Goal: Task Accomplishment & Management: Use online tool/utility

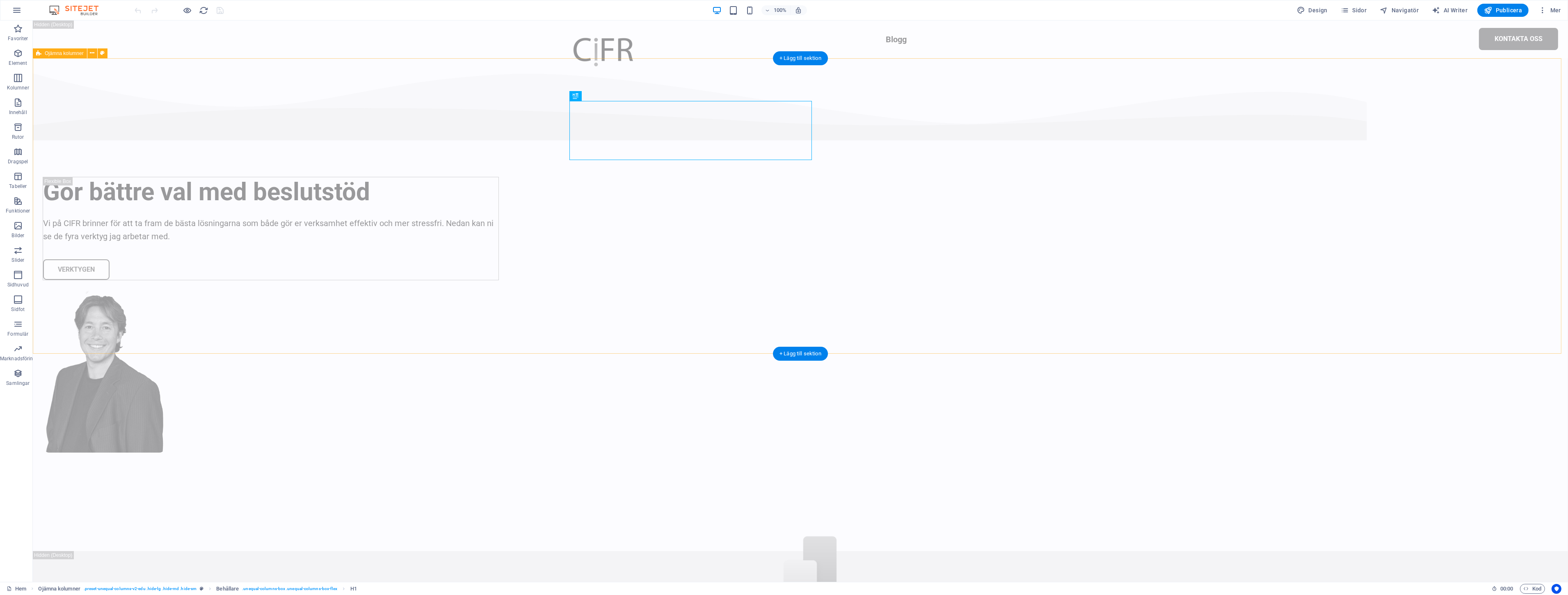
click at [1234, 150] on div "Gör bättre val med beslutstöd Vi på CIFR brinner för att ta fram de bästa lösni…" at bounding box center [800, 305] width 1535 height 493
click at [1167, 169] on div "Gör bättre val med beslutstöd Vi på CIFR brinner för att ta fram de bästa lösni…" at bounding box center [800, 305] width 1535 height 493
click at [170, 118] on div "Gör bättre val med beslutstöd Vi på CIFR brinner för att ta fram de bästa lösni…" at bounding box center [800, 305] width 1535 height 493
select select "multiple-waves"
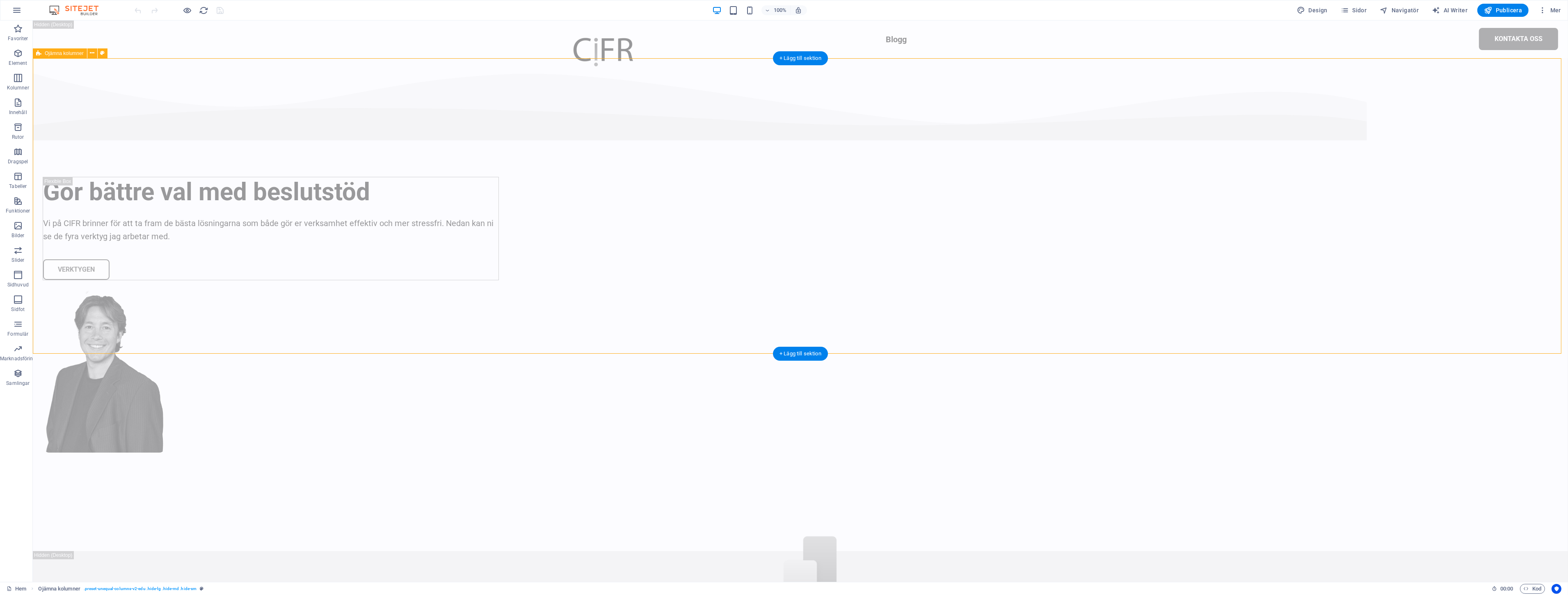
select select "em"
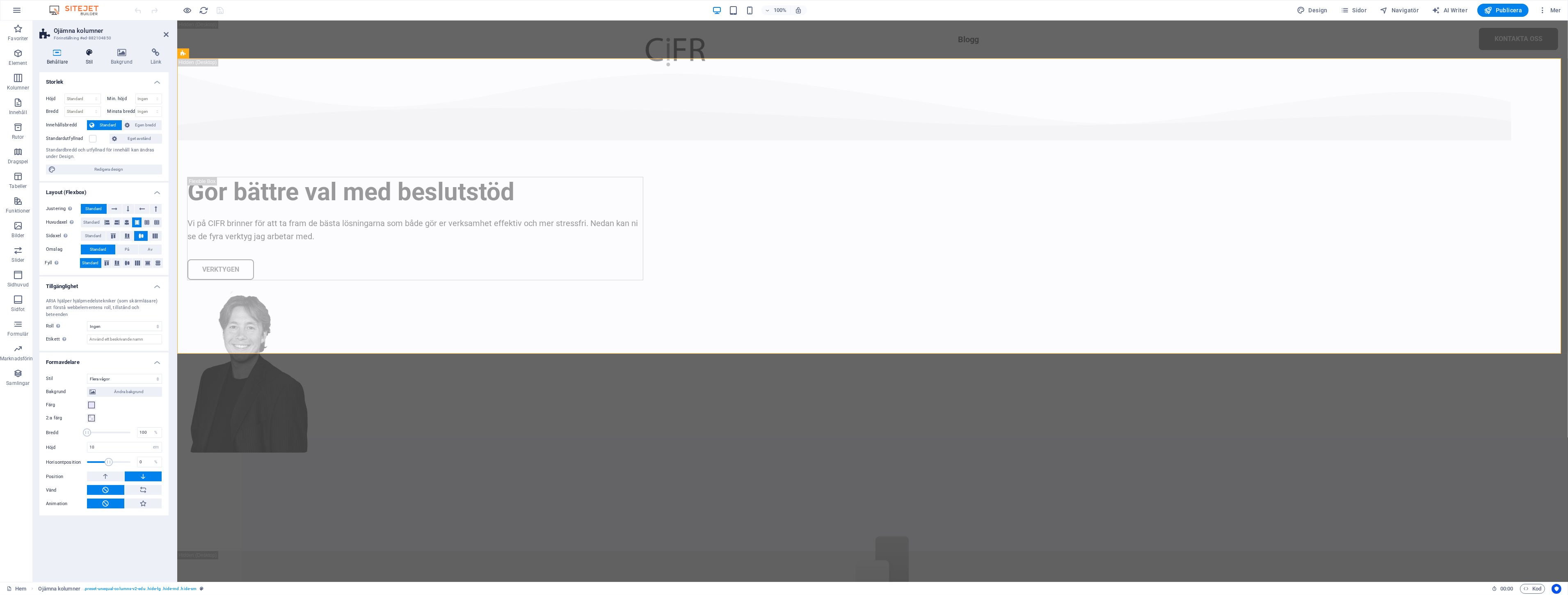
click at [85, 58] on h4 "Stil" at bounding box center [91, 57] width 25 height 17
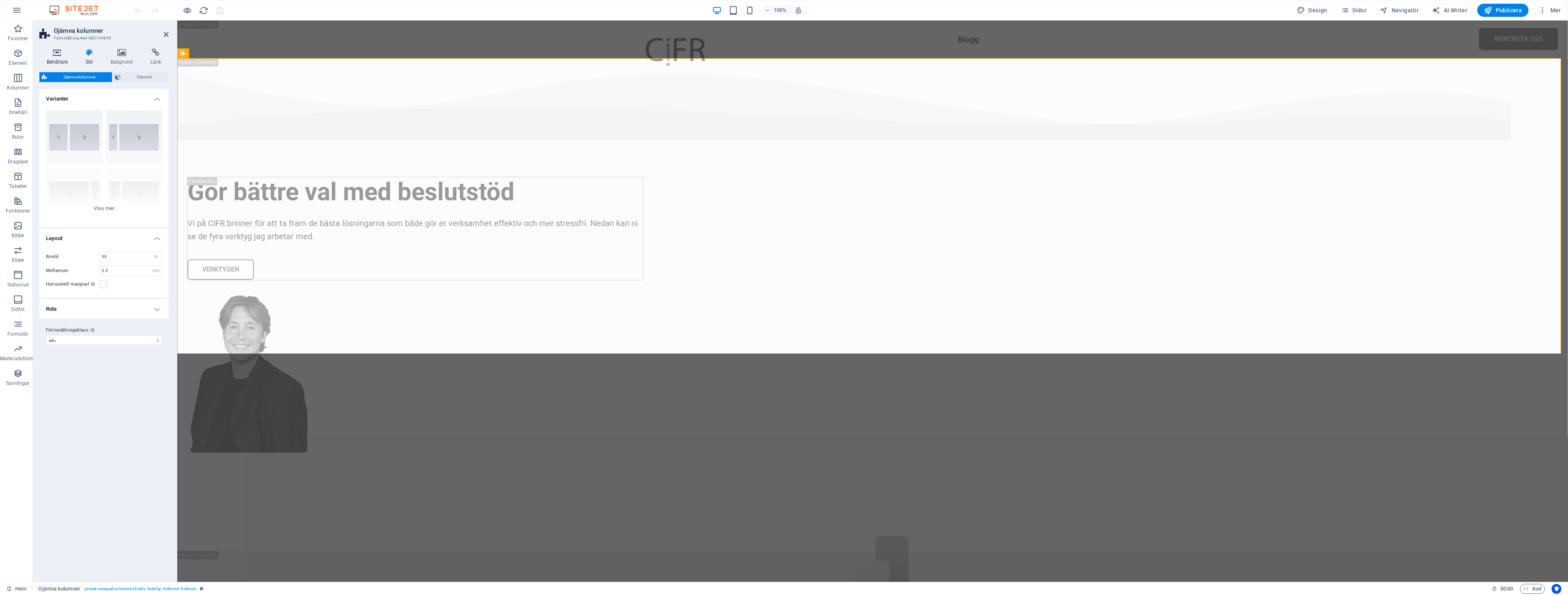
click at [52, 54] on icon at bounding box center [57, 52] width 36 height 8
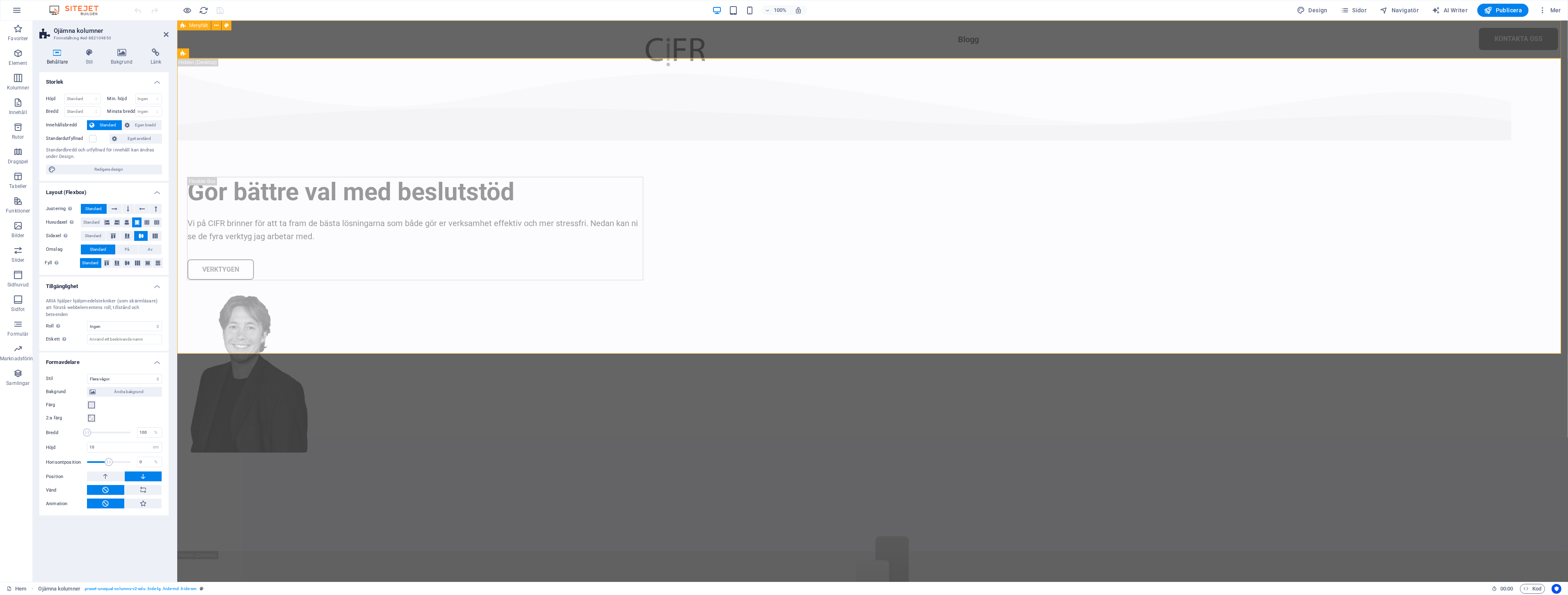
click at [330, 55] on div "Blogg Kontakta oss" at bounding box center [872, 40] width 1391 height 38
select select "header"
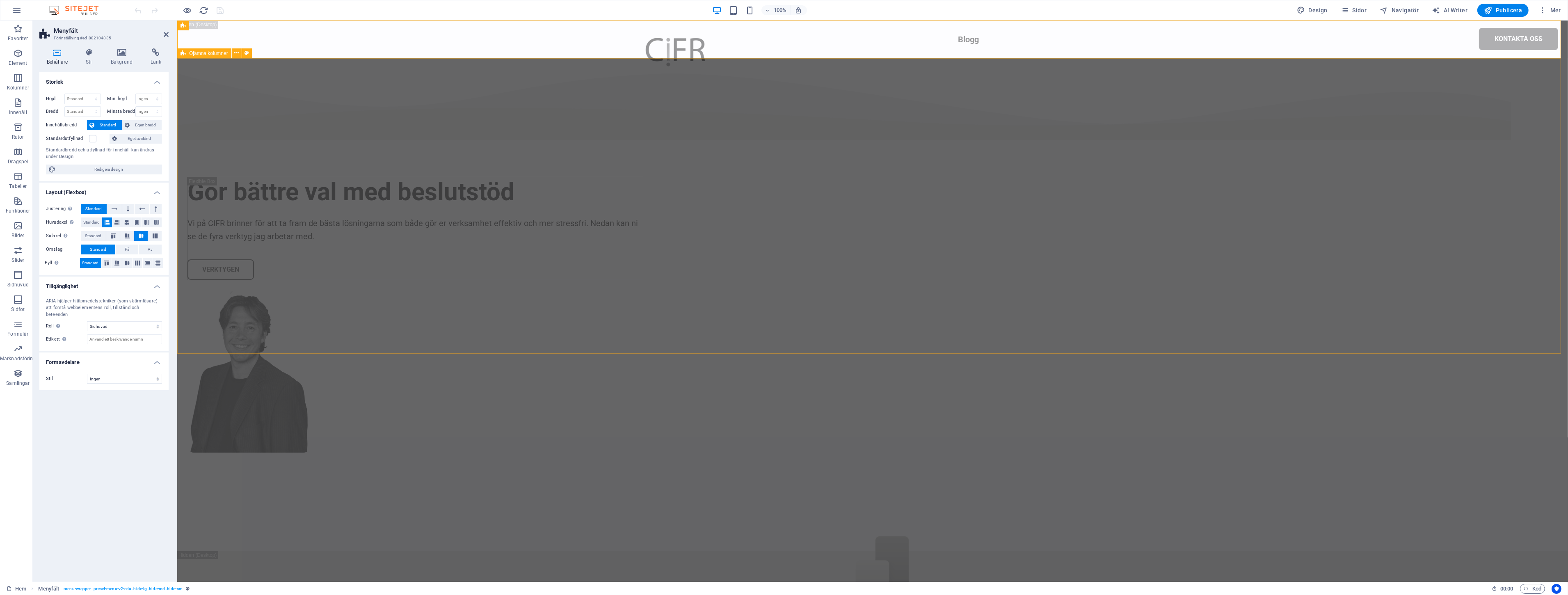
click at [329, 116] on div "Gör bättre val med beslutstöd Vi på CIFR brinner för att ta fram de bästa lösni…" at bounding box center [872, 305] width 1391 height 493
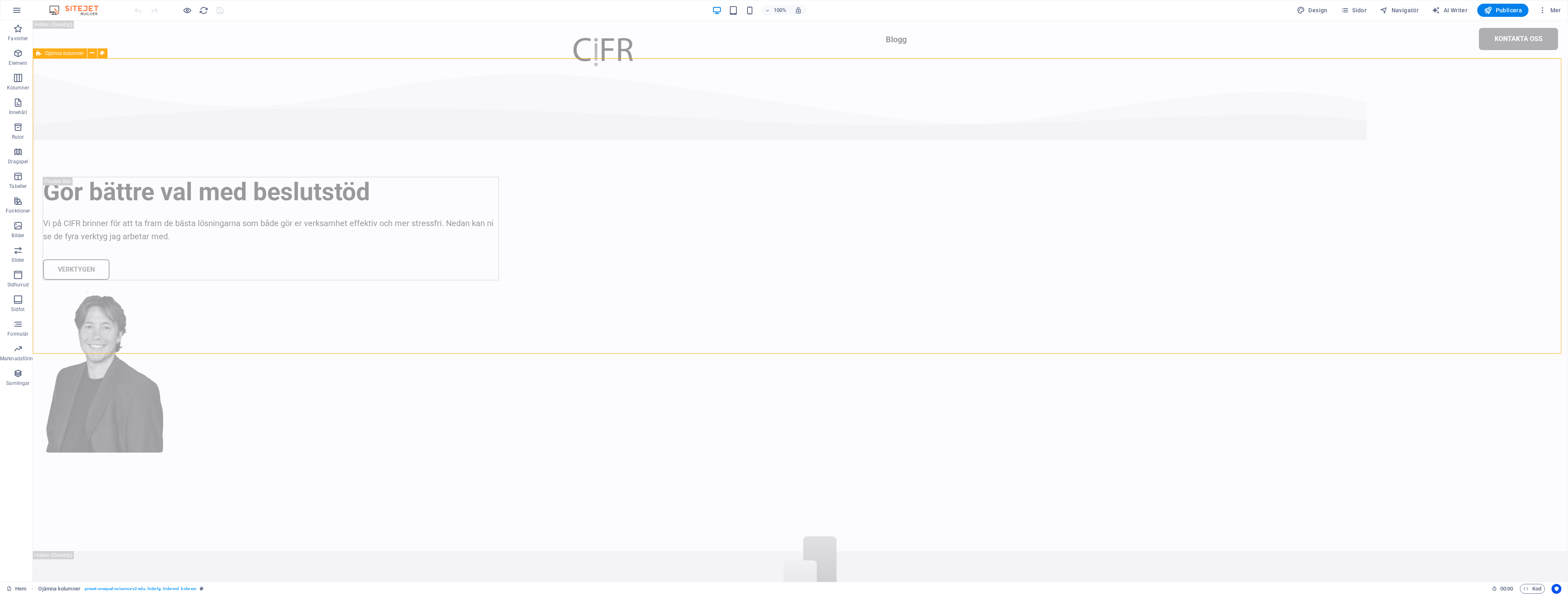
click at [382, 199] on div "Gör bättre val med beslutstöd Vi på CIFR brinner för att ta fram de bästa lösni…" at bounding box center [800, 305] width 1535 height 493
click at [238, 199] on div "Gör bättre val med beslutstöd Vi på CIFR brinner för att ta fram de bästa lösni…" at bounding box center [800, 305] width 1535 height 493
select select "multiple-waves"
select select "em"
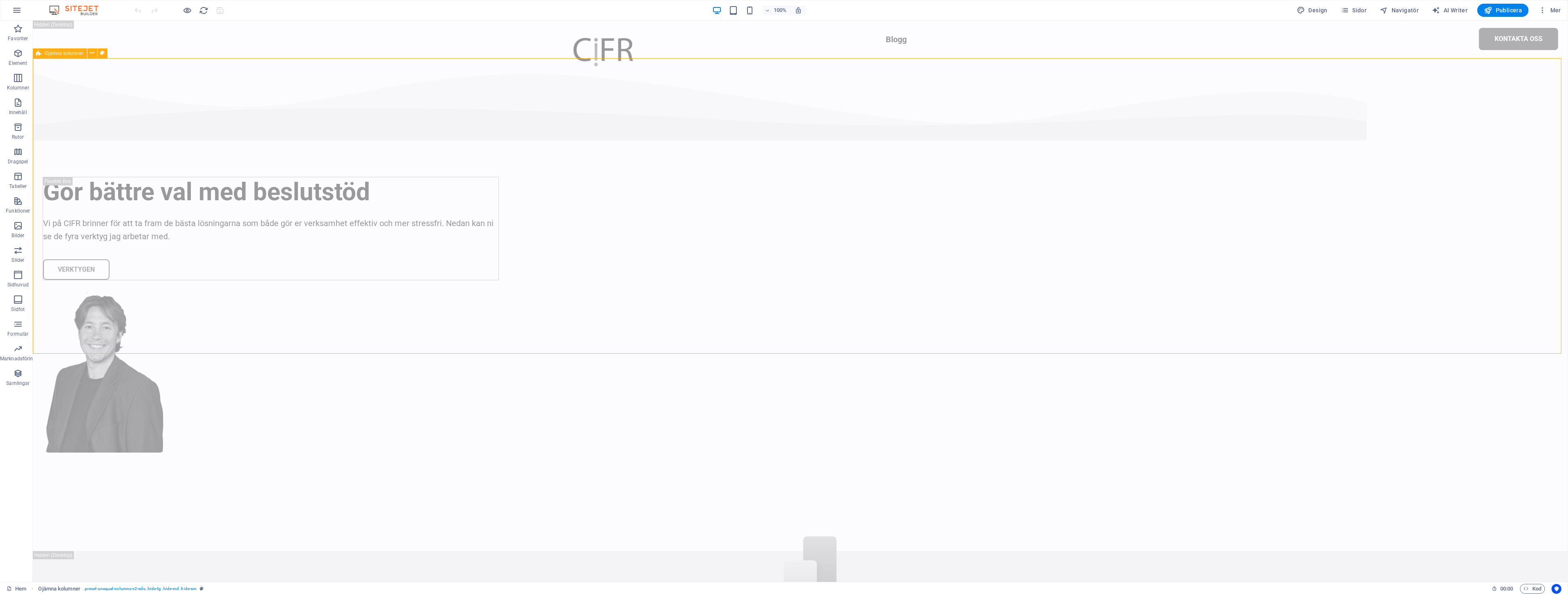
select select "%"
select select "rem"
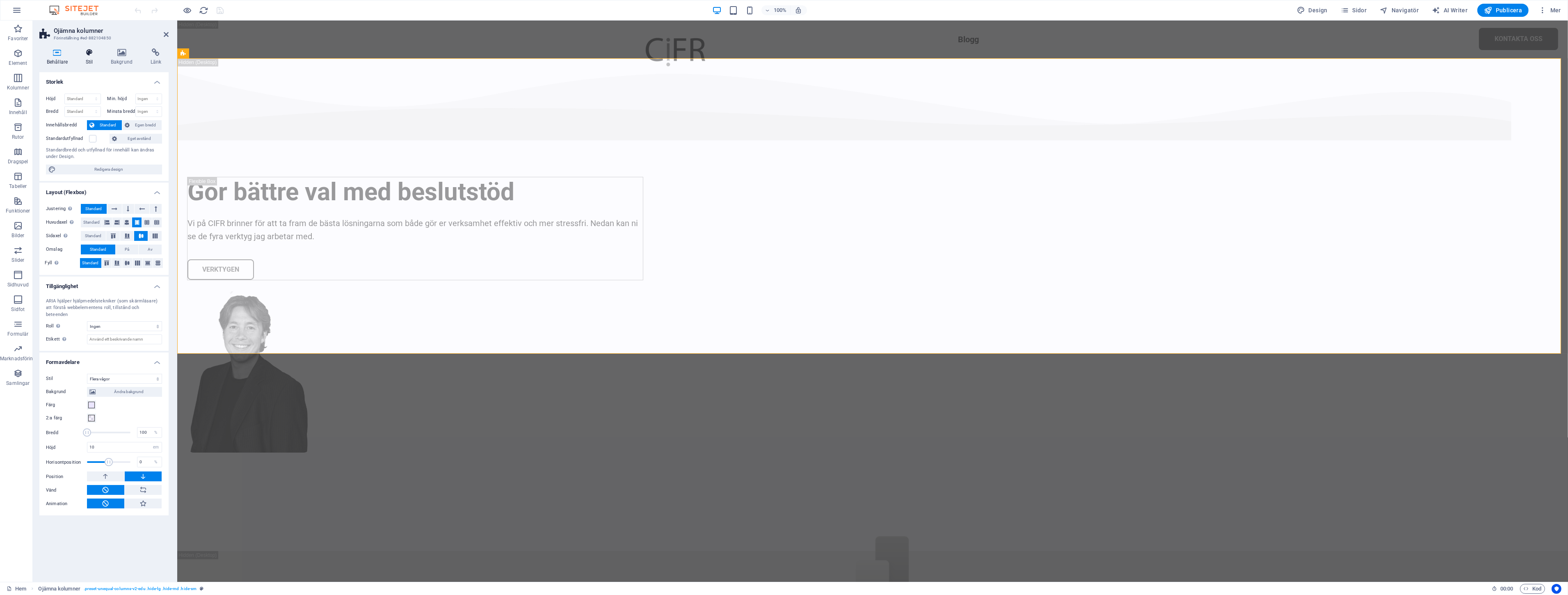
click at [91, 51] on icon at bounding box center [89, 52] width 22 height 8
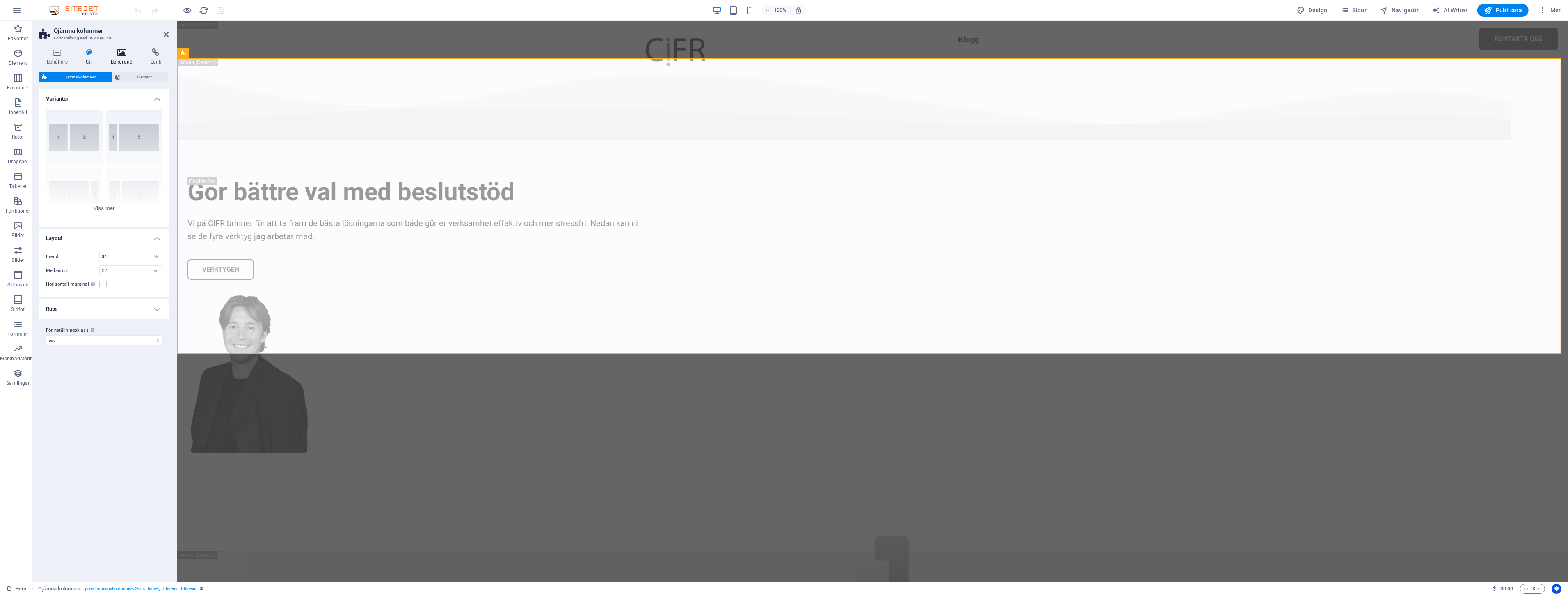
click at [122, 55] on icon at bounding box center [122, 52] width 37 height 8
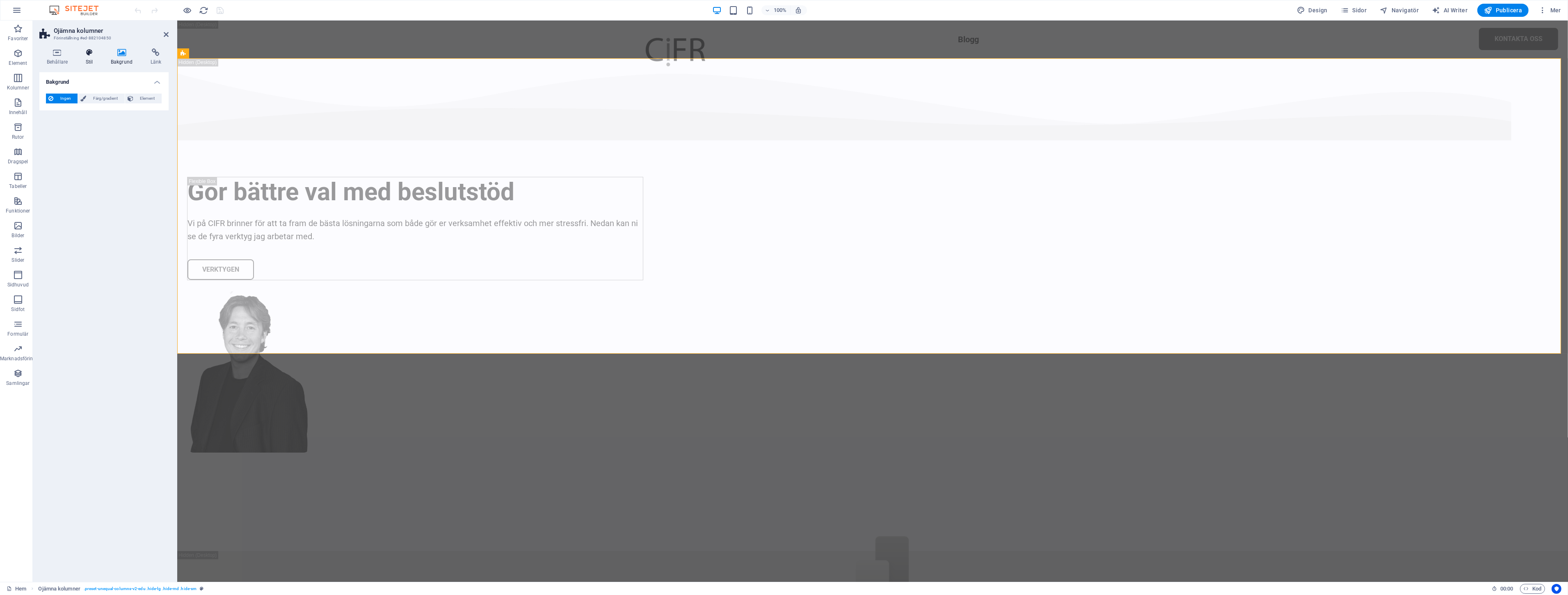
click at [94, 55] on icon at bounding box center [89, 52] width 22 height 8
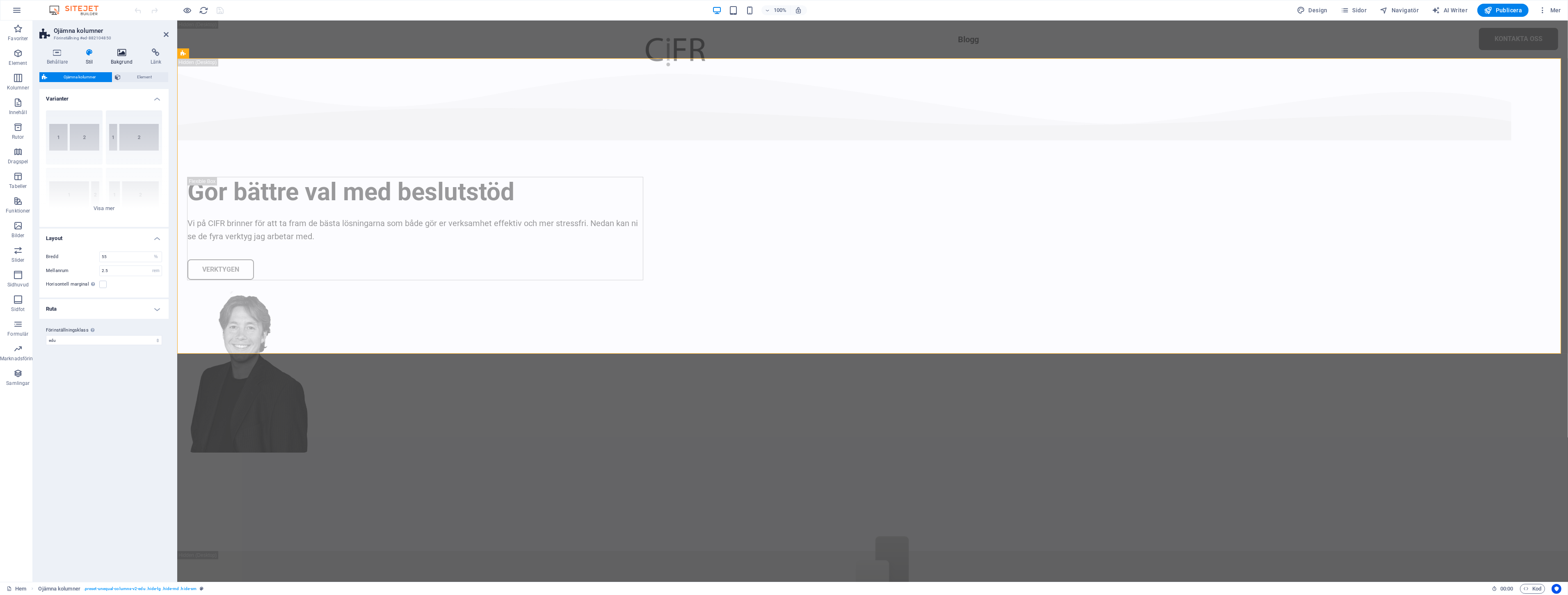
click at [128, 51] on icon at bounding box center [122, 52] width 37 height 8
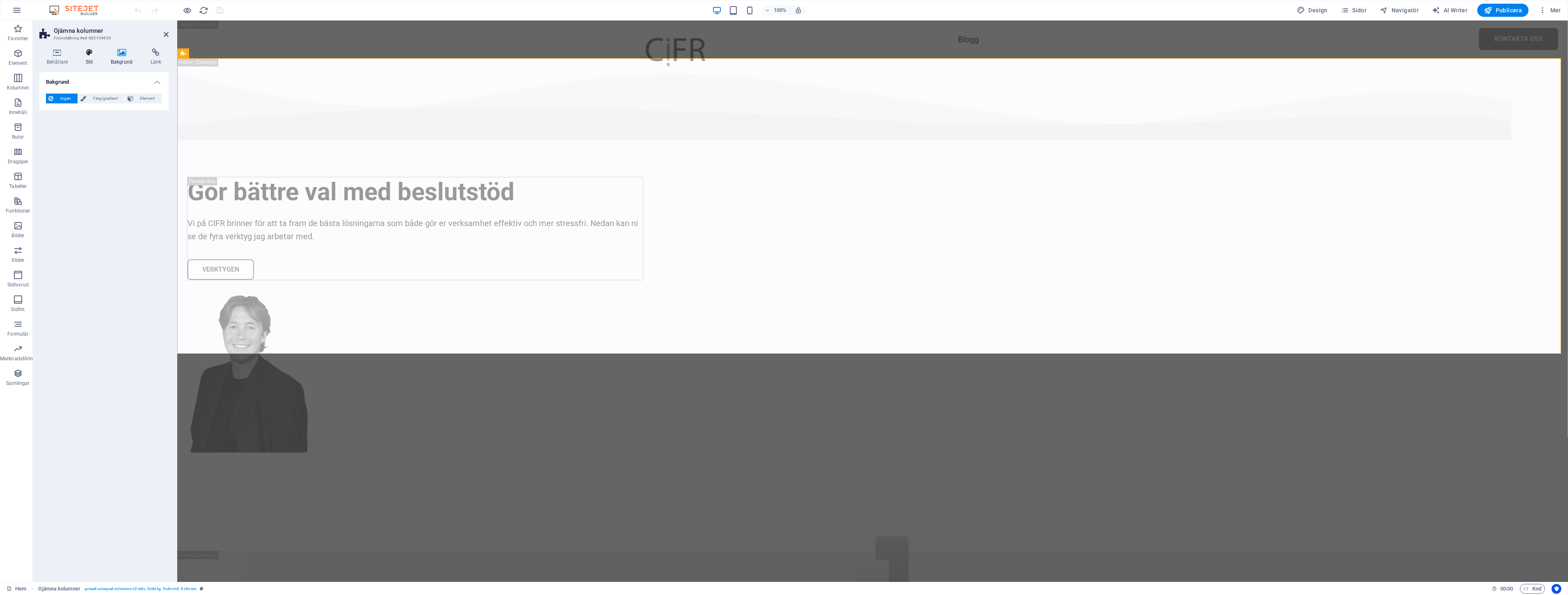
click at [100, 56] on icon at bounding box center [89, 52] width 22 height 8
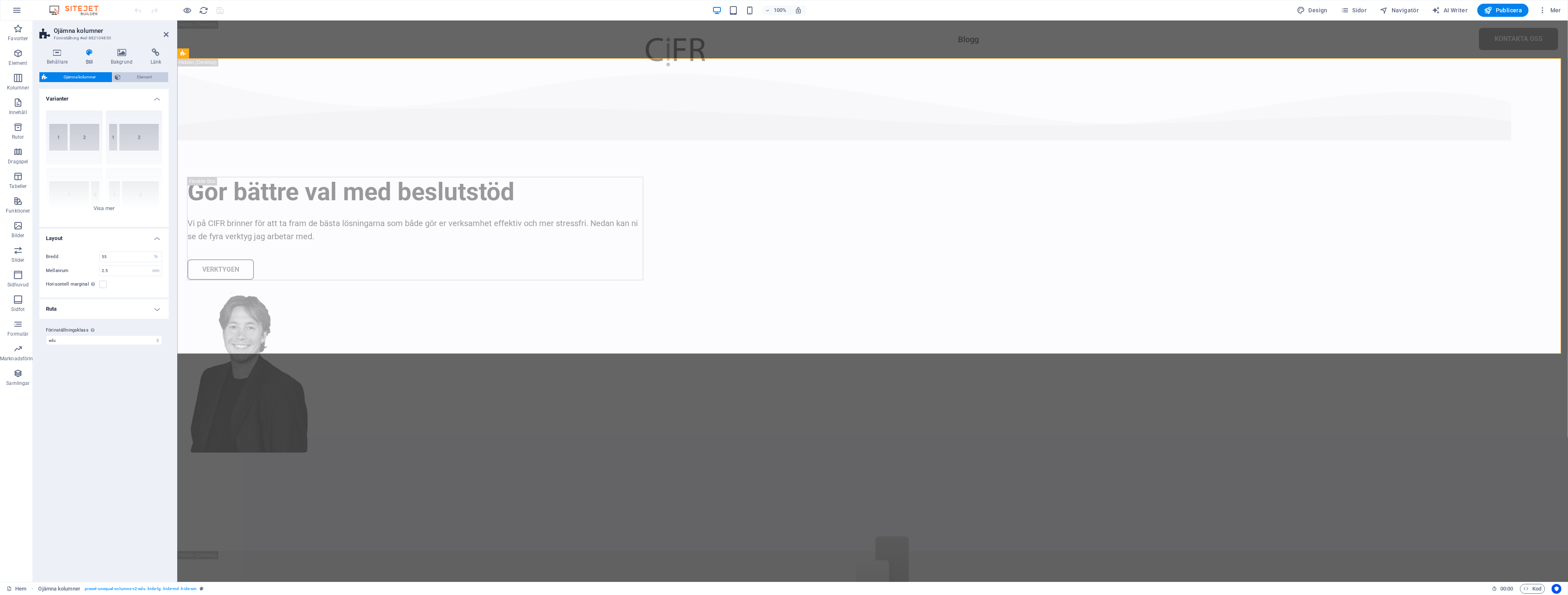
click at [133, 74] on span "Element" at bounding box center [144, 77] width 43 height 10
click at [67, 115] on label "Synlig" at bounding box center [59, 115] width 27 height 10
click at [0, 0] on input "Synlig" at bounding box center [0, 0] width 0 height 0
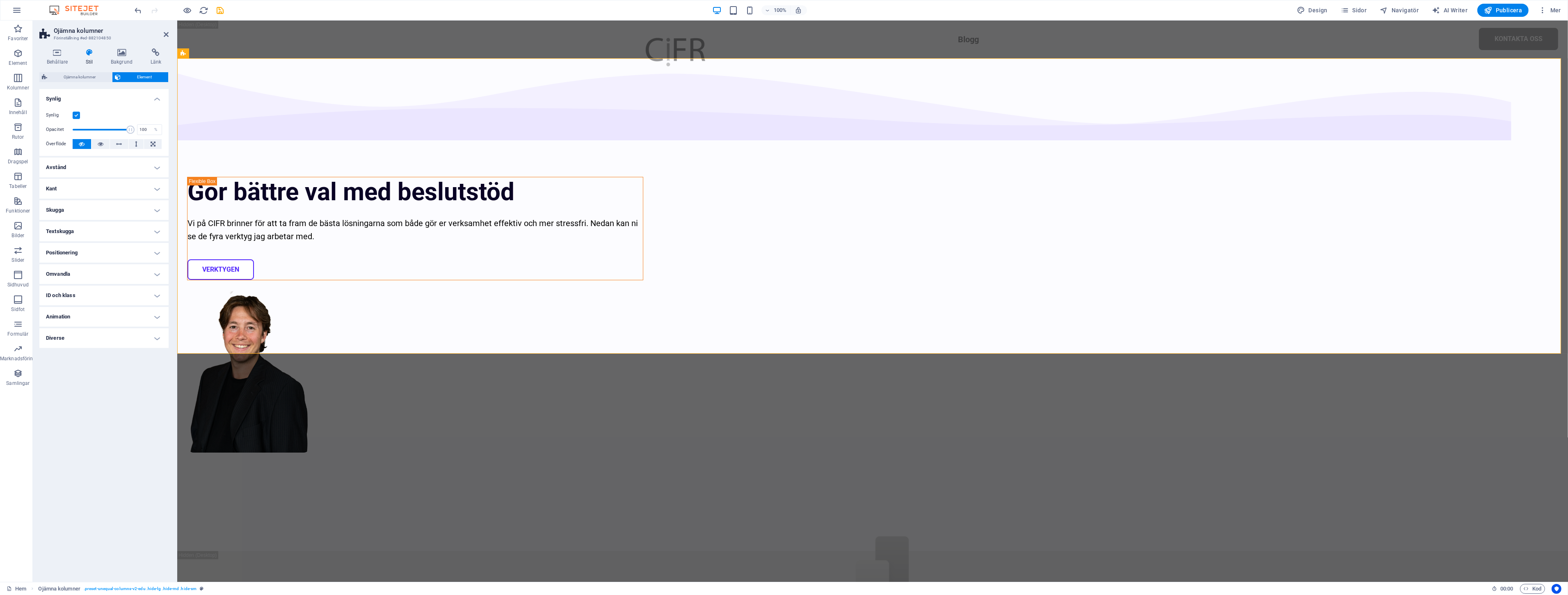
click at [79, 114] on label at bounding box center [76, 115] width 7 height 7
click at [0, 0] on input "Synlig" at bounding box center [0, 0] width 0 height 0
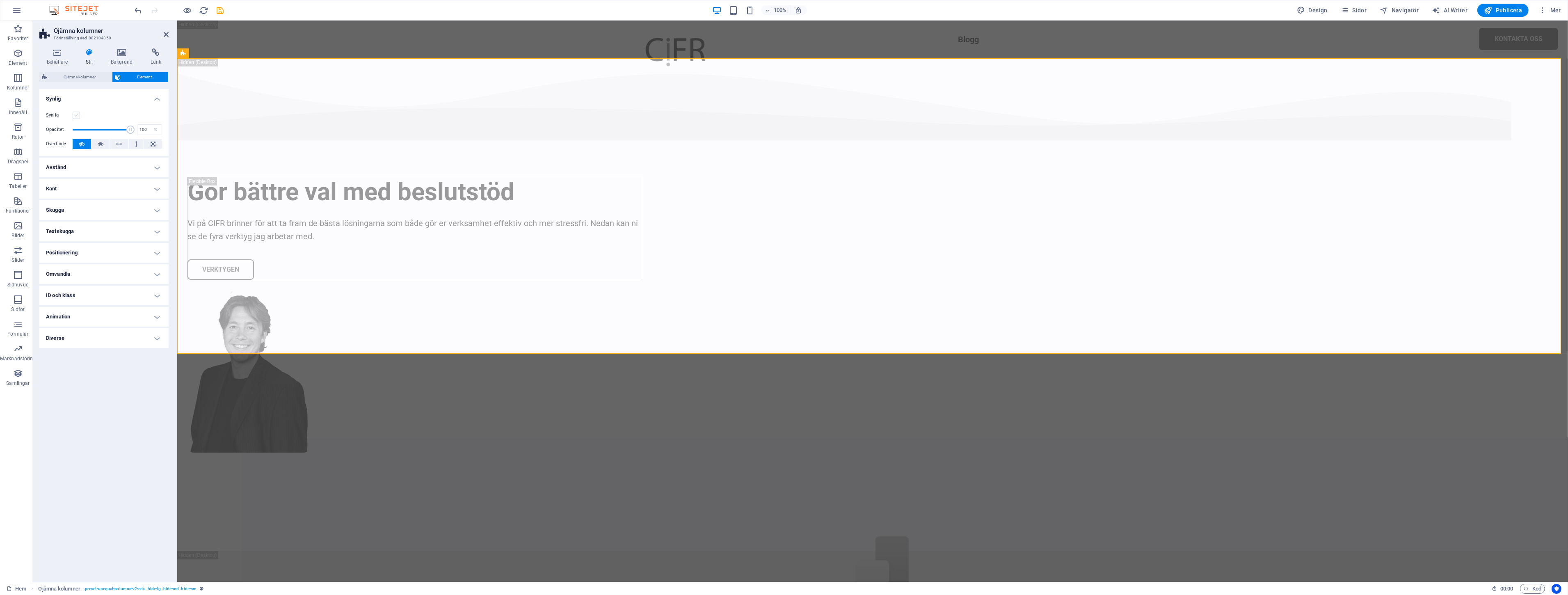
click at [79, 114] on label at bounding box center [76, 115] width 7 height 7
click at [0, 0] on input "Synlig" at bounding box center [0, 0] width 0 height 0
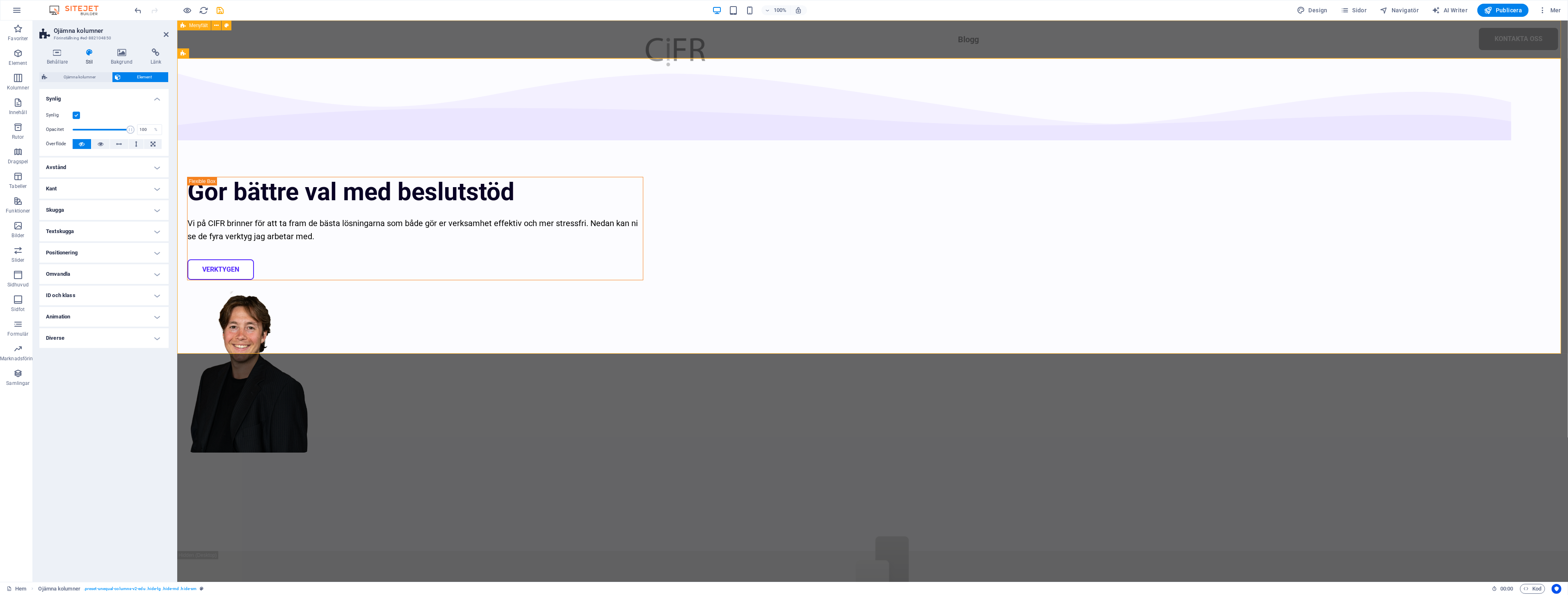
click at [424, 49] on div "Blogg Kontakta oss" at bounding box center [872, 40] width 1391 height 38
select select "header"
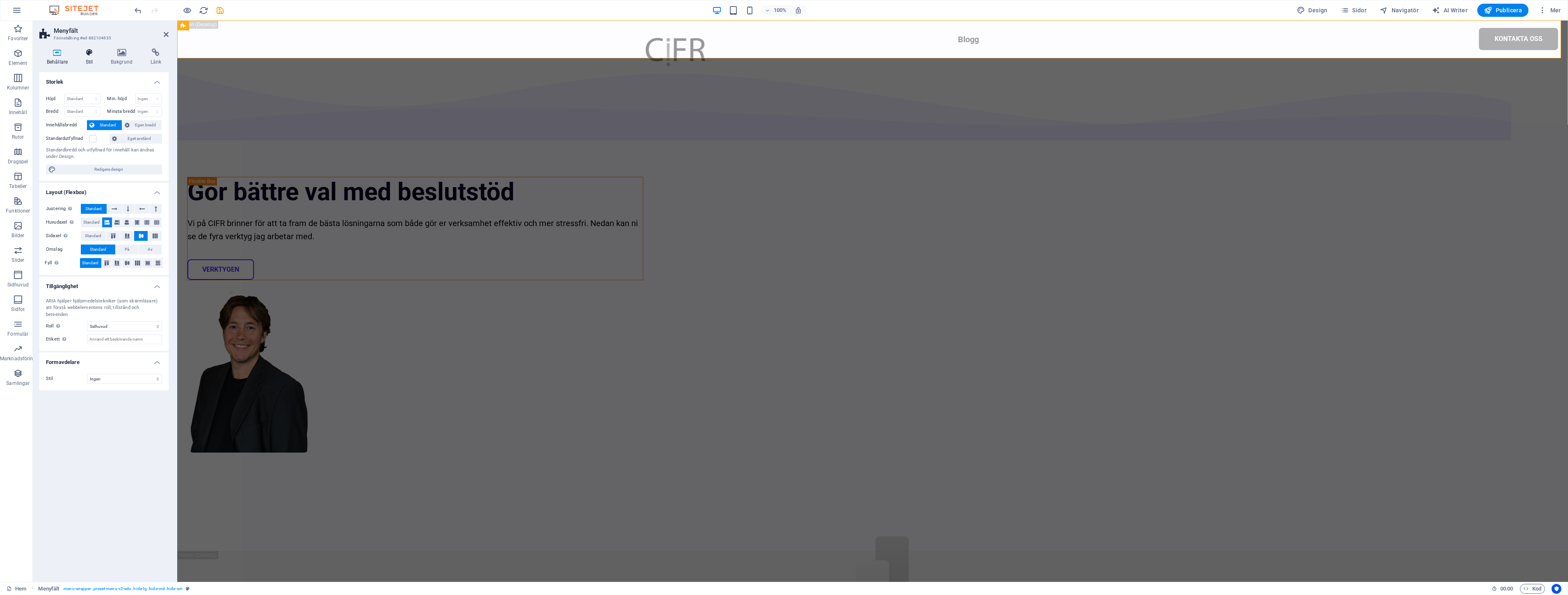
click at [93, 54] on icon at bounding box center [89, 52] width 22 height 8
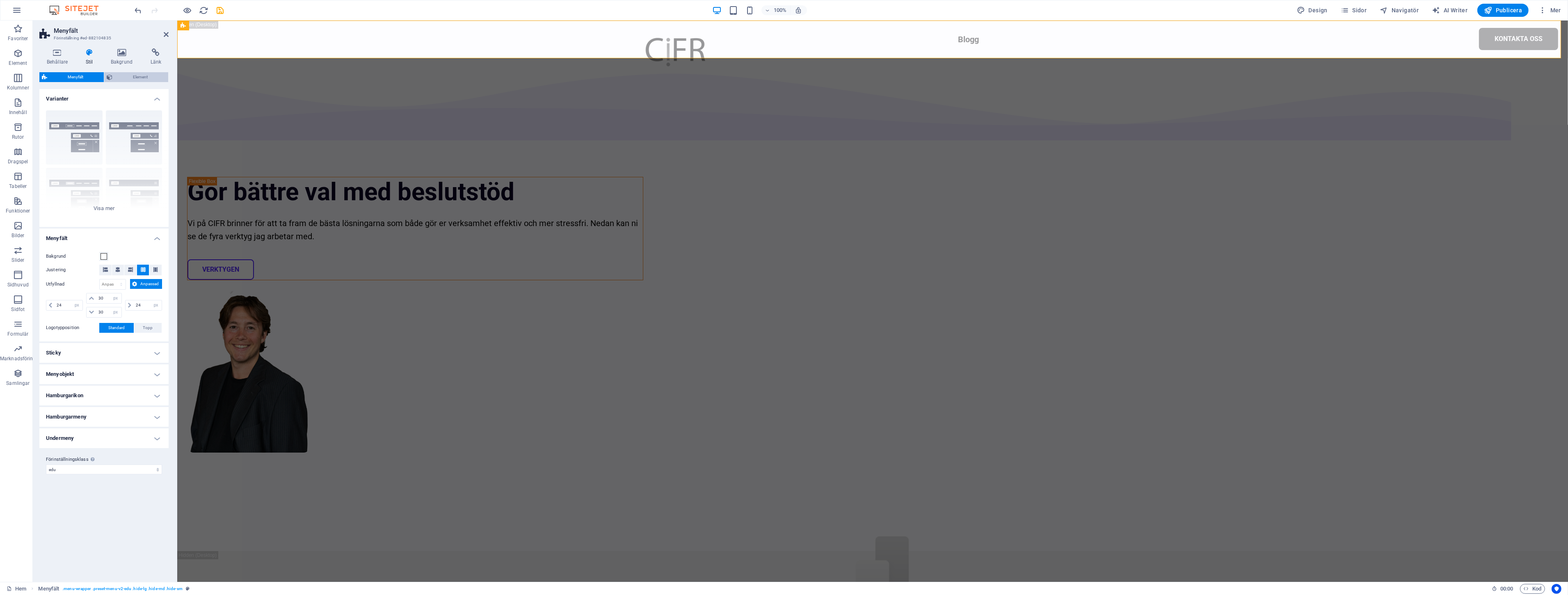
click at [124, 72] on span "Element" at bounding box center [141, 77] width 51 height 10
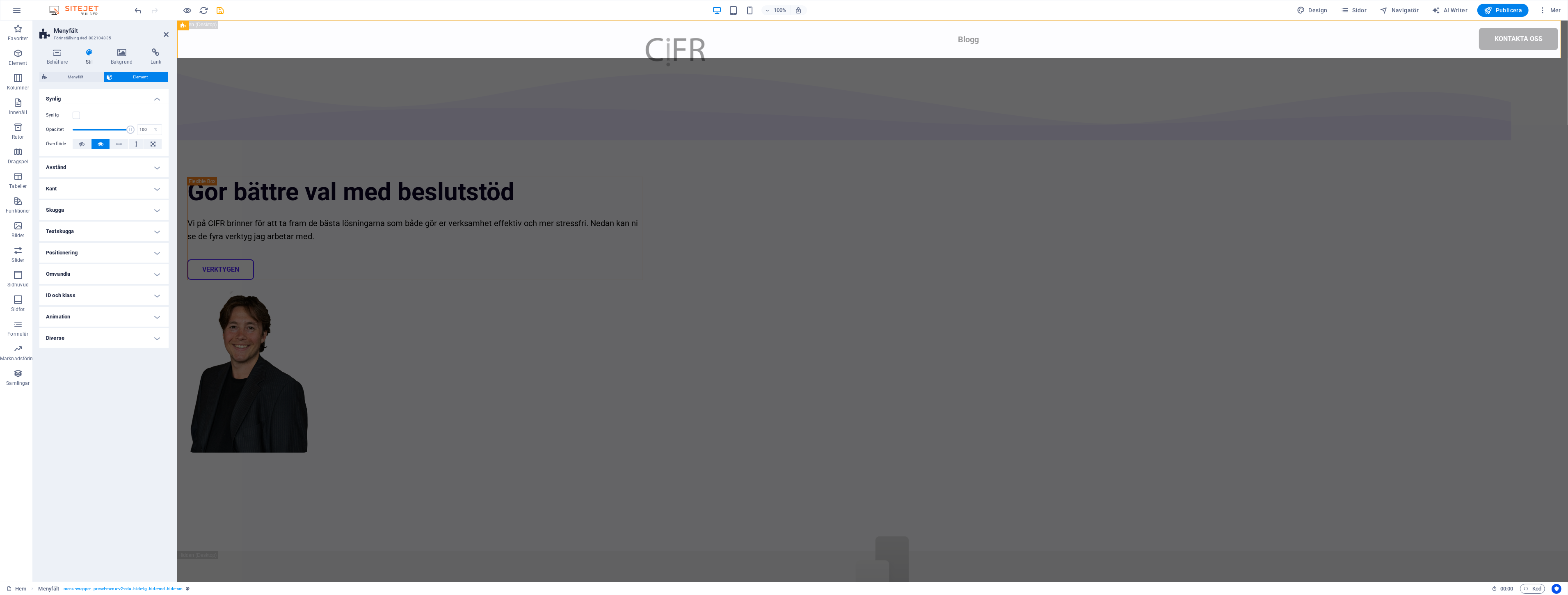
click at [81, 116] on div "Synlig" at bounding box center [103, 115] width 116 height 10
click at [76, 120] on div "Synlig" at bounding box center [103, 115] width 116 height 10
click at [75, 114] on label at bounding box center [76, 115] width 7 height 7
click at [0, 0] on input "Synlig" at bounding box center [0, 0] width 0 height 0
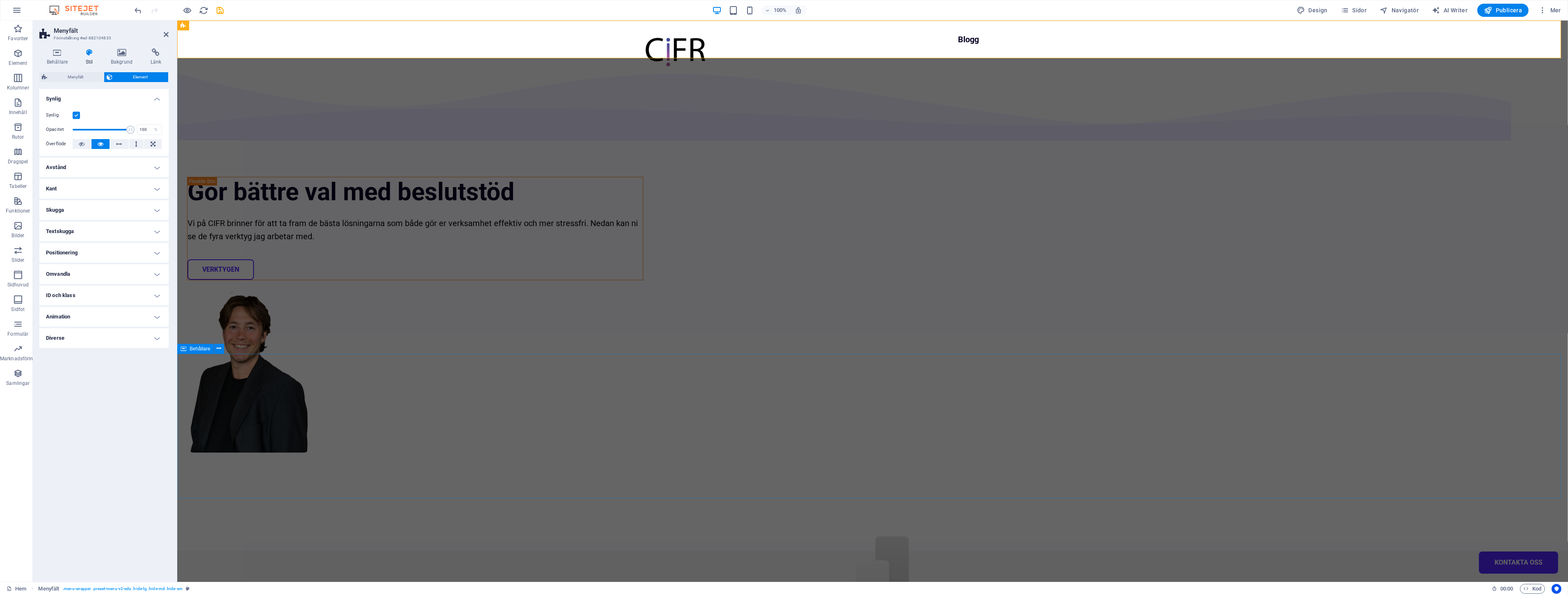
select select "multiple-waves"
select select "rem"
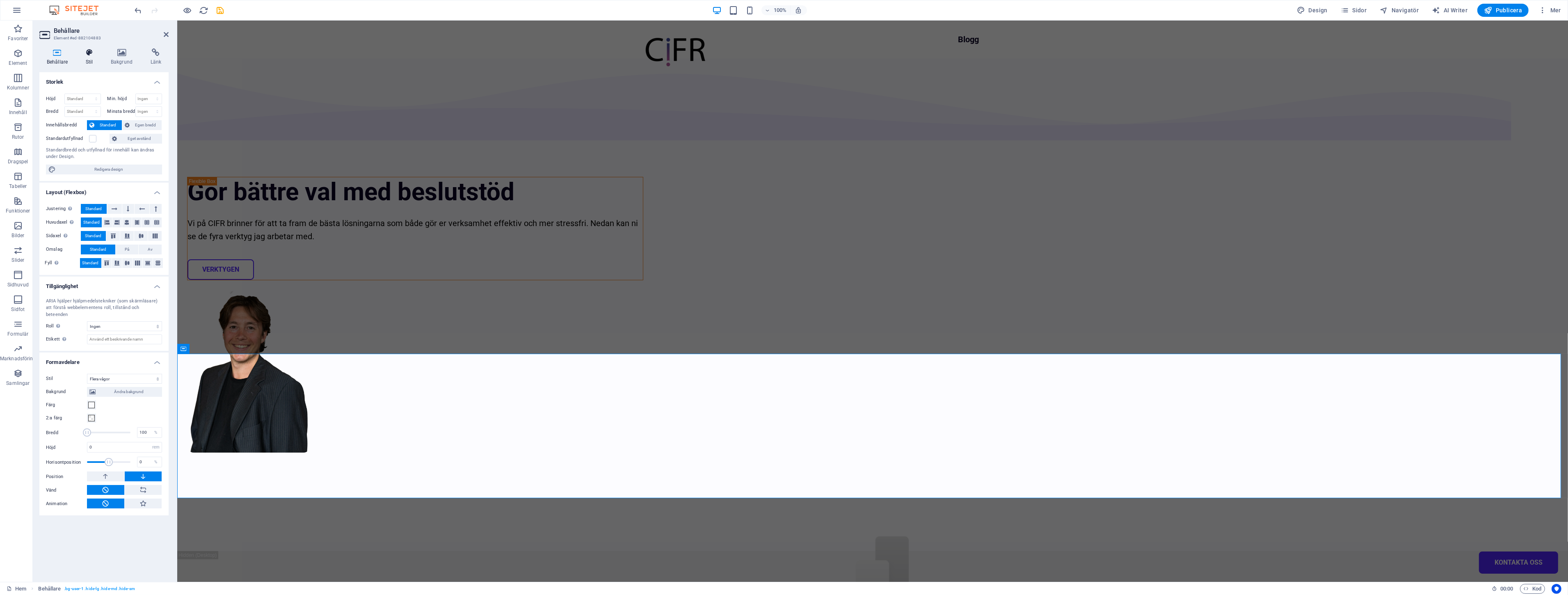
click at [88, 55] on icon at bounding box center [89, 52] width 22 height 8
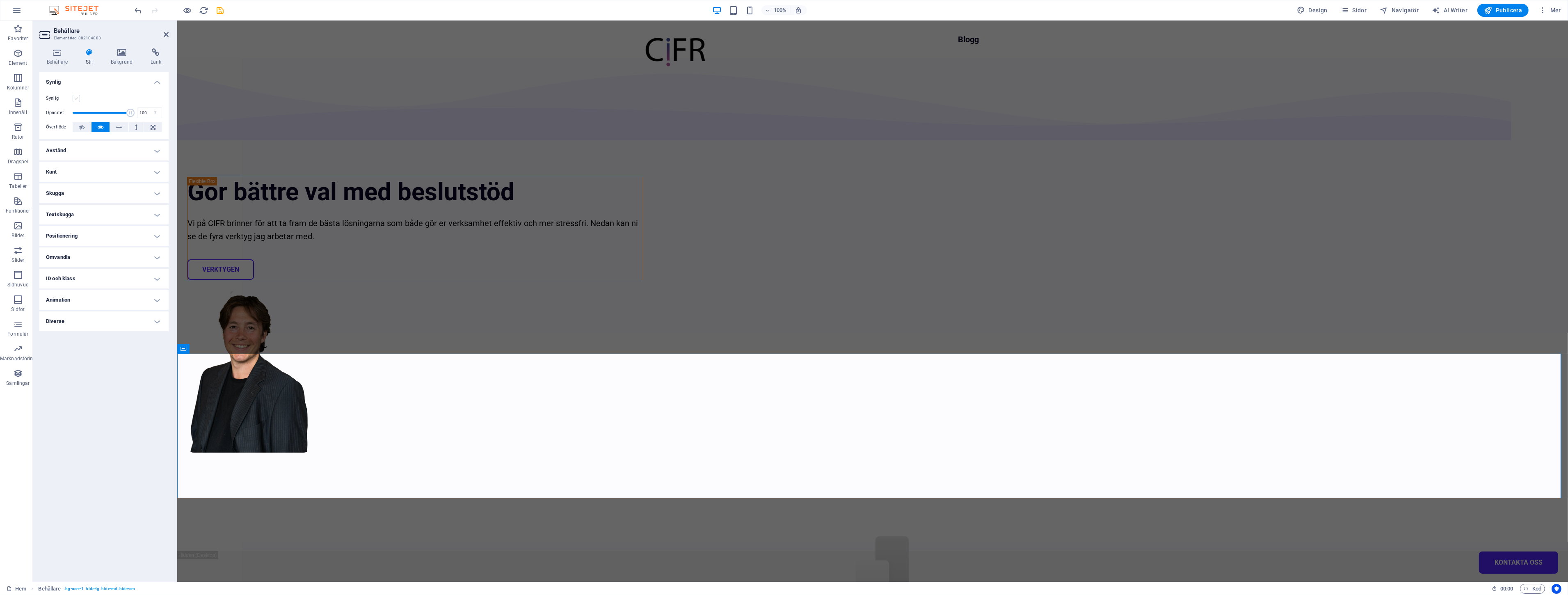
click at [75, 95] on label at bounding box center [76, 99] width 7 height 7
click at [0, 0] on input "Synlig" at bounding box center [0, 0] width 0 height 0
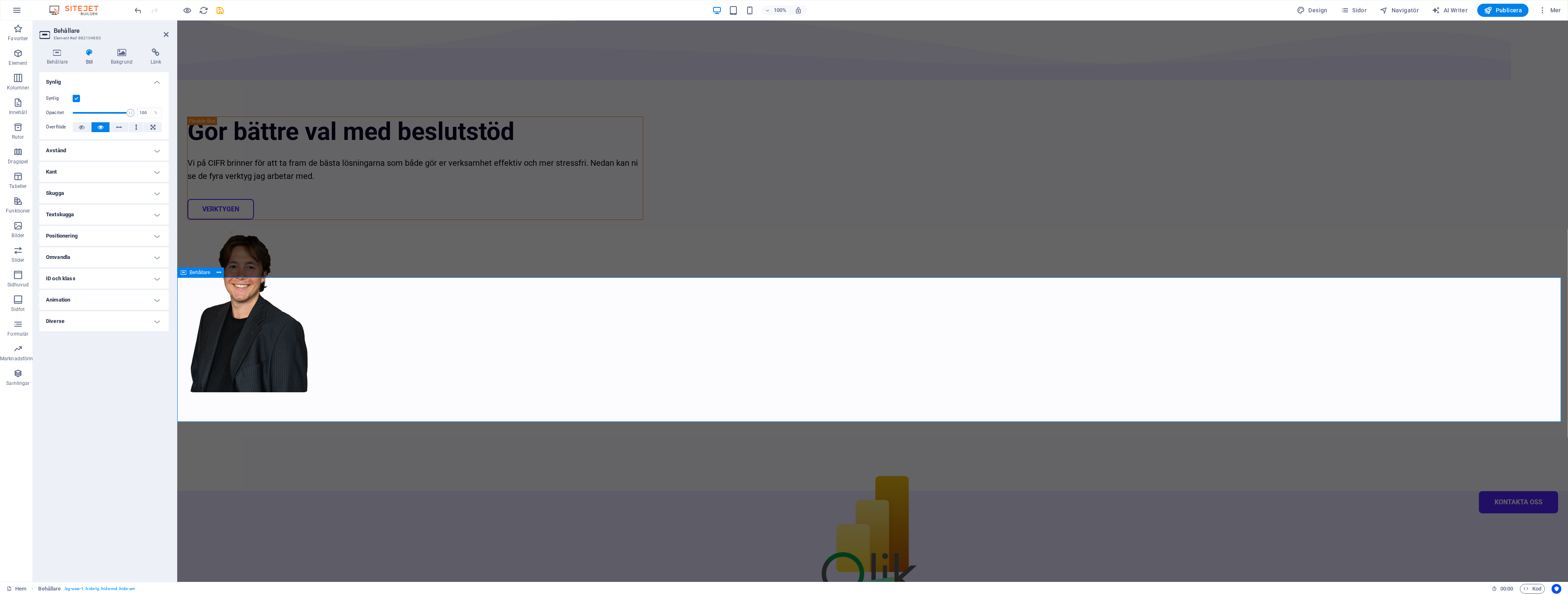
scroll to position [228, 0]
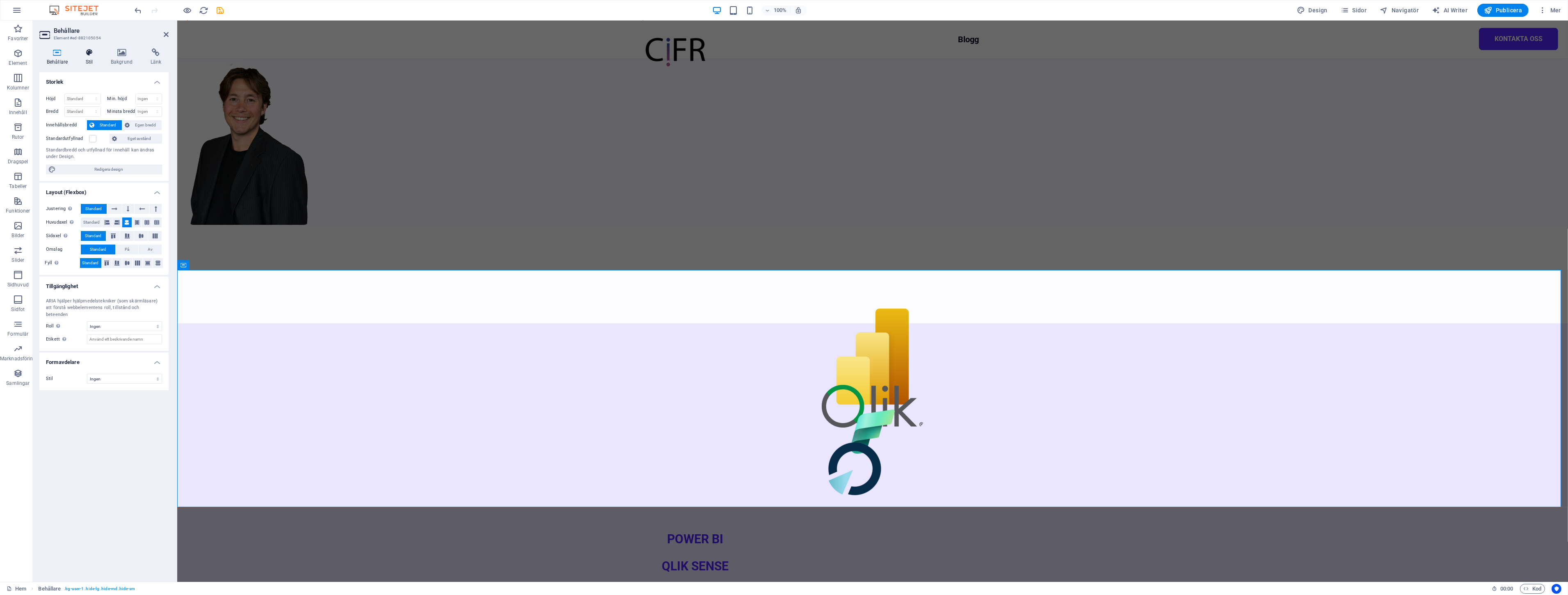
click at [97, 63] on h4 "Stil" at bounding box center [91, 57] width 25 height 17
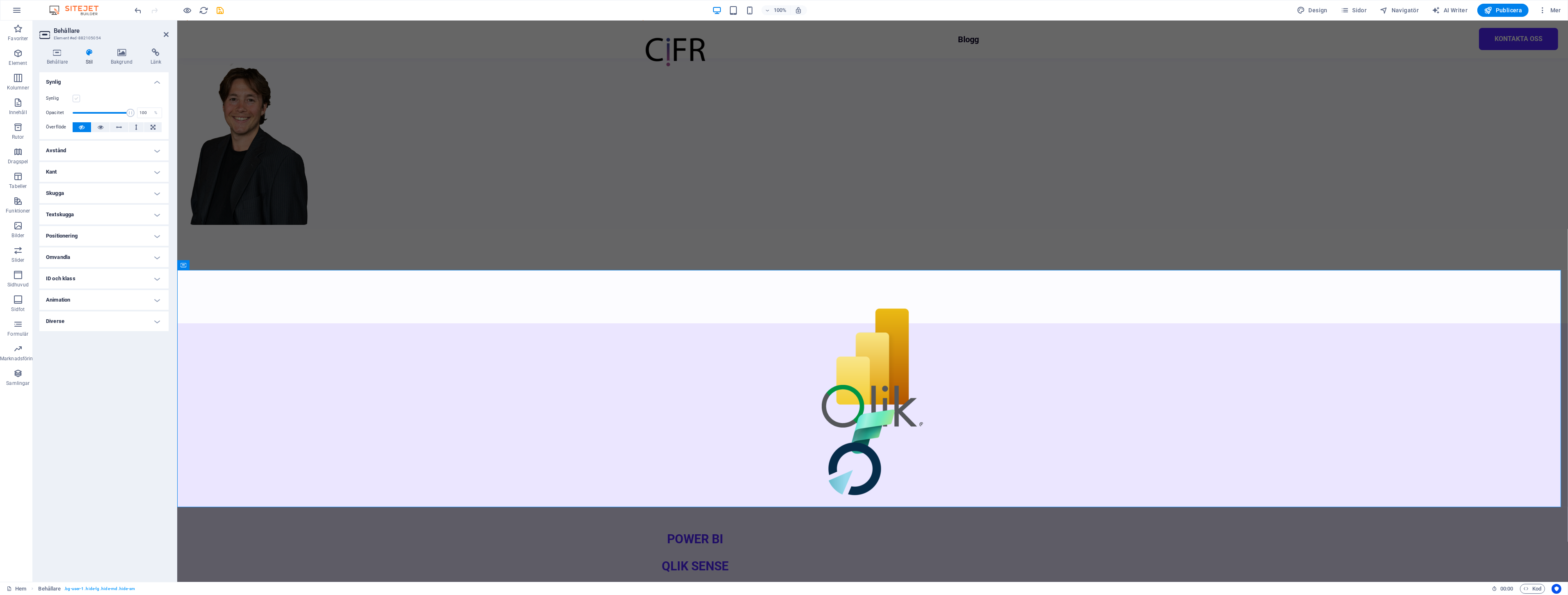
click at [75, 95] on label at bounding box center [76, 99] width 7 height 7
click at [0, 0] on input "Synlig" at bounding box center [0, 0] width 0 height 0
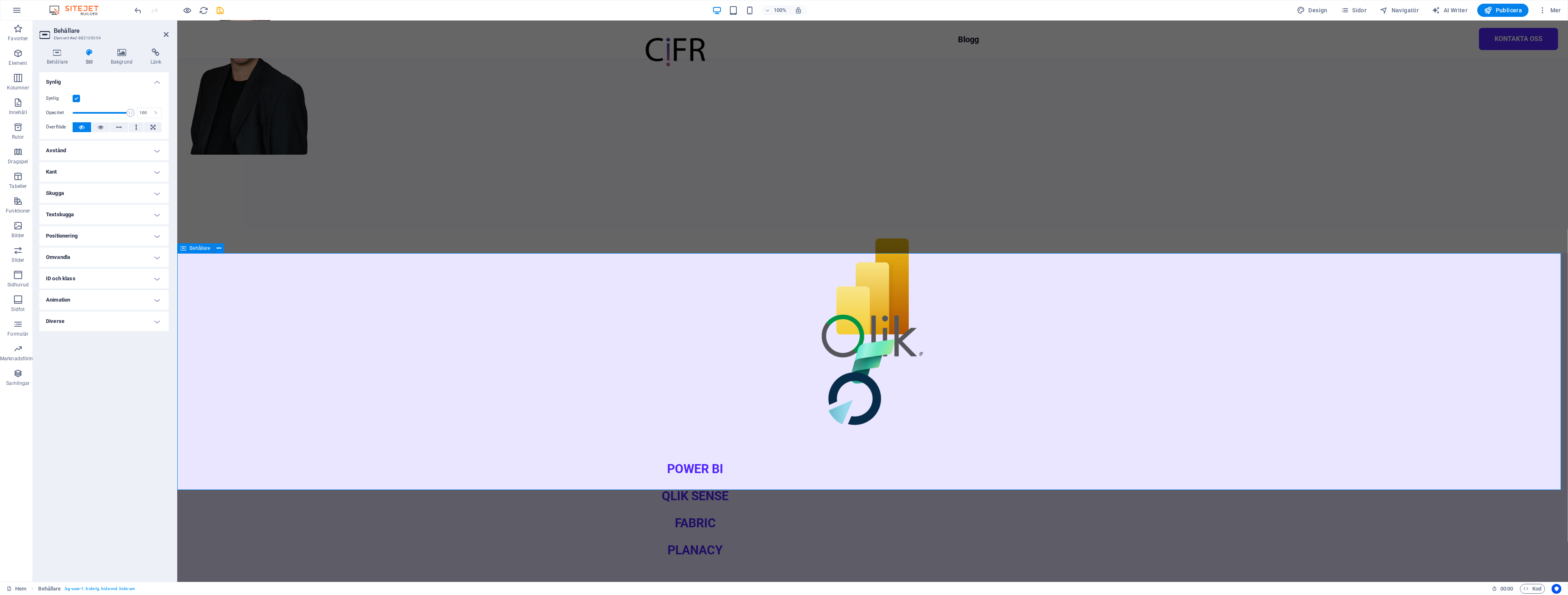
scroll to position [456, 0]
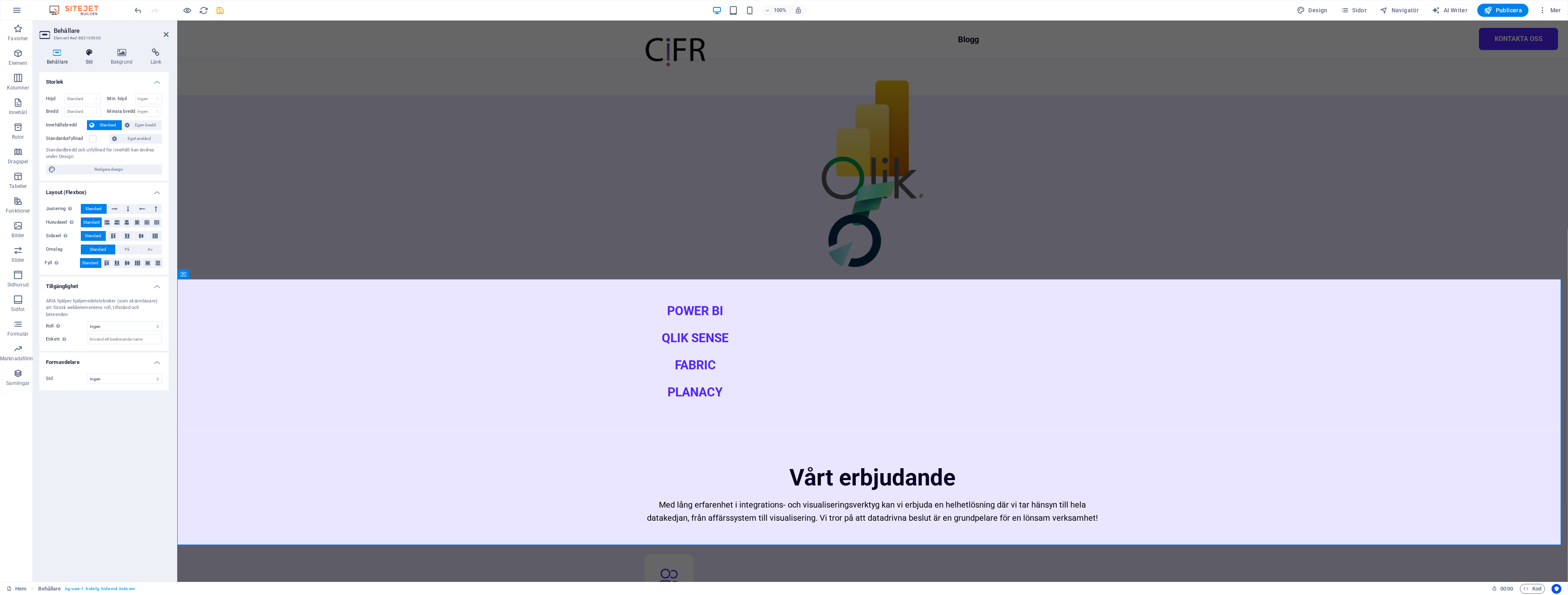
click at [91, 65] on h4 "Stil" at bounding box center [91, 57] width 25 height 17
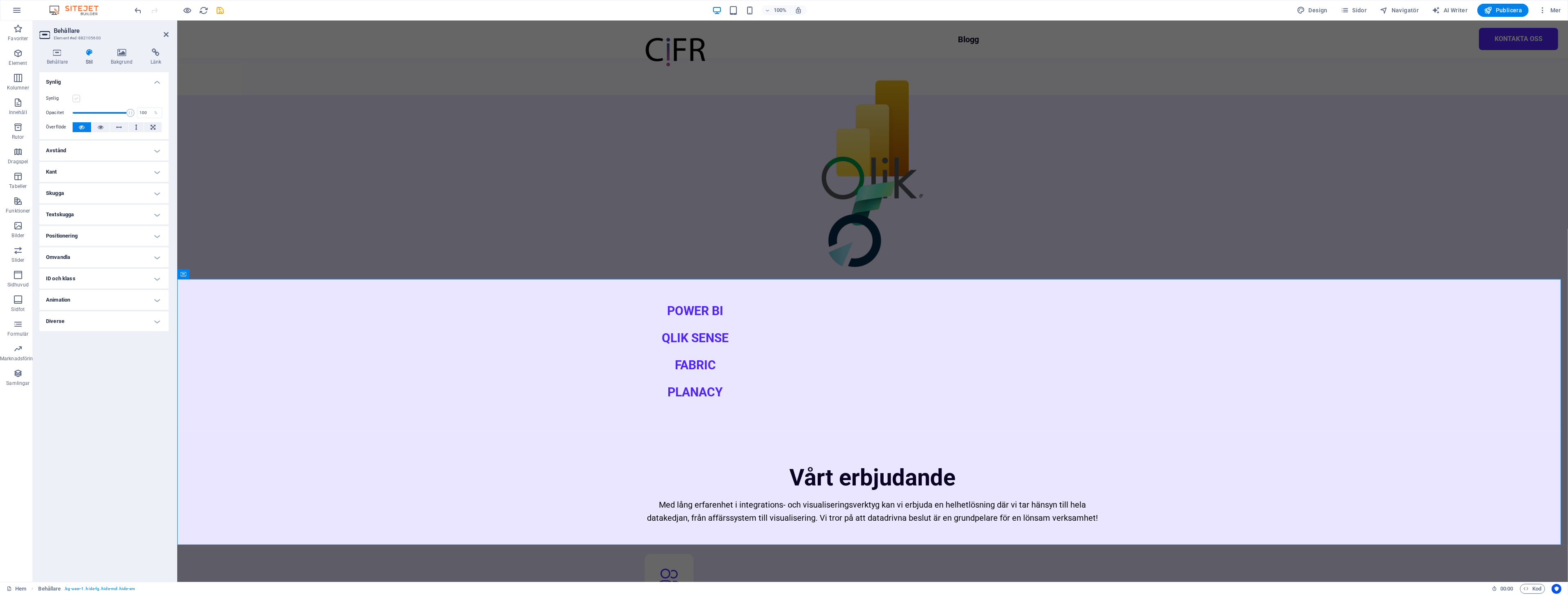
click at [76, 97] on label at bounding box center [76, 99] width 7 height 7
click at [0, 0] on input "Synlig" at bounding box center [0, 0] width 0 height 0
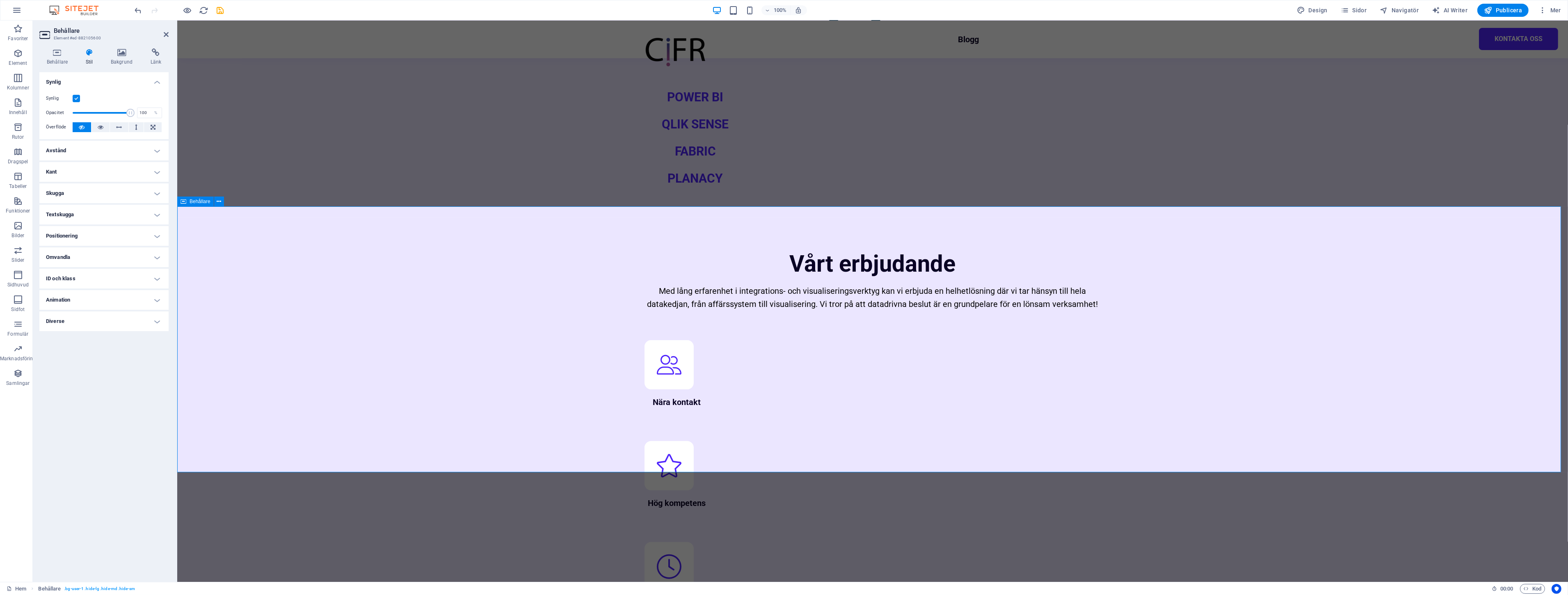
scroll to position [691, 0]
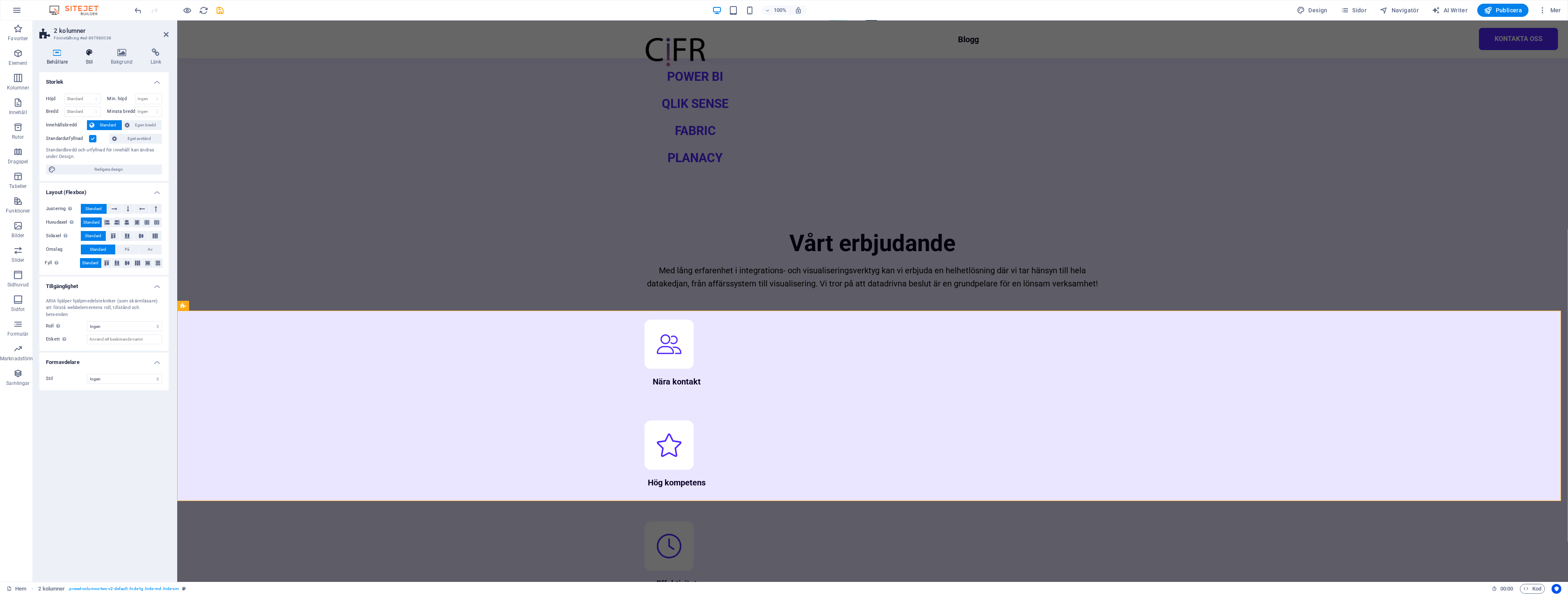
click at [87, 51] on icon at bounding box center [89, 52] width 22 height 8
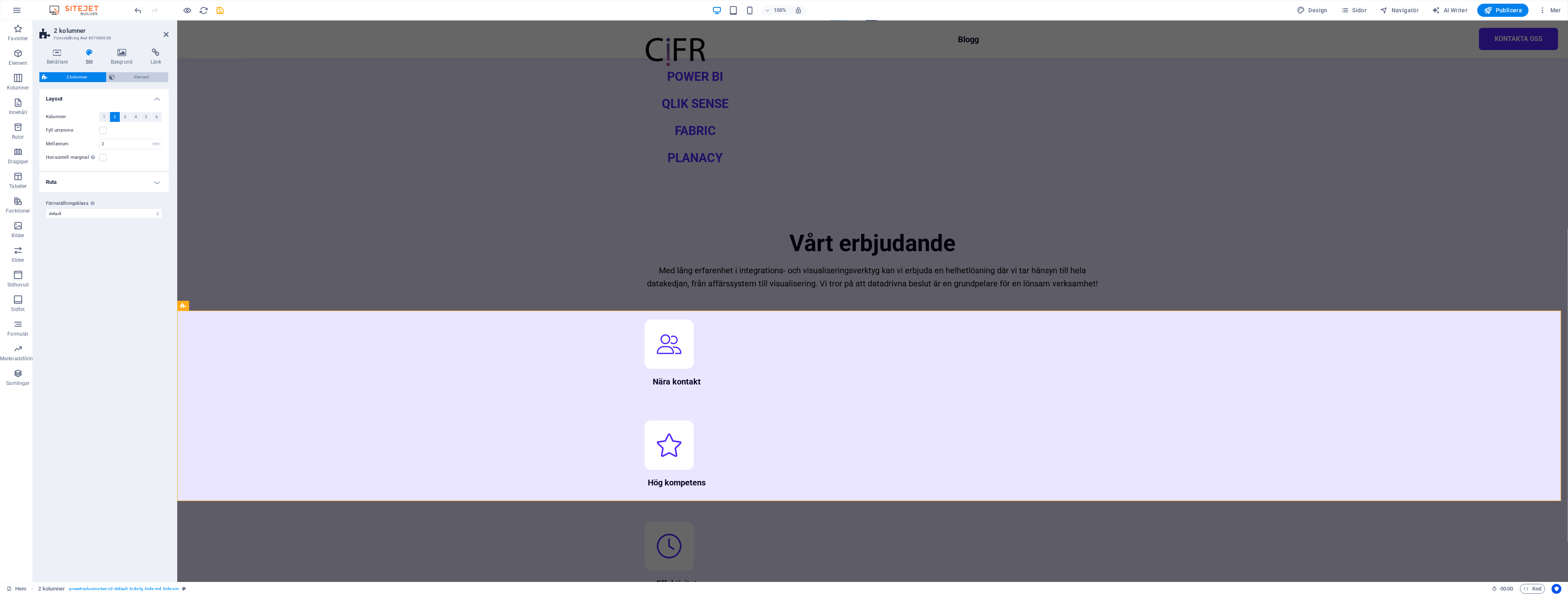
click at [129, 74] on span "Element" at bounding box center [142, 77] width 49 height 10
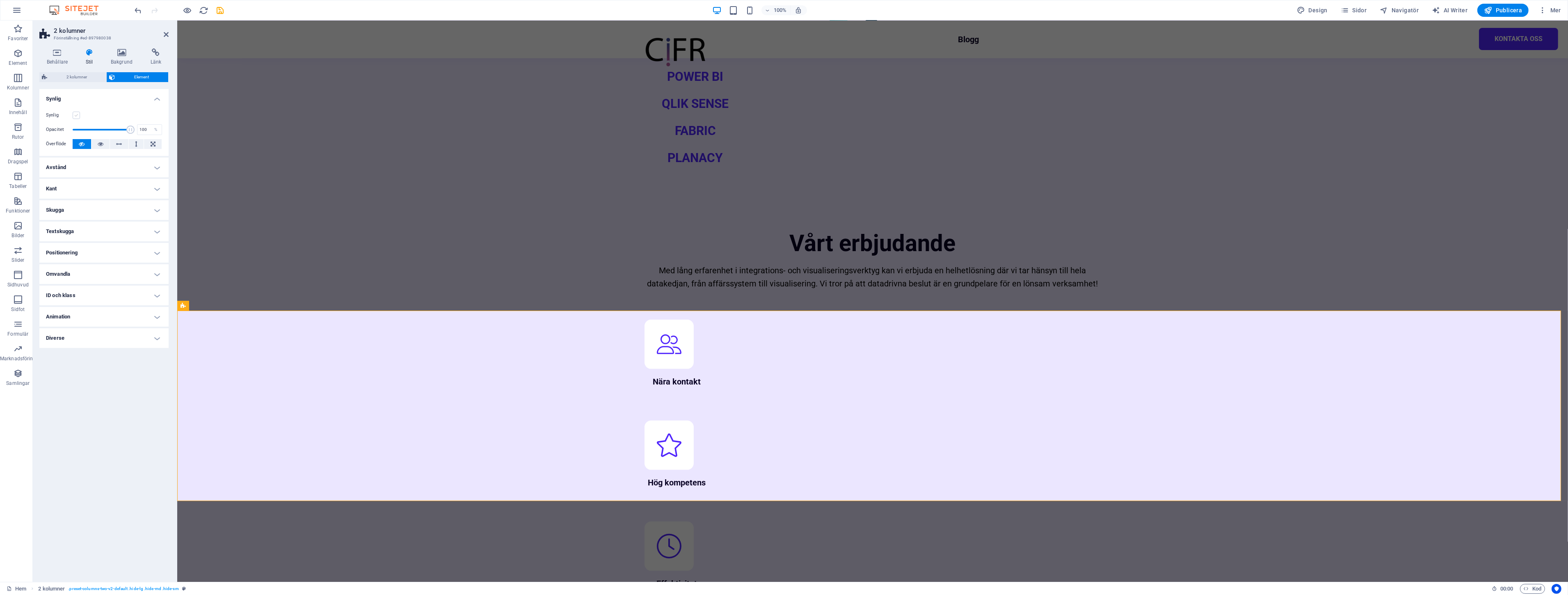
click at [74, 113] on label at bounding box center [76, 115] width 7 height 7
click at [0, 0] on input "Synlig" at bounding box center [0, 0] width 0 height 0
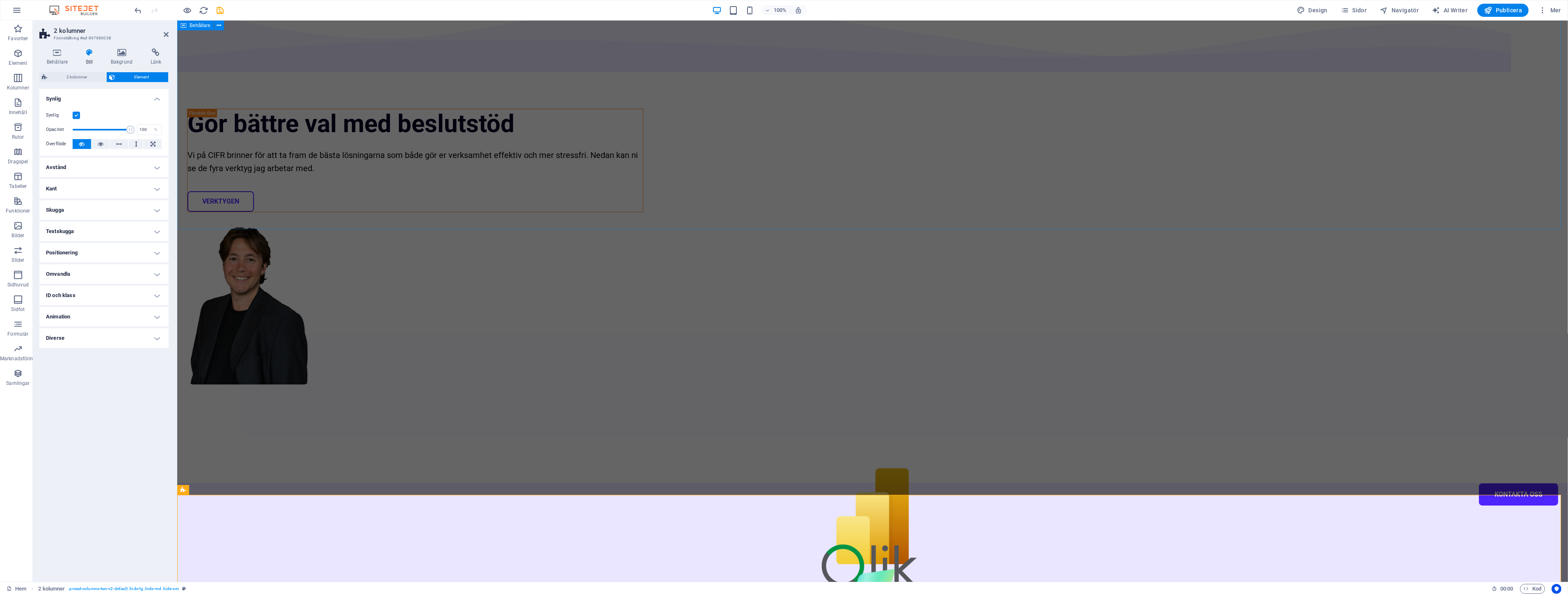
scroll to position [0, 0]
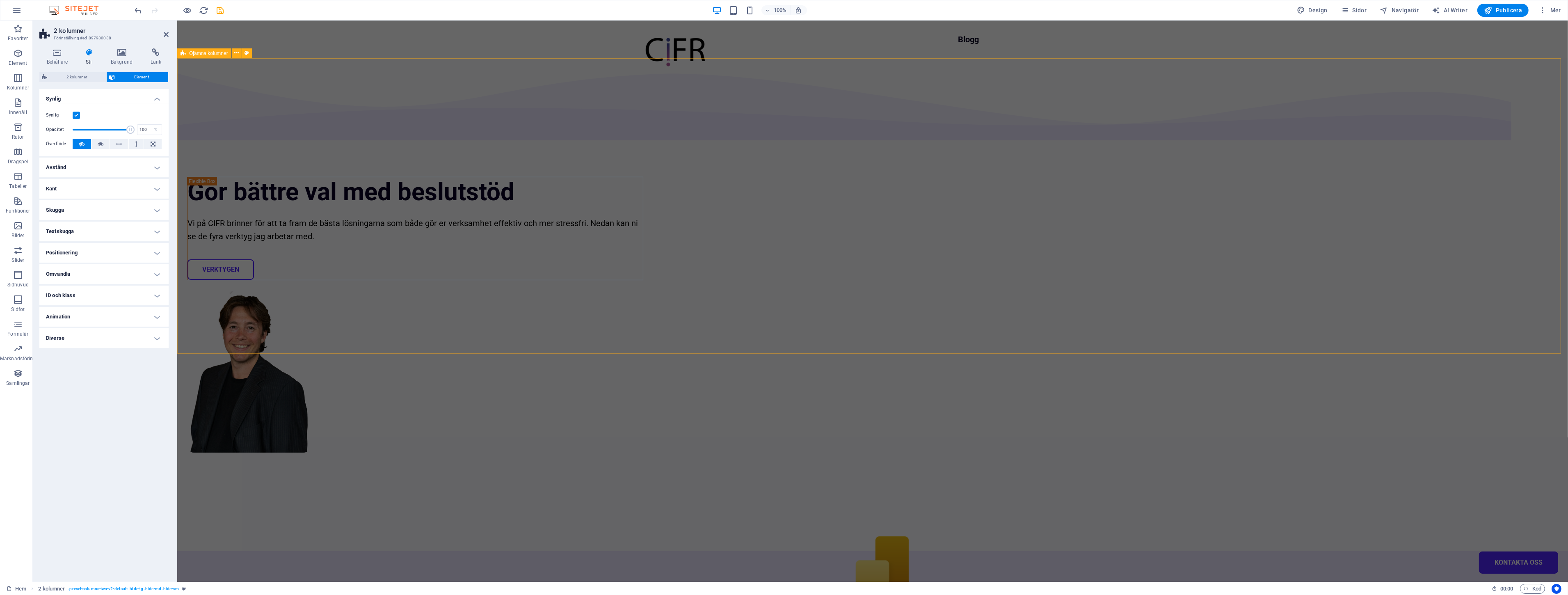
drag, startPoint x: 1331, startPoint y: 200, endPoint x: 1480, endPoint y: 195, distance: 149.1
click at [1477, 199] on div "Gör bättre val med beslutstöd Vi på CIFR brinner för att ta fram de bästa lösni…" at bounding box center [872, 305] width 1391 height 493
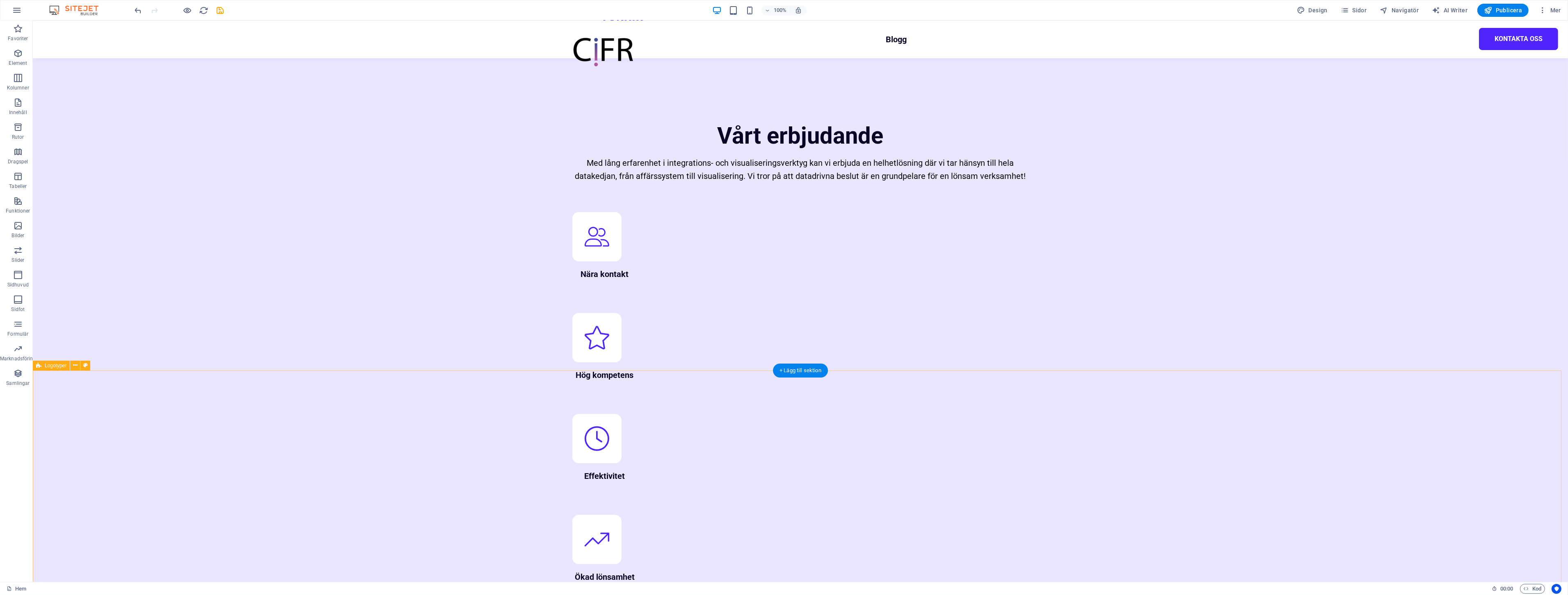
scroll to position [821, 0]
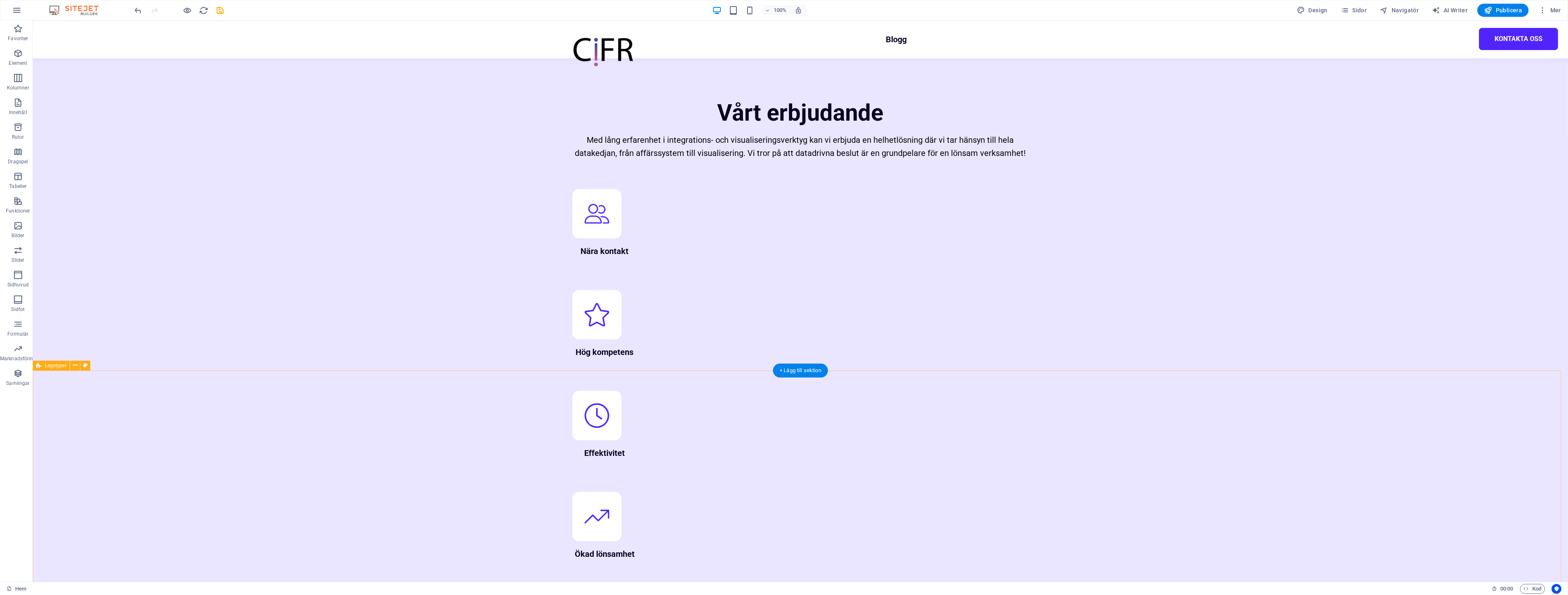
drag, startPoint x: 1069, startPoint y: 428, endPoint x: 924, endPoint y: 428, distance: 145.0
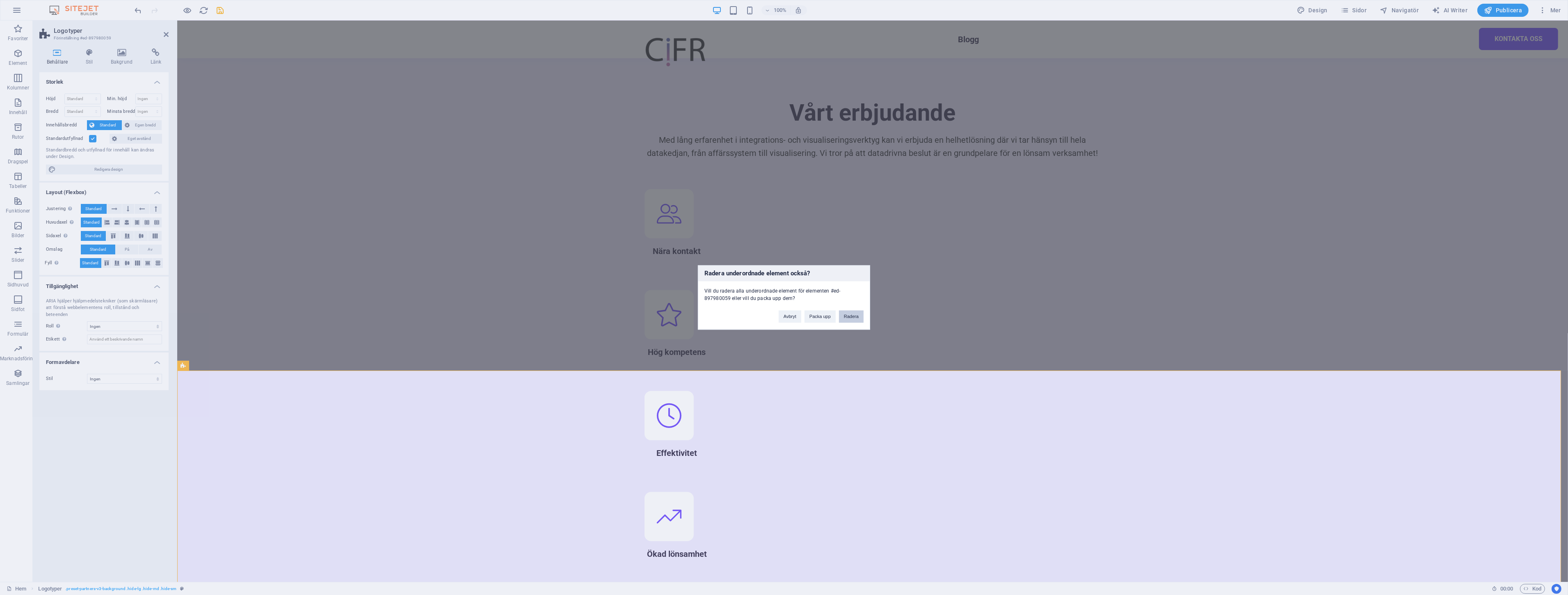
click at [852, 317] on button "Radera" at bounding box center [851, 317] width 24 height 12
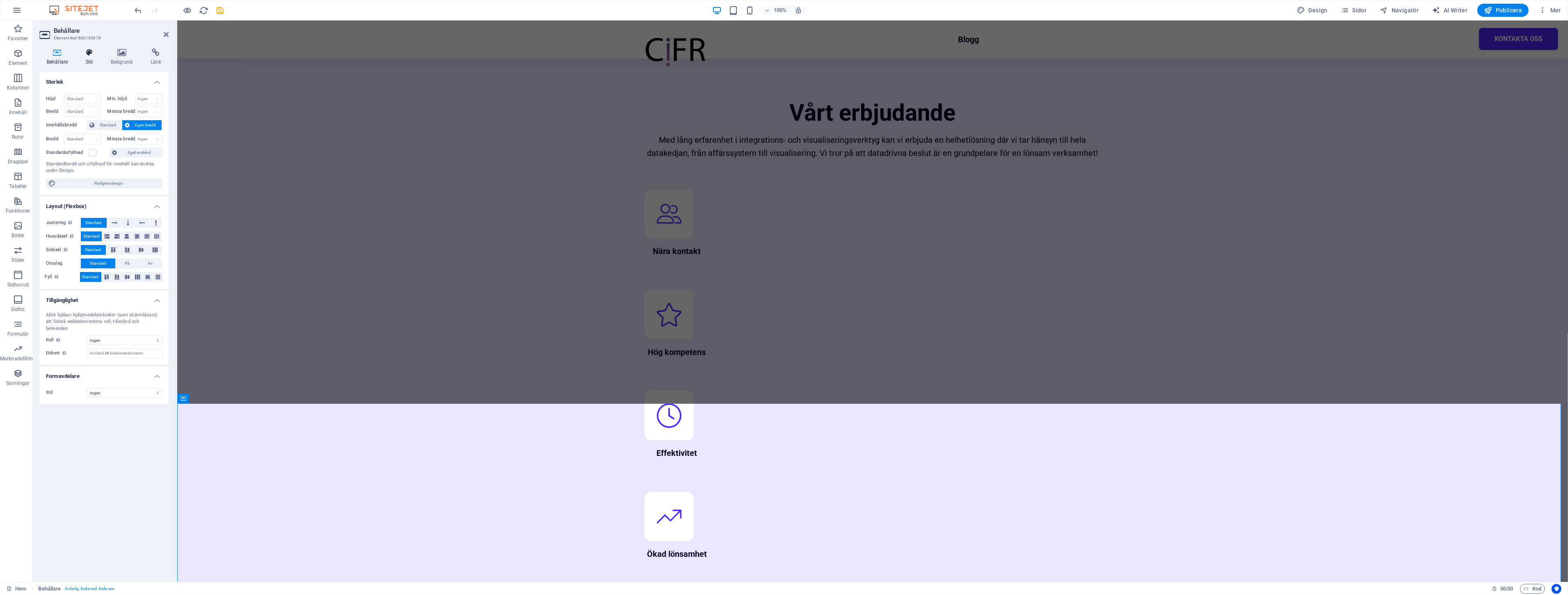
click at [90, 50] on icon at bounding box center [89, 52] width 22 height 8
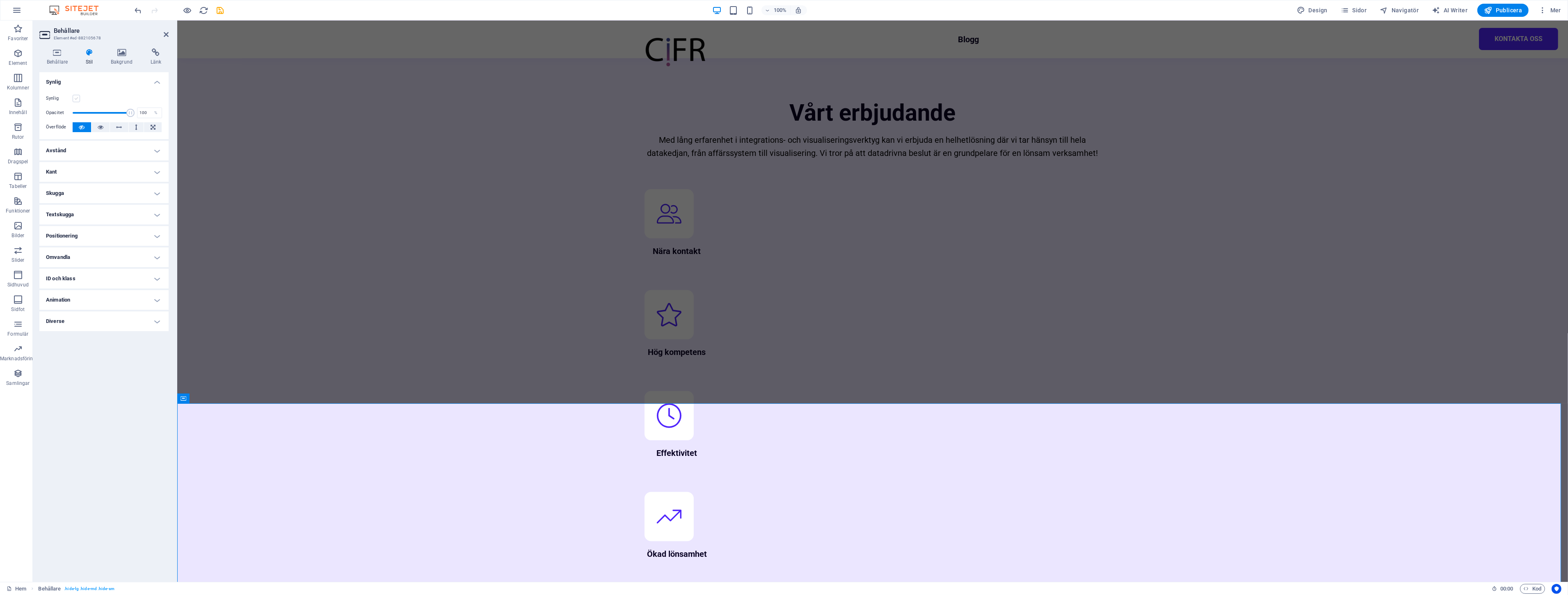
click at [75, 97] on label at bounding box center [76, 99] width 7 height 7
click at [0, 0] on input "Synlig" at bounding box center [0, 0] width 0 height 0
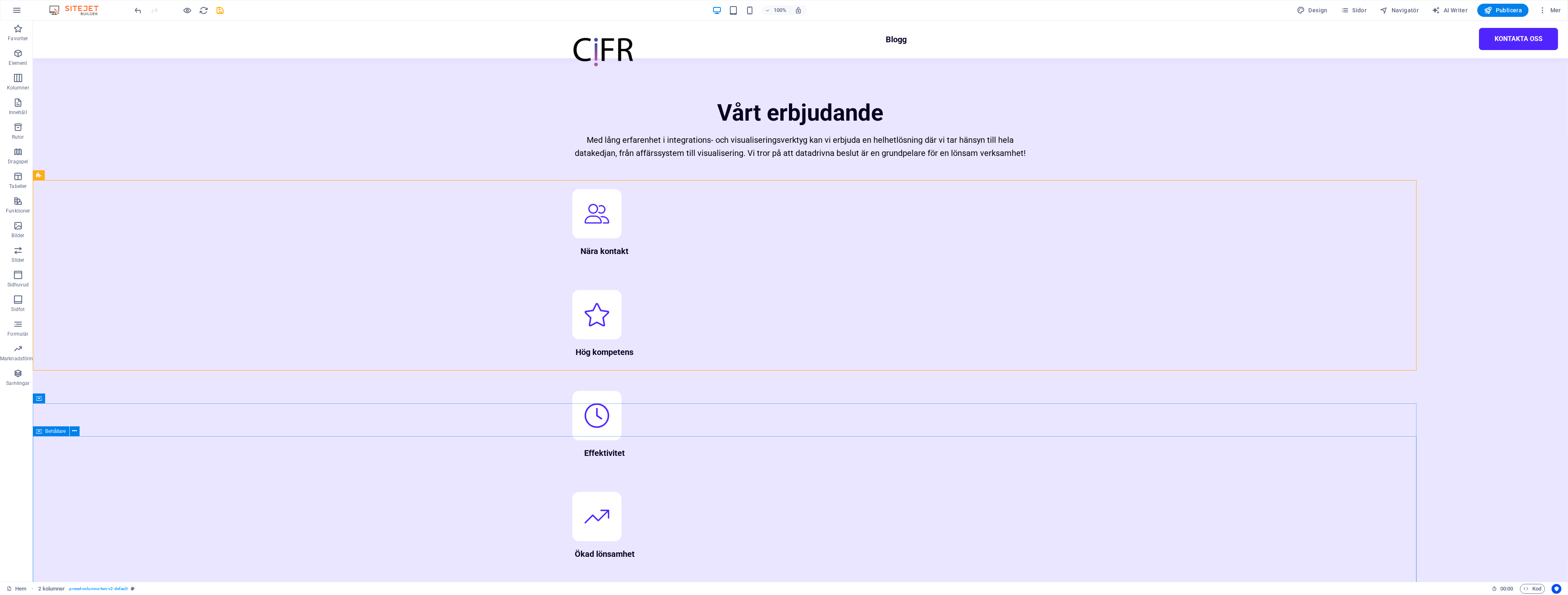
select select "px"
select select "multiple-waves"
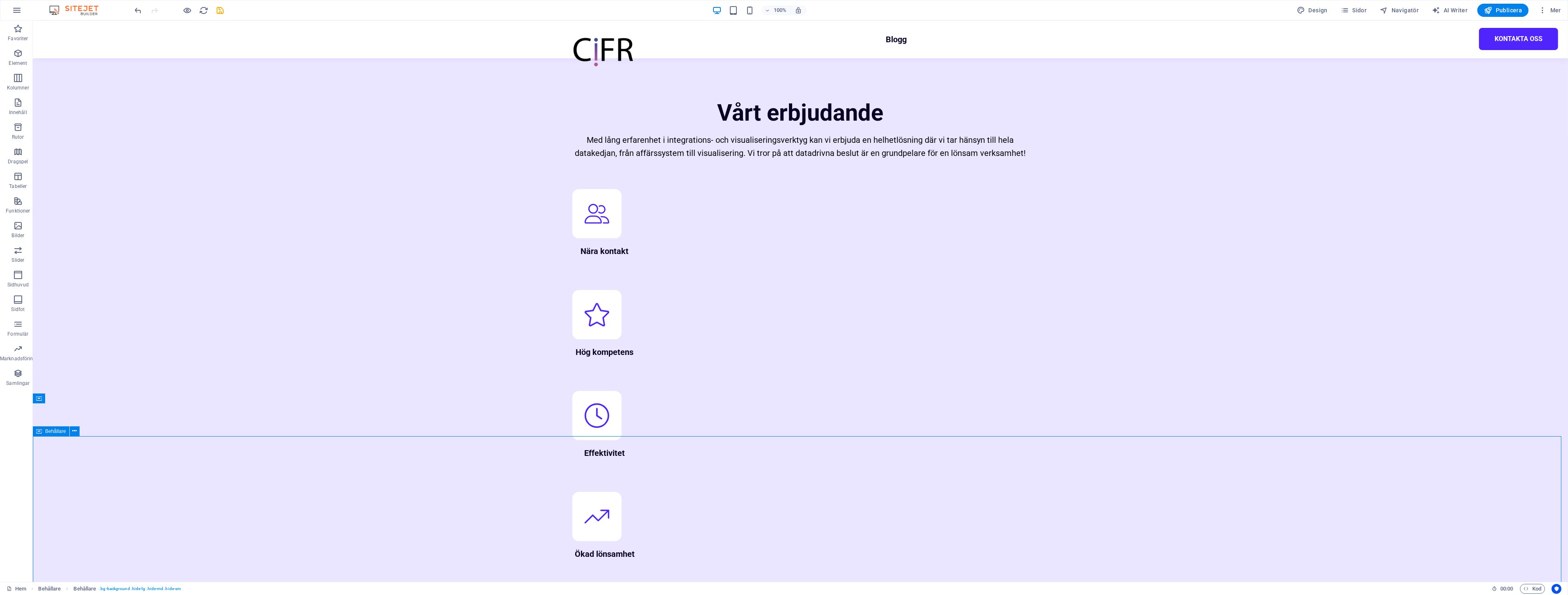
select select "rem"
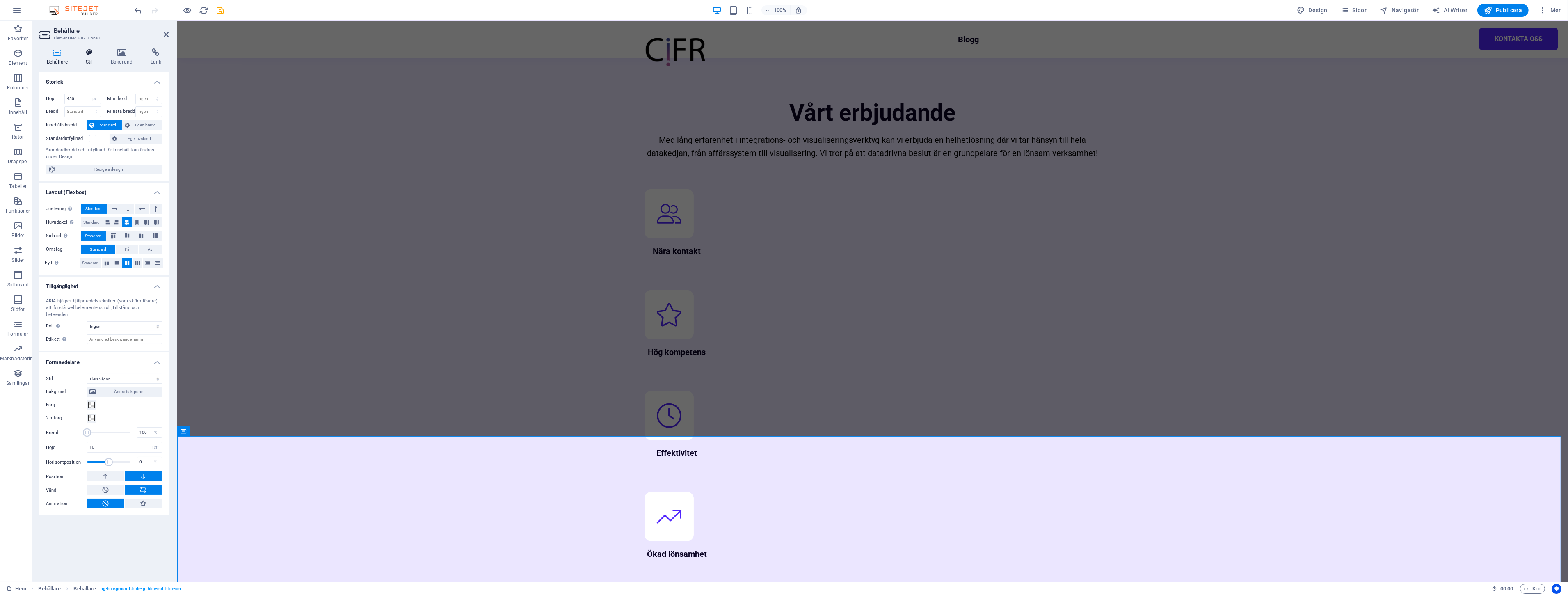
click at [81, 59] on h4 "Stil" at bounding box center [91, 57] width 25 height 17
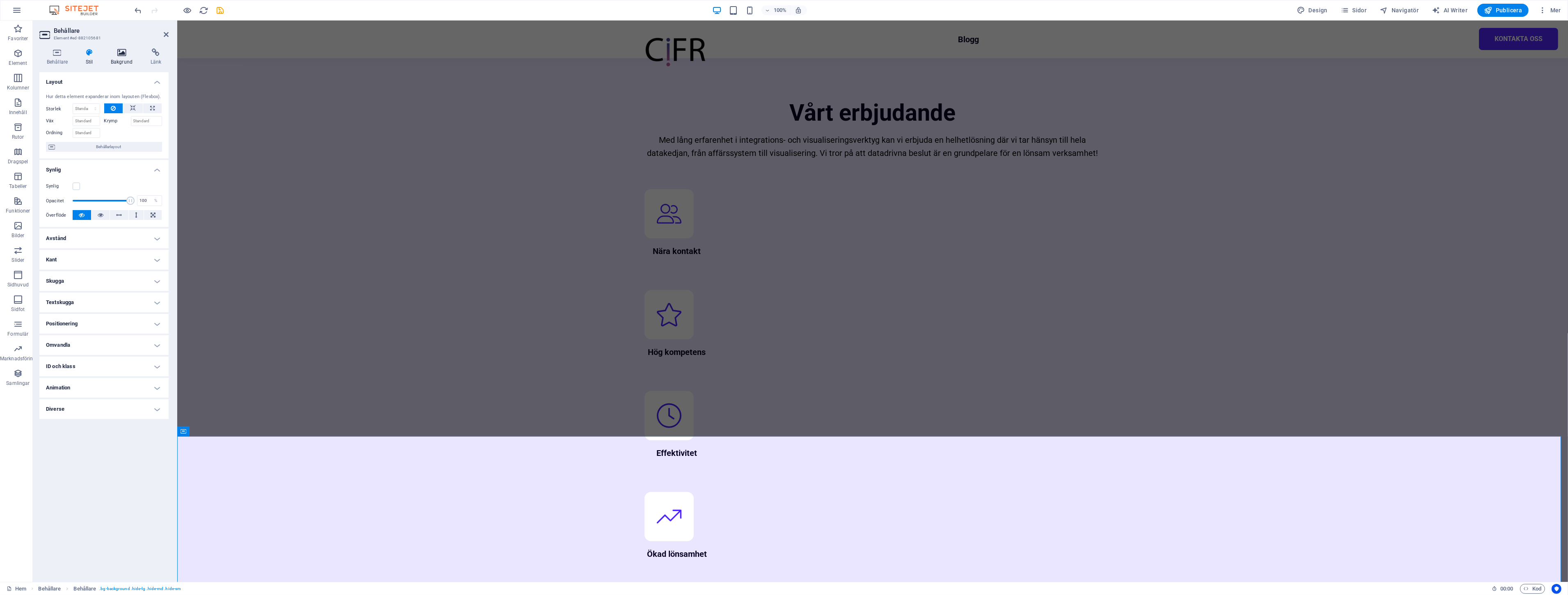
click at [130, 59] on h4 "Bakgrund" at bounding box center [123, 57] width 40 height 17
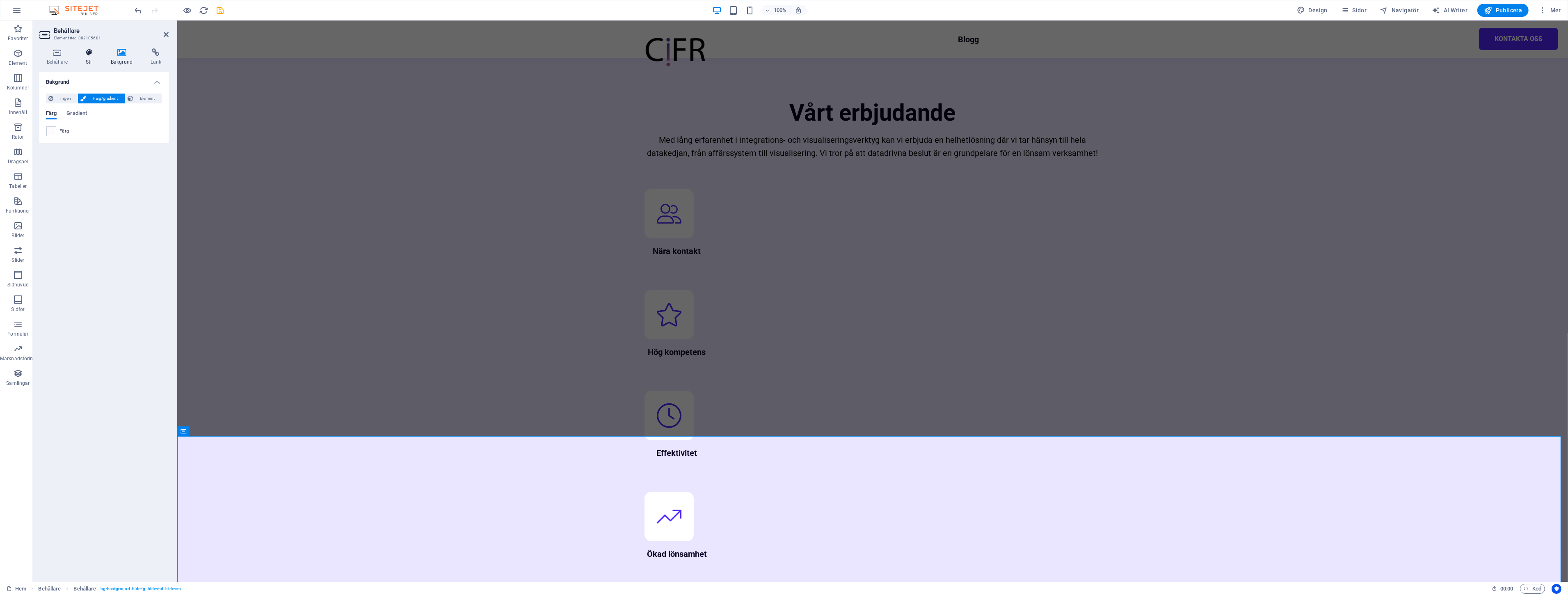
click at [95, 57] on h4 "Stil" at bounding box center [91, 57] width 25 height 17
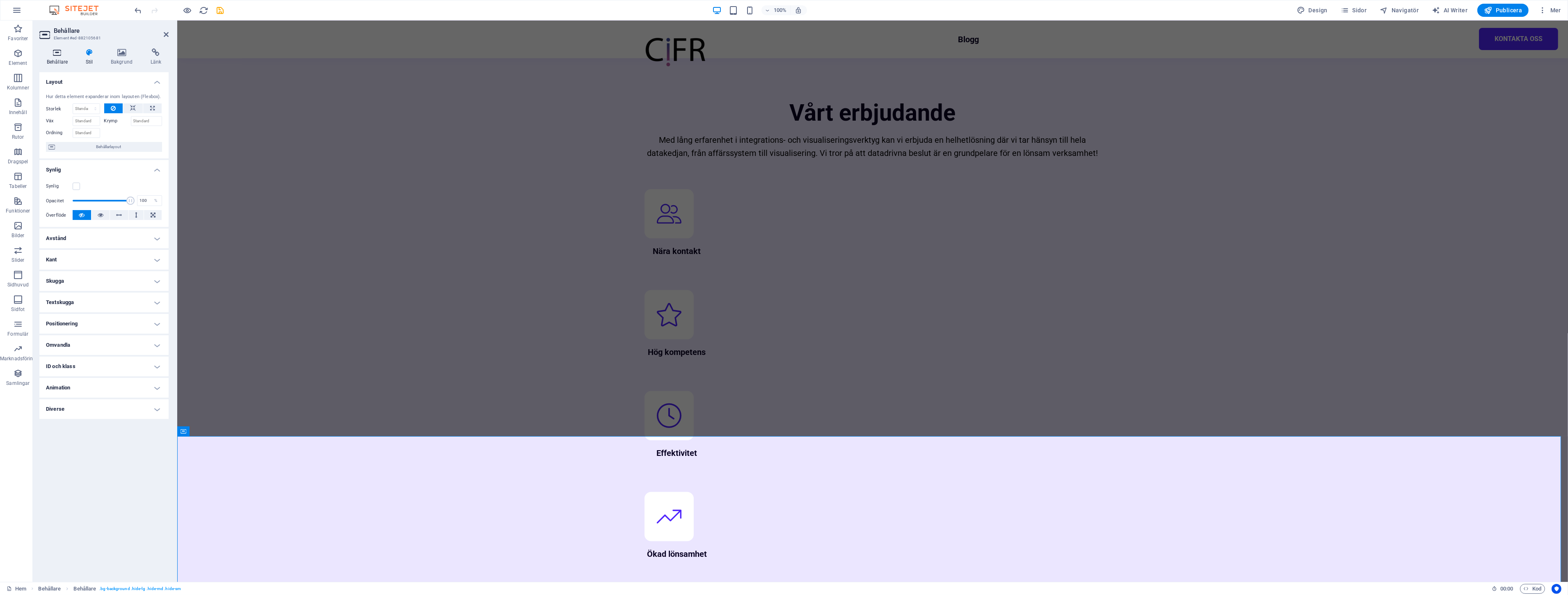
click at [55, 55] on icon at bounding box center [57, 52] width 36 height 8
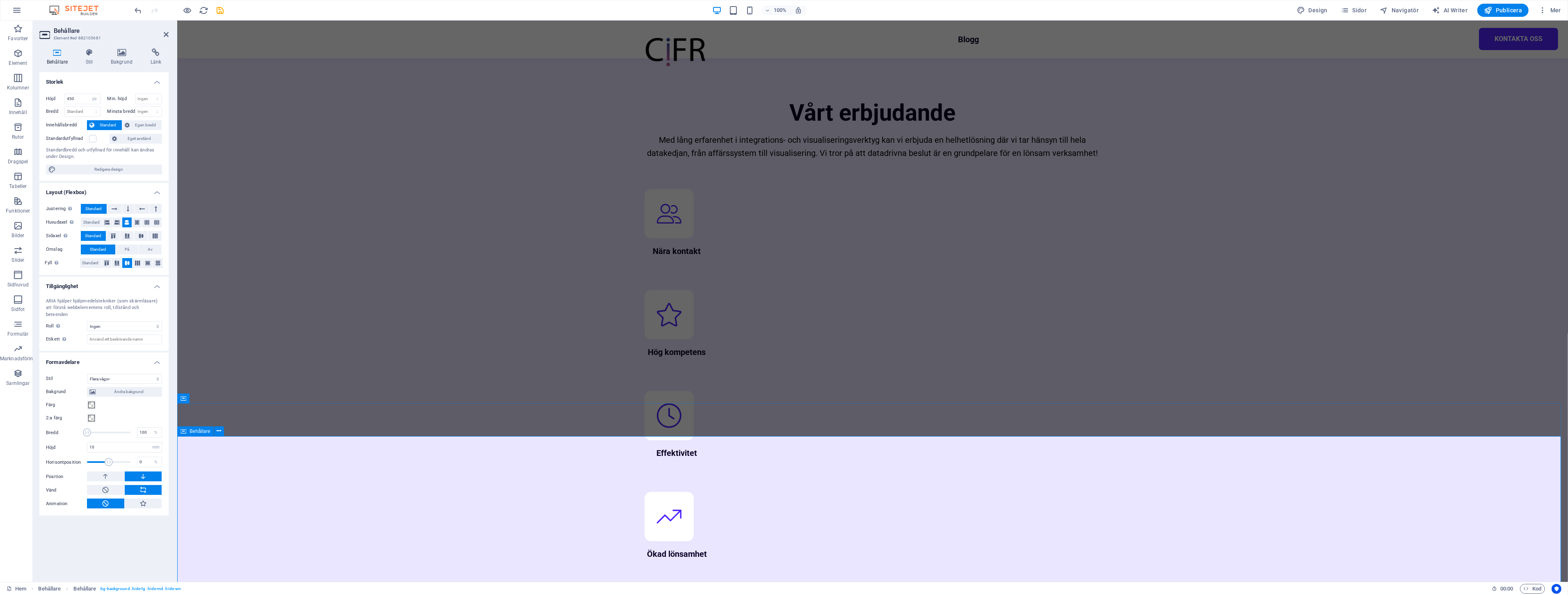
click at [87, 39] on h3 "Element #ed-882105681" at bounding box center [103, 38] width 99 height 7
click at [88, 47] on div "Behållare Stil Bakgrund Länk Storlek Höjd 450 Standard px rem % vh vw Min. höjd…" at bounding box center [104, 312] width 142 height 540
click at [88, 52] on icon at bounding box center [89, 52] width 22 height 8
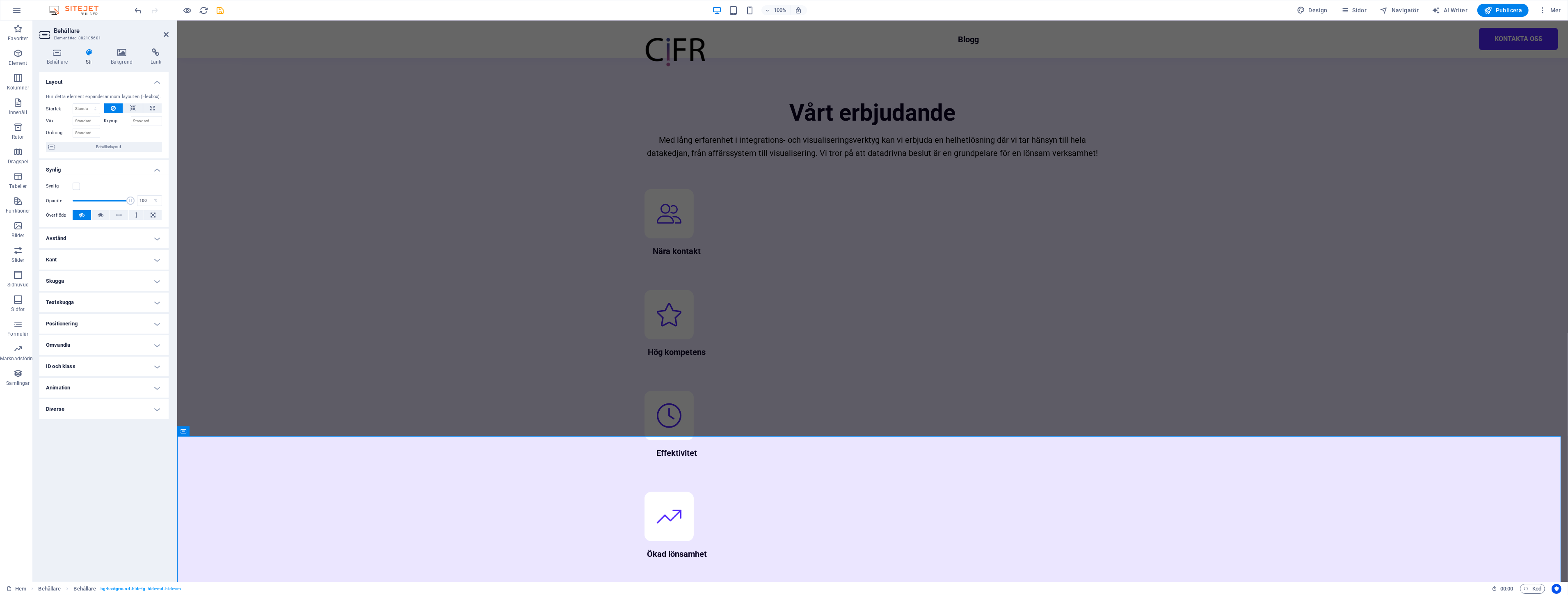
click at [77, 181] on div "Synlig" at bounding box center [103, 186] width 116 height 10
click at [75, 186] on label at bounding box center [76, 186] width 7 height 7
click at [0, 0] on input "Synlig" at bounding box center [0, 0] width 0 height 0
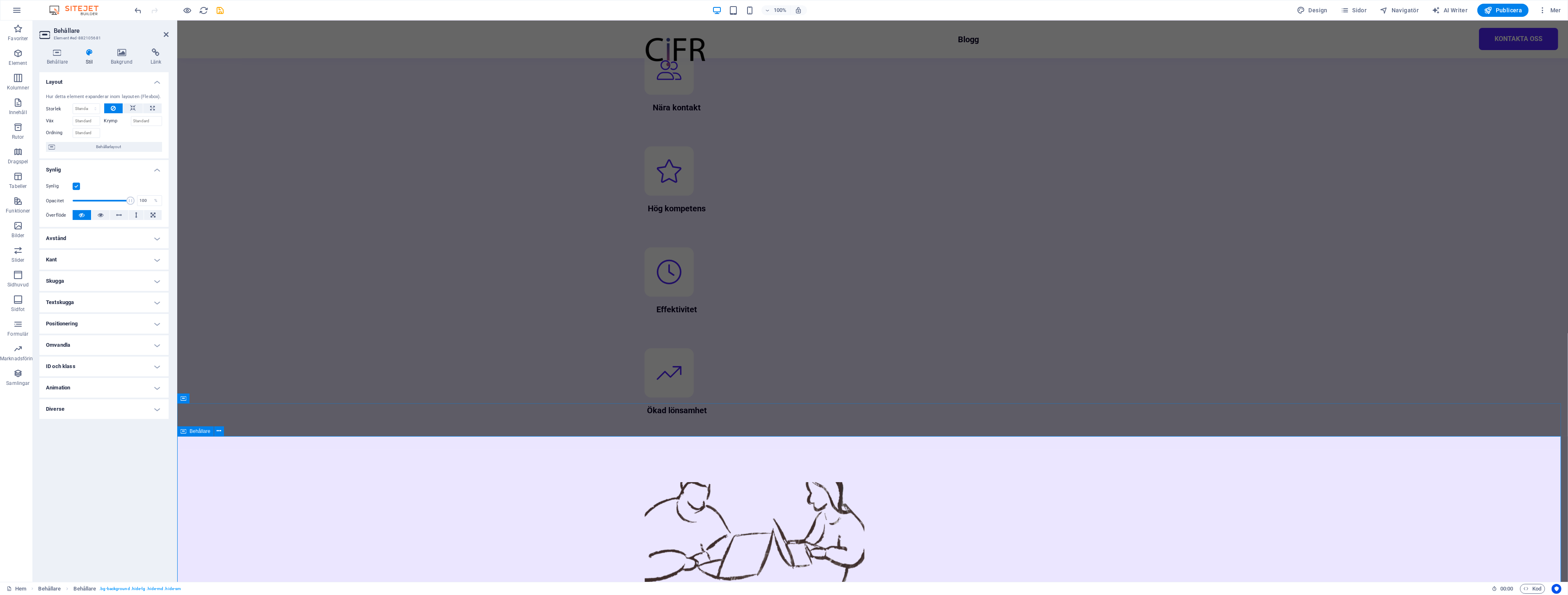
scroll to position [1044, 0]
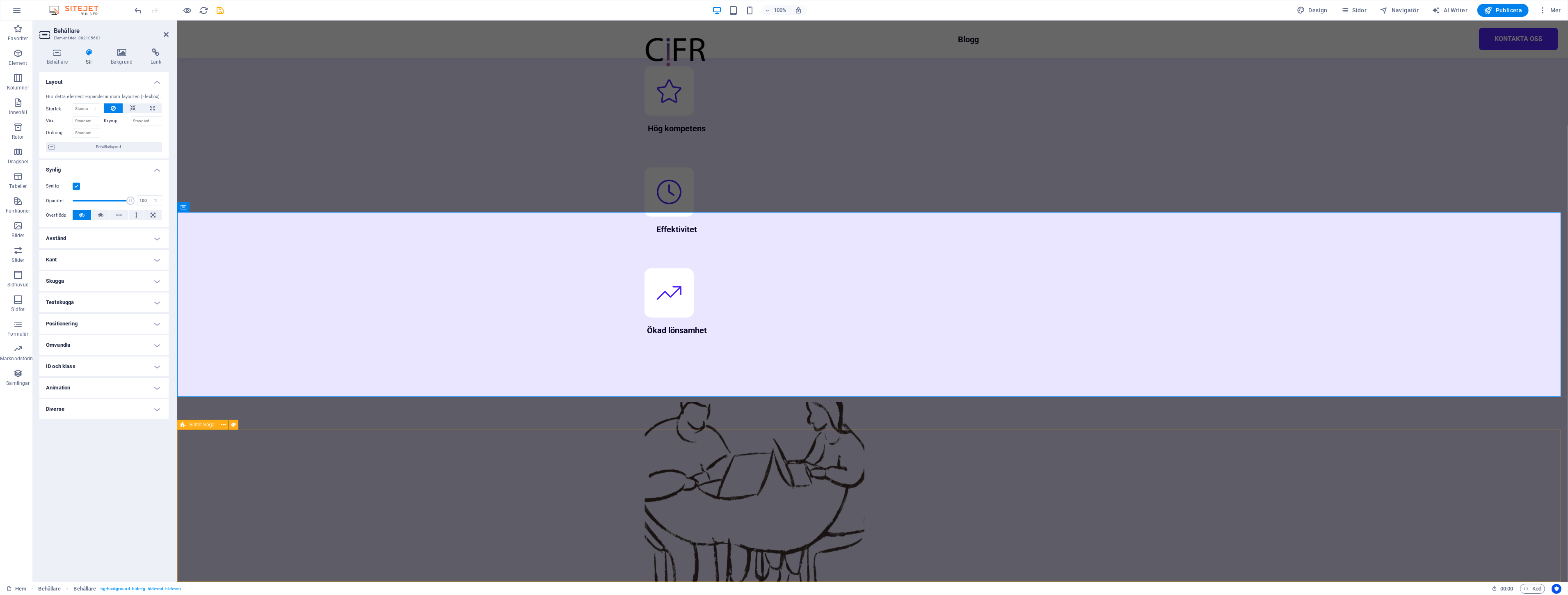
select select "footer"
select select "rem"
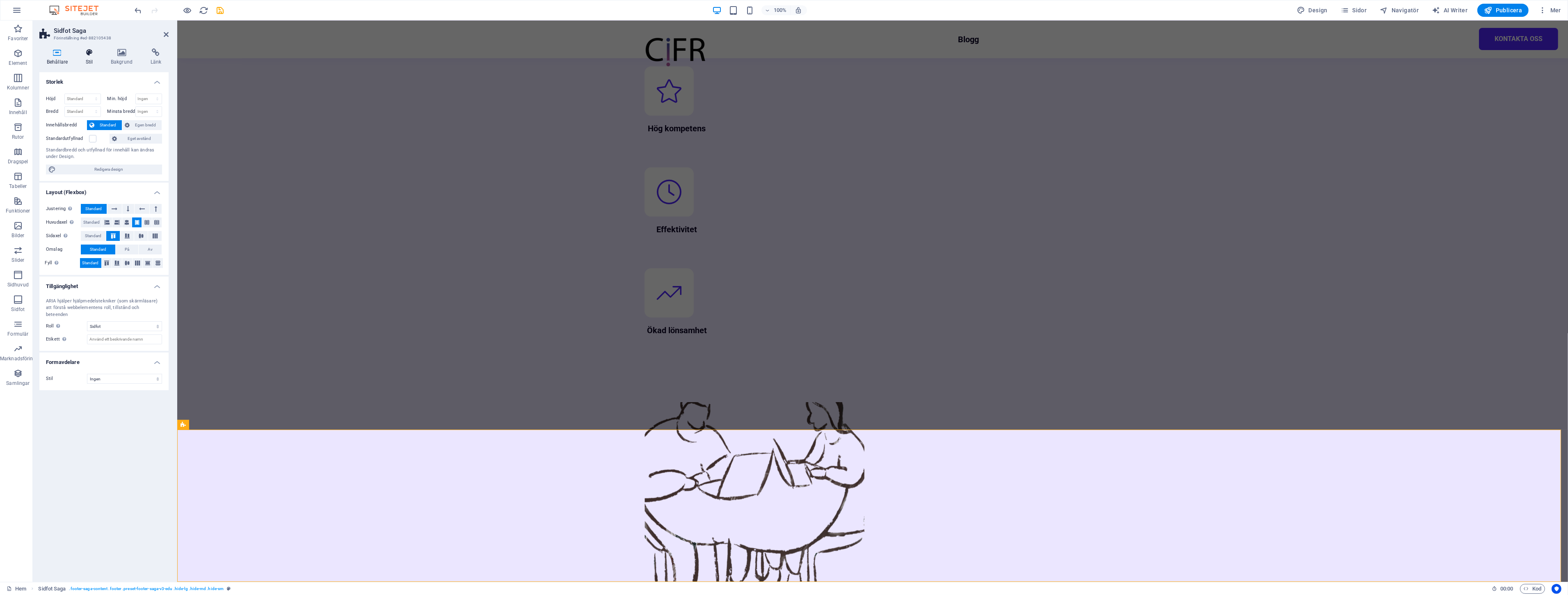
click at [84, 54] on icon at bounding box center [89, 52] width 22 height 8
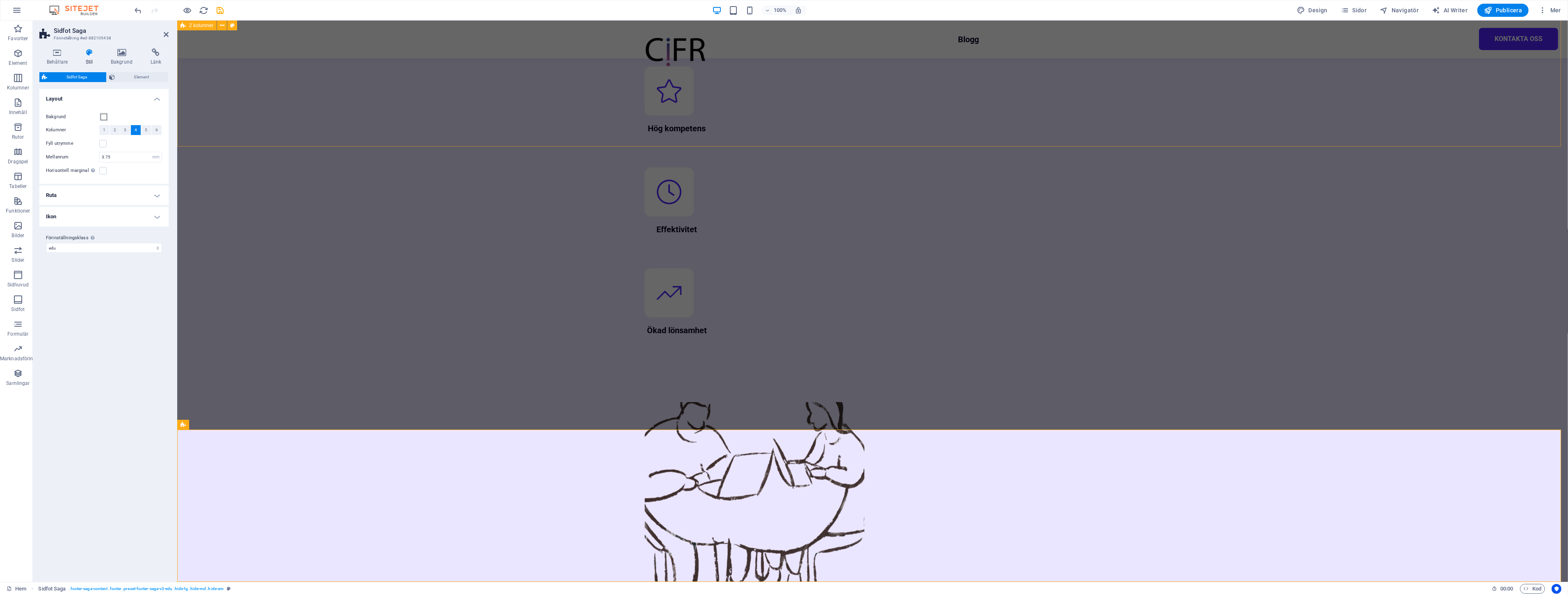
drag, startPoint x: 189, startPoint y: 74, endPoint x: 348, endPoint y: 97, distance: 160.7
click at [141, 80] on span "Element" at bounding box center [142, 77] width 49 height 10
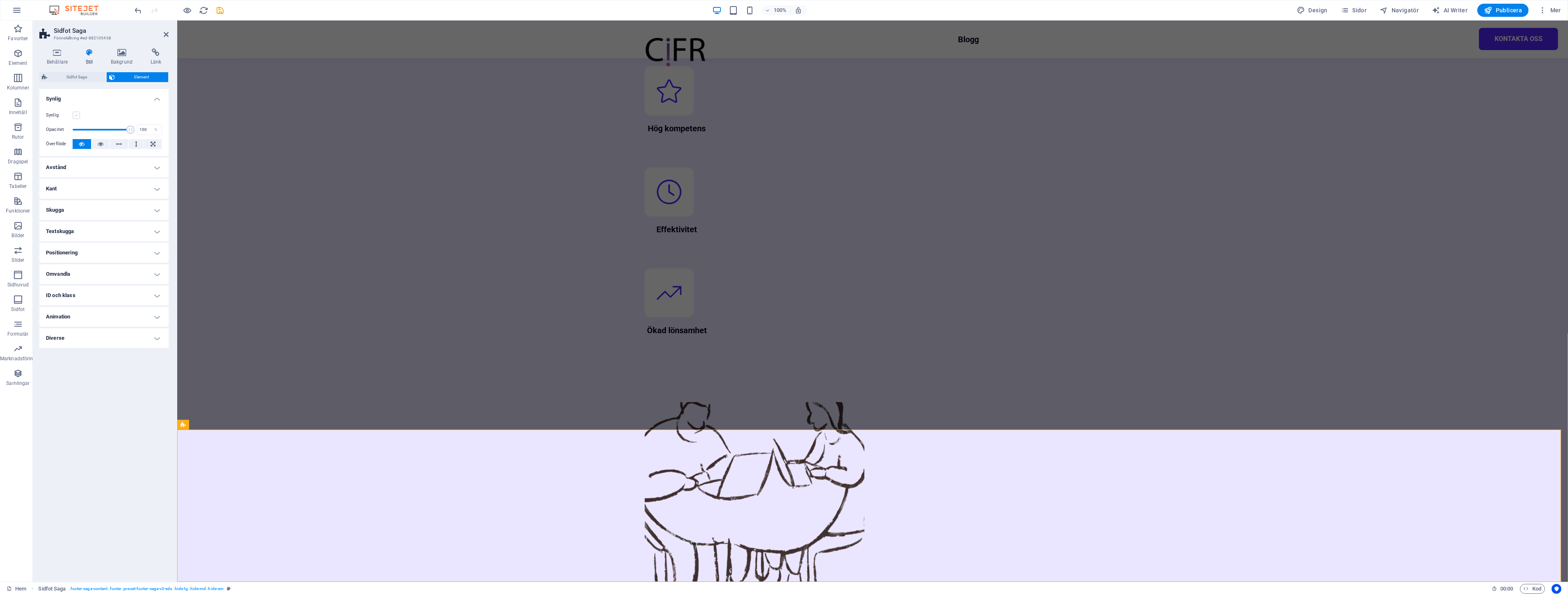
click at [75, 115] on label at bounding box center [76, 115] width 7 height 7
click at [0, 0] on input "Synlig" at bounding box center [0, 0] width 0 height 0
click at [985, 582] on div "Hem Sidfot Saga . footer-saga-content .footer .preset-footer-saga-v3-edu .hide-…" at bounding box center [784, 589] width 1568 height 13
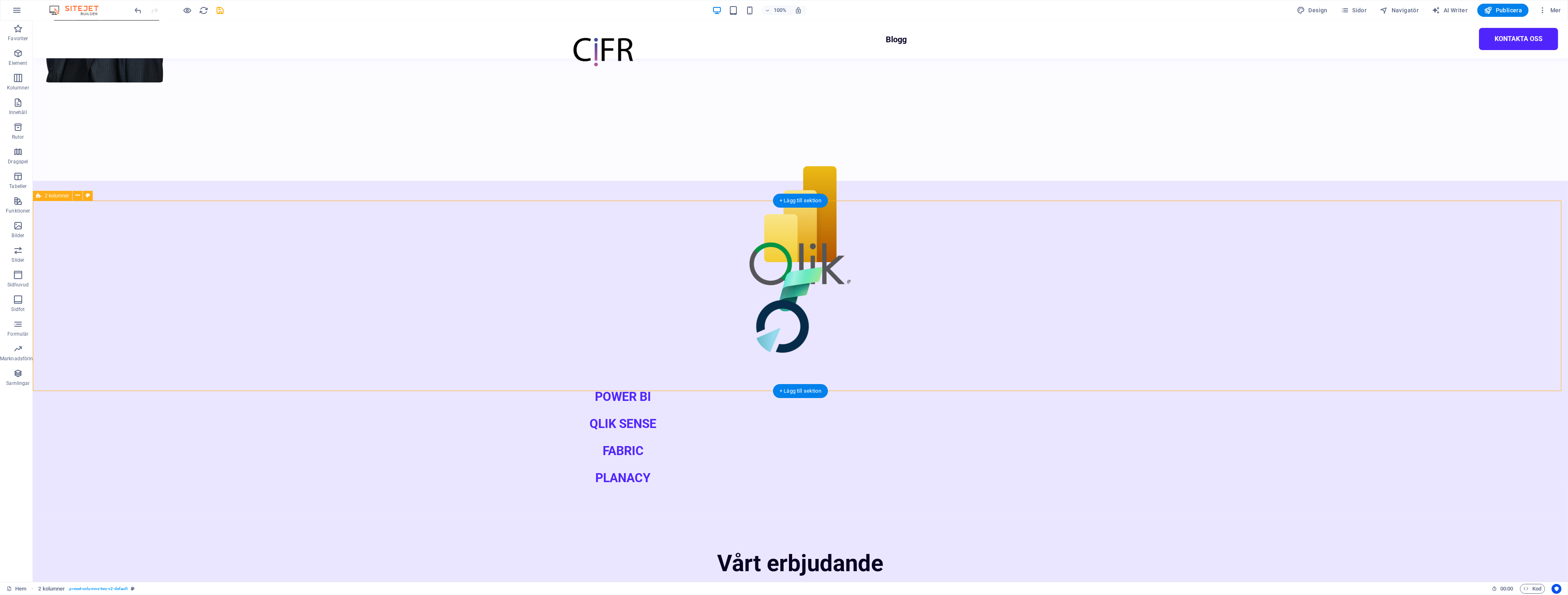
scroll to position [0, 0]
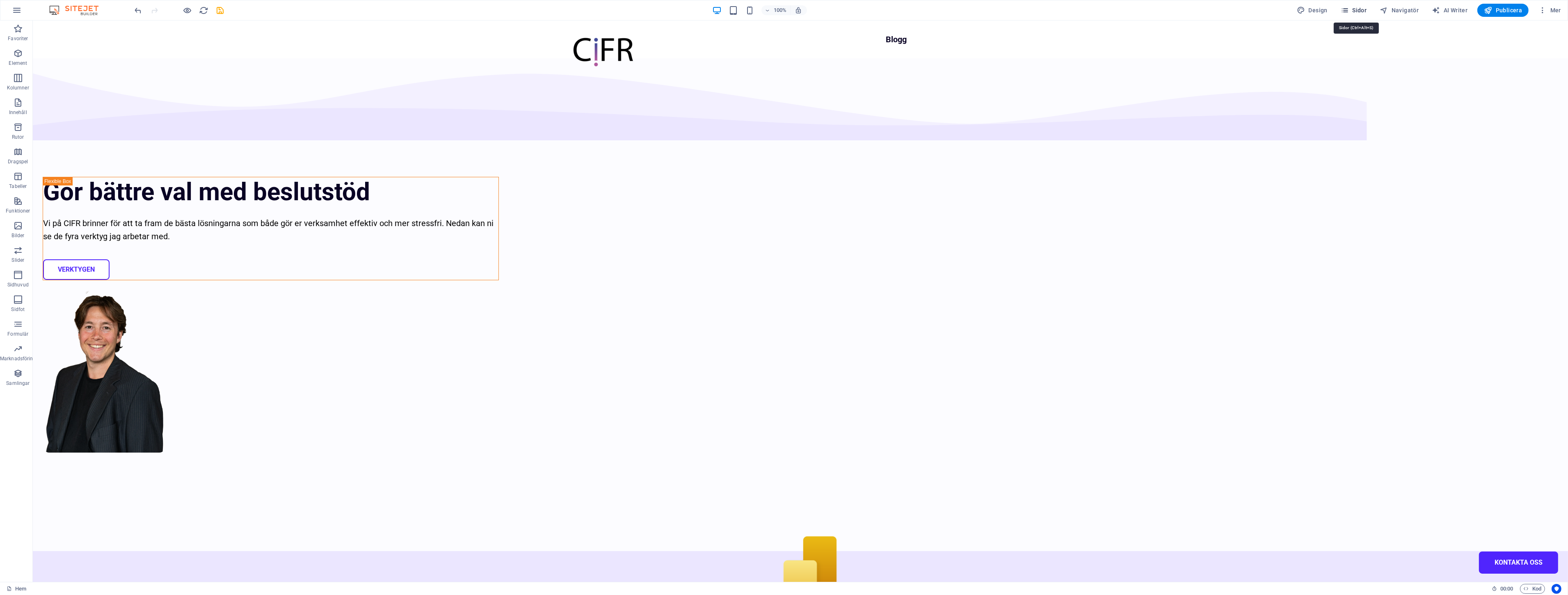
click at [1359, 12] on span "Sidor" at bounding box center [1354, 10] width 26 height 8
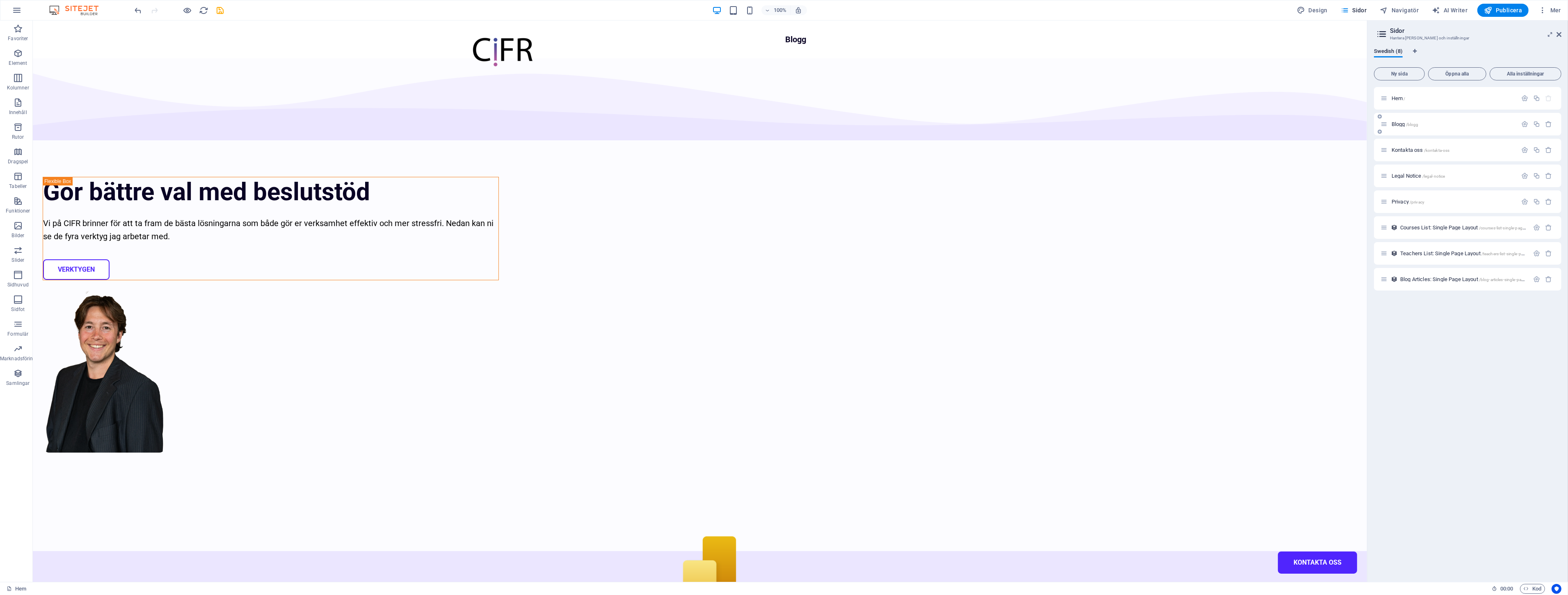
click at [1427, 121] on div "Blogg /blogg" at bounding box center [1449, 124] width 136 height 10
click at [1405, 125] on span "Blogg /blogg" at bounding box center [1405, 124] width 27 height 6
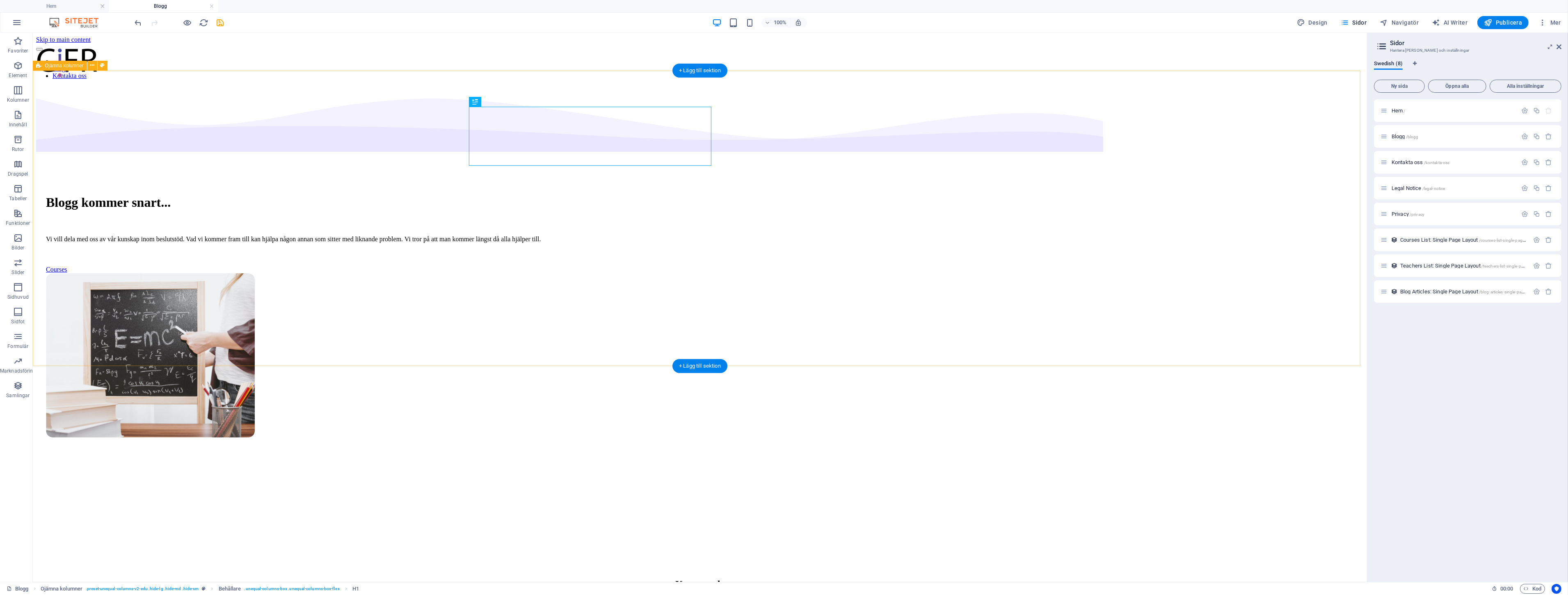
click at [343, 220] on div "Blogg kommer snart... Vi vill dela med oss av vår kunskap inom beslutstöd. Vad …" at bounding box center [699, 312] width 1328 height 451
click at [321, 202] on div "Blogg kommer snart... Vi vill dela med oss av vår kunskap inom beslutstöd. Vad …" at bounding box center [699, 312] width 1328 height 451
select select "multiple-waves"
select select "em"
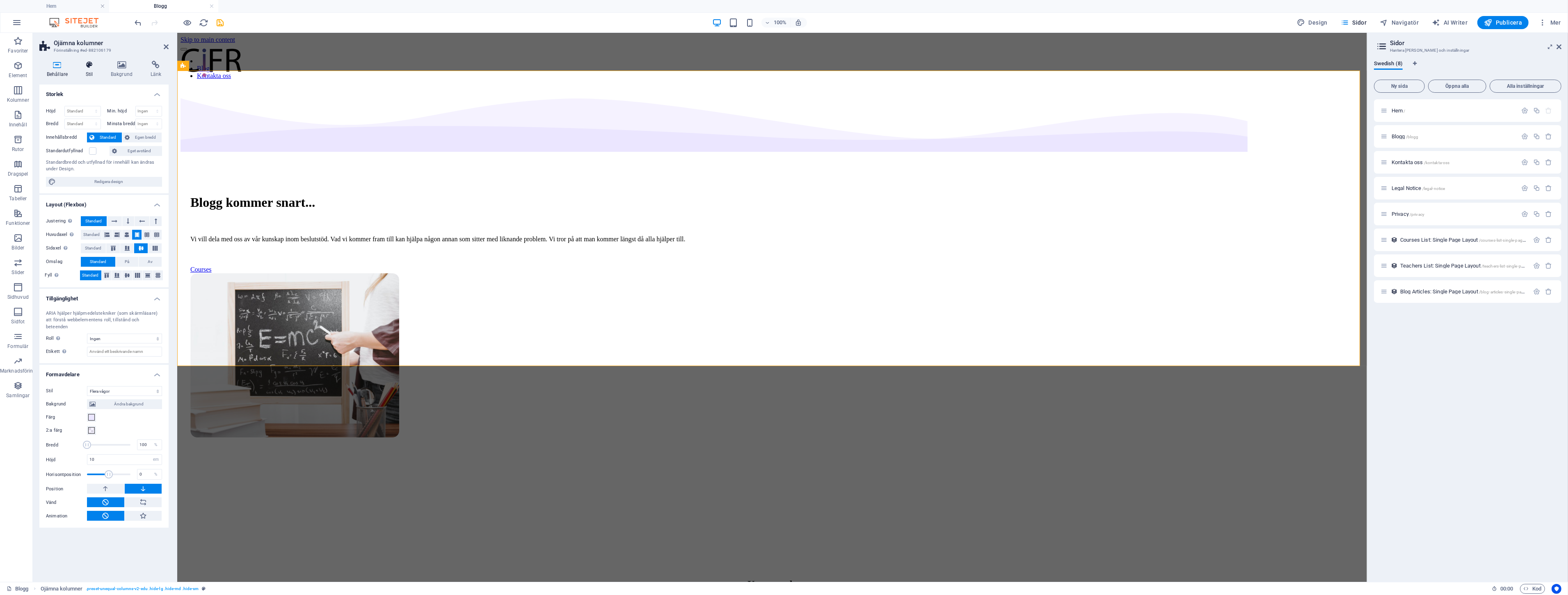
click at [95, 76] on h4 "Stil" at bounding box center [91, 69] width 25 height 17
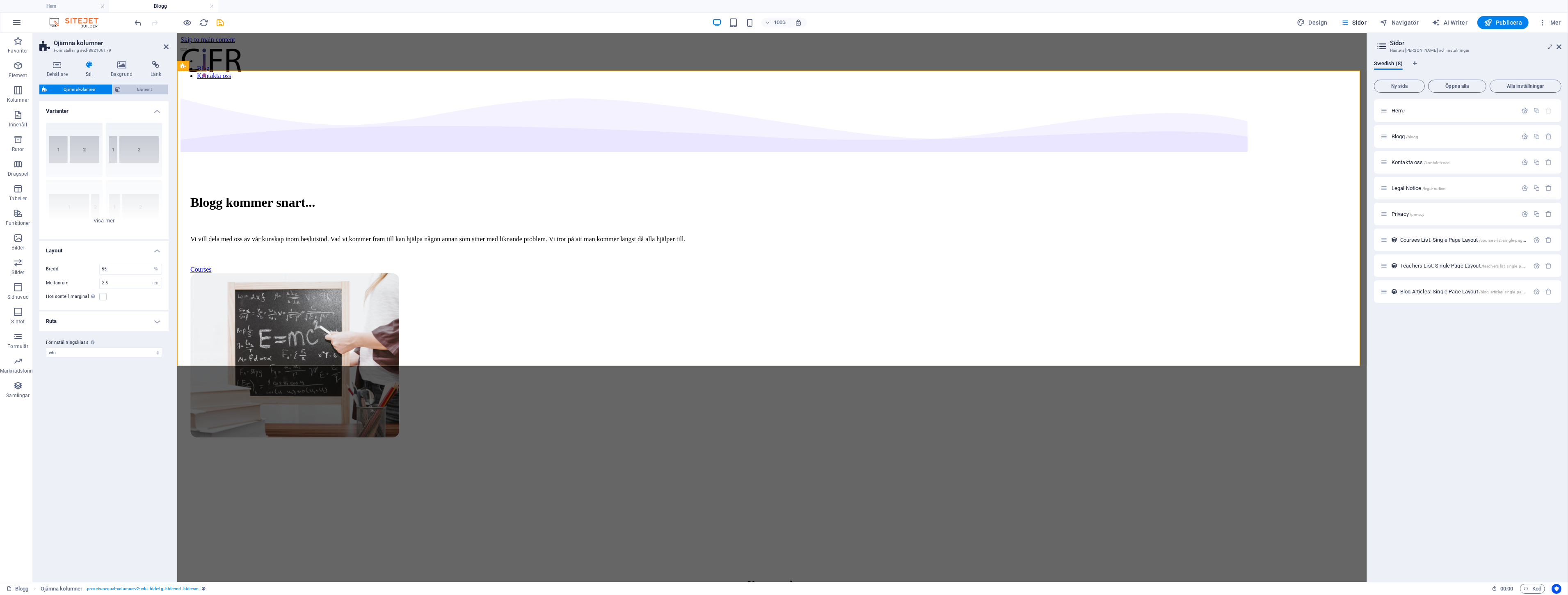
click at [125, 92] on span "Element" at bounding box center [144, 90] width 43 height 10
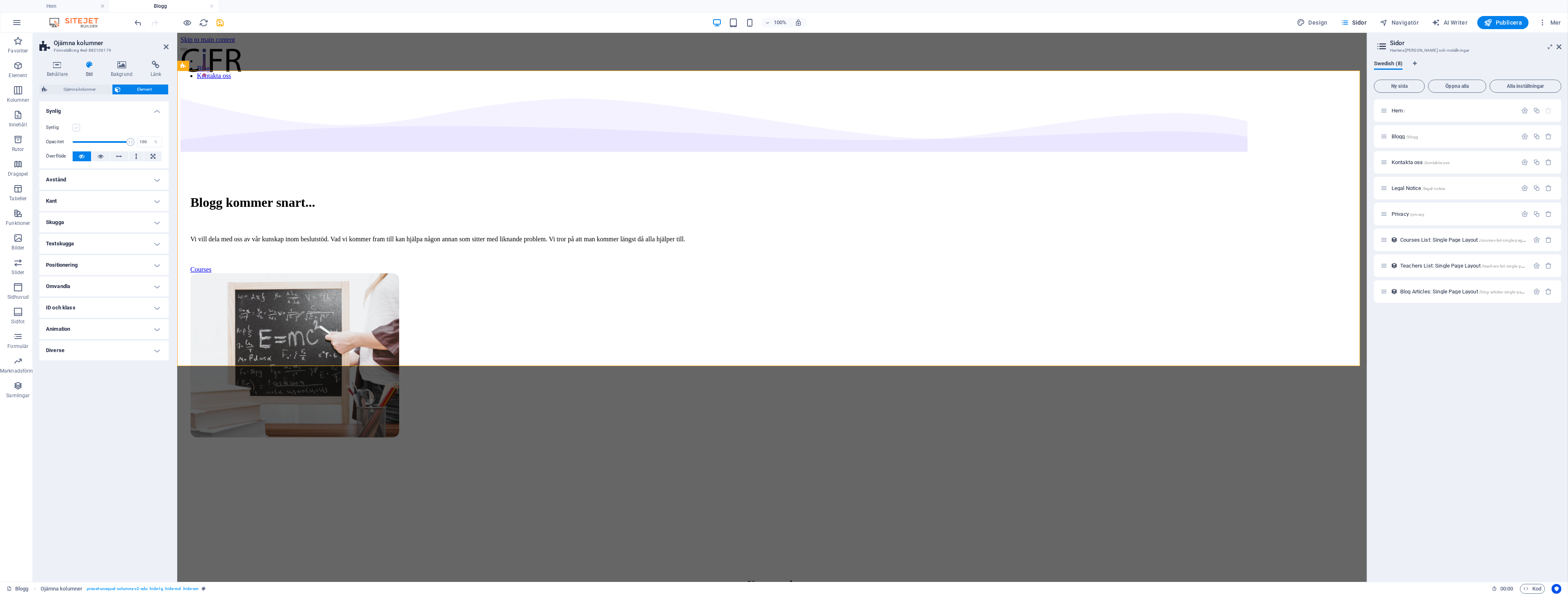
click at [79, 128] on label at bounding box center [76, 128] width 7 height 7
click at [0, 0] on input "Synlig" at bounding box center [0, 0] width 0 height 0
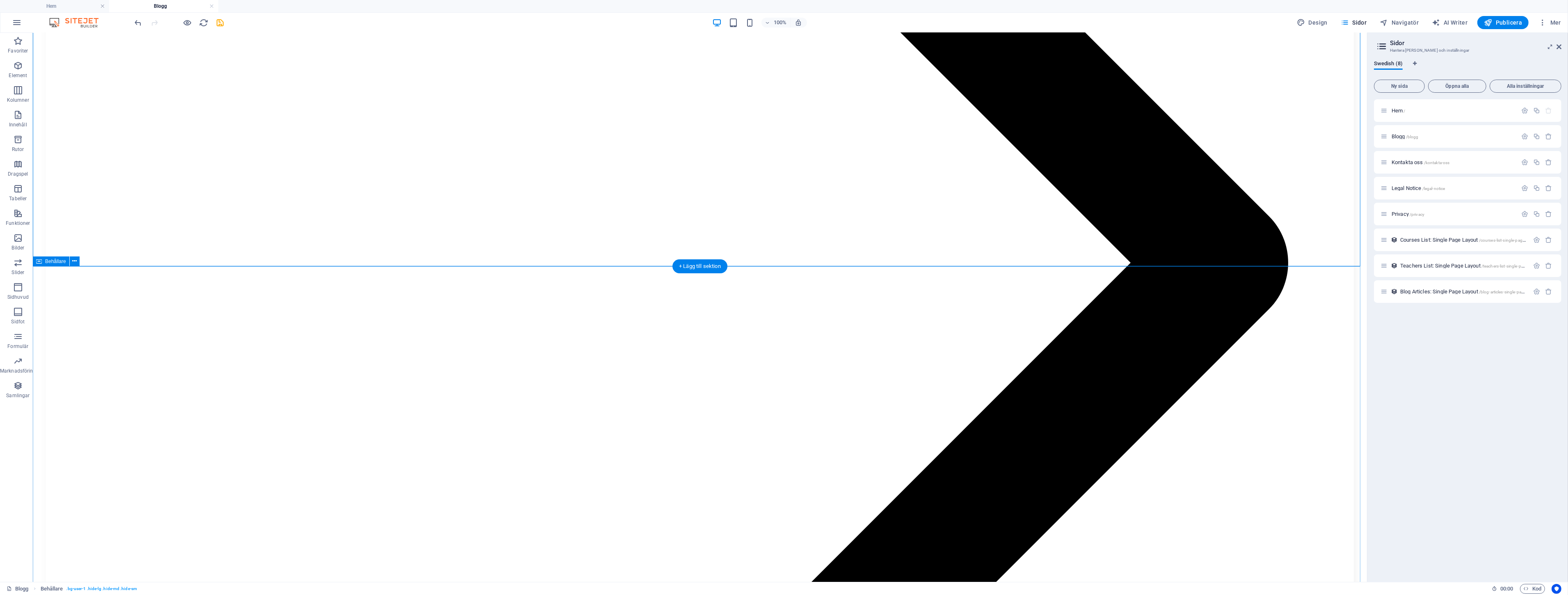
scroll to position [1628, 0]
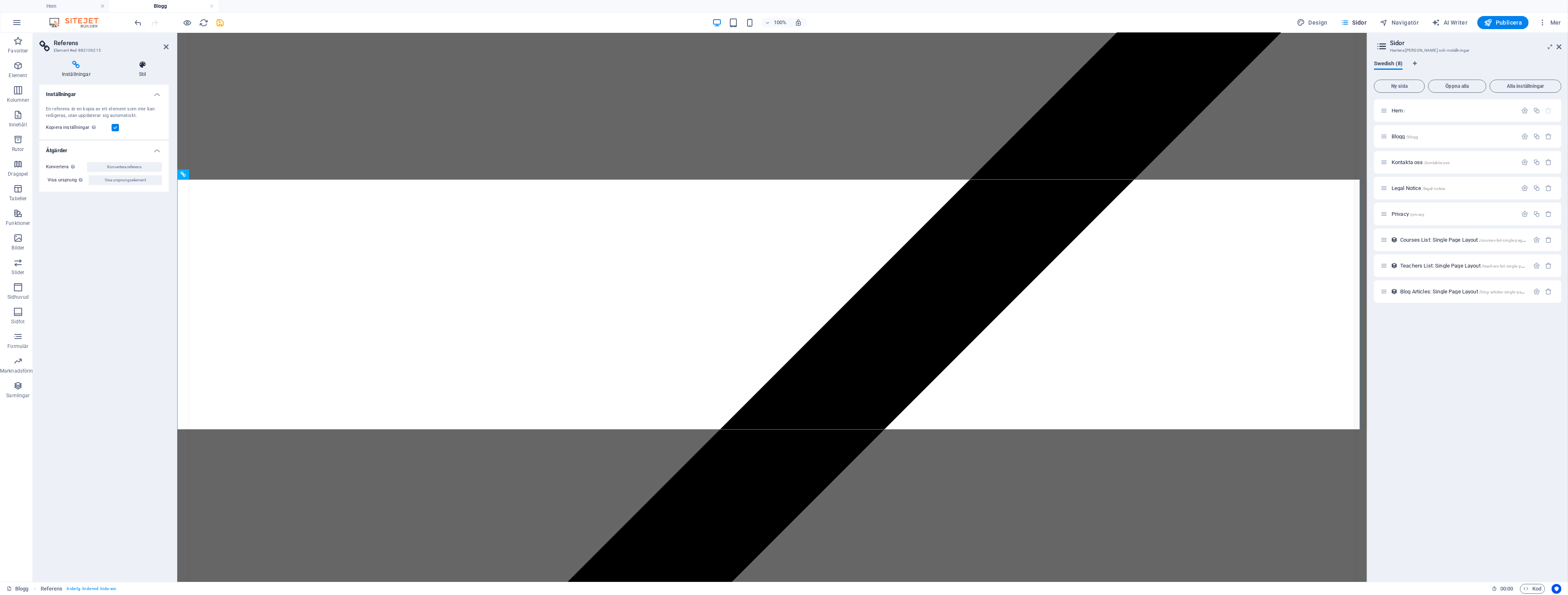
click at [128, 66] on icon at bounding box center [142, 65] width 52 height 8
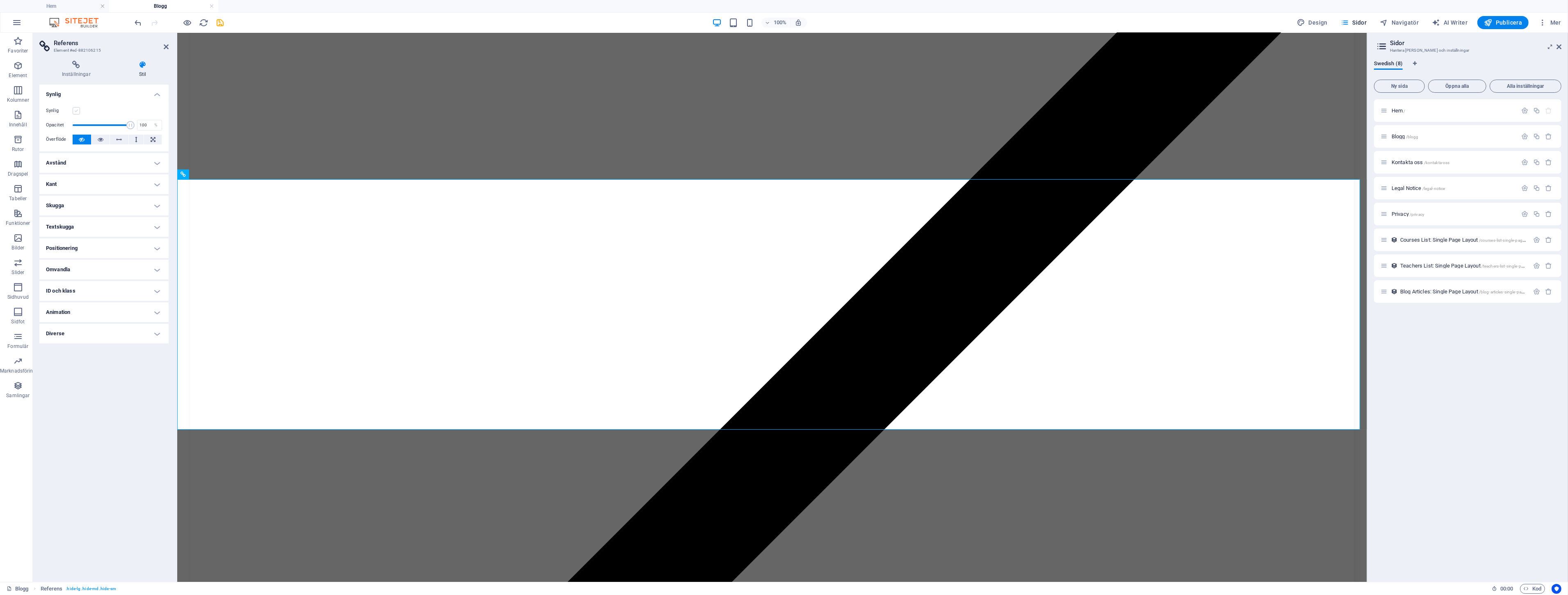
click at [79, 109] on label at bounding box center [76, 111] width 7 height 7
click at [0, 0] on input "Synlig" at bounding box center [0, 0] width 0 height 0
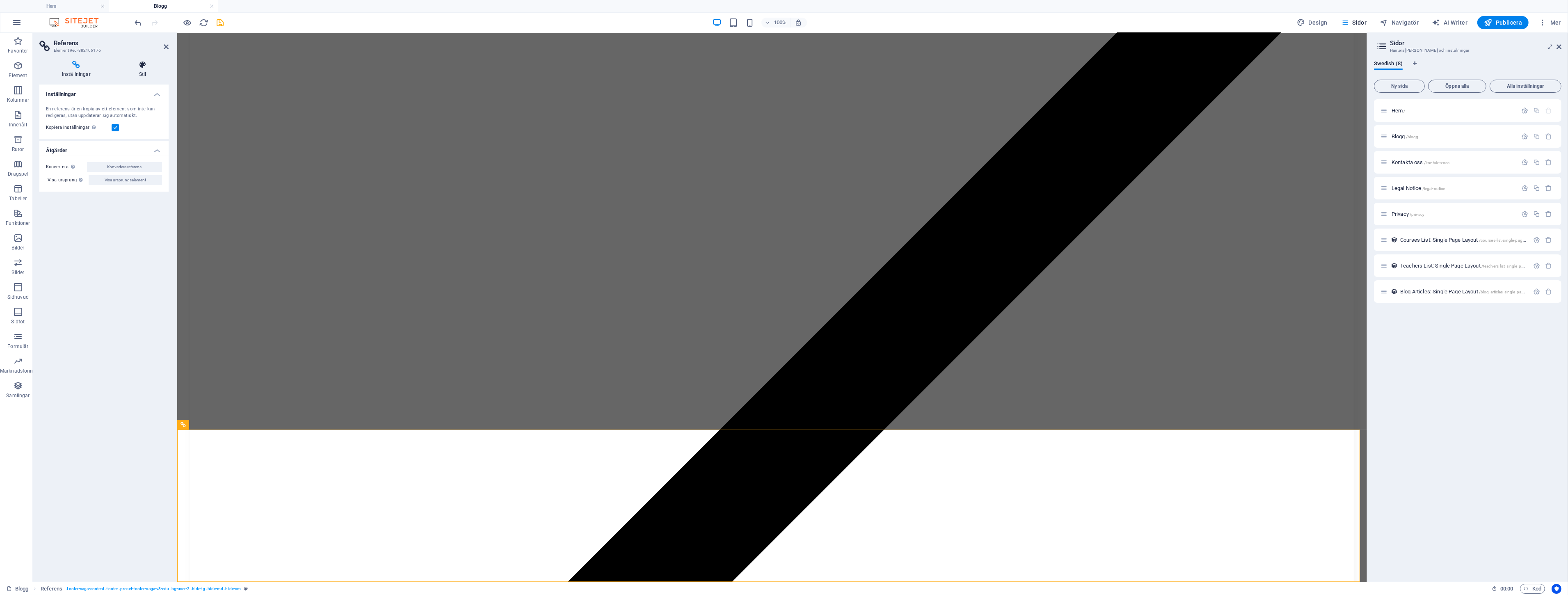
click at [133, 71] on h4 "Stil" at bounding box center [142, 69] width 52 height 17
click at [119, 85] on span "Element" at bounding box center [142, 90] width 49 height 10
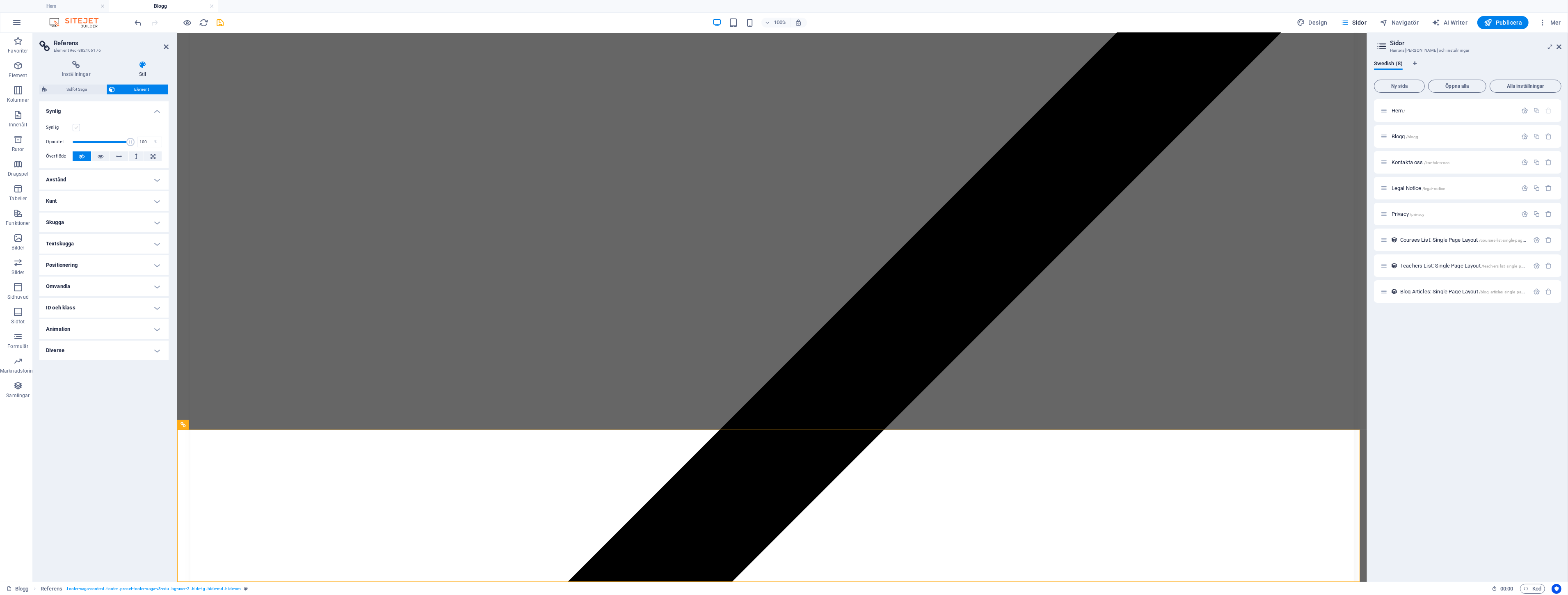
click at [79, 127] on label at bounding box center [76, 128] width 7 height 7
click at [0, 0] on input "Synlig" at bounding box center [0, 0] width 0 height 0
click at [1405, 163] on span "Kontakta oss /kontakta-oss" at bounding box center [1420, 163] width 58 height 6
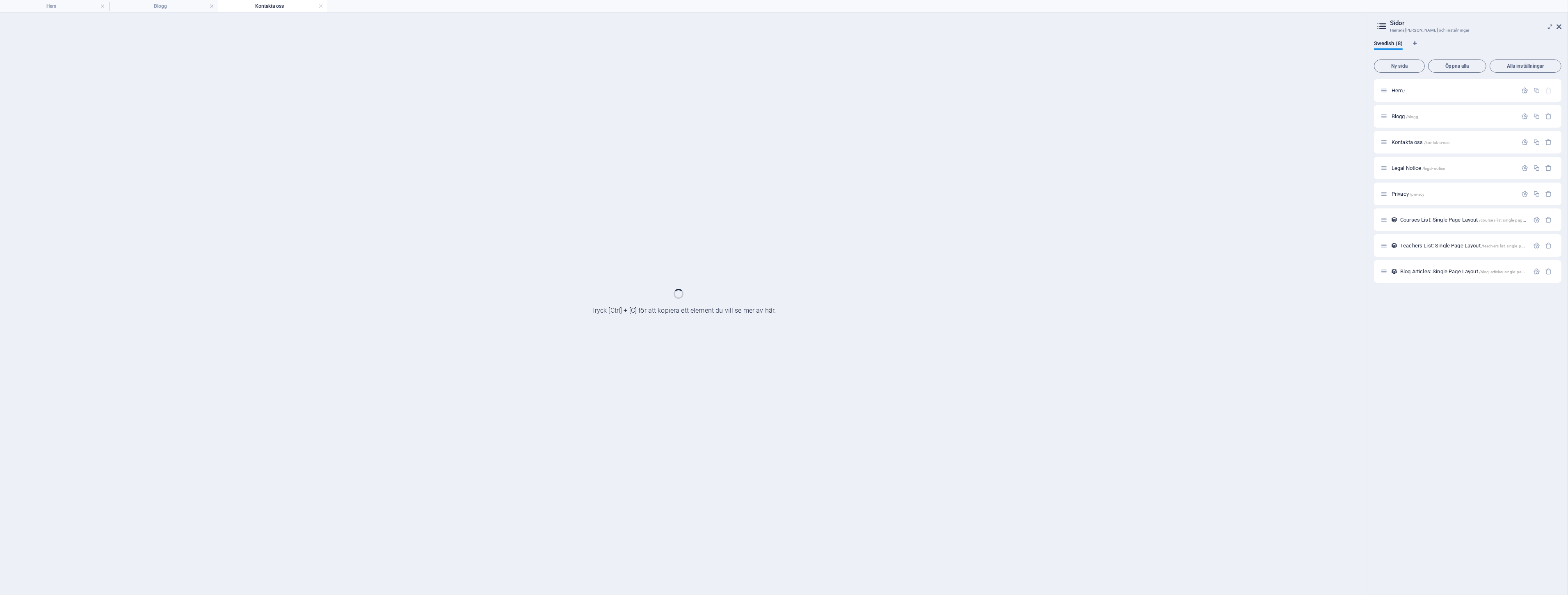
scroll to position [0, 0]
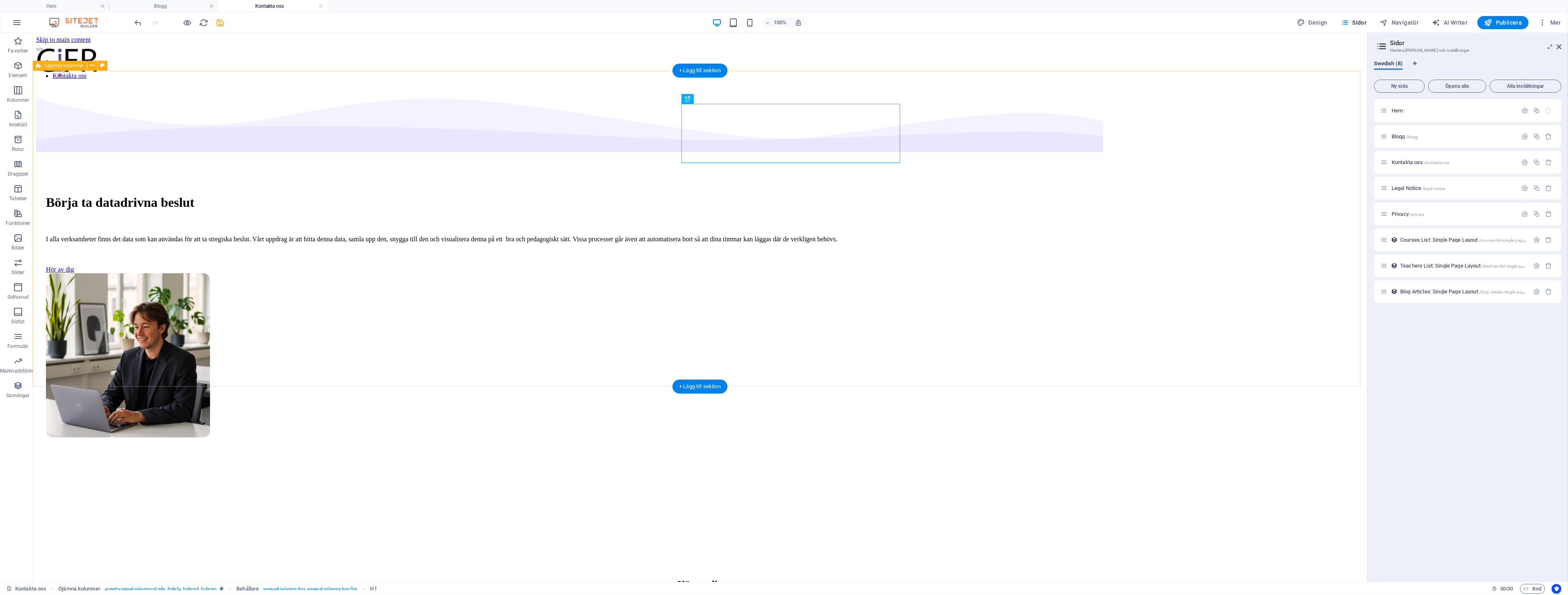
click at [1146, 198] on div "Börja ta datadrivna beslut I alla verksamheter finns det data som kan användas …" at bounding box center [699, 312] width 1328 height 451
select select "multiple-waves"
select select "em"
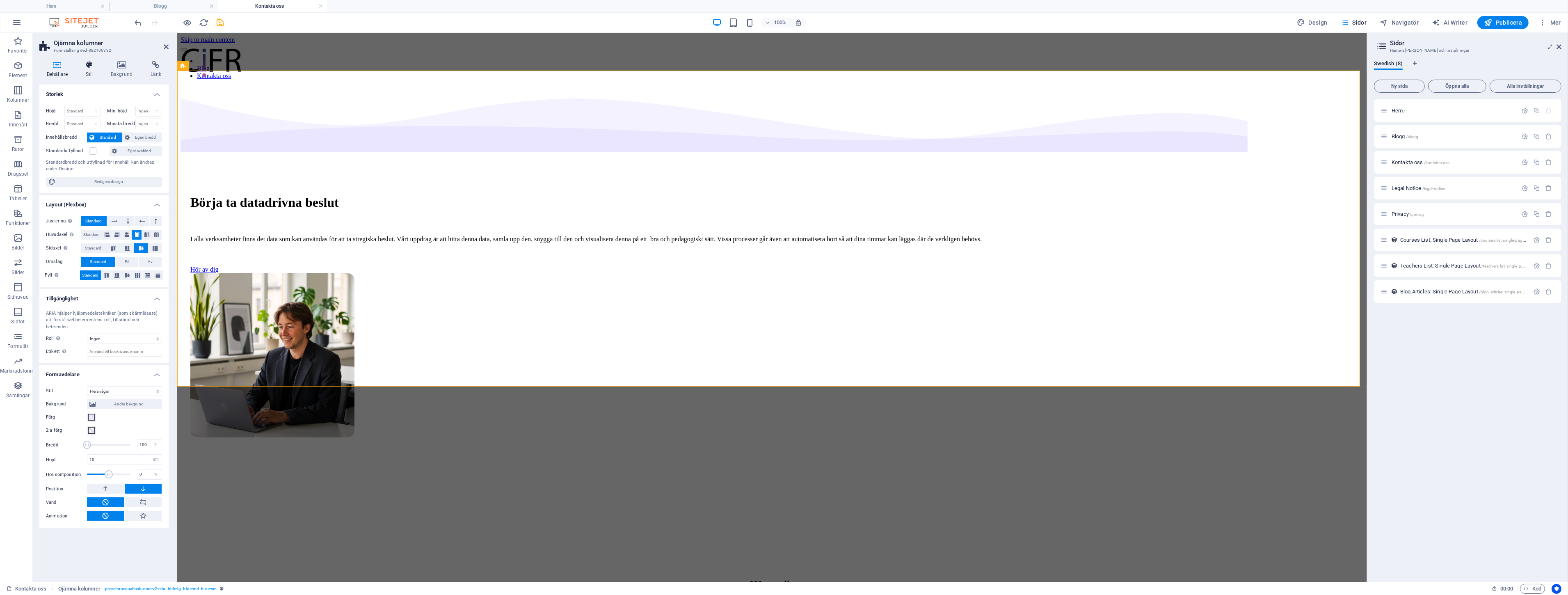
click at [88, 69] on h4 "Stil" at bounding box center [91, 69] width 25 height 17
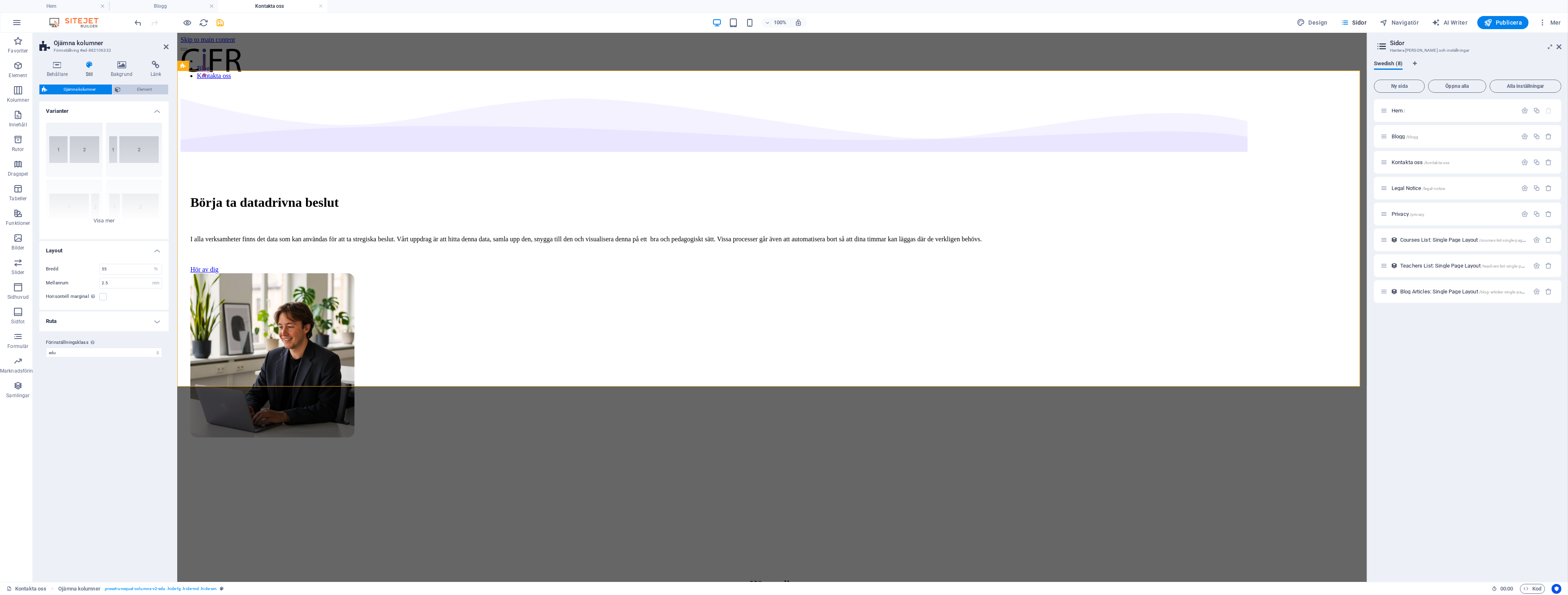
click at [144, 85] on span "Element" at bounding box center [144, 90] width 43 height 10
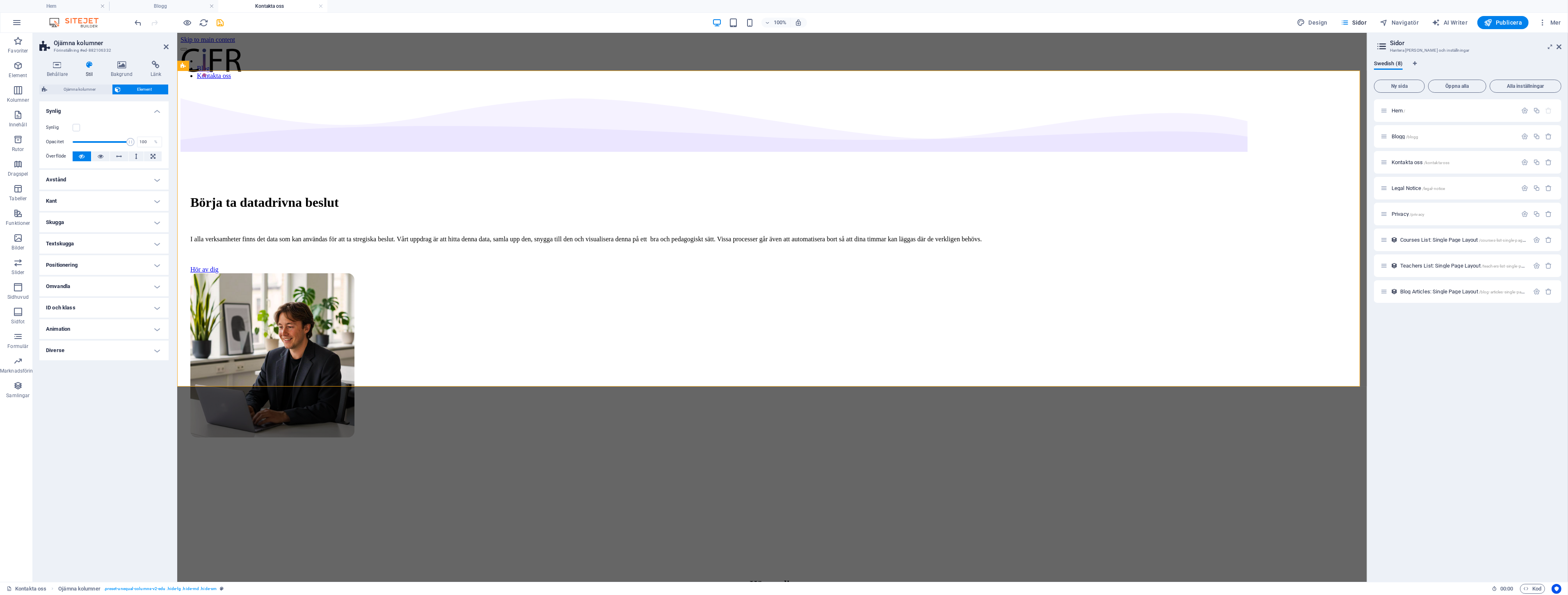
click at [75, 123] on div "Synlig" at bounding box center [103, 128] width 116 height 10
click at [75, 127] on label at bounding box center [76, 128] width 7 height 7
click at [0, 0] on input "Synlig" at bounding box center [0, 0] width 0 height 0
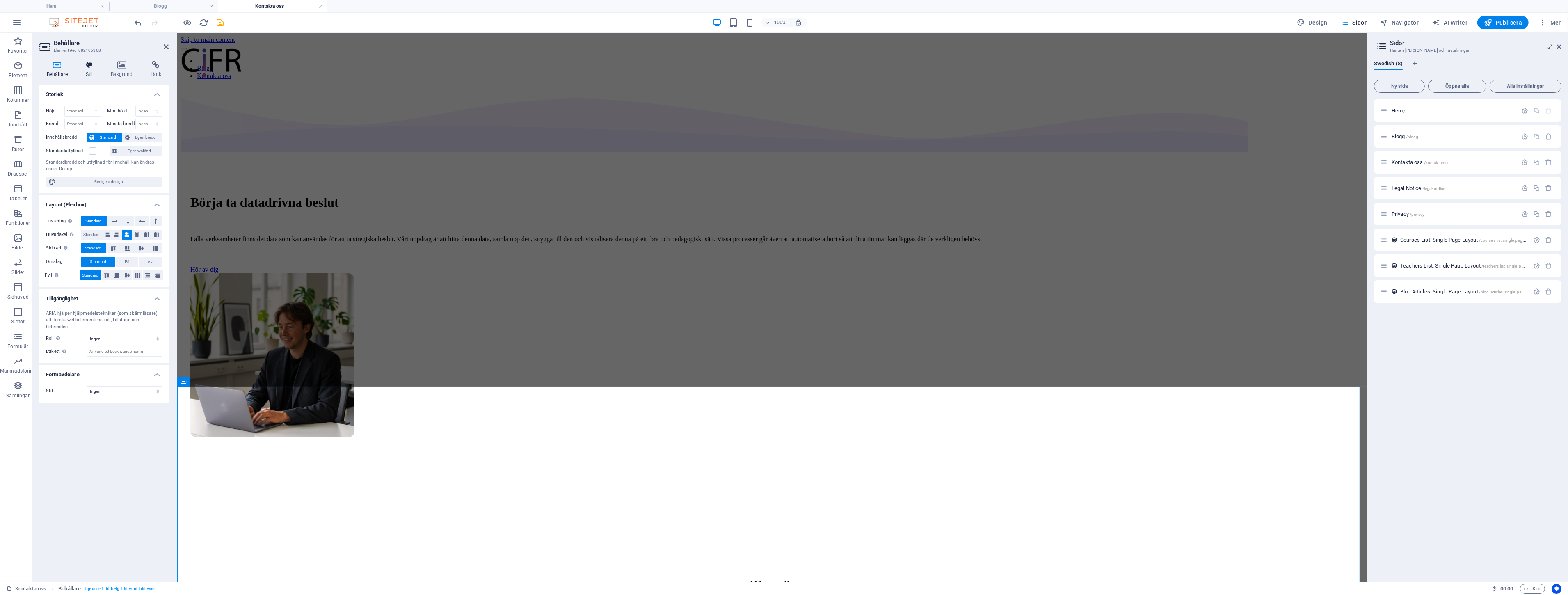
click at [85, 69] on h4 "Stil" at bounding box center [91, 69] width 25 height 17
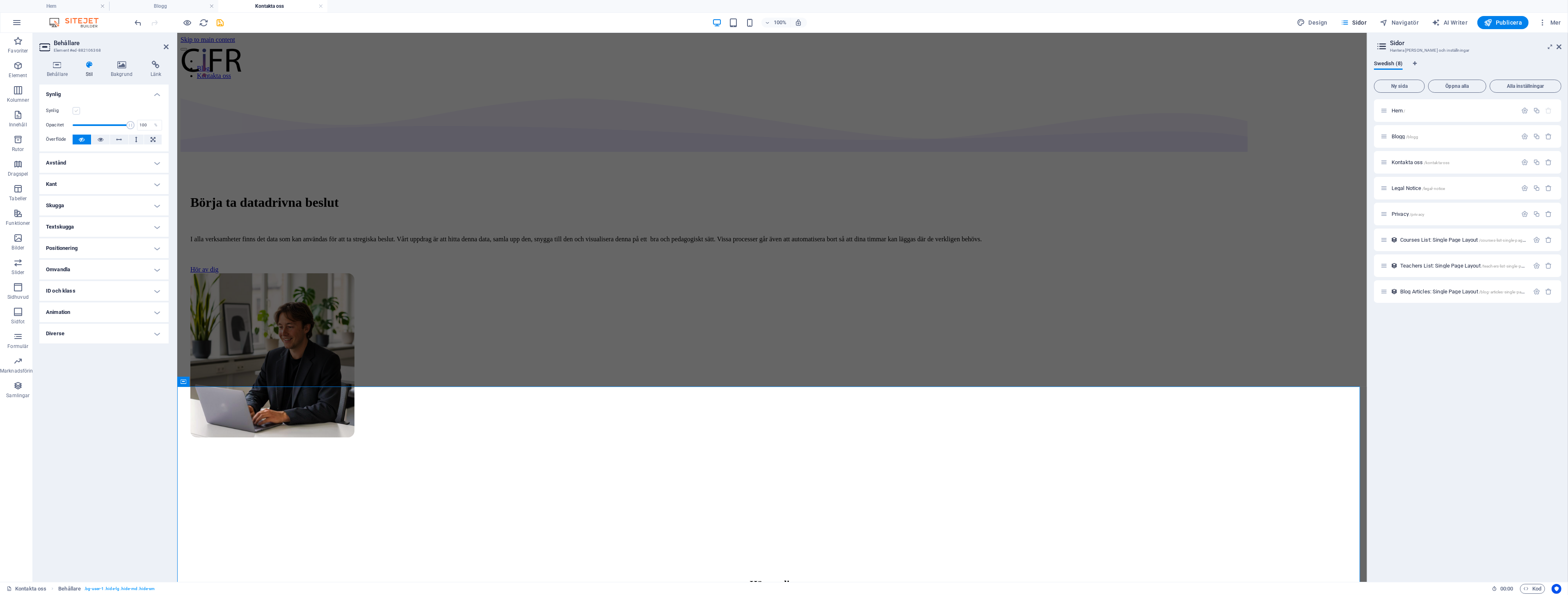
click at [77, 108] on label at bounding box center [76, 111] width 7 height 7
click at [0, 0] on input "Synlig" at bounding box center [0, 0] width 0 height 0
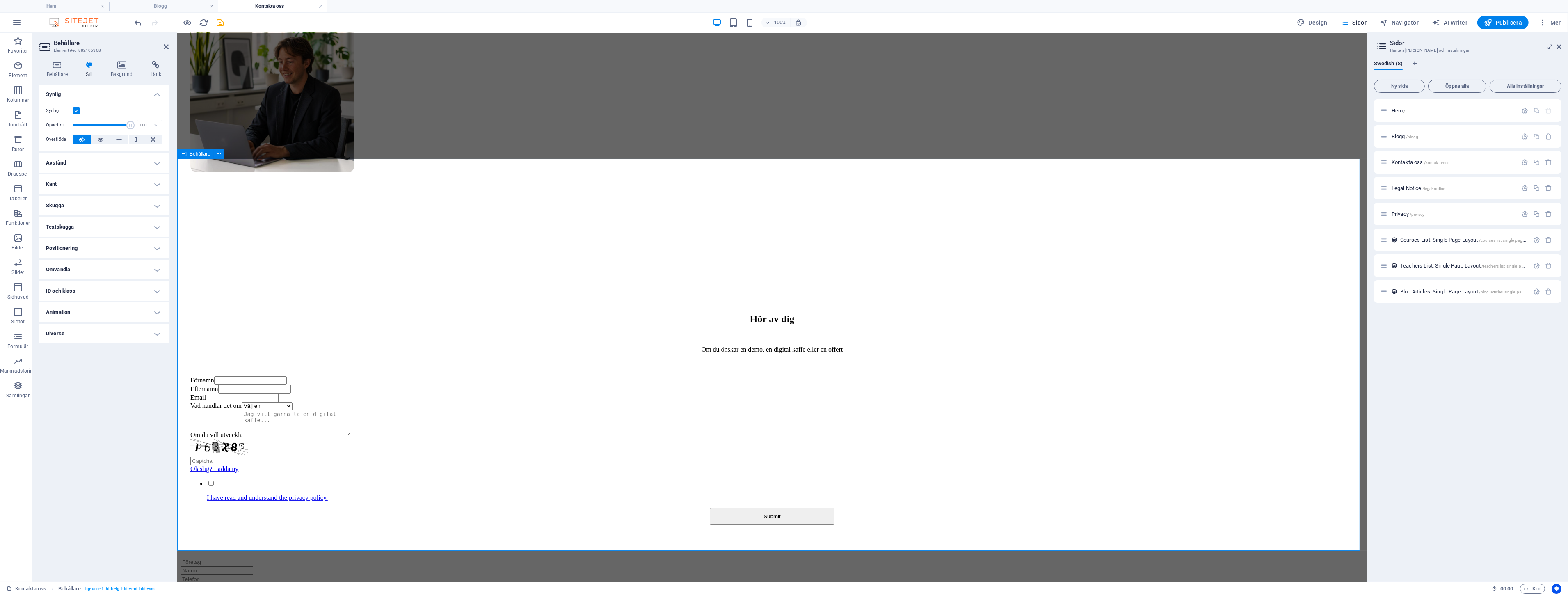
scroll to position [273, 0]
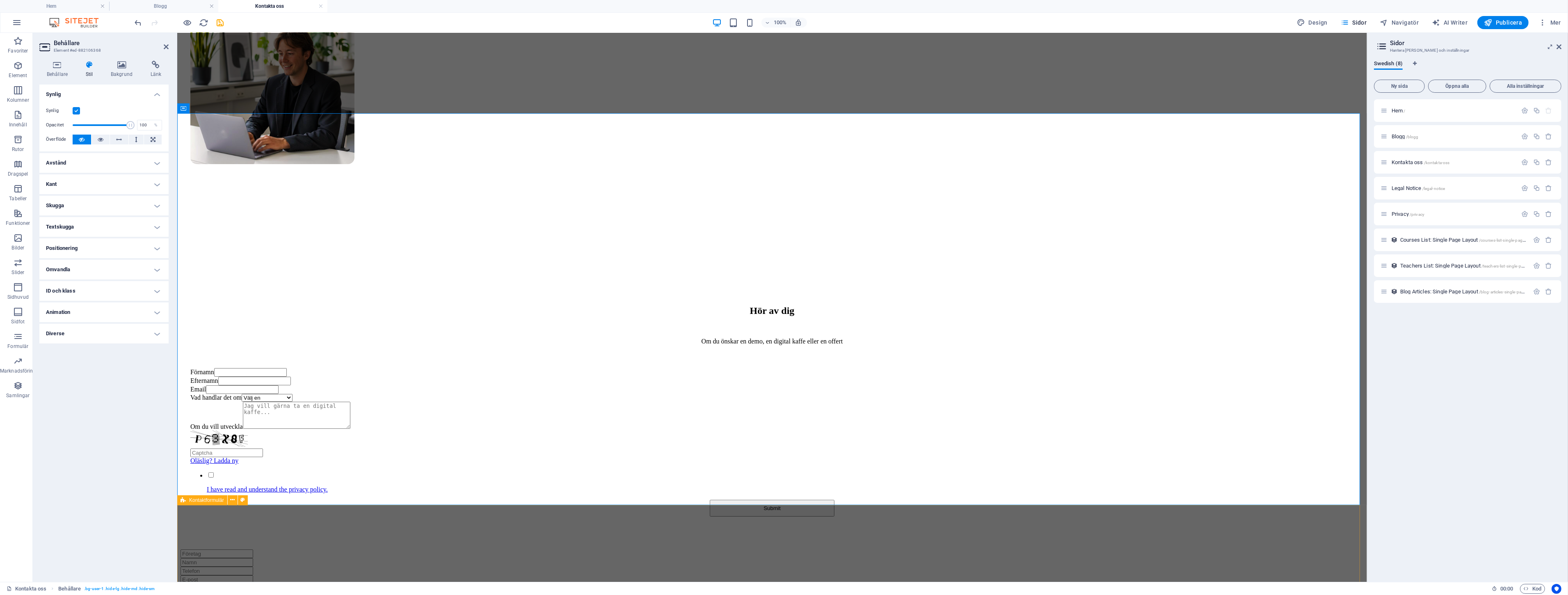
click at [470, 549] on div "Oläslig? Generera igen Skicka" at bounding box center [772, 602] width 1183 height 106
drag, startPoint x: 470, startPoint y: 528, endPoint x: 467, endPoint y: 522, distance: 6.7
click at [470, 549] on div "Oläslig? Generera igen Skicka" at bounding box center [772, 602] width 1183 height 106
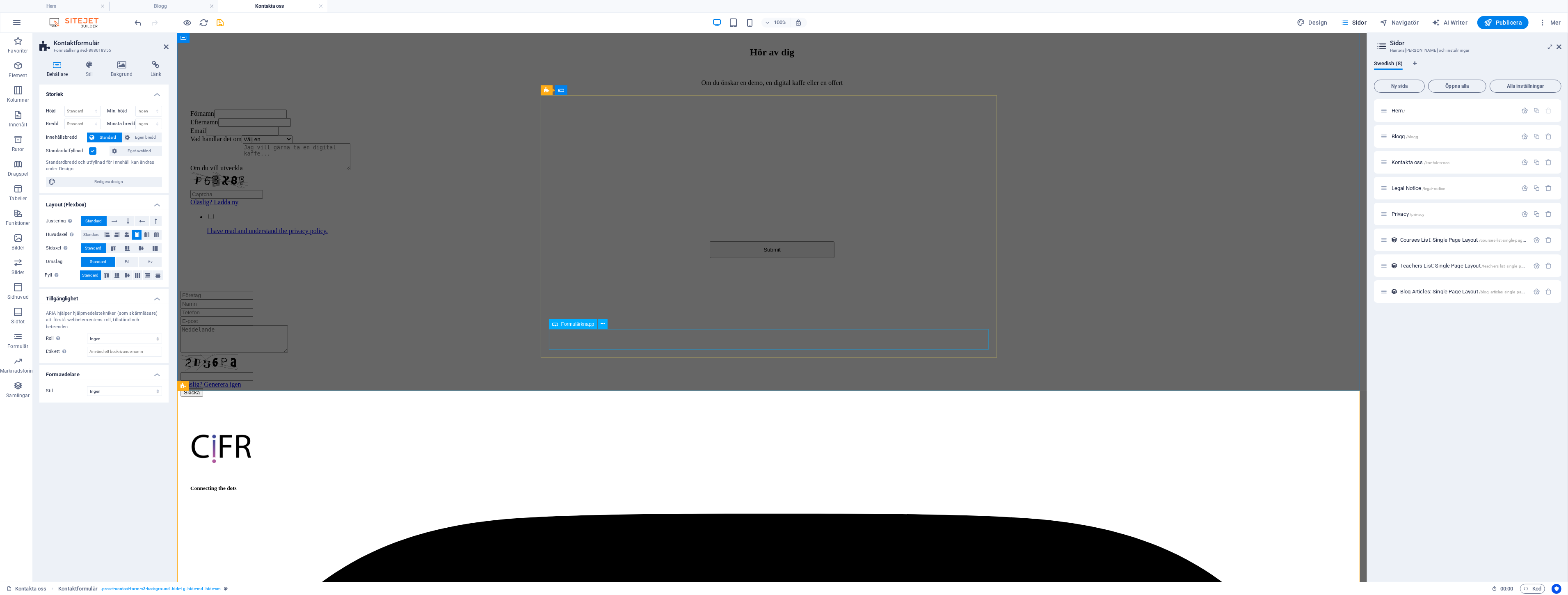
scroll to position [544, 0]
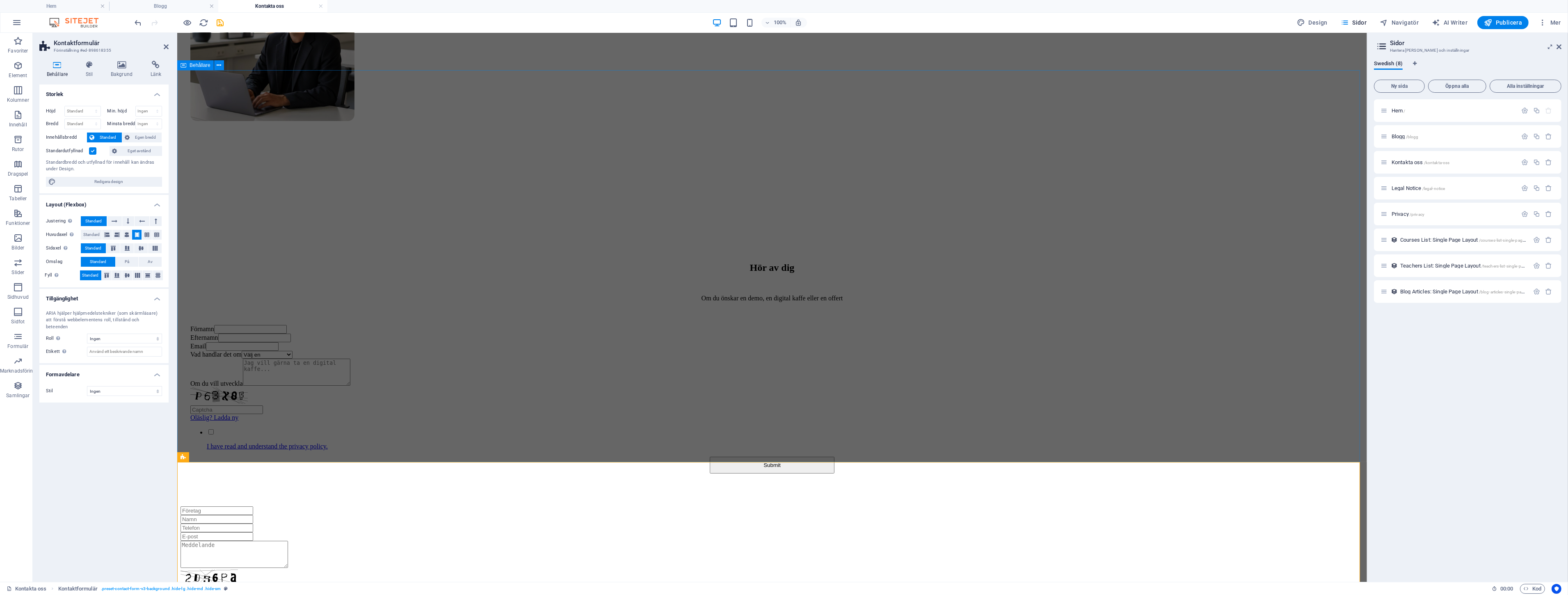
click at [422, 314] on div "Hör av dig Om du önskar en demo, en digital kaffe eller en offert Förnamn Efter…" at bounding box center [772, 364] width 1183 height 285
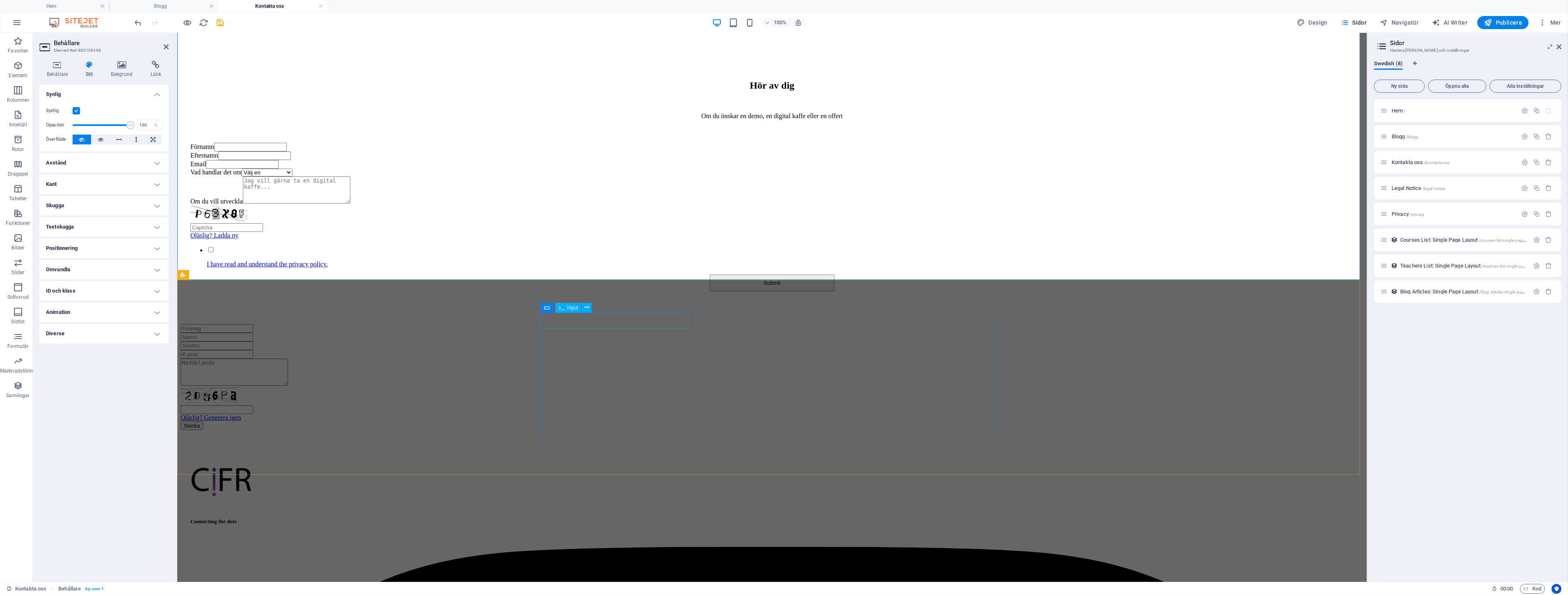
scroll to position [317, 0]
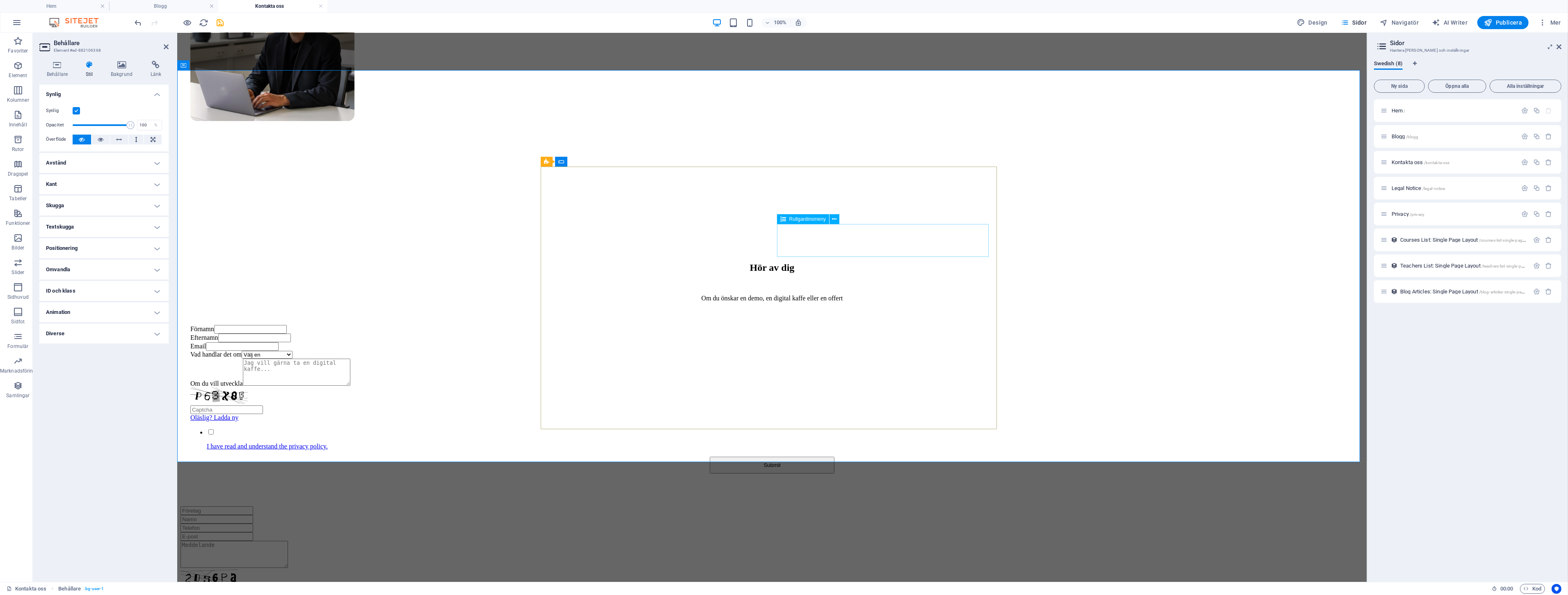
click at [867, 351] on div "Vad handlar det om Välj en Analytics Machine learning Automations Budgetering B…" at bounding box center [771, 354] width 1163 height 8
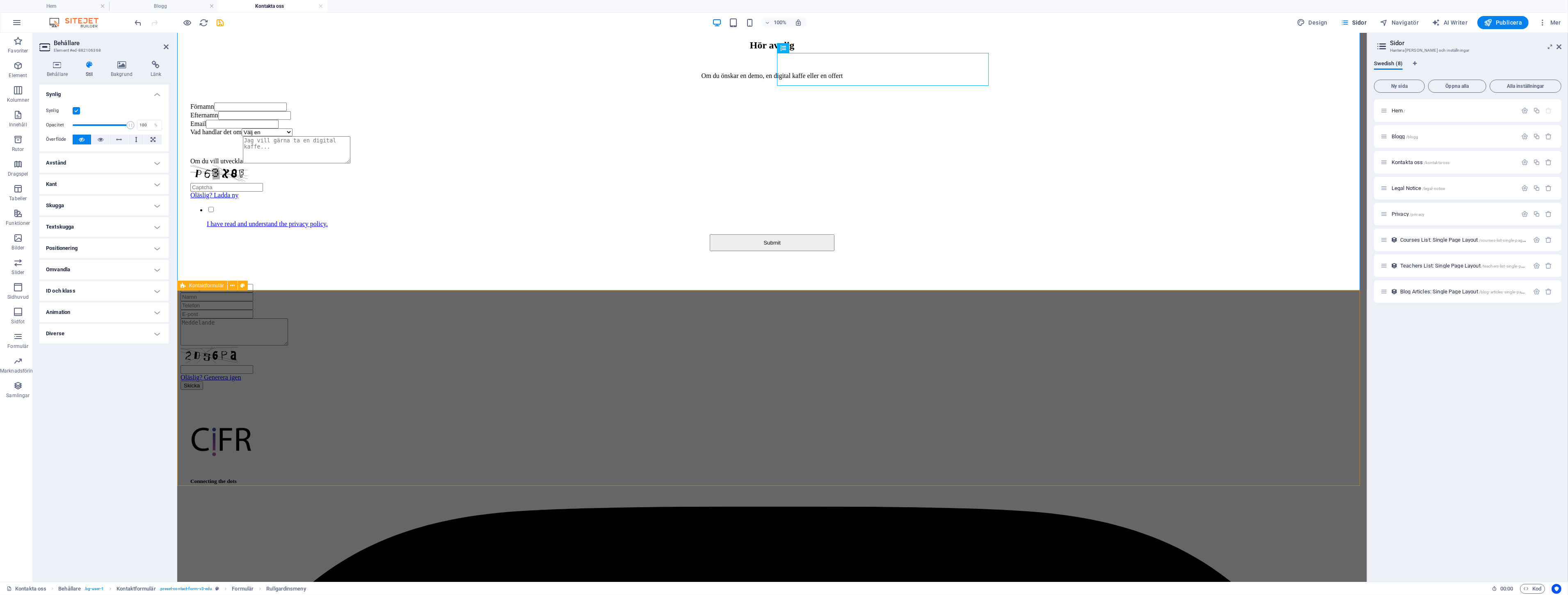
scroll to position [544, 0]
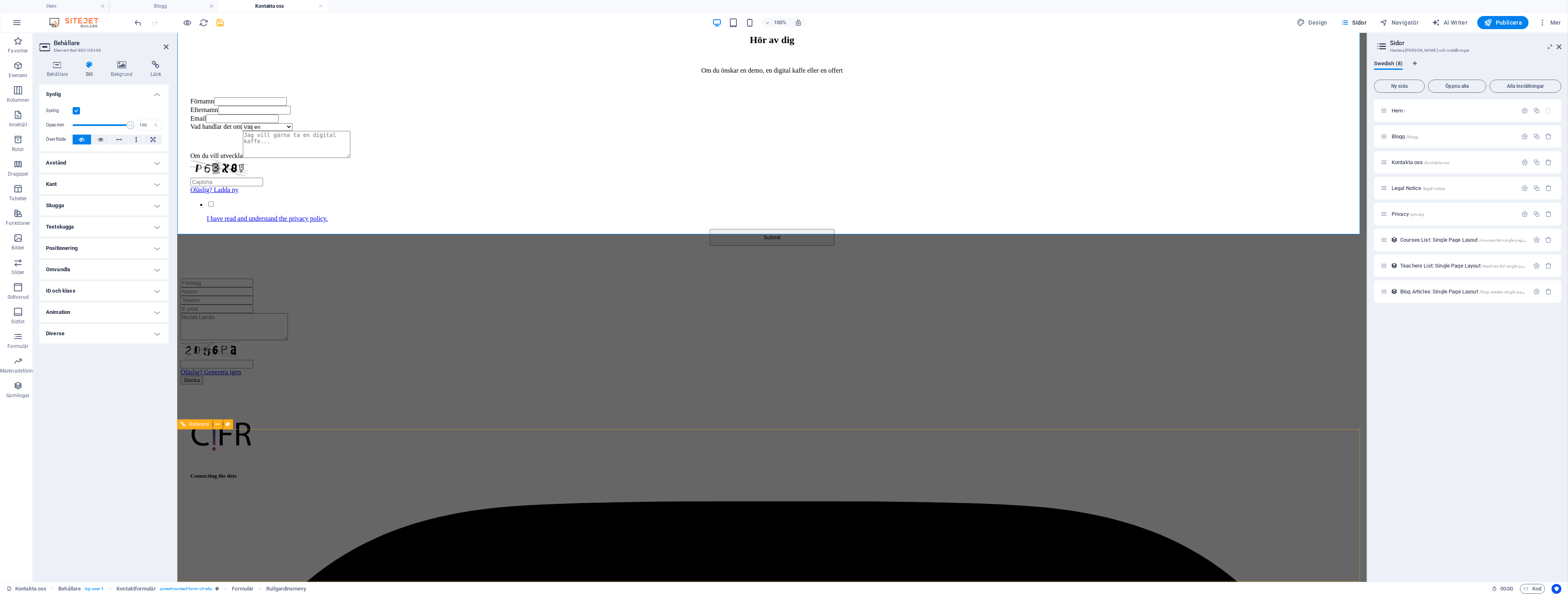
select select "rem"
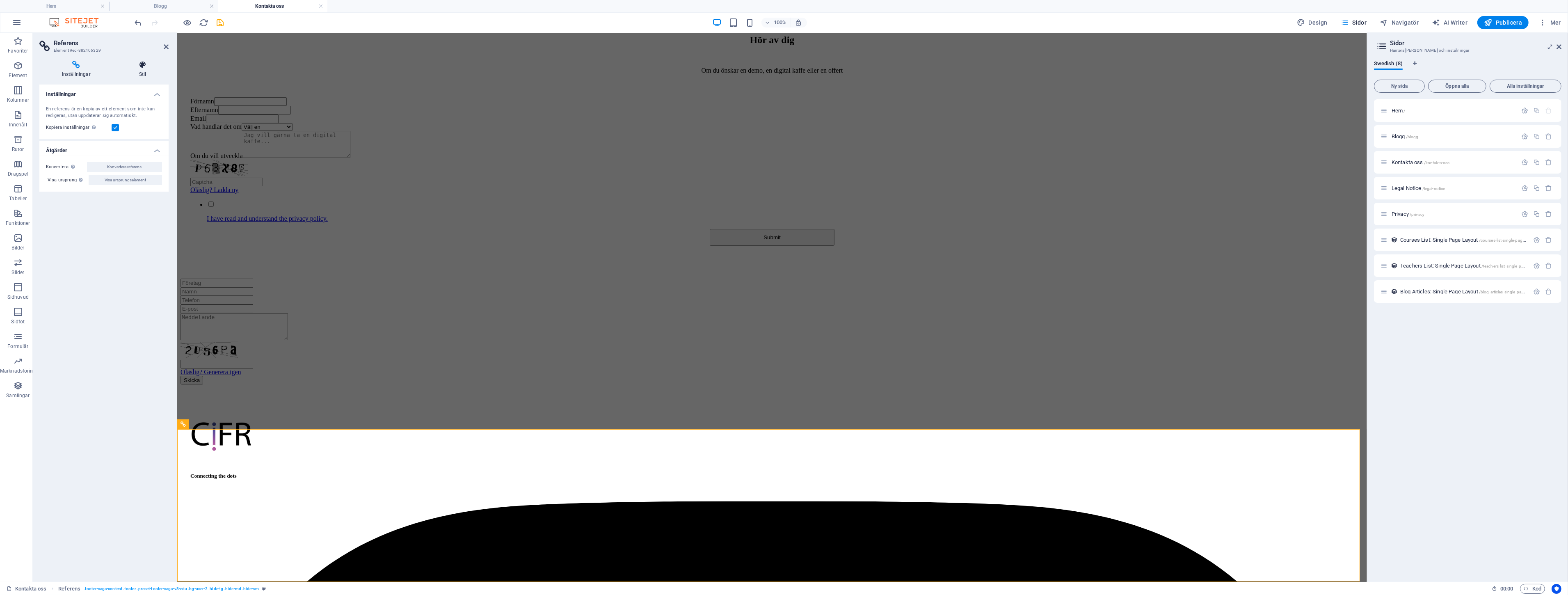
click at [136, 66] on icon at bounding box center [142, 65] width 52 height 8
click at [125, 86] on span "Element" at bounding box center [142, 90] width 49 height 10
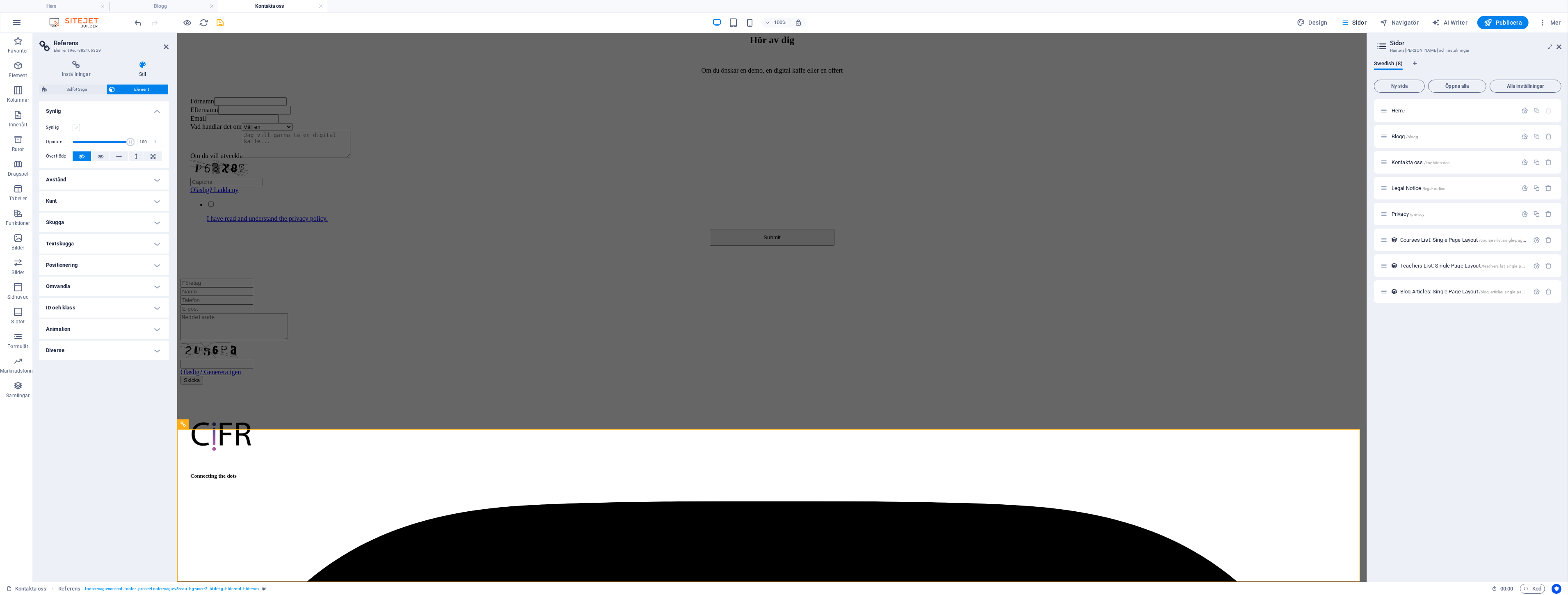
click at [79, 127] on div "Synlig" at bounding box center [103, 128] width 116 height 10
click at [77, 128] on label at bounding box center [76, 128] width 7 height 7
click at [0, 0] on input "Synlig" at bounding box center [0, 0] width 0 height 0
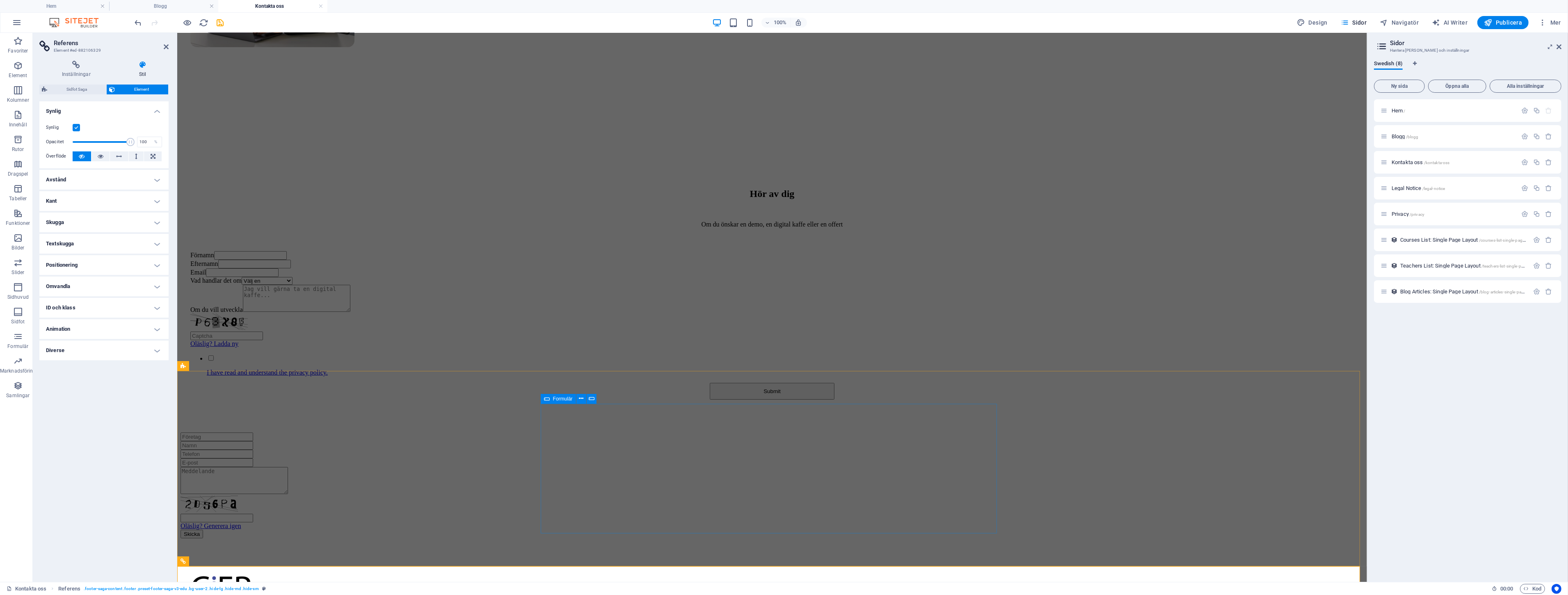
scroll to position [407, 0]
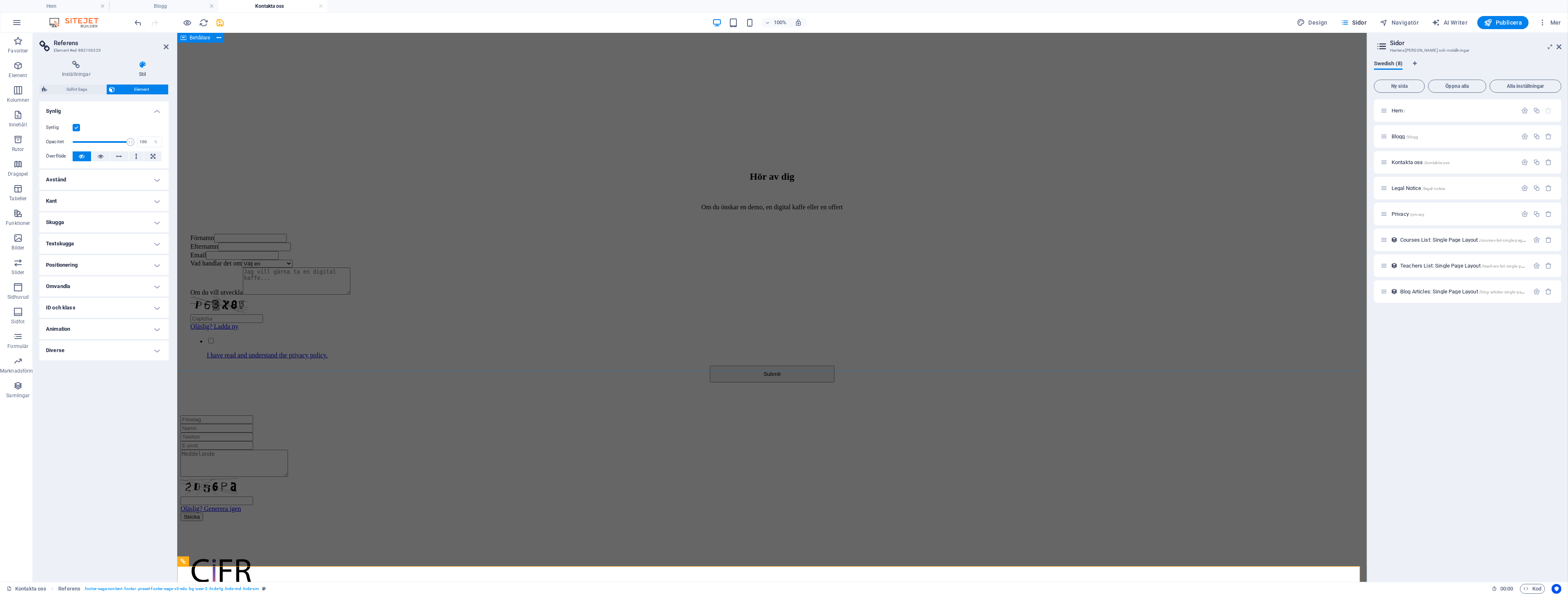
click at [395, 312] on div "Hör av dig Om du önskar en demo, en digital kaffe eller en offert Förnamn Efter…" at bounding box center [772, 273] width 1183 height 285
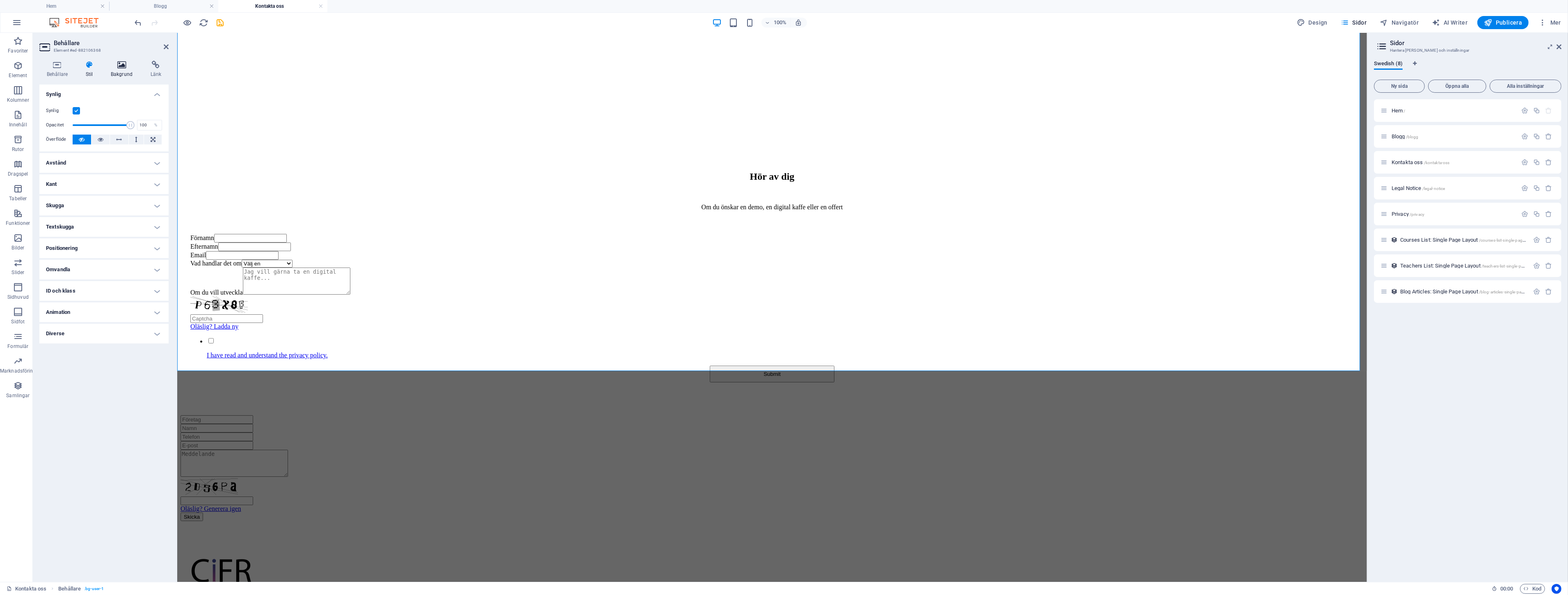
click at [119, 71] on h4 "Bakgrund" at bounding box center [123, 69] width 40 height 17
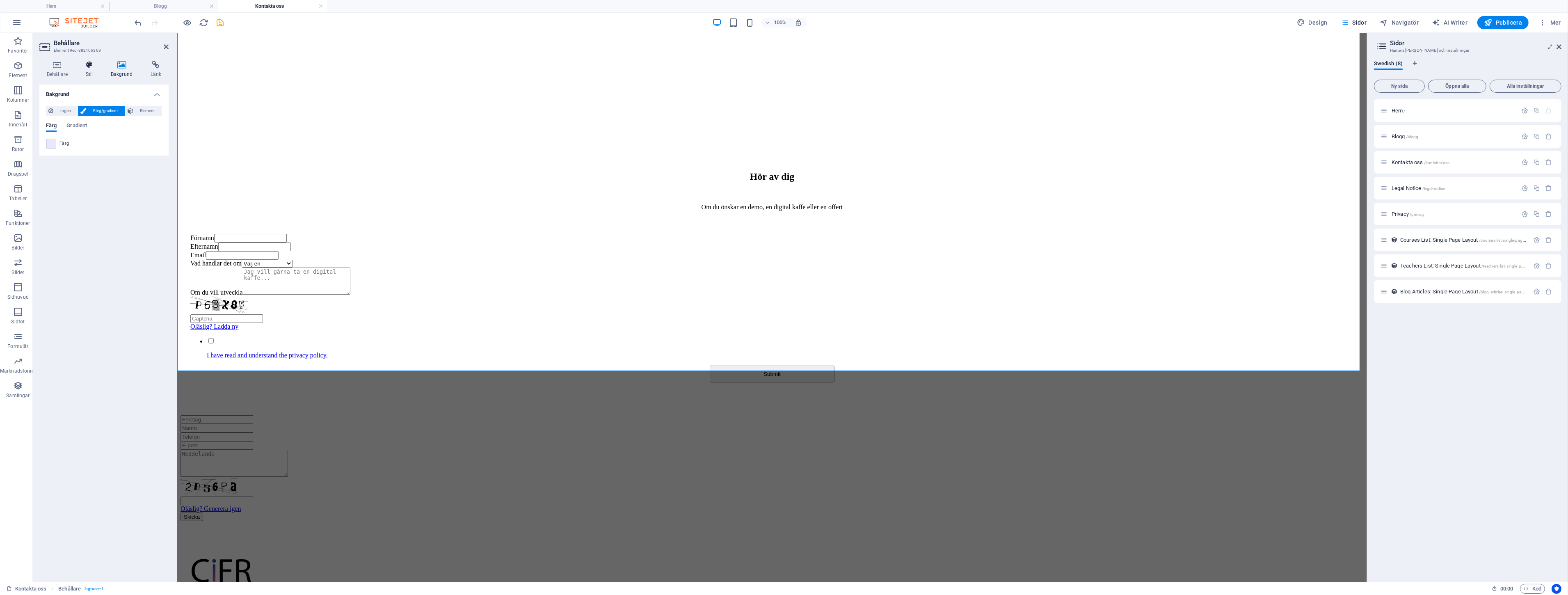
click at [87, 71] on h4 "Stil" at bounding box center [91, 69] width 25 height 17
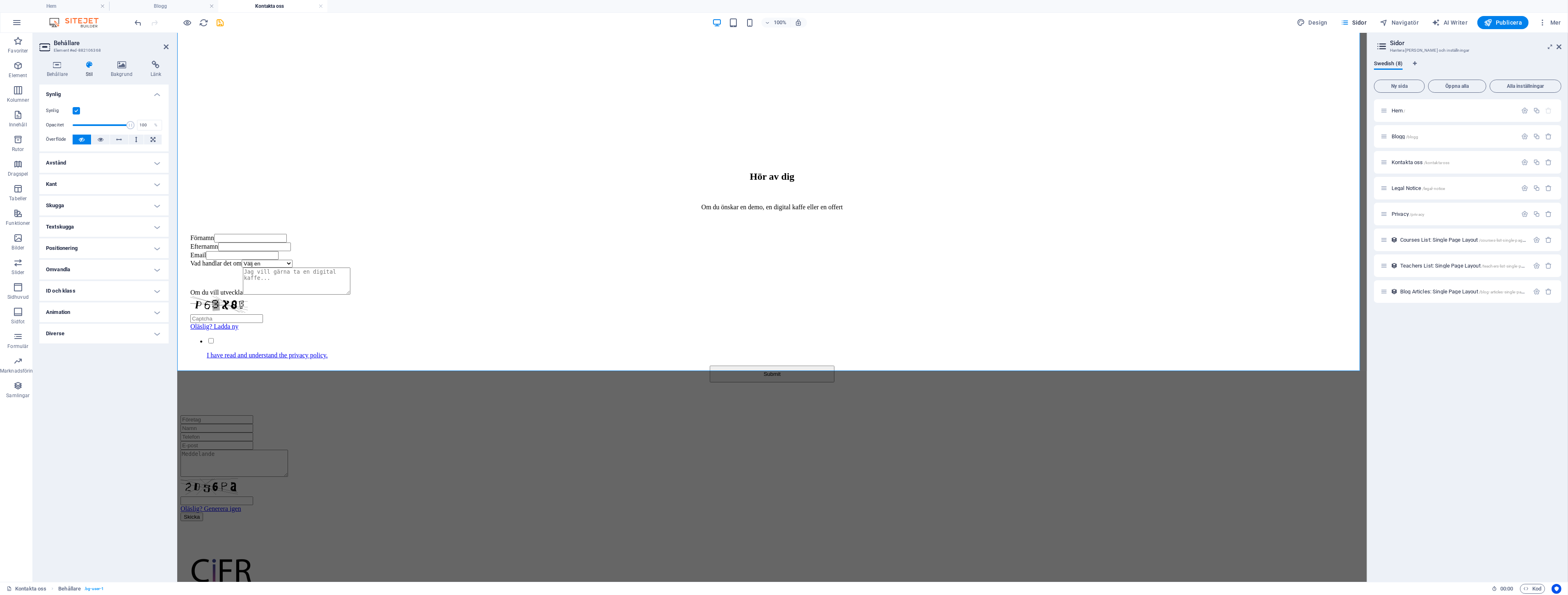
click at [74, 110] on label at bounding box center [76, 111] width 7 height 7
click at [0, 0] on input "Synlig" at bounding box center [0, 0] width 0 height 0
click at [524, 521] on div "Oläslig? Generera igen Skicka" at bounding box center [772, 468] width 1183 height 106
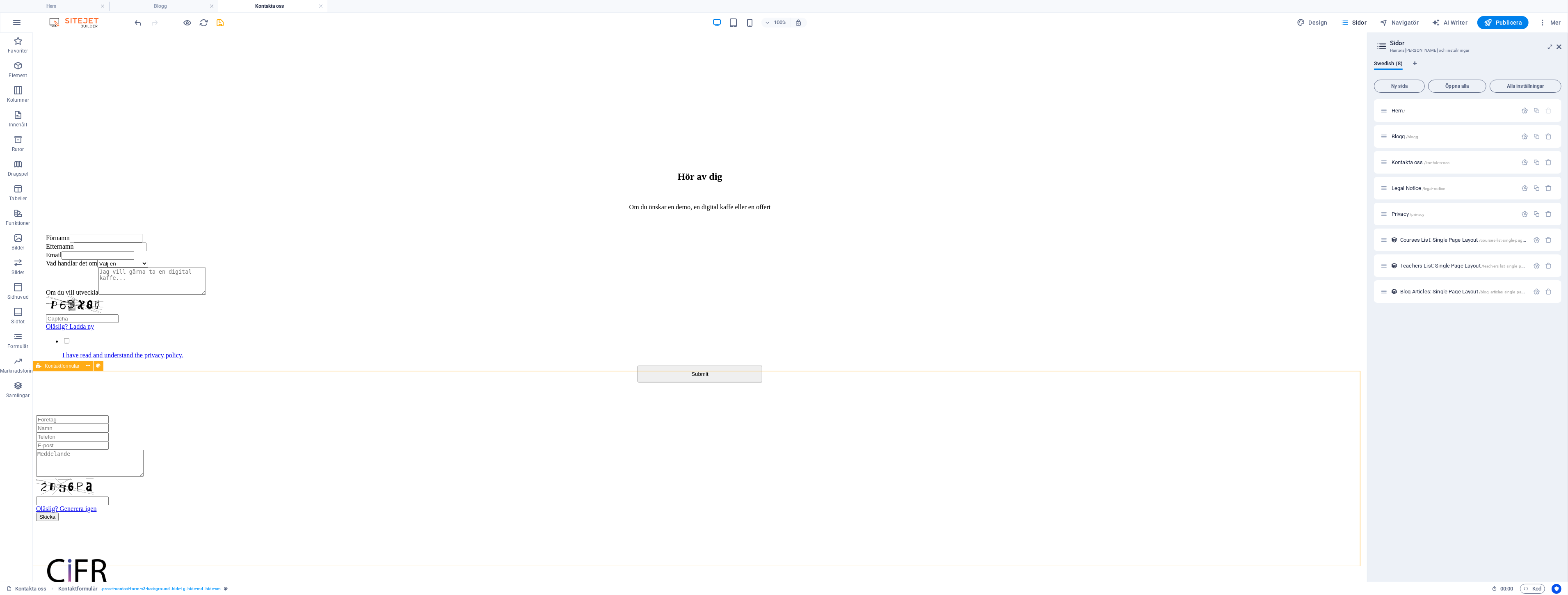
click at [372, 501] on div "Oläslig? Generera igen Skicka" at bounding box center [699, 468] width 1328 height 106
select select "rem"
select select "preset-contact-form-v3-background"
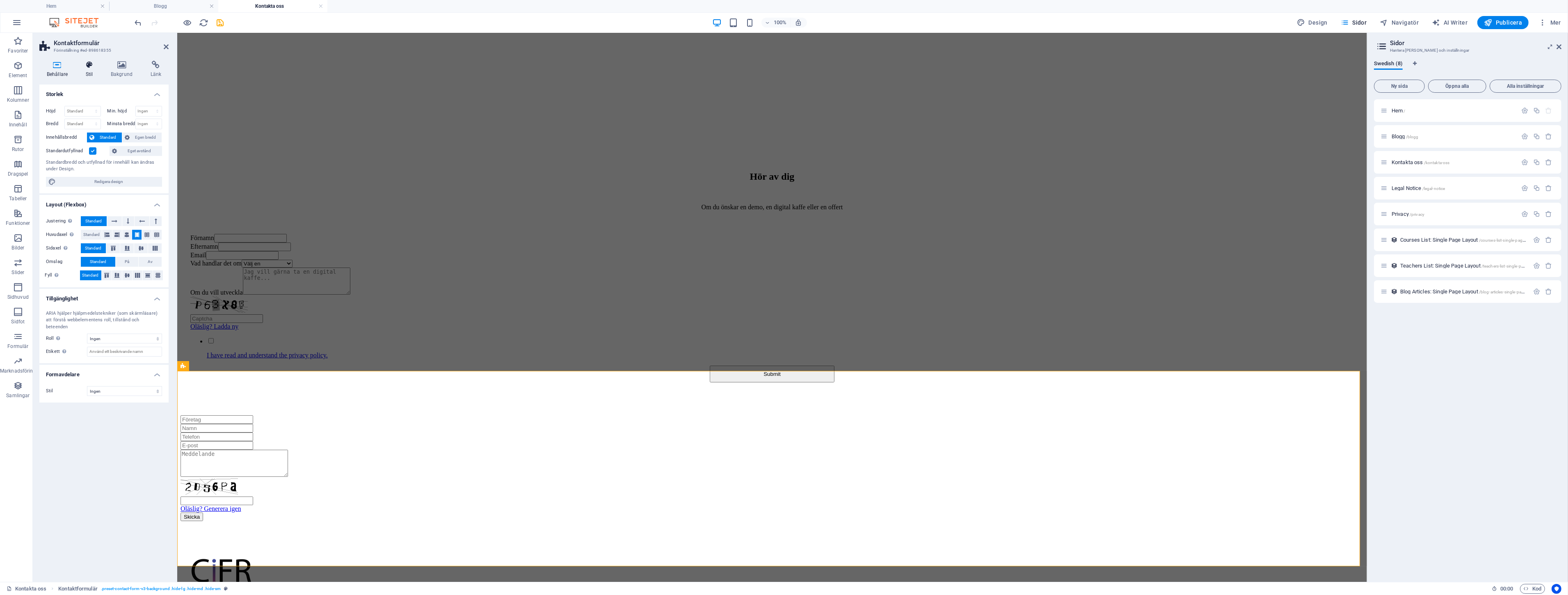
click at [85, 61] on icon at bounding box center [89, 65] width 22 height 8
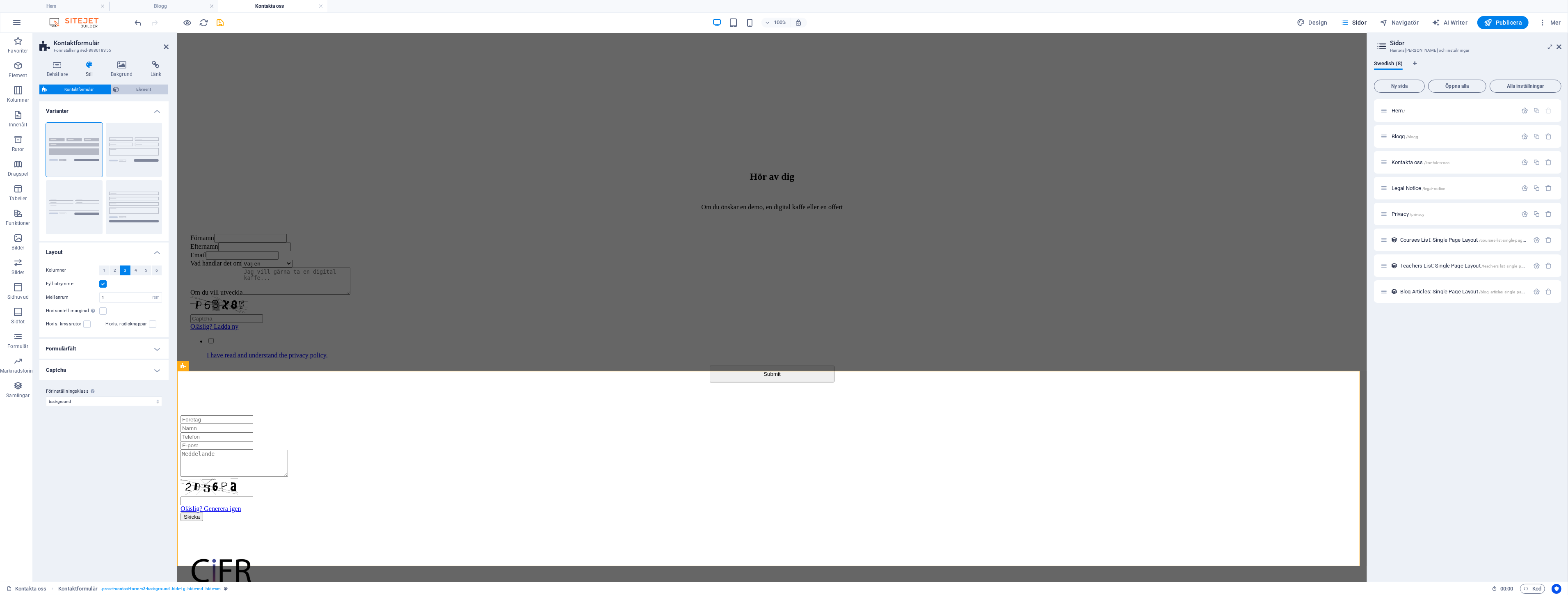
click at [122, 91] on span "Element" at bounding box center [144, 90] width 44 height 10
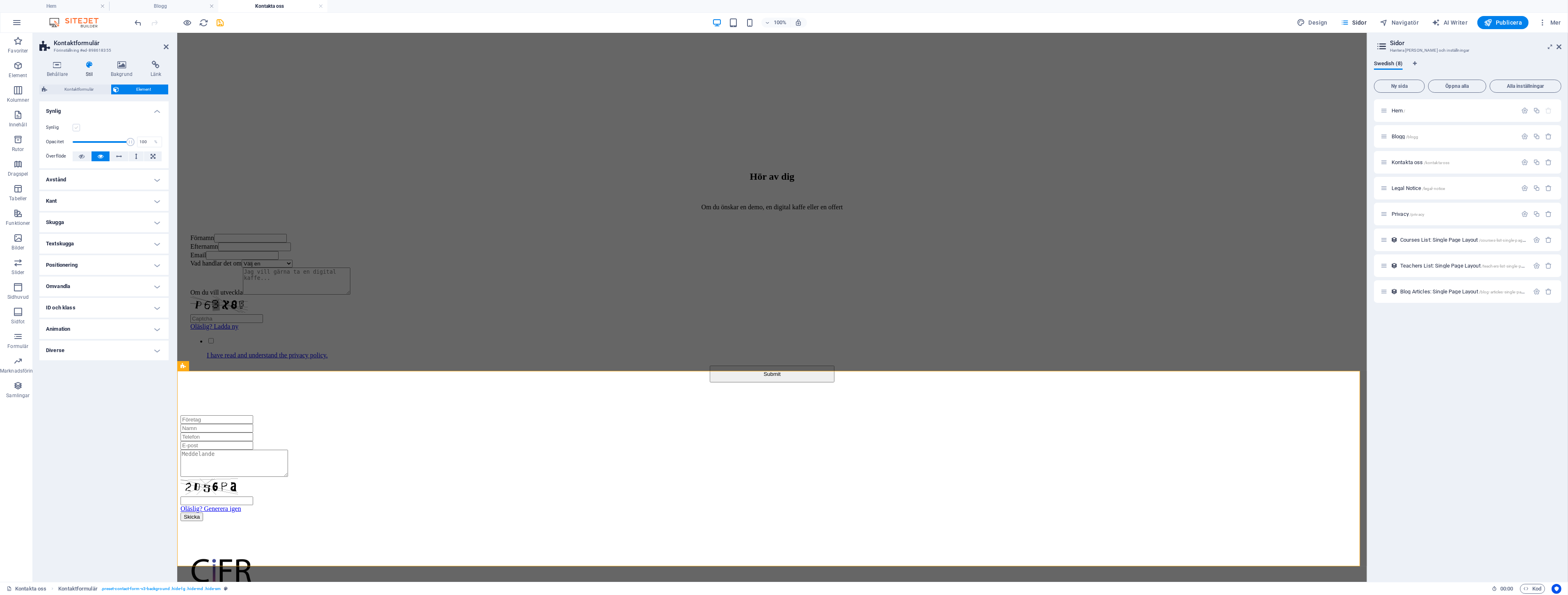
click at [77, 127] on label at bounding box center [76, 128] width 7 height 7
click at [0, 0] on input "Synlig" at bounding box center [0, 0] width 0 height 0
click at [77, 127] on label at bounding box center [76, 128] width 7 height 7
click at [0, 0] on input "Synlig" at bounding box center [0, 0] width 0 height 0
click at [313, 175] on div "Hör av dig Om du önskar en demo, en digital kaffe eller en offert Förnamn Efter…" at bounding box center [772, 273] width 1183 height 285
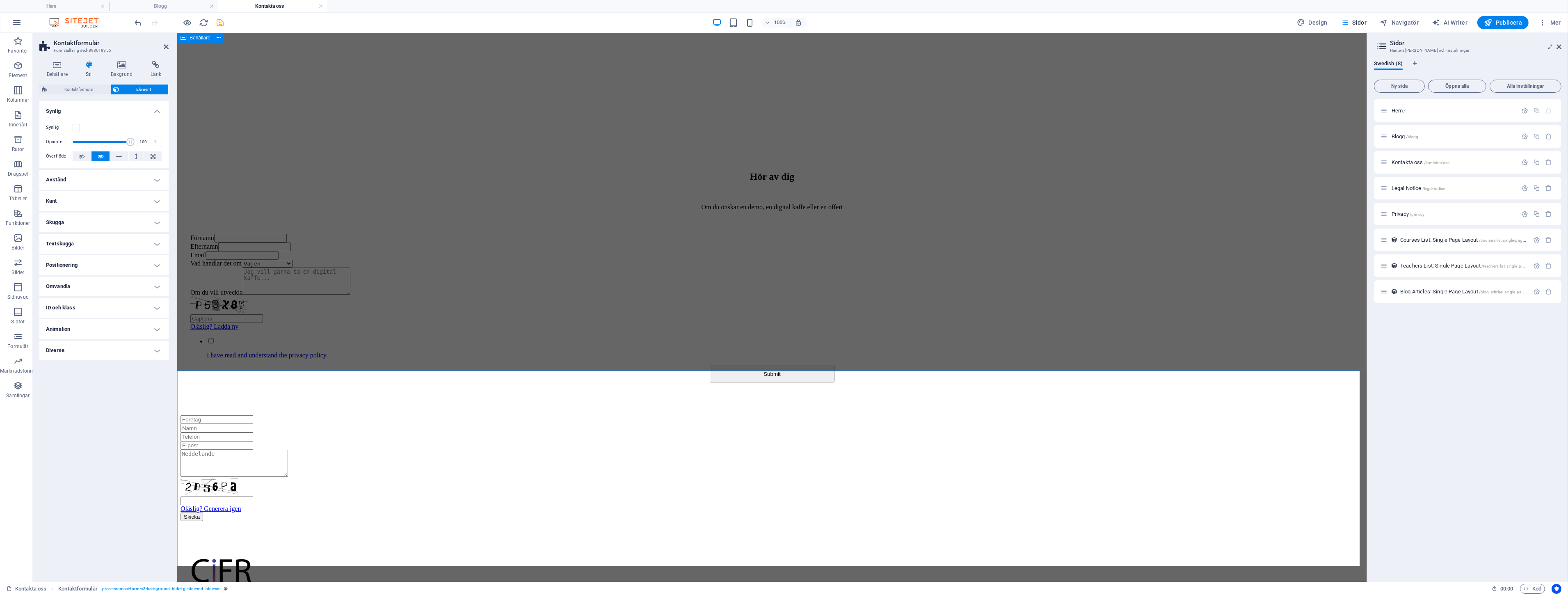
click at [313, 175] on div "Hör av dig Om du önskar en demo, en digital kaffe eller en offert Förnamn Efter…" at bounding box center [772, 273] width 1183 height 285
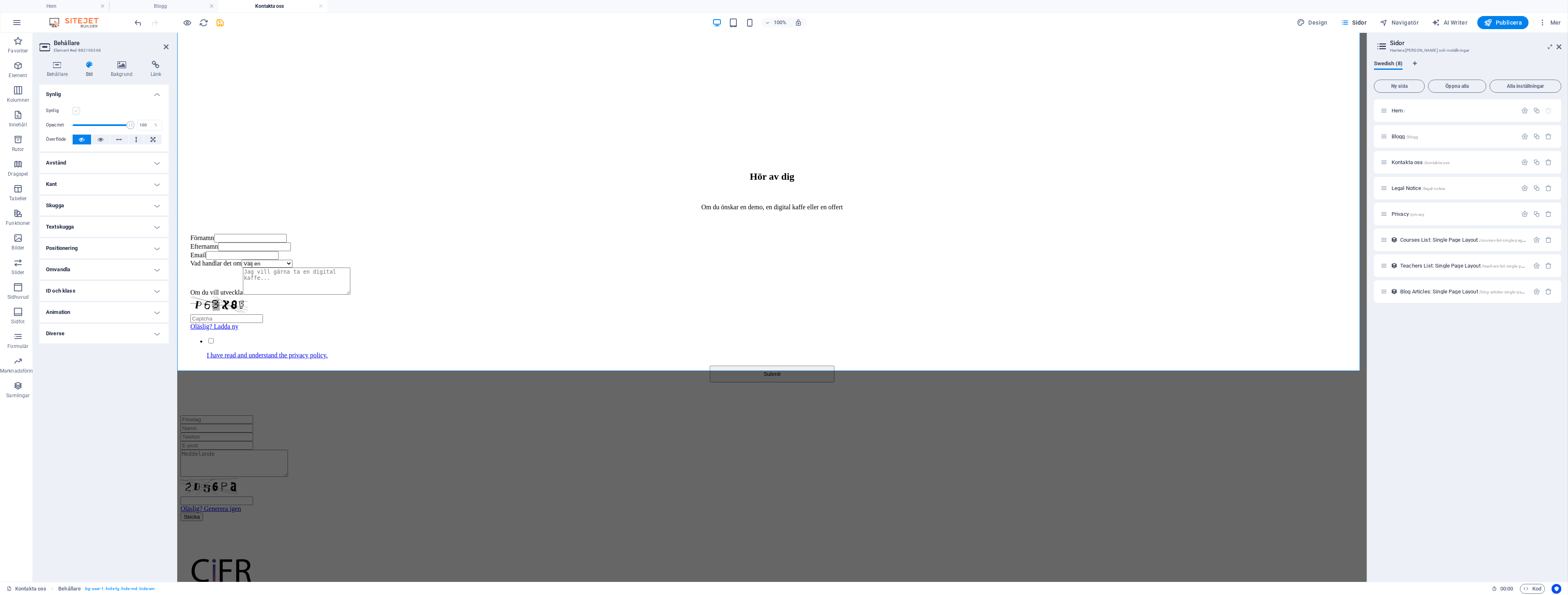
click at [76, 110] on label at bounding box center [76, 111] width 7 height 7
click at [0, 0] on input "Synlig" at bounding box center [0, 0] width 0 height 0
click at [514, 473] on div "Oläslig? Generera igen Skicka" at bounding box center [772, 468] width 1183 height 106
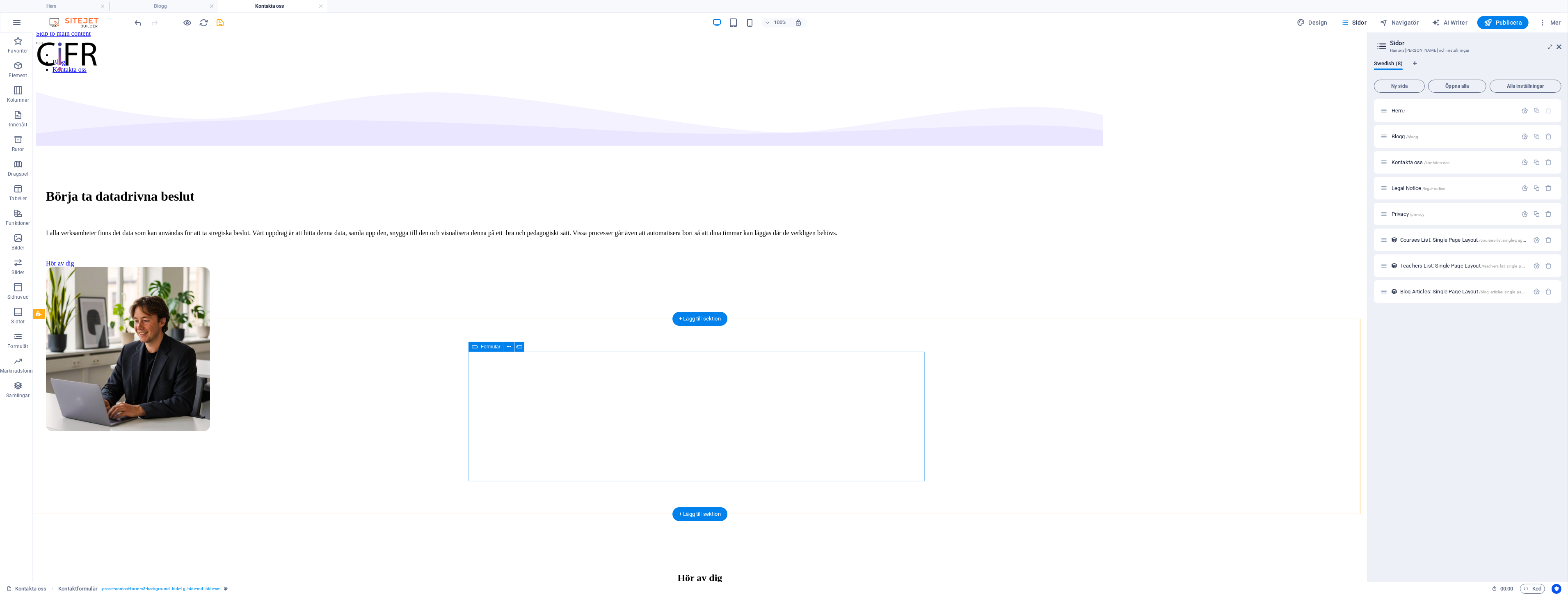
scroll to position [0, 0]
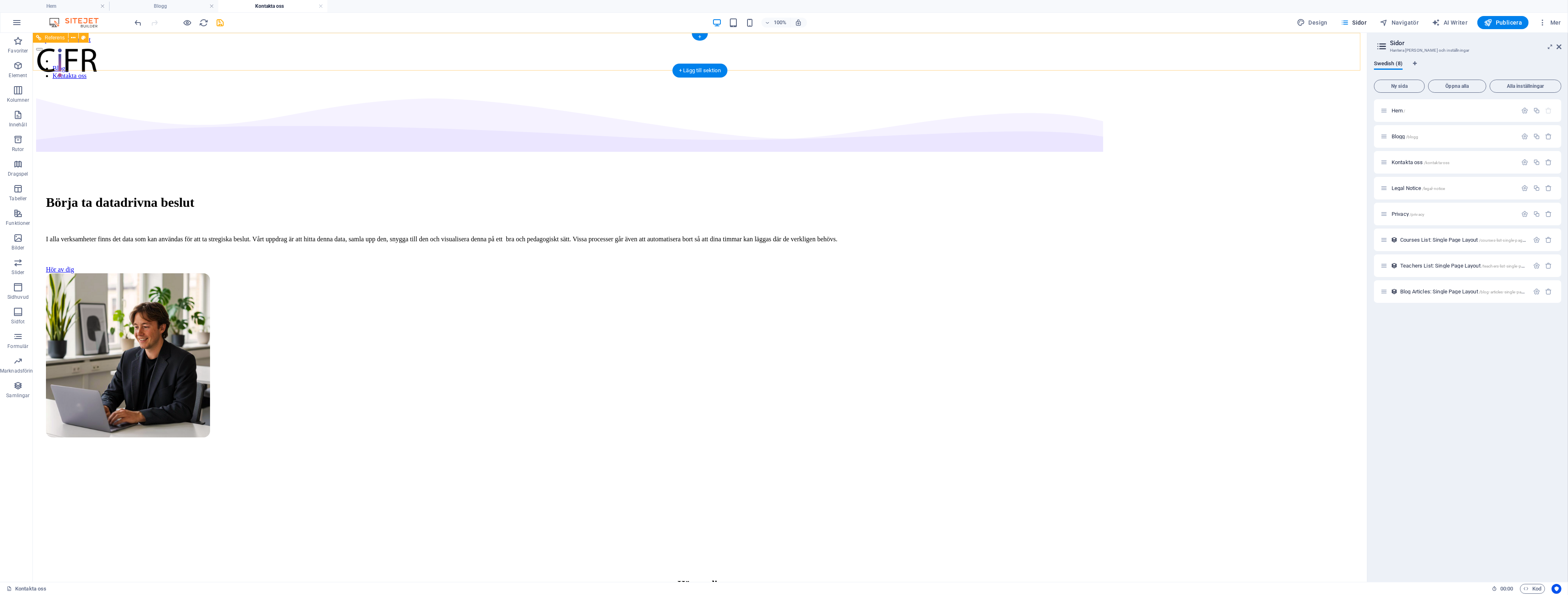
click at [991, 49] on div "Blogg Kontakta oss" at bounding box center [699, 61] width 1328 height 36
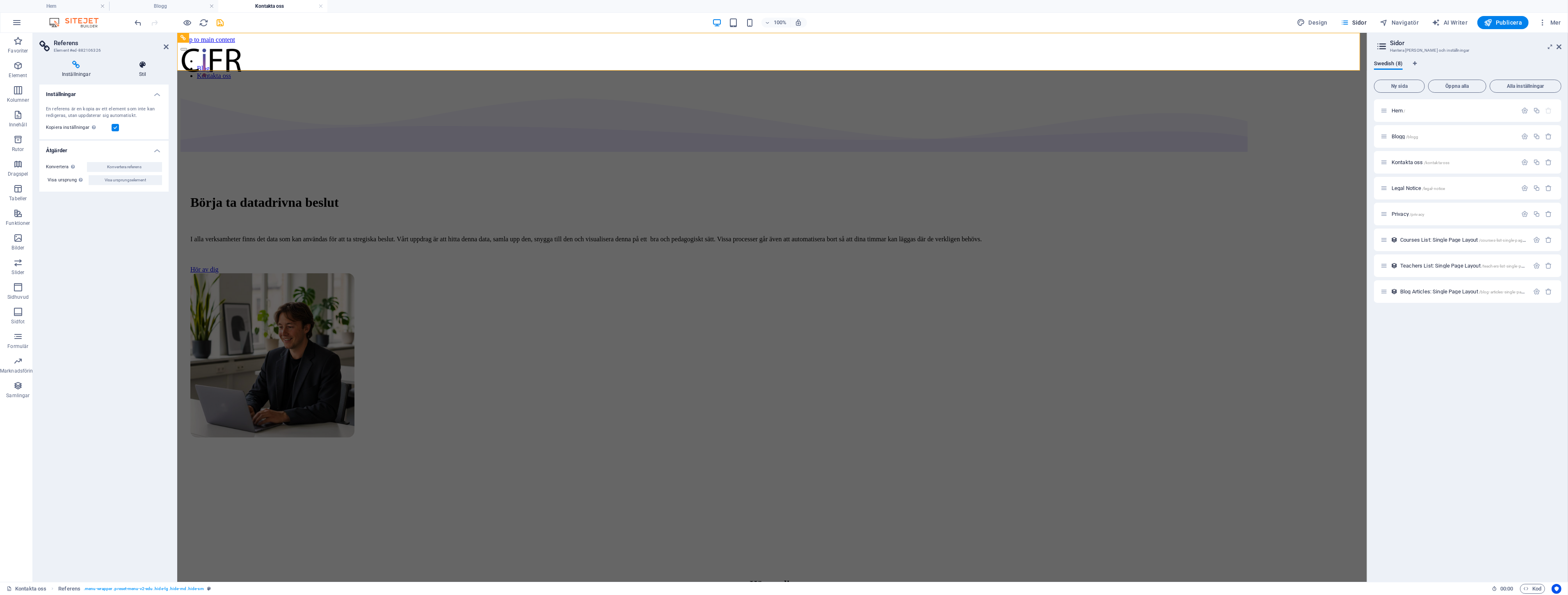
click at [131, 65] on icon at bounding box center [142, 65] width 52 height 8
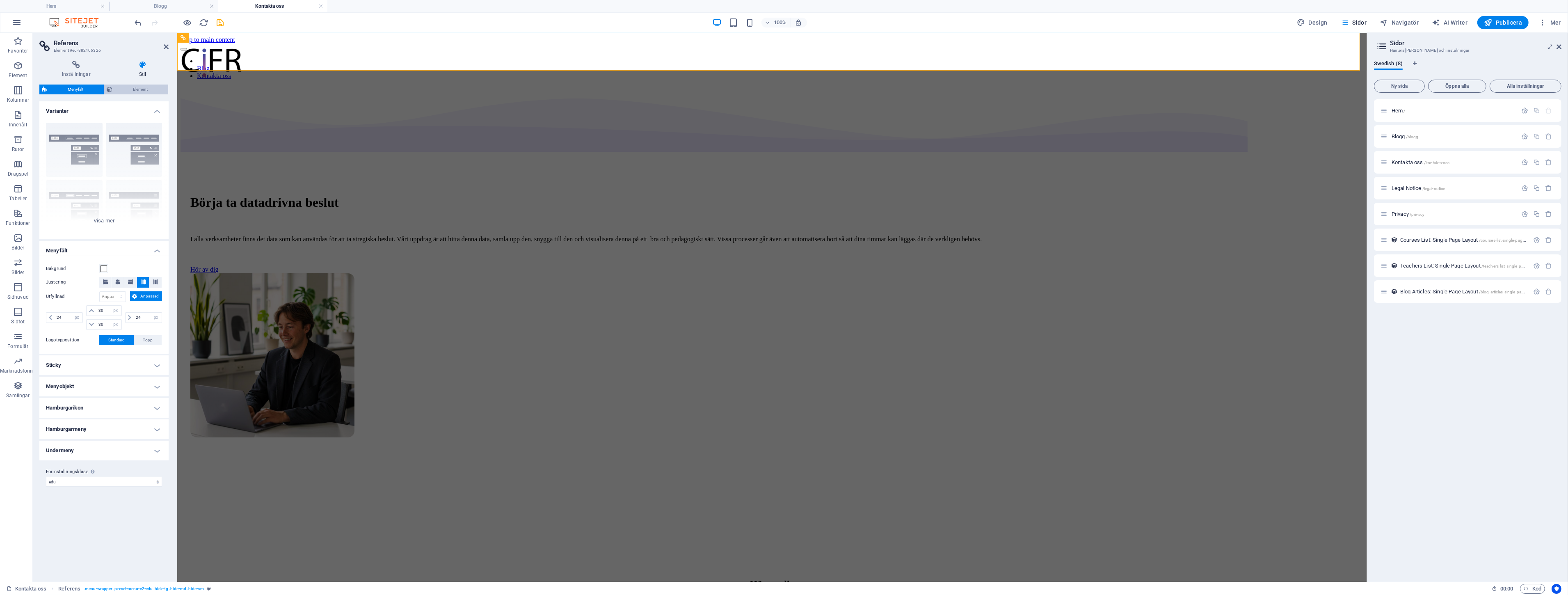
click at [122, 86] on span "Element" at bounding box center [141, 90] width 51 height 10
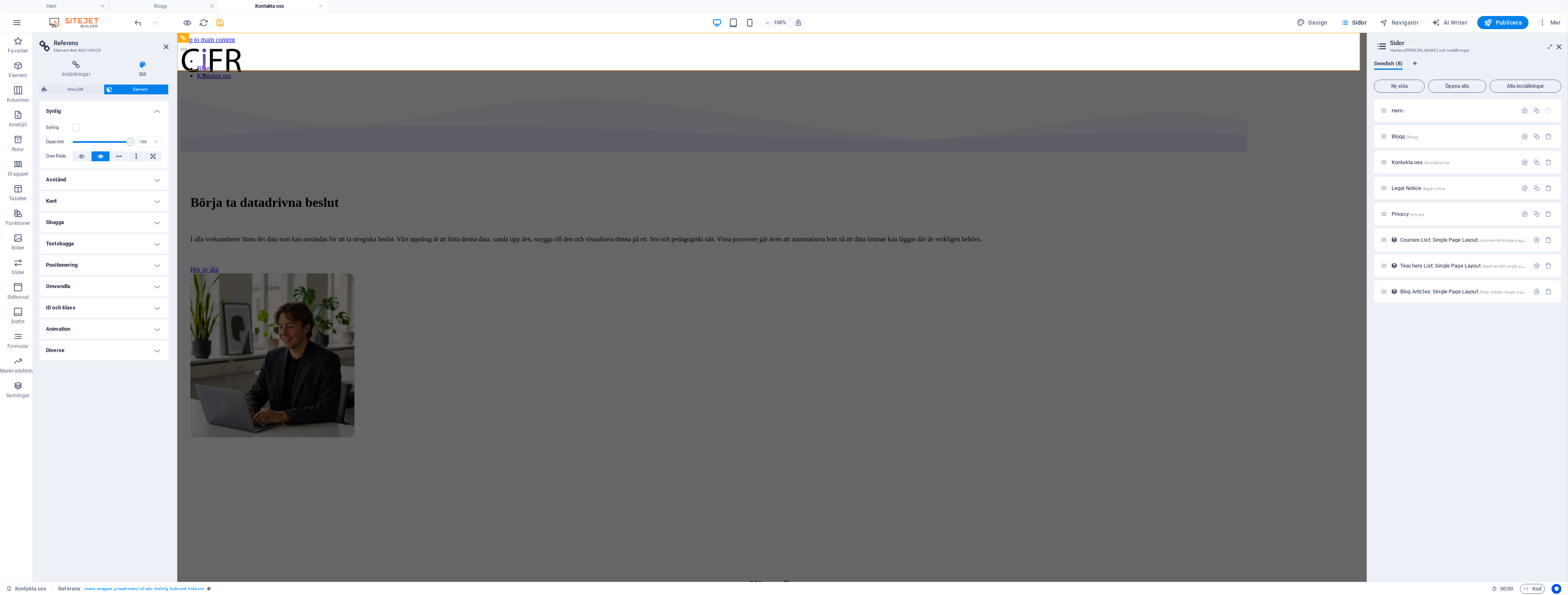
click at [70, 132] on label "Synlig" at bounding box center [59, 128] width 27 height 10
click at [0, 0] on input "Synlig" at bounding box center [0, 0] width 0 height 0
click at [1414, 136] on span "/blogg" at bounding box center [1412, 136] width 13 height 4
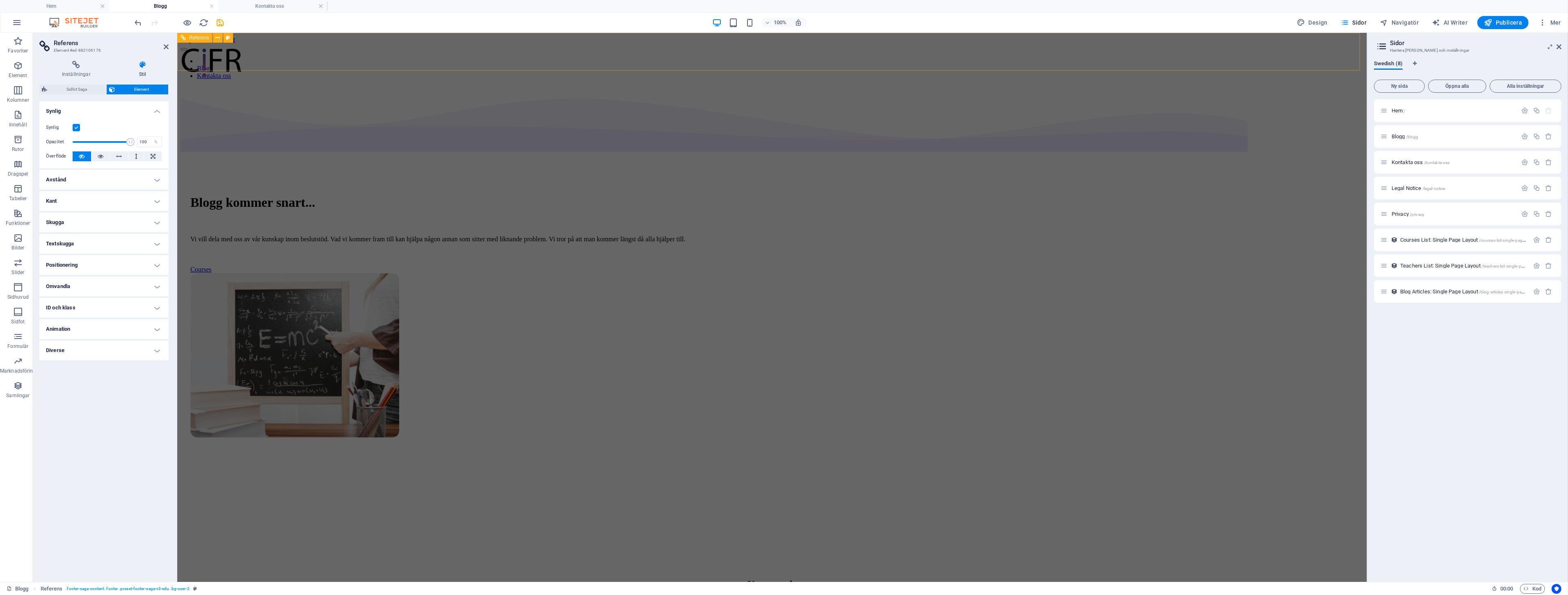
click at [393, 47] on div "Blogg Kontakta oss" at bounding box center [772, 61] width 1183 height 36
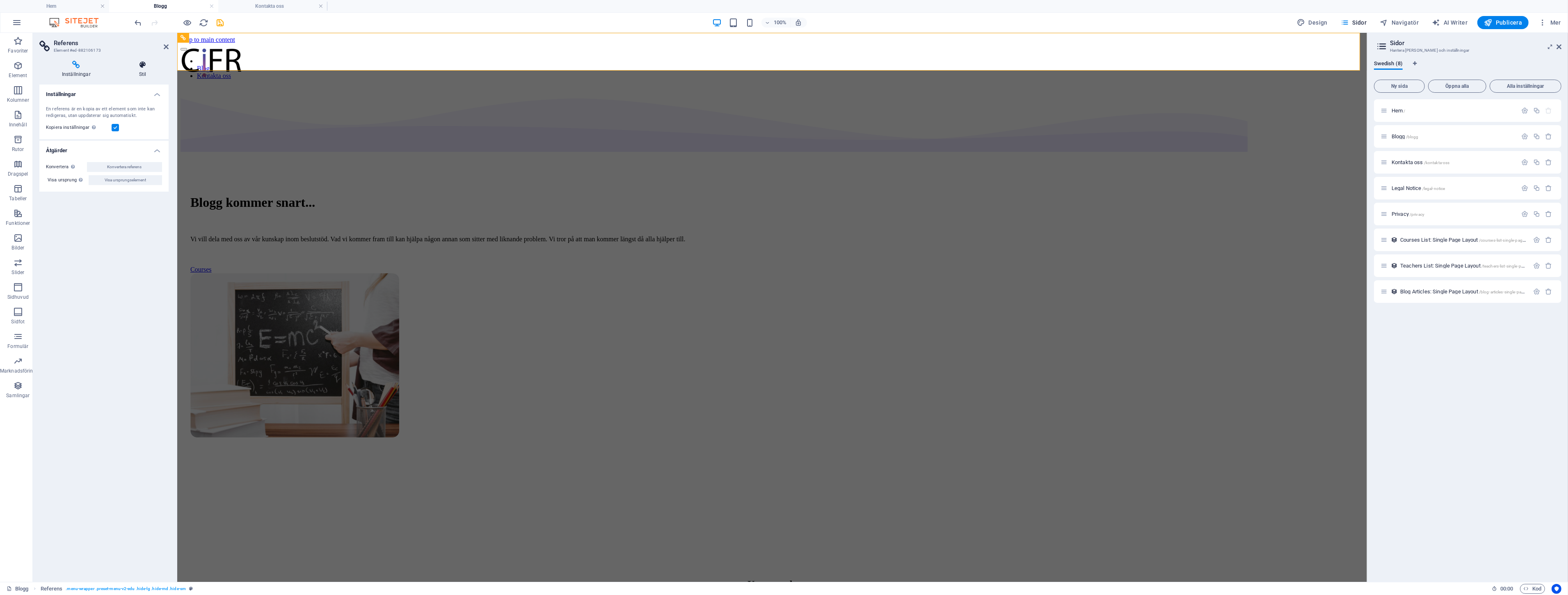
click at [144, 68] on icon at bounding box center [142, 65] width 52 height 8
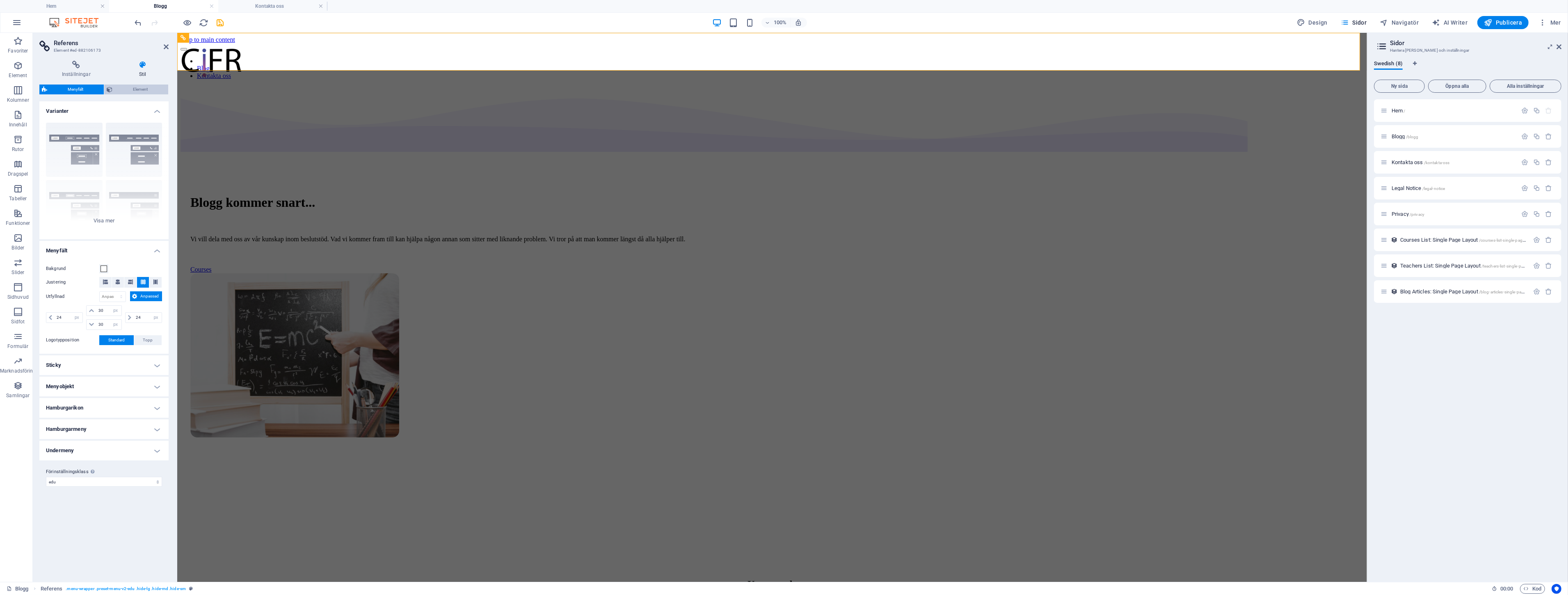
click at [110, 90] on icon at bounding box center [109, 90] width 5 height 10
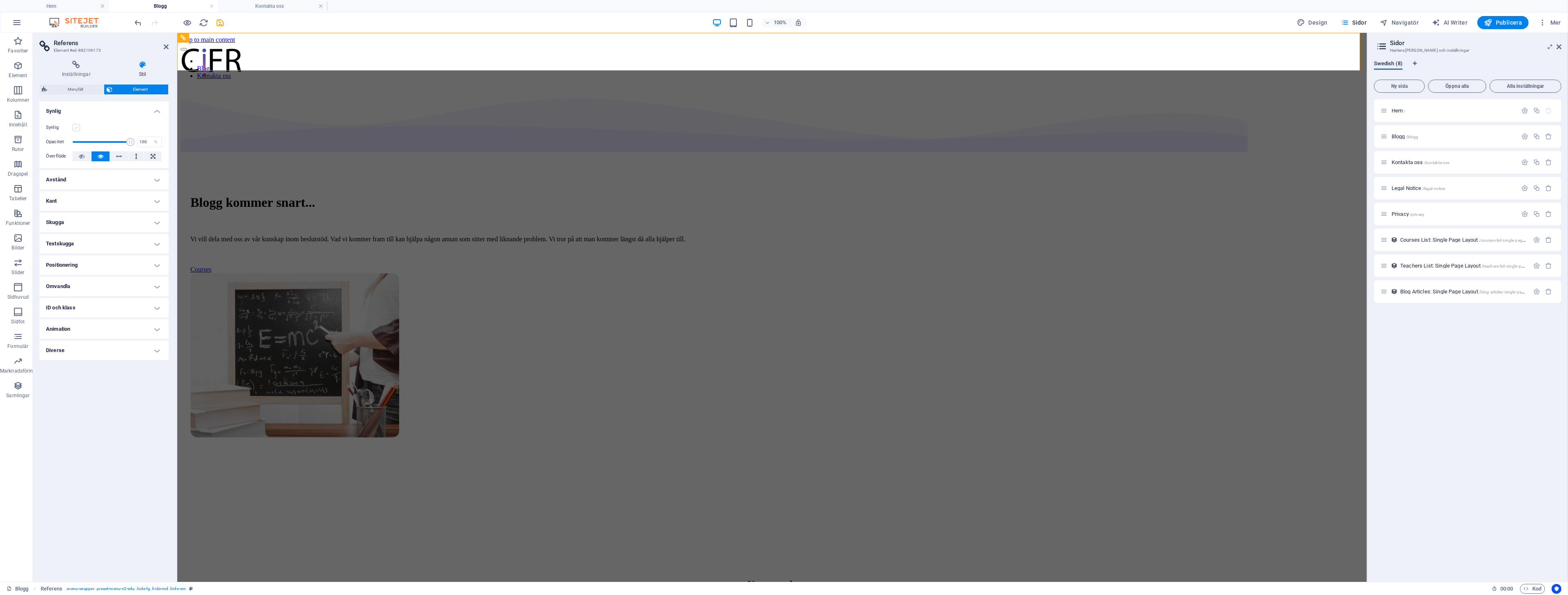
click at [75, 125] on label at bounding box center [76, 128] width 7 height 7
click at [0, 0] on input "Synlig" at bounding box center [0, 0] width 0 height 0
click at [1410, 186] on span "Legal Notice /legal-notice" at bounding box center [1418, 188] width 54 height 6
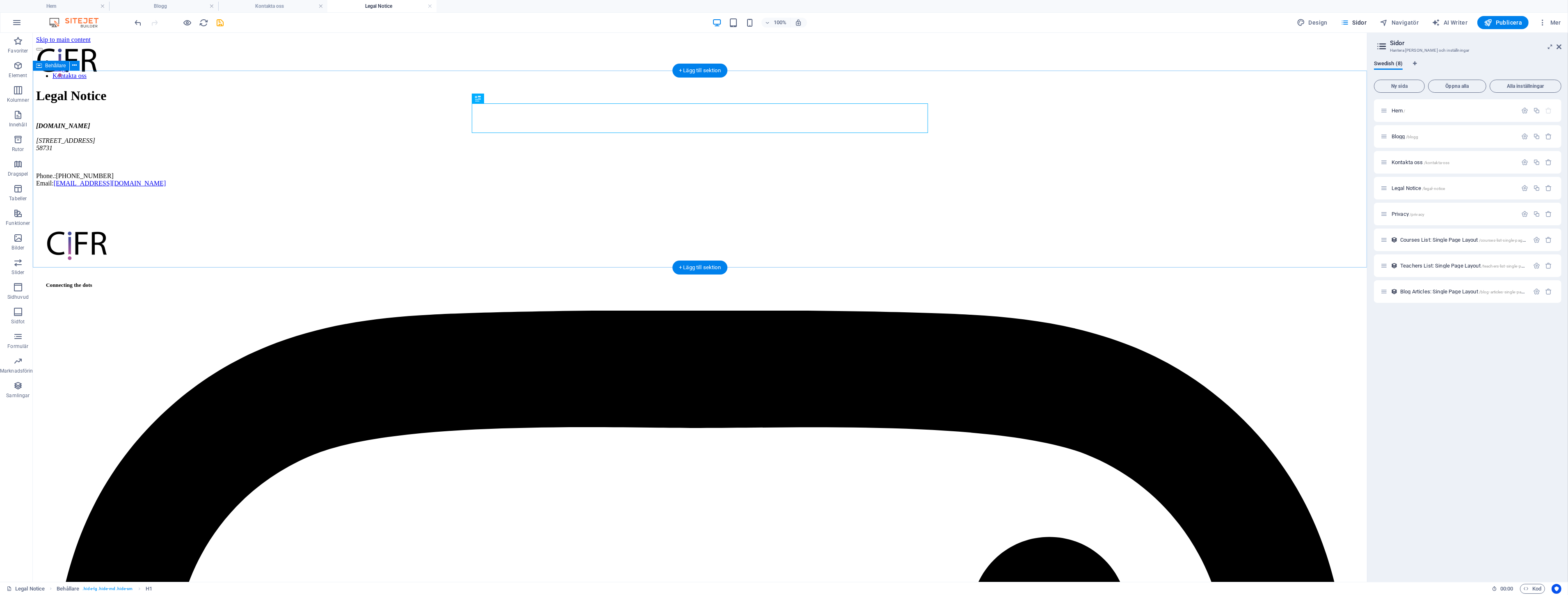
click at [1074, 146] on div "Legal Notice [DOMAIN_NAME] [STREET_ADDRESS][PHONE_NUMBER] Phone.: [PHONE_NUMBER…" at bounding box center [699, 138] width 1328 height 99
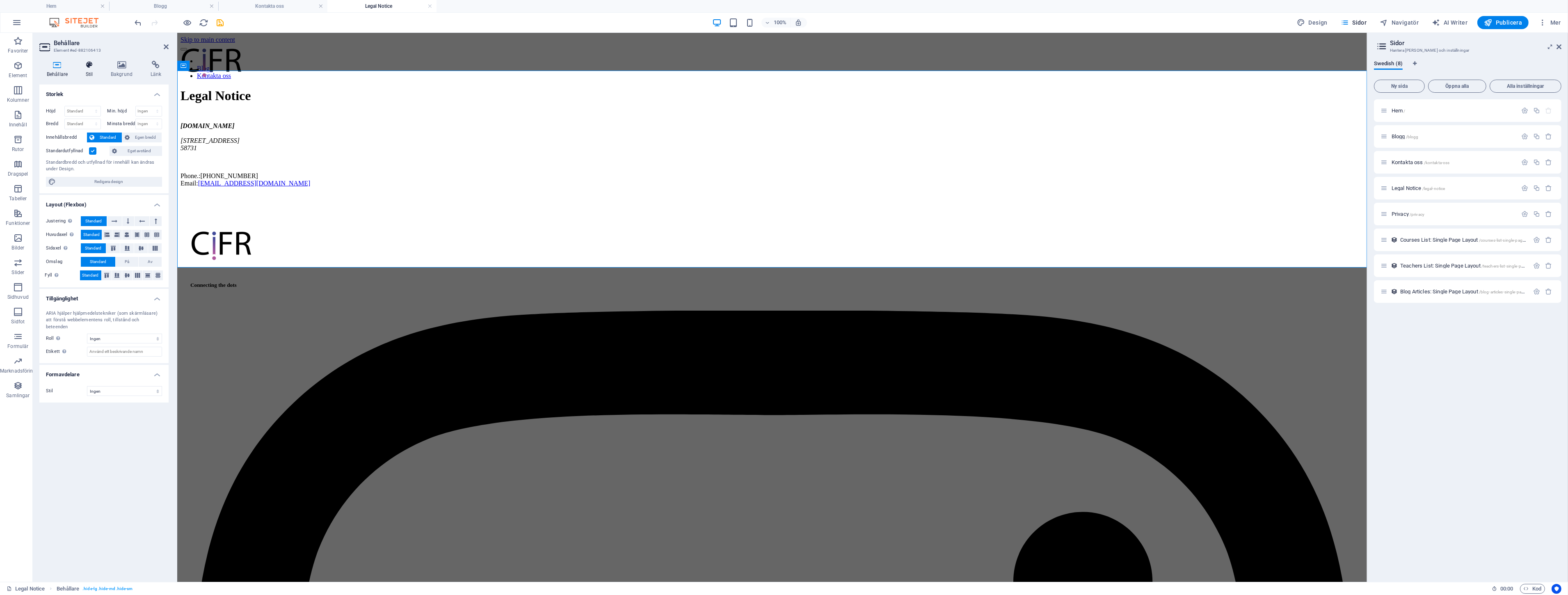
click at [91, 66] on icon at bounding box center [89, 65] width 22 height 8
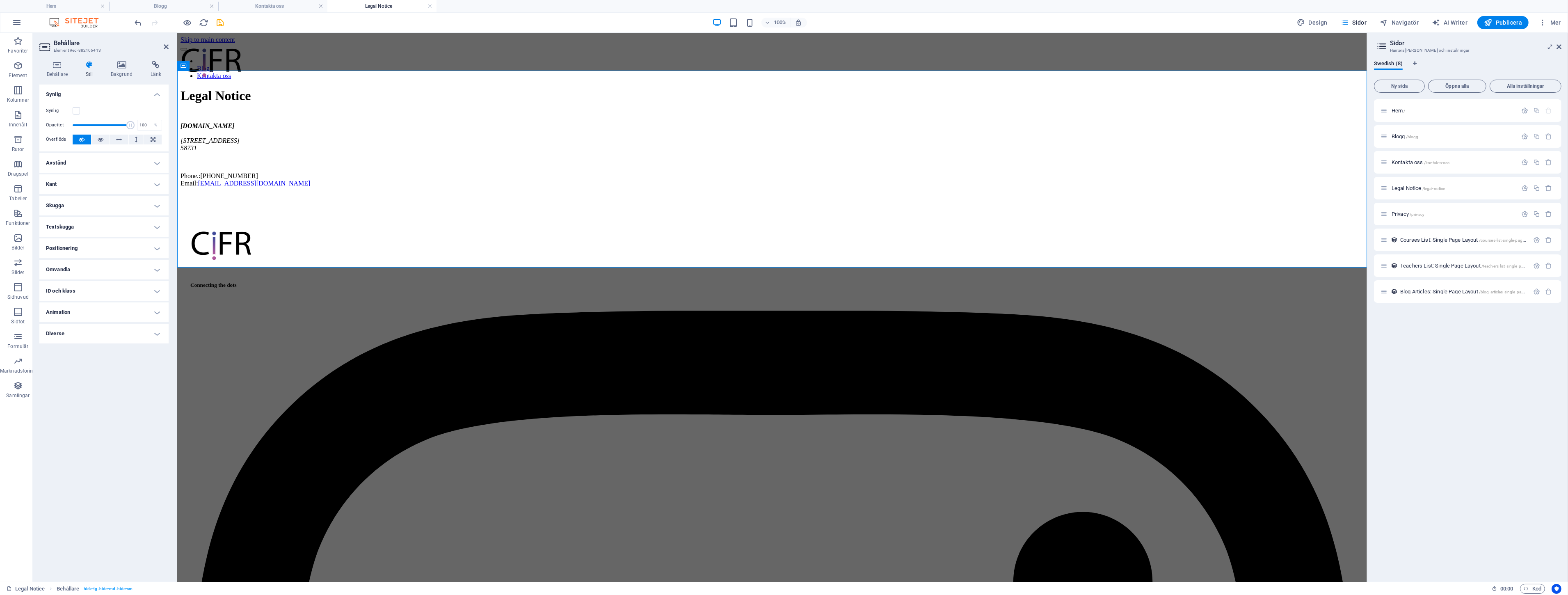
click at [74, 114] on div "Synlig" at bounding box center [103, 111] width 116 height 10
click at [74, 111] on label at bounding box center [76, 111] width 7 height 7
click at [0, 0] on input "Synlig" at bounding box center [0, 0] width 0 height 0
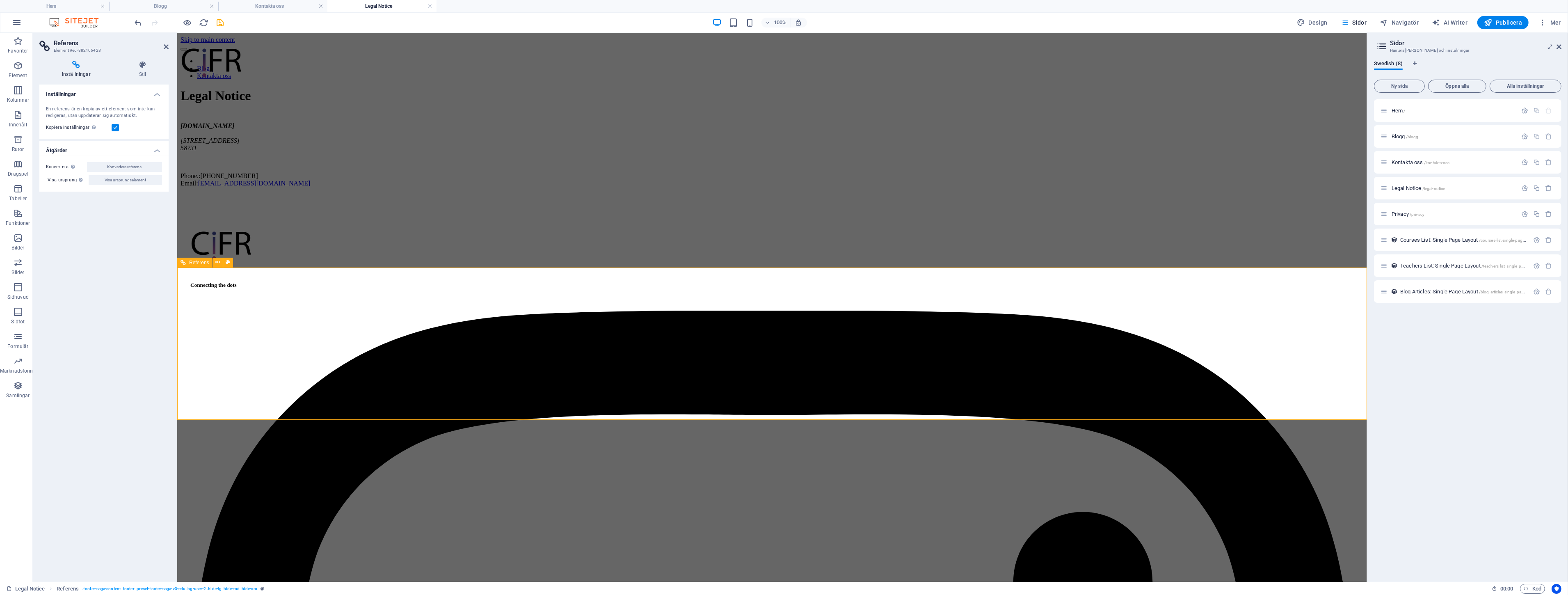
select select "rem"
click at [141, 68] on icon at bounding box center [142, 65] width 52 height 8
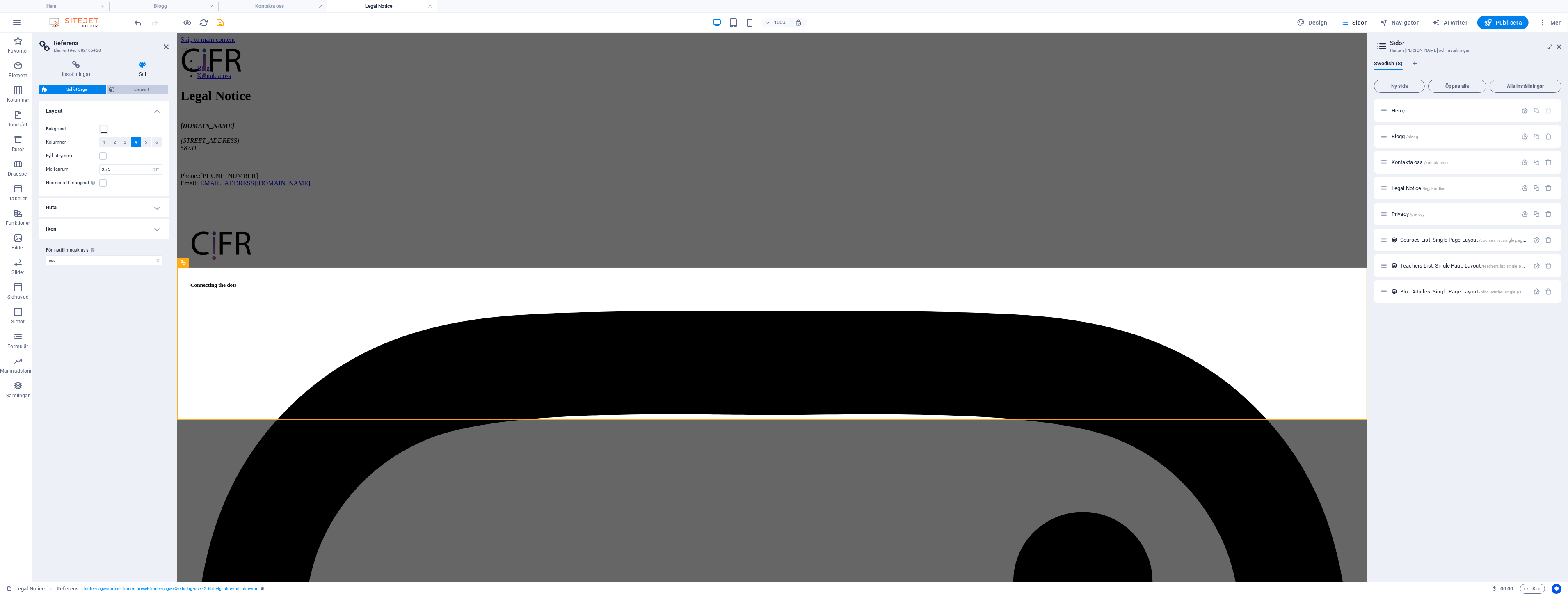
click at [123, 87] on span "Element" at bounding box center [142, 90] width 49 height 10
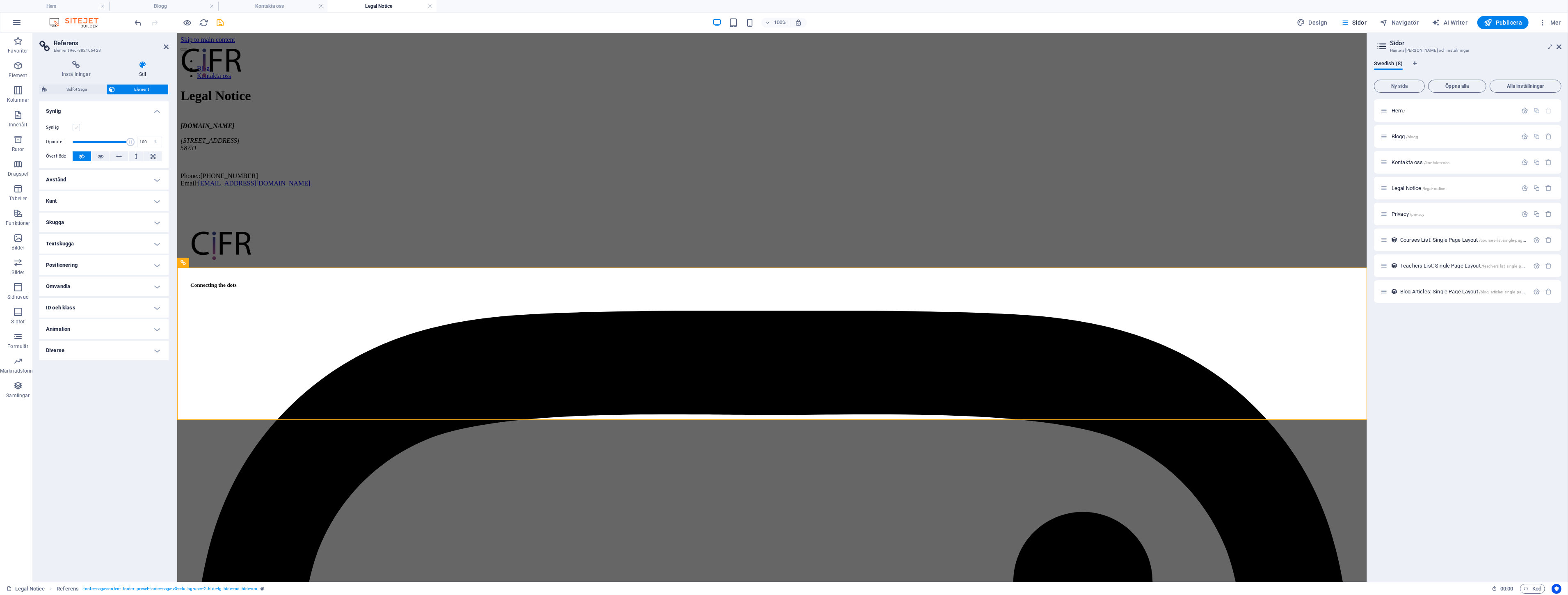
click at [75, 129] on label at bounding box center [76, 128] width 7 height 7
click at [0, 0] on input "Synlig" at bounding box center [0, 0] width 0 height 0
click at [1107, 61] on div "Blogg Kontakta oss" at bounding box center [772, 61] width 1183 height 36
click at [1251, 61] on div "Blogg Kontakta oss" at bounding box center [772, 61] width 1183 height 36
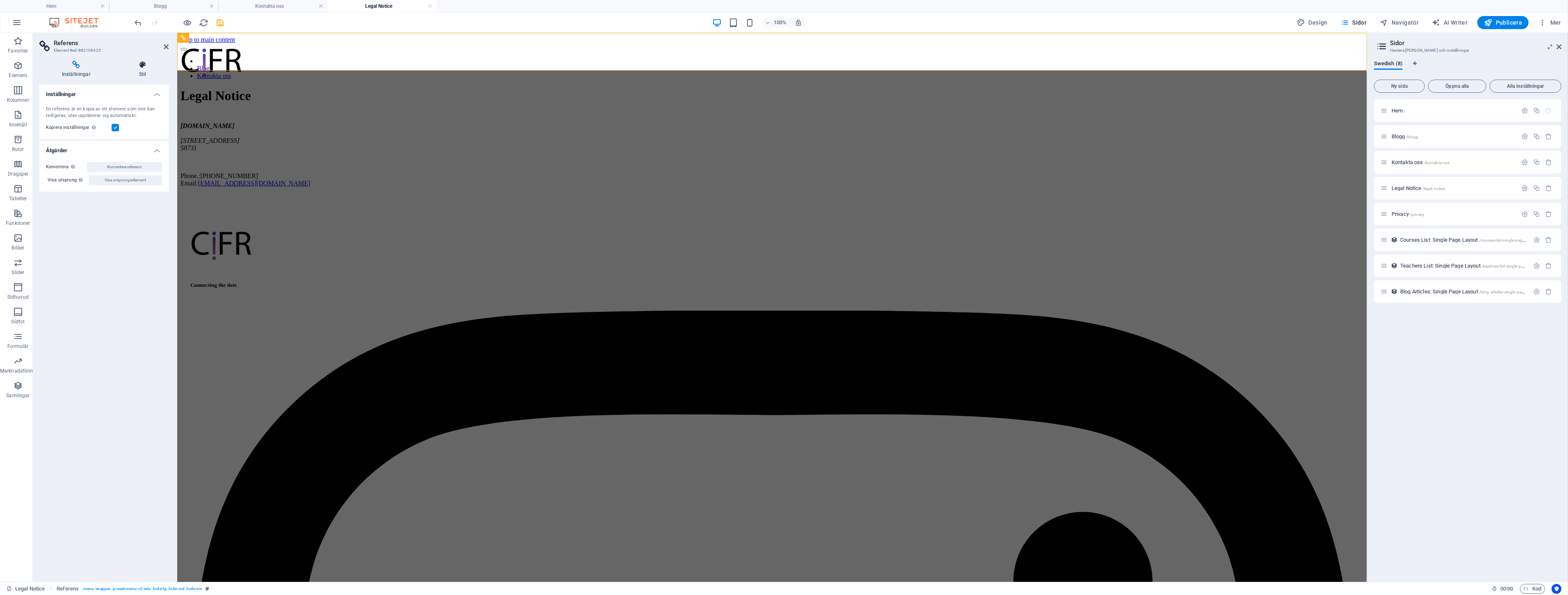
click at [146, 66] on icon at bounding box center [142, 65] width 52 height 8
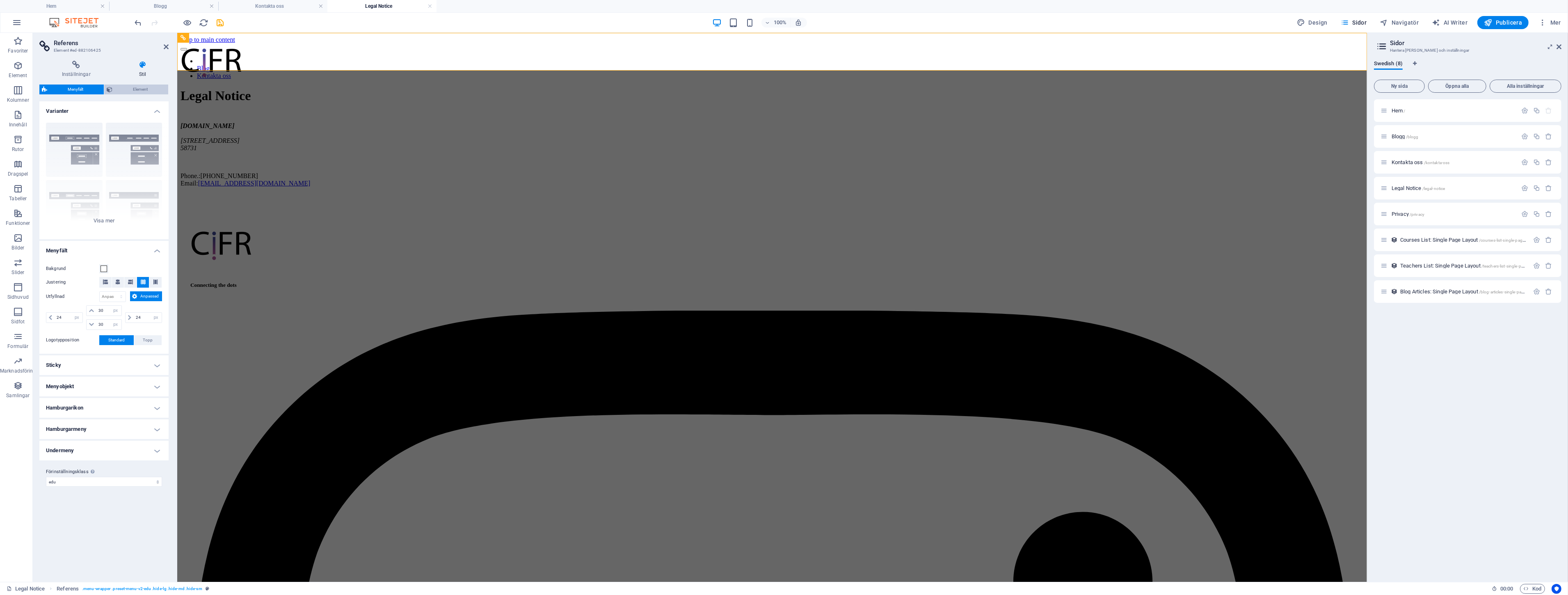
click at [133, 93] on span "Element" at bounding box center [141, 90] width 51 height 10
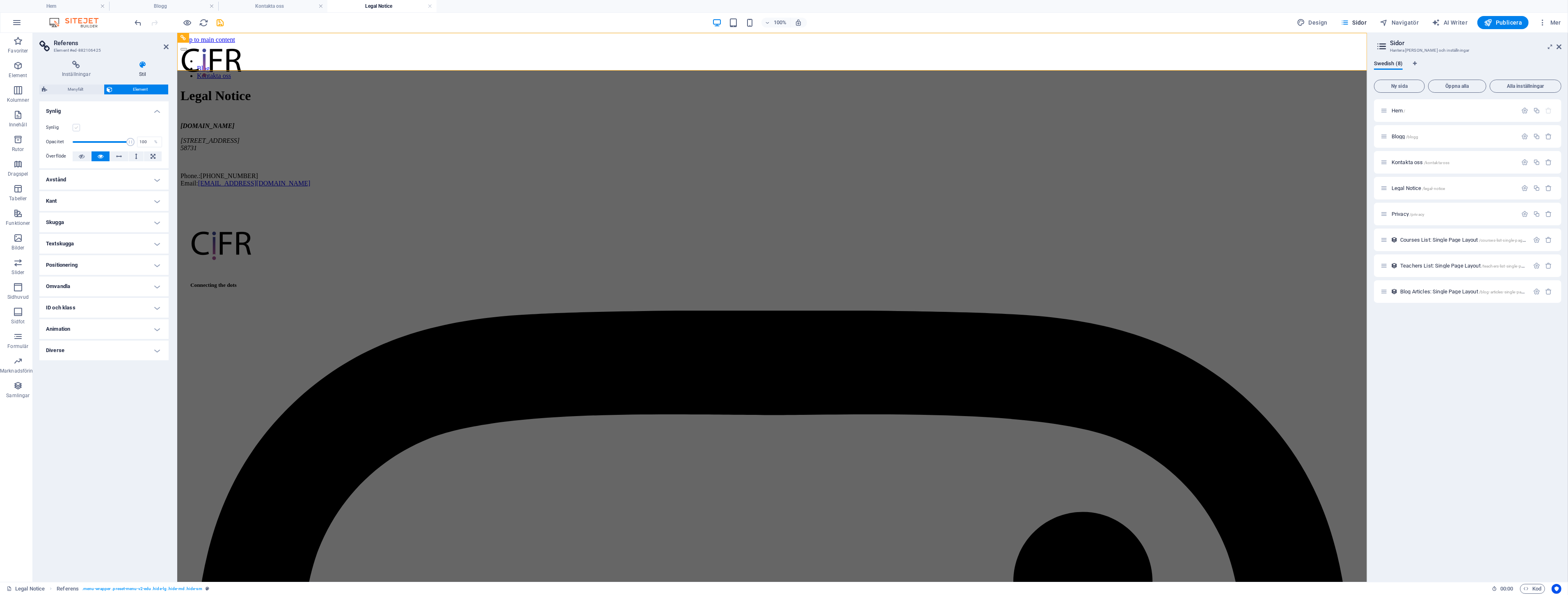
drag, startPoint x: 76, startPoint y: 127, endPoint x: 148, endPoint y: 88, distance: 81.9
click at [76, 127] on label at bounding box center [76, 128] width 7 height 7
click at [0, 0] on input "Synlig" at bounding box center [0, 0] width 0 height 0
click at [1413, 212] on span "/privacy" at bounding box center [1417, 214] width 15 height 4
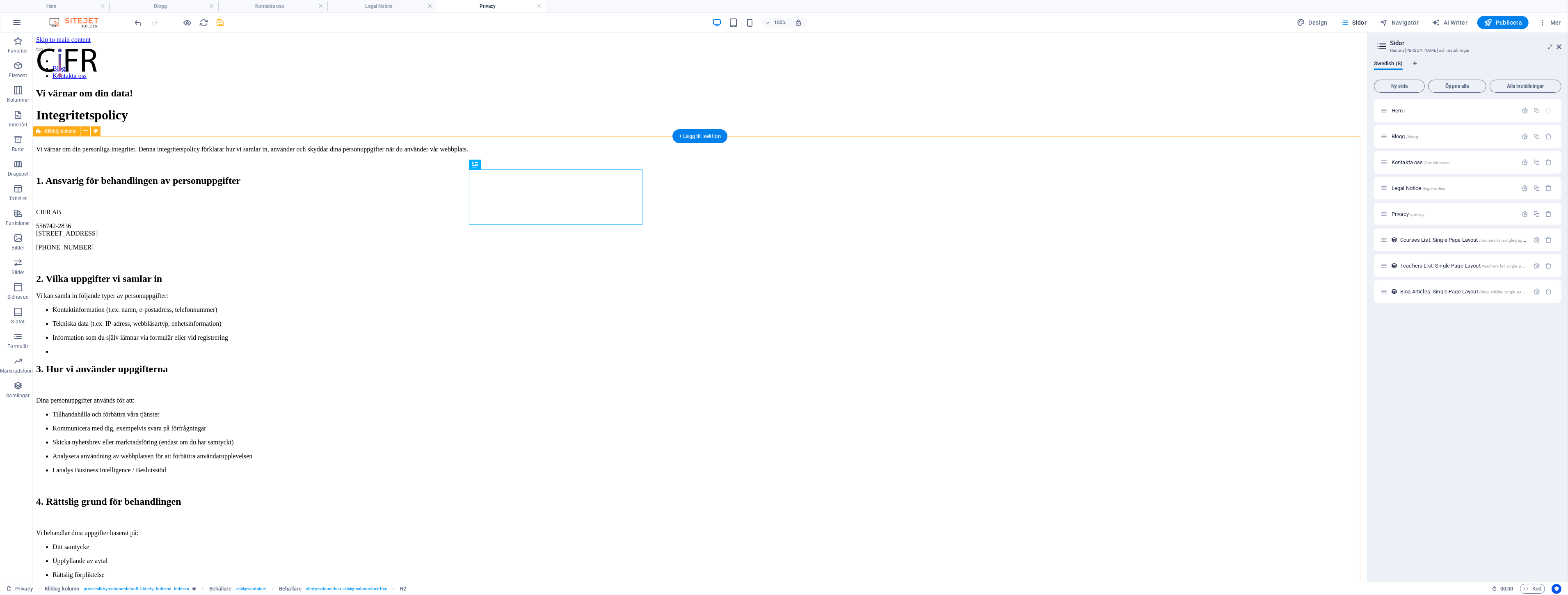
click at [1029, 175] on div "Vi värnar om din data! Integritetspolicy Vi värnar om din personliga integritet…" at bounding box center [699, 570] width 1328 height 965
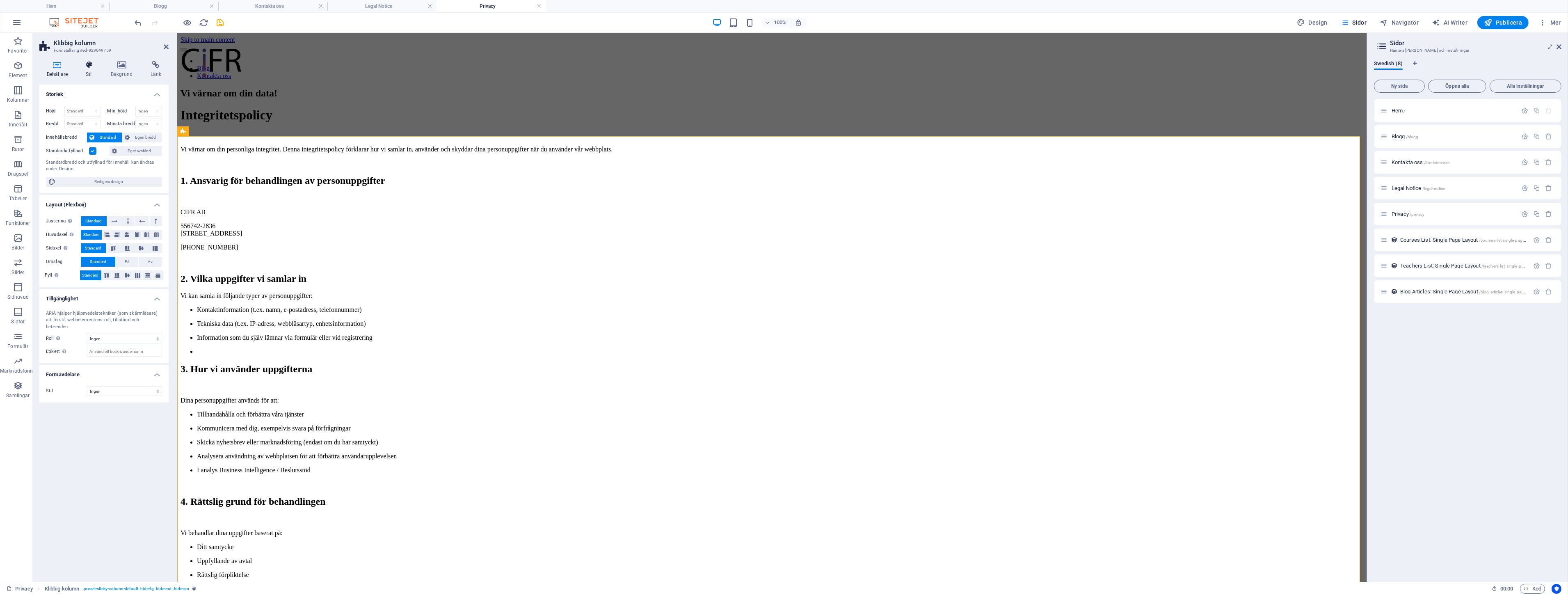
click at [101, 71] on h4 "Stil" at bounding box center [91, 69] width 25 height 17
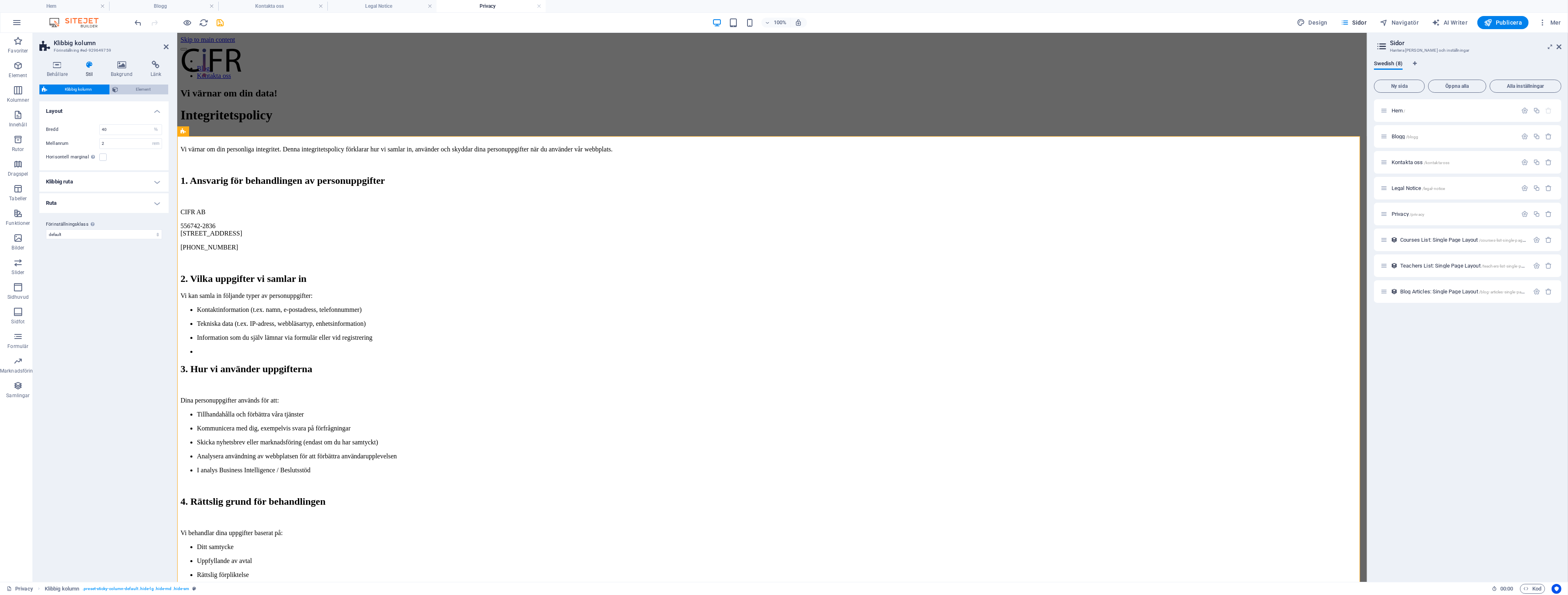
click at [141, 88] on span "Element" at bounding box center [143, 90] width 45 height 10
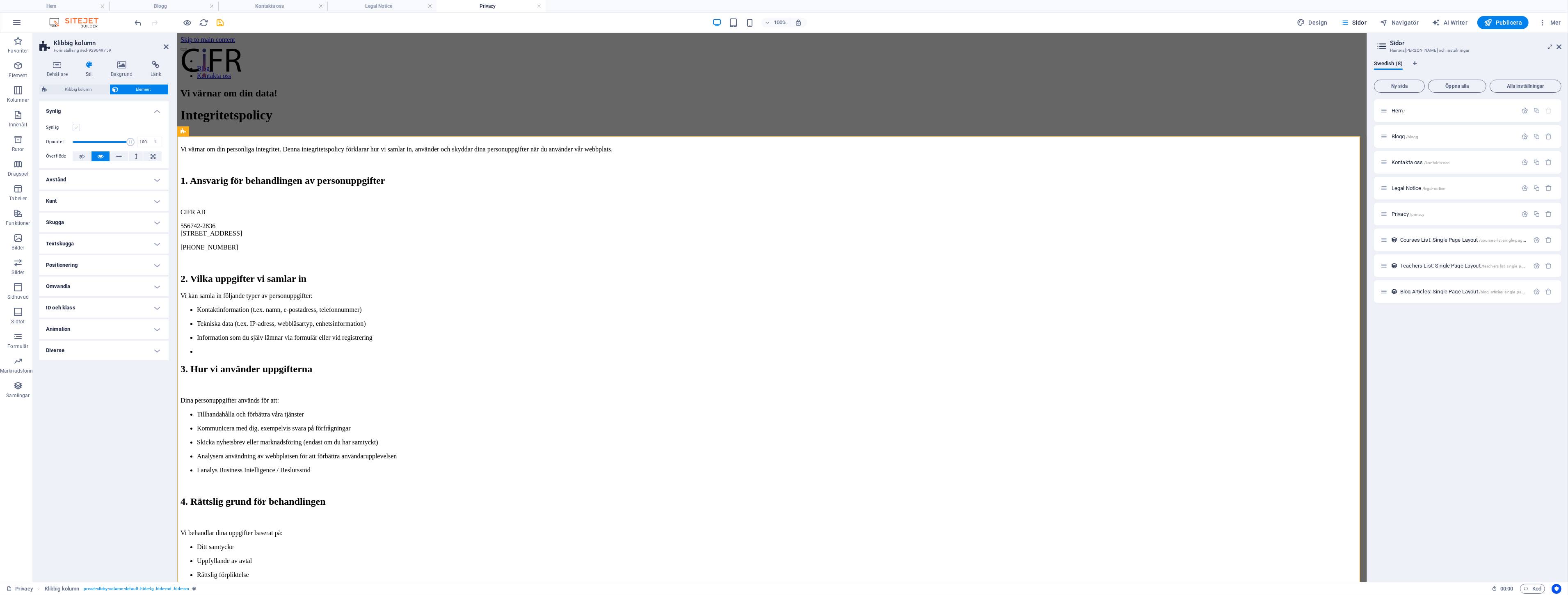
click at [76, 122] on div "Synlig Opacitet 100 % Överflöde" at bounding box center [104, 143] width 129 height 52
click at [76, 127] on label at bounding box center [76, 128] width 7 height 7
click at [0, 0] on input "Synlig" at bounding box center [0, 0] width 0 height 0
click at [539, 86] on div at bounding box center [772, 86] width 1183 height 0
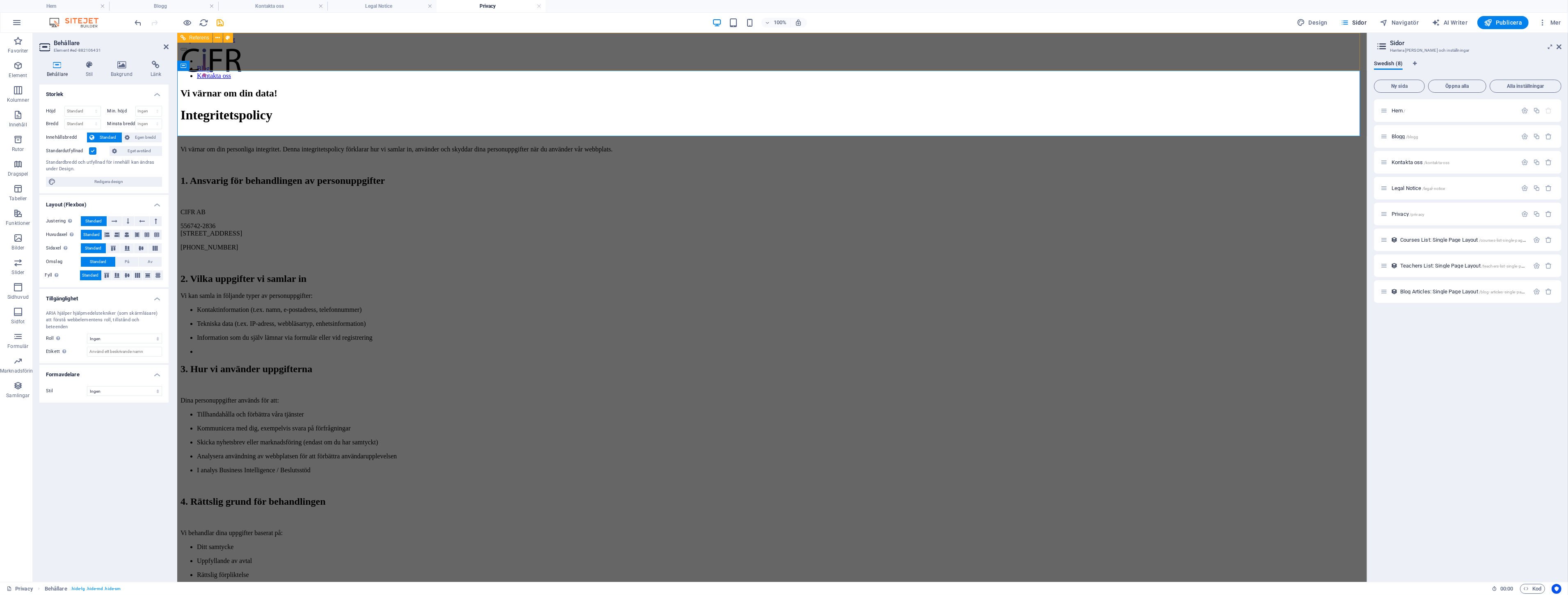
click at [322, 44] on div "Blogg Kontakta oss" at bounding box center [772, 61] width 1183 height 36
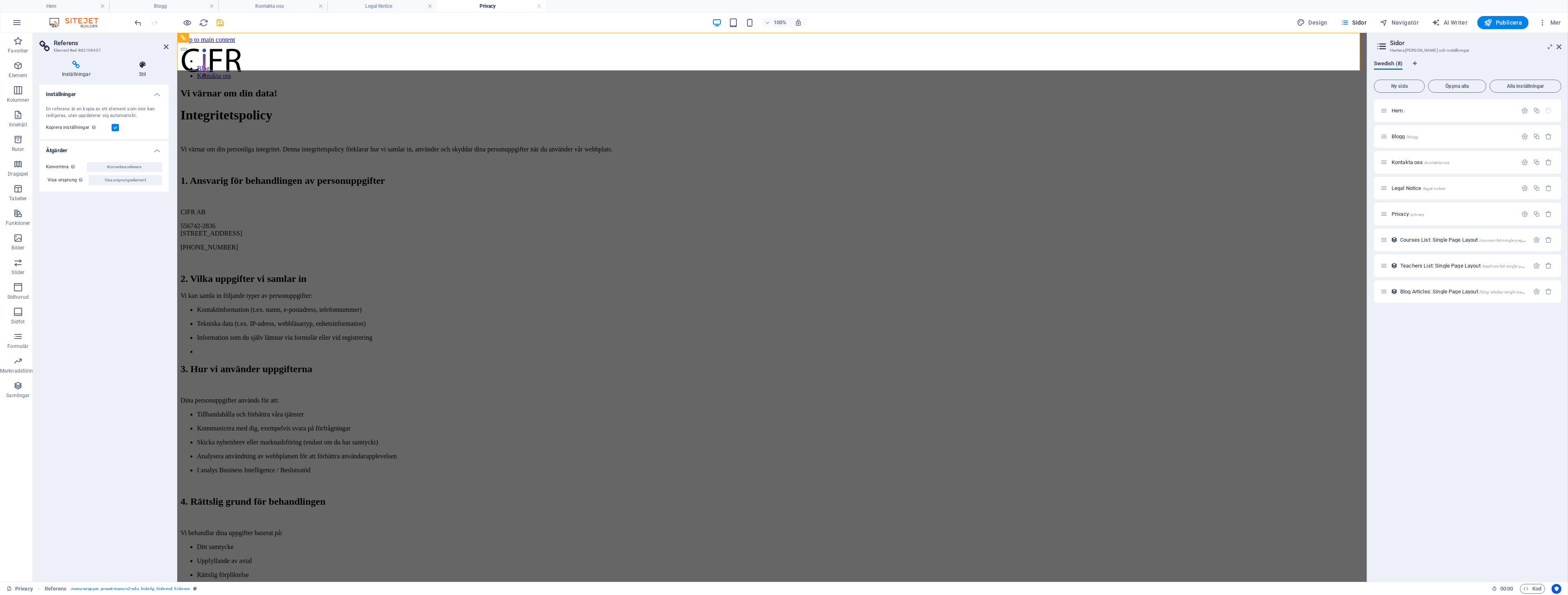
click at [136, 72] on h4 "Stil" at bounding box center [142, 69] width 52 height 17
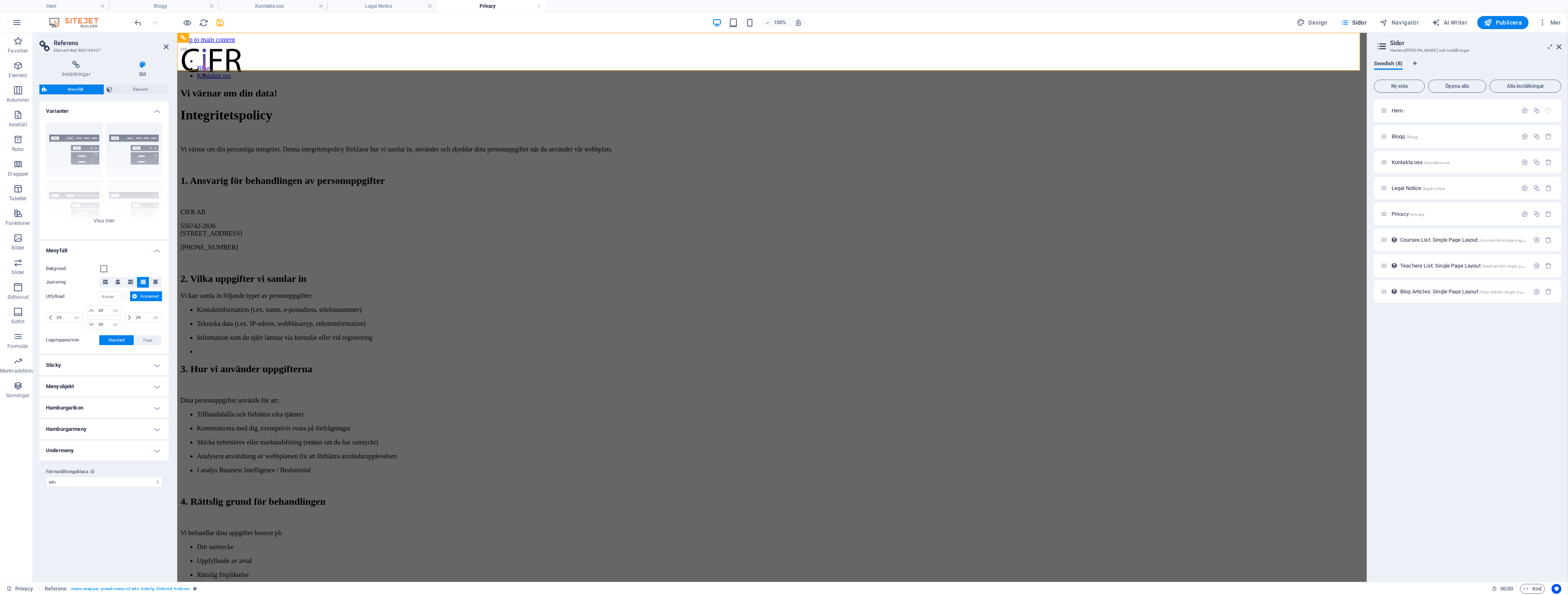
click at [122, 95] on div "Menyfält Element Layout Hur detta element expanderar inom layouten (Flexbox). S…" at bounding box center [104, 330] width 129 height 491
click at [133, 83] on div "Inställningar Stil Inställningar En referens är en kopia av ett element som int…" at bounding box center [104, 318] width 129 height 515
click at [131, 85] on span "Element" at bounding box center [141, 90] width 51 height 10
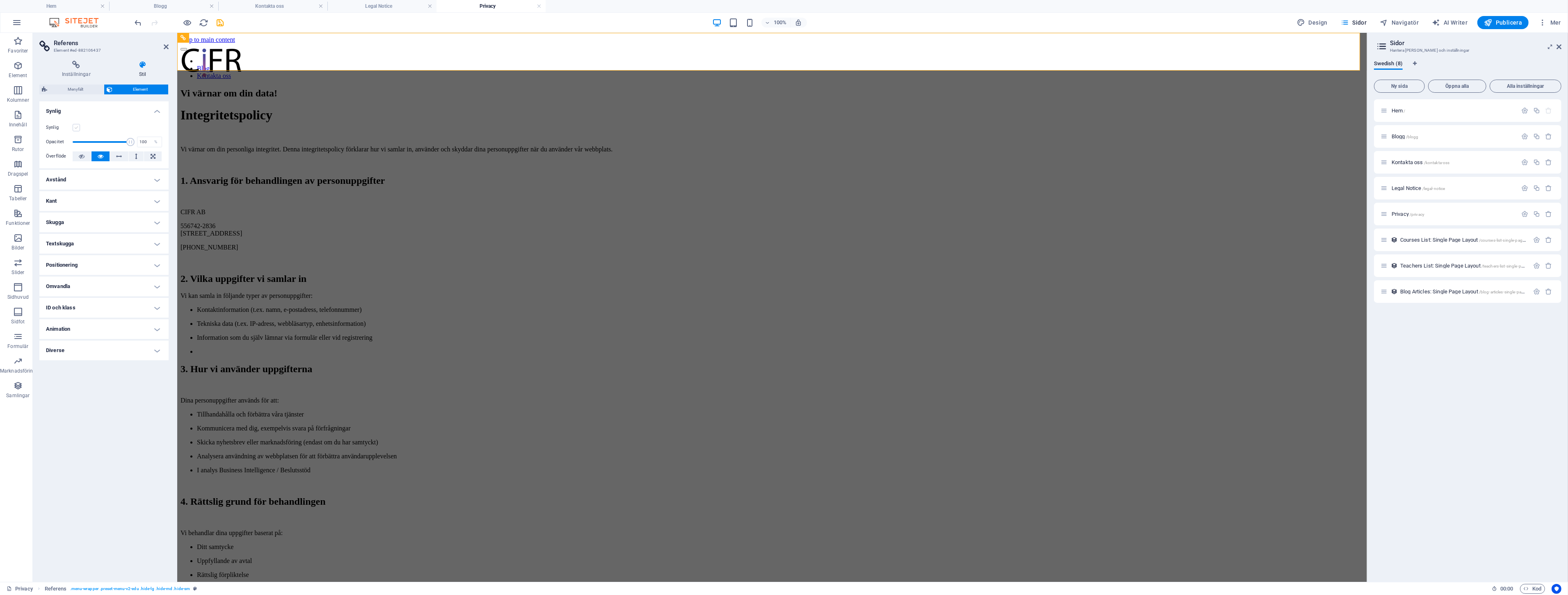
click at [75, 128] on label at bounding box center [76, 128] width 7 height 7
click at [0, 0] on input "Synlig" at bounding box center [0, 0] width 0 height 0
click at [306, 86] on div at bounding box center [772, 86] width 1183 height 0
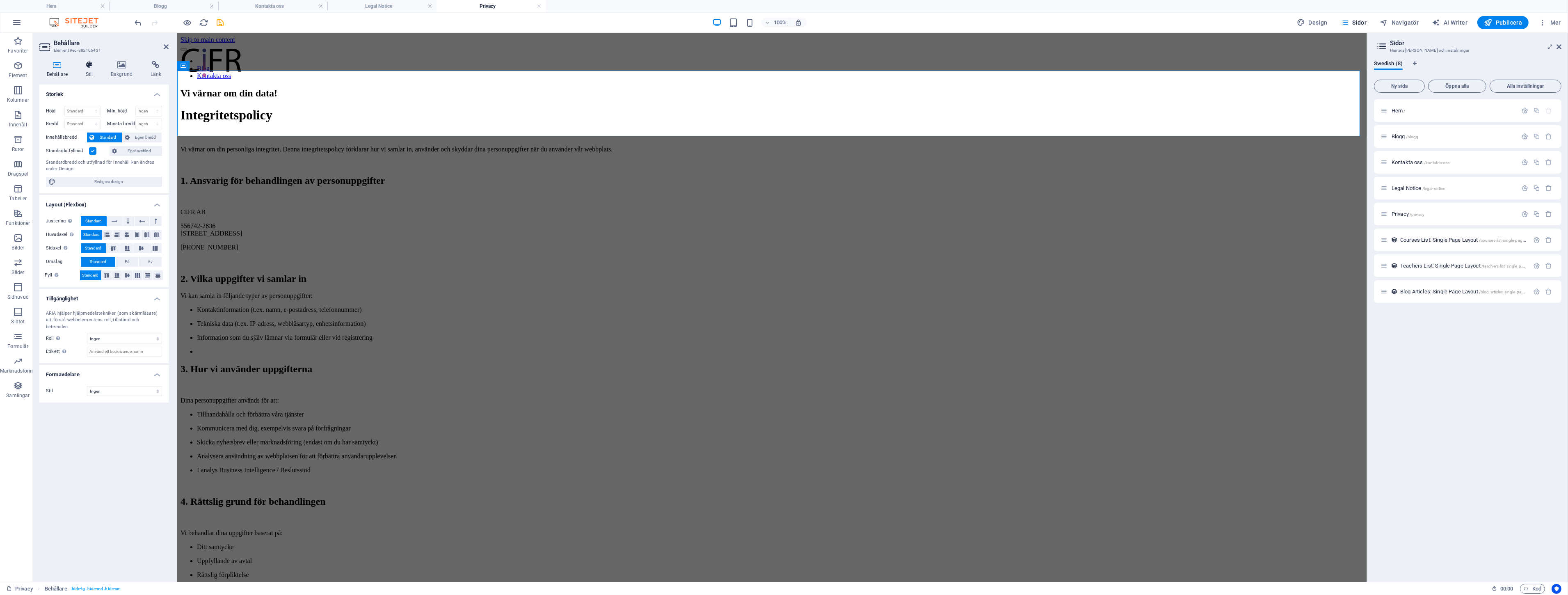
click at [96, 73] on h4 "Stil" at bounding box center [91, 69] width 25 height 17
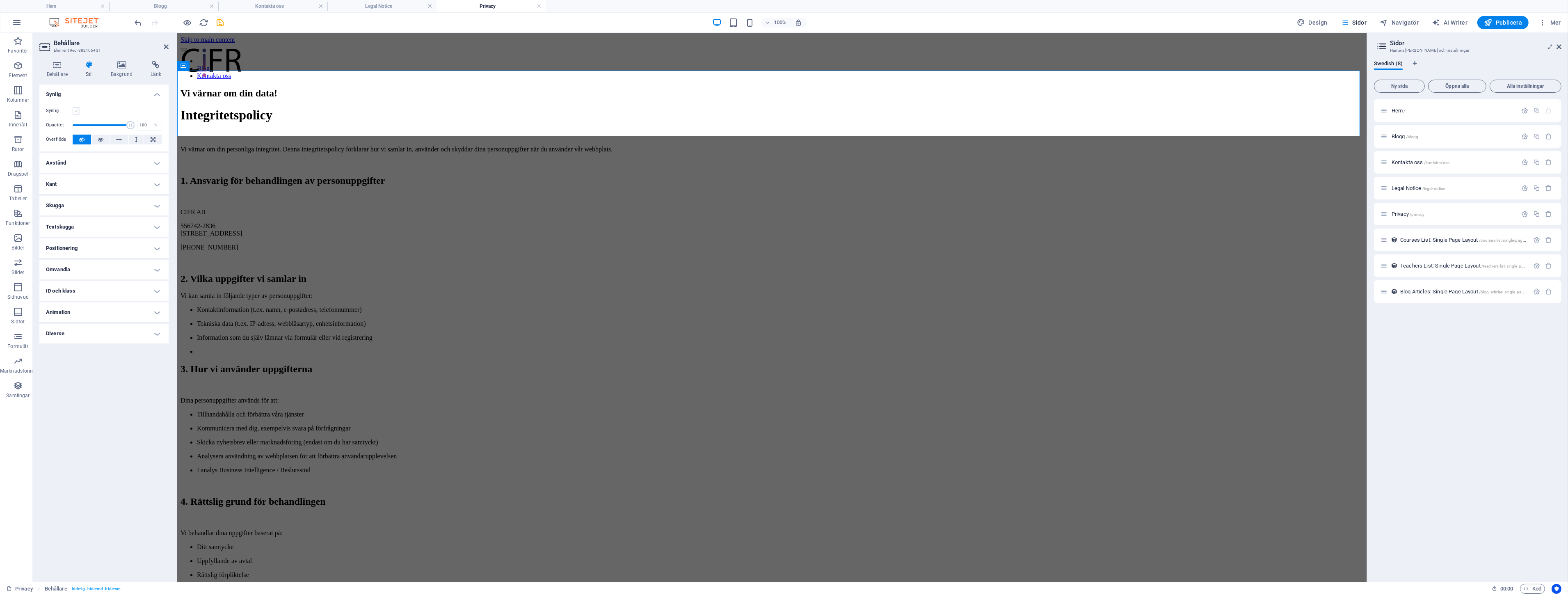
click at [75, 109] on label at bounding box center [76, 111] width 7 height 7
click at [0, 0] on input "Synlig" at bounding box center [0, 0] width 0 height 0
click at [342, 284] on div "Vi värnar om din data! Integritetspolicy Vi värnar om din personliga integritet…" at bounding box center [772, 570] width 1183 height 965
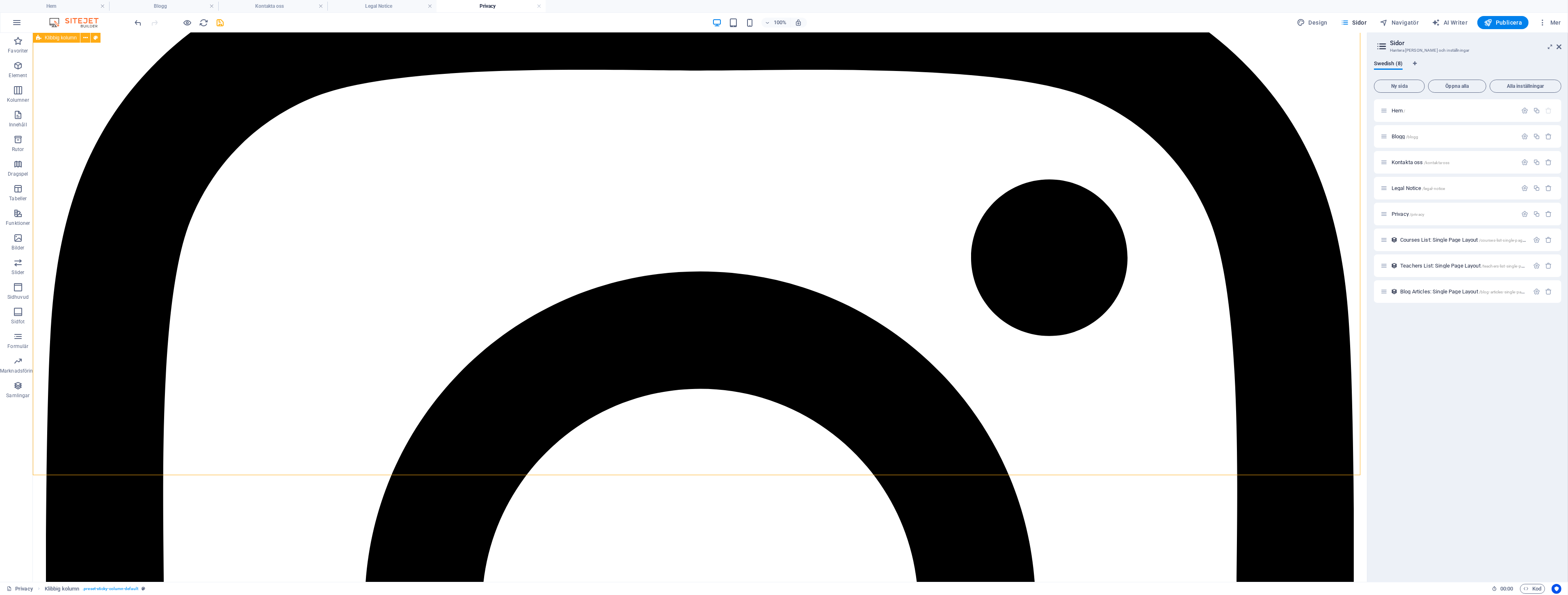
scroll to position [1319, 0]
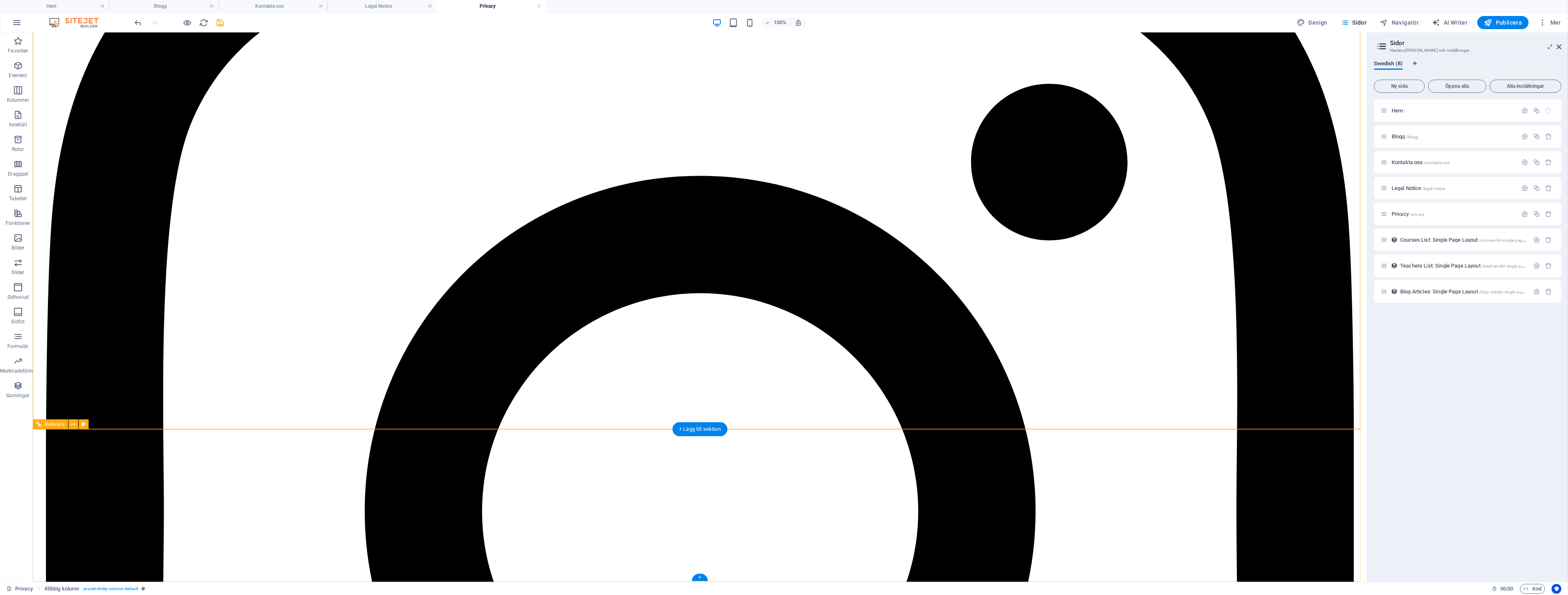
drag, startPoint x: 378, startPoint y: 547, endPoint x: 232, endPoint y: 544, distance: 146.0
select select "rem"
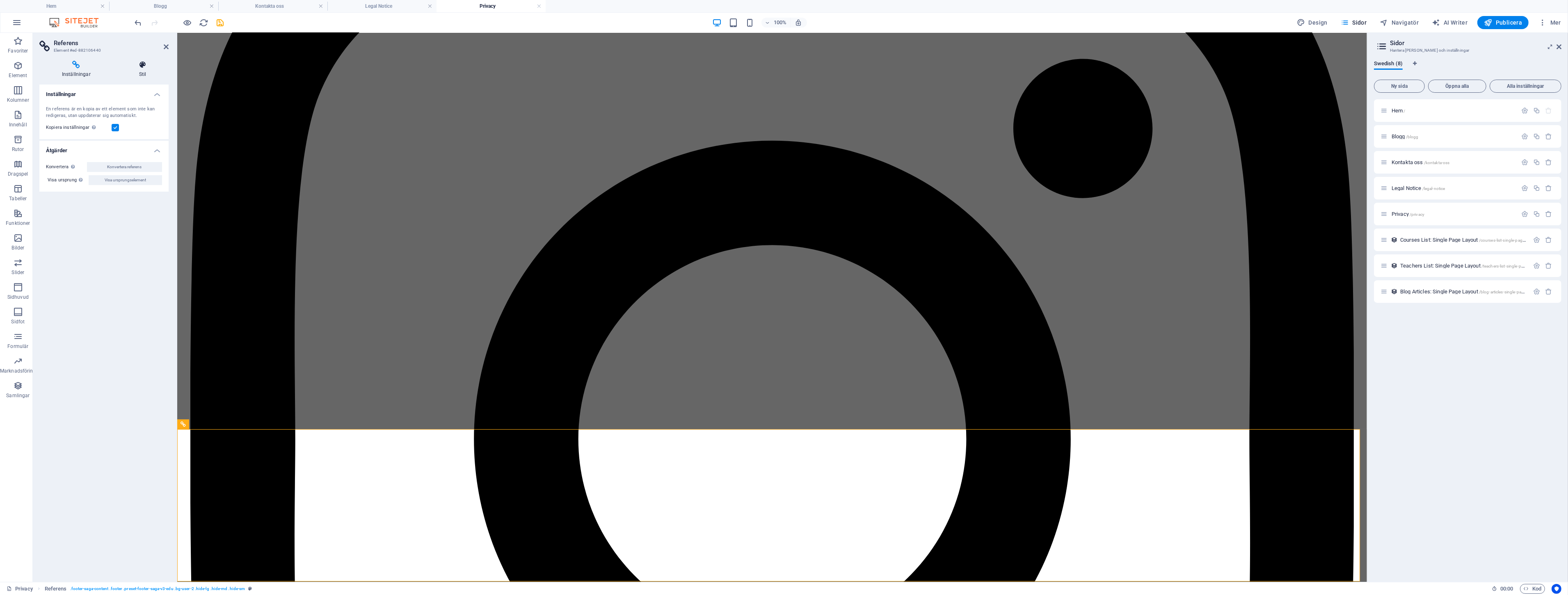
click at [131, 72] on h4 "Stil" at bounding box center [142, 69] width 52 height 17
click at [125, 90] on span "Element" at bounding box center [142, 90] width 49 height 10
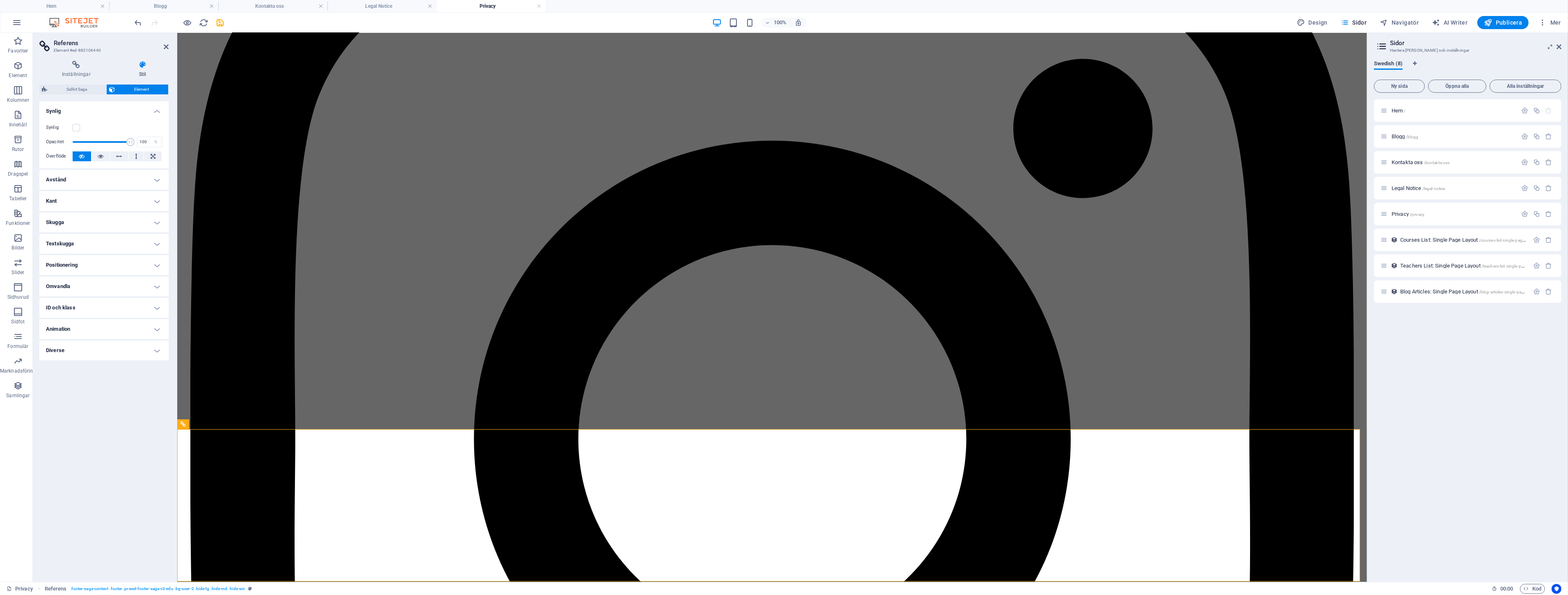
click at [81, 128] on div "Synlig" at bounding box center [103, 128] width 116 height 10
click at [75, 128] on label at bounding box center [76, 128] width 7 height 7
click at [0, 0] on input "Synlig" at bounding box center [0, 0] width 0 height 0
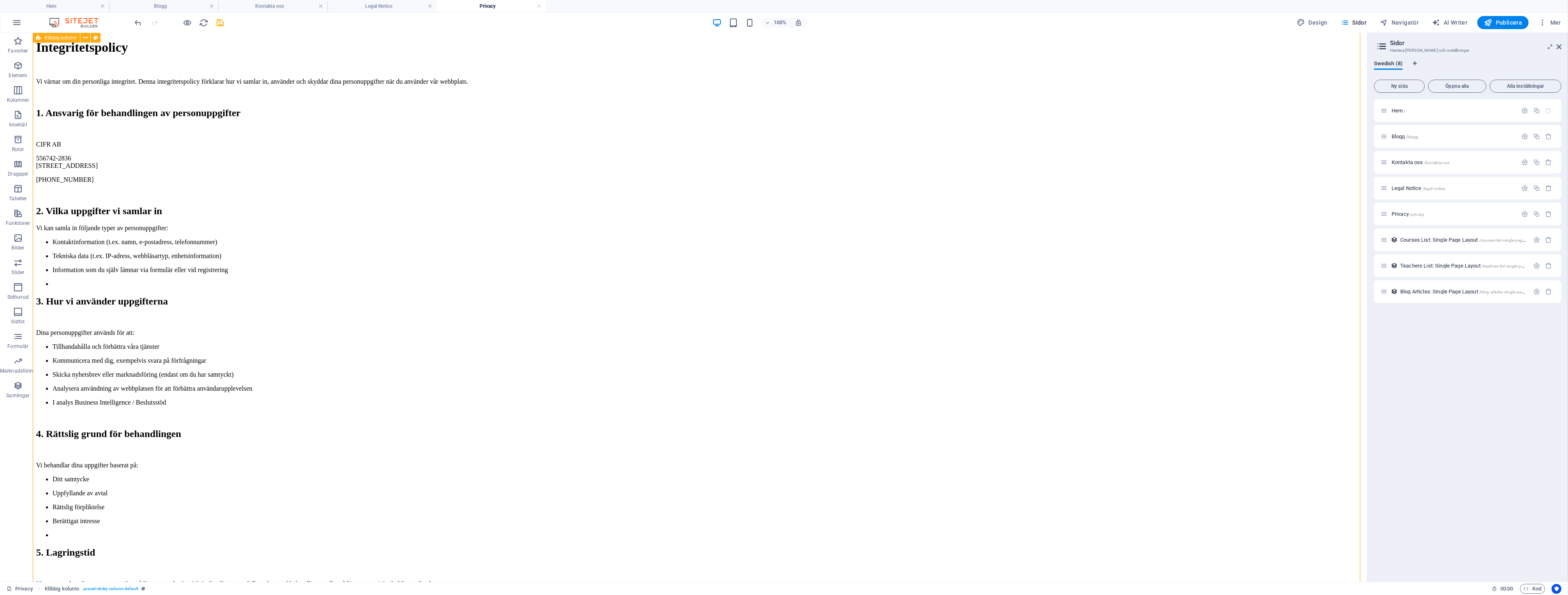
scroll to position [0, 0]
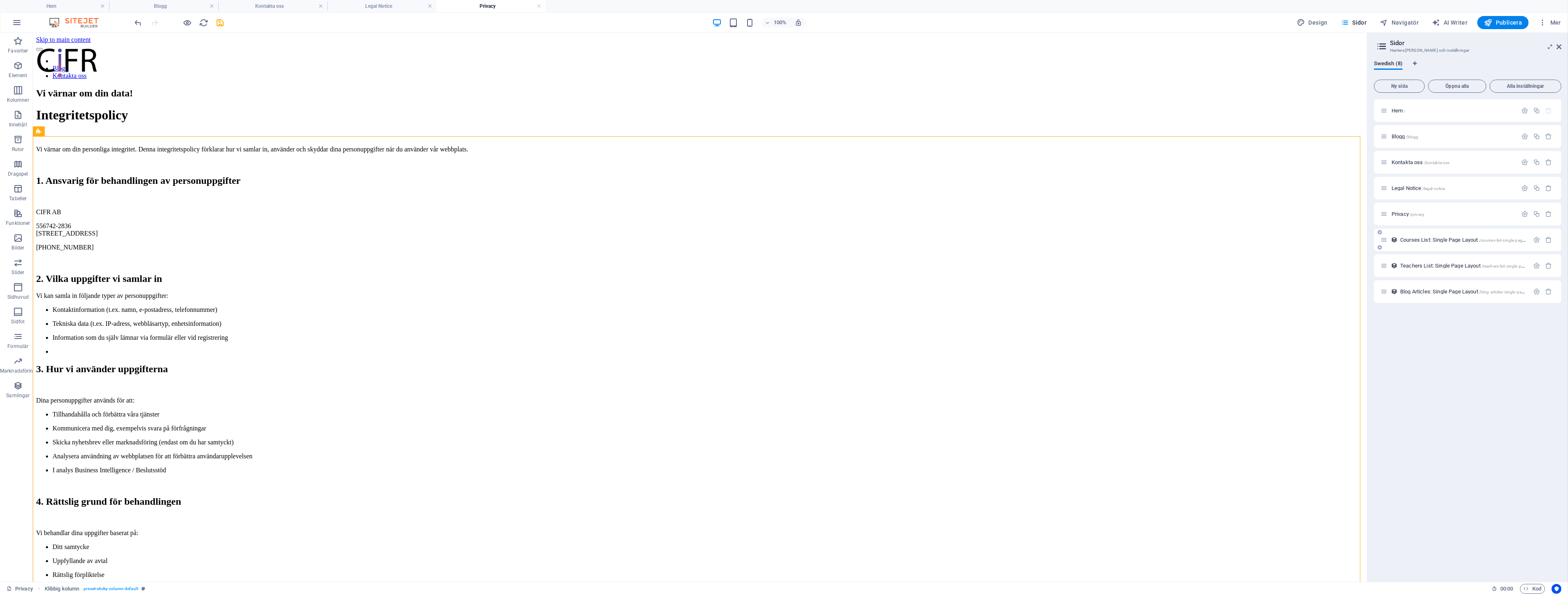
click at [1431, 239] on span "Courses List: Single Page Layout /courses-list-single-page-layout" at bounding box center [1468, 240] width 137 height 6
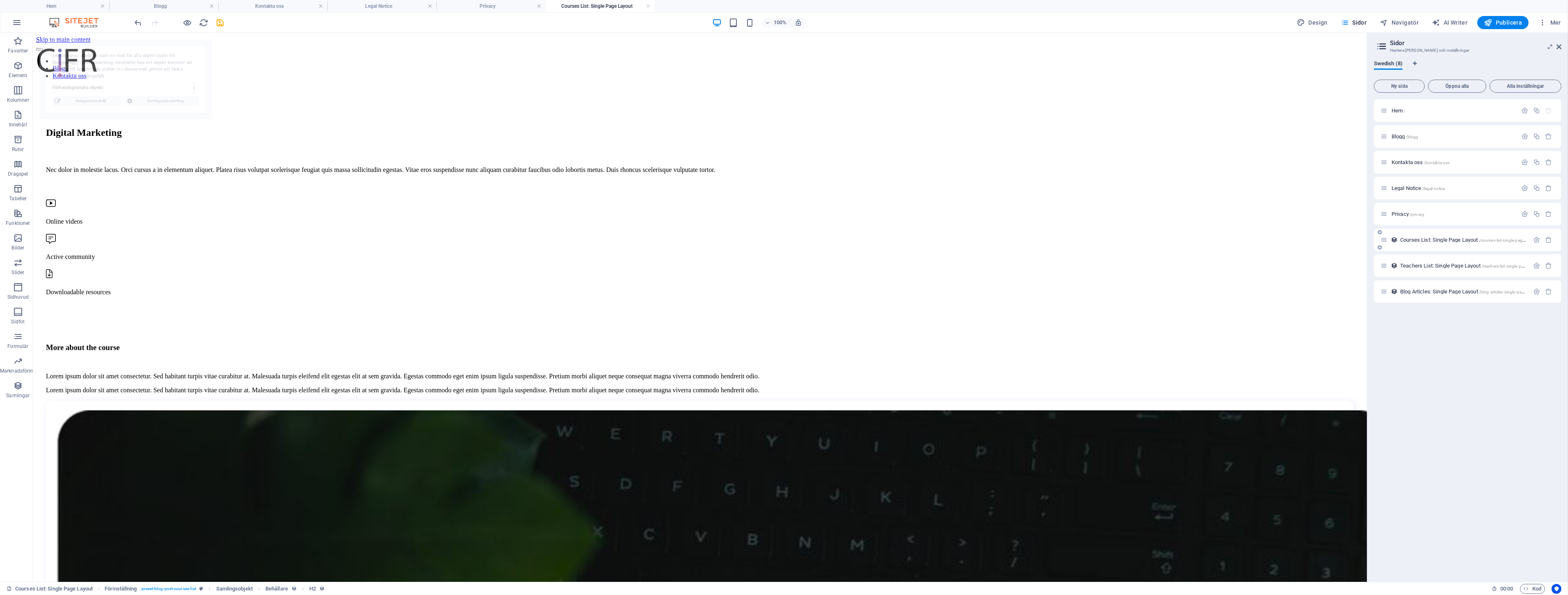
scroll to position [370, 0]
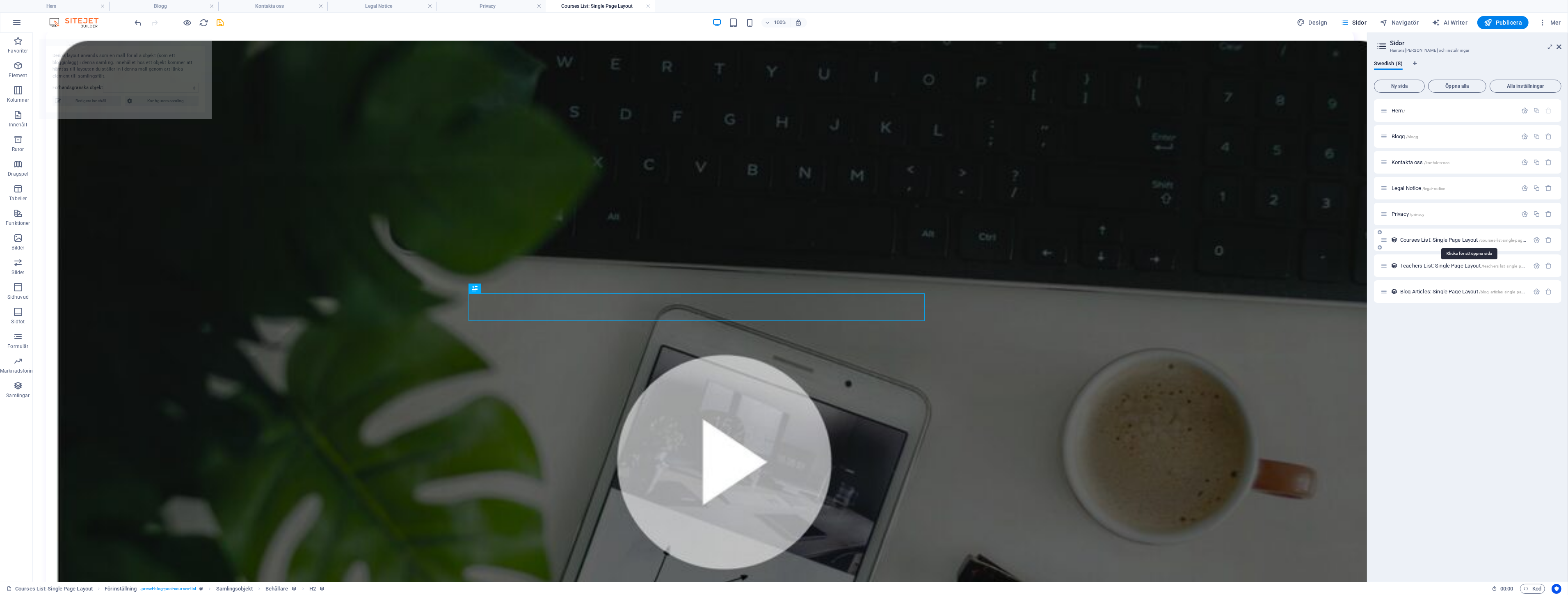
select select "68af50ed62c564189c0aa040"
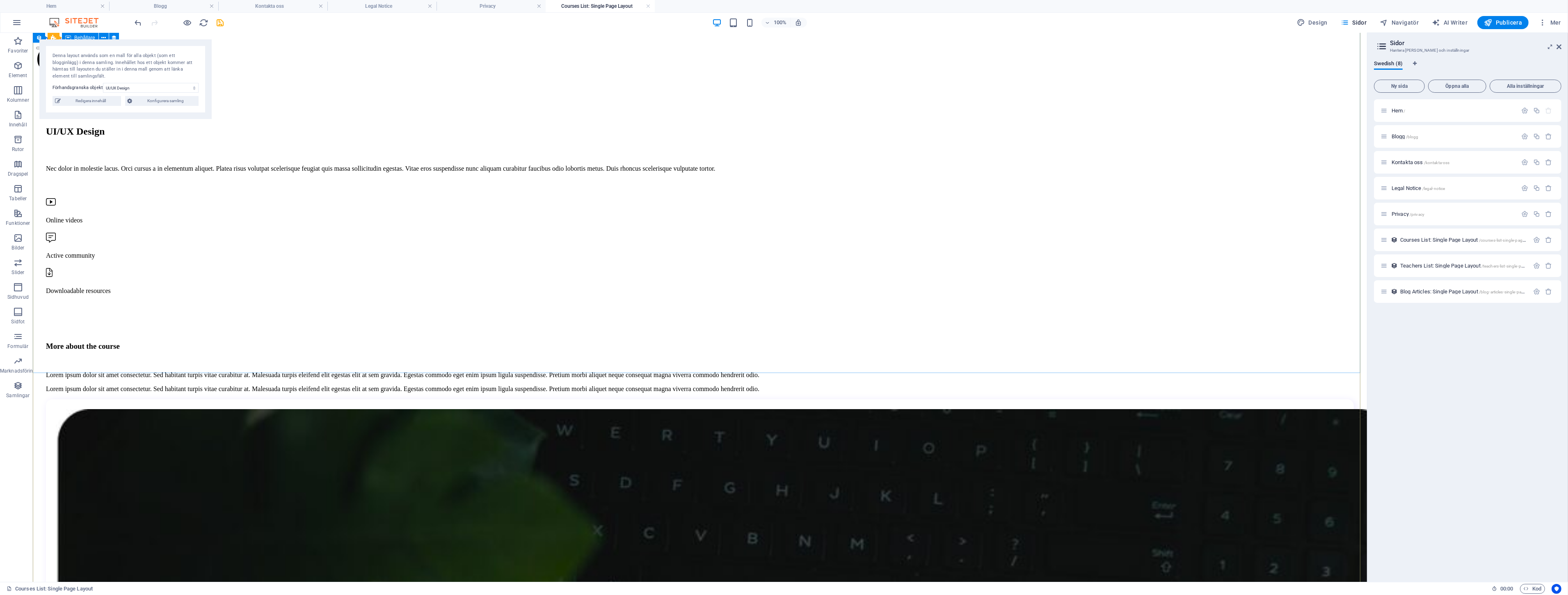
scroll to position [0, 0]
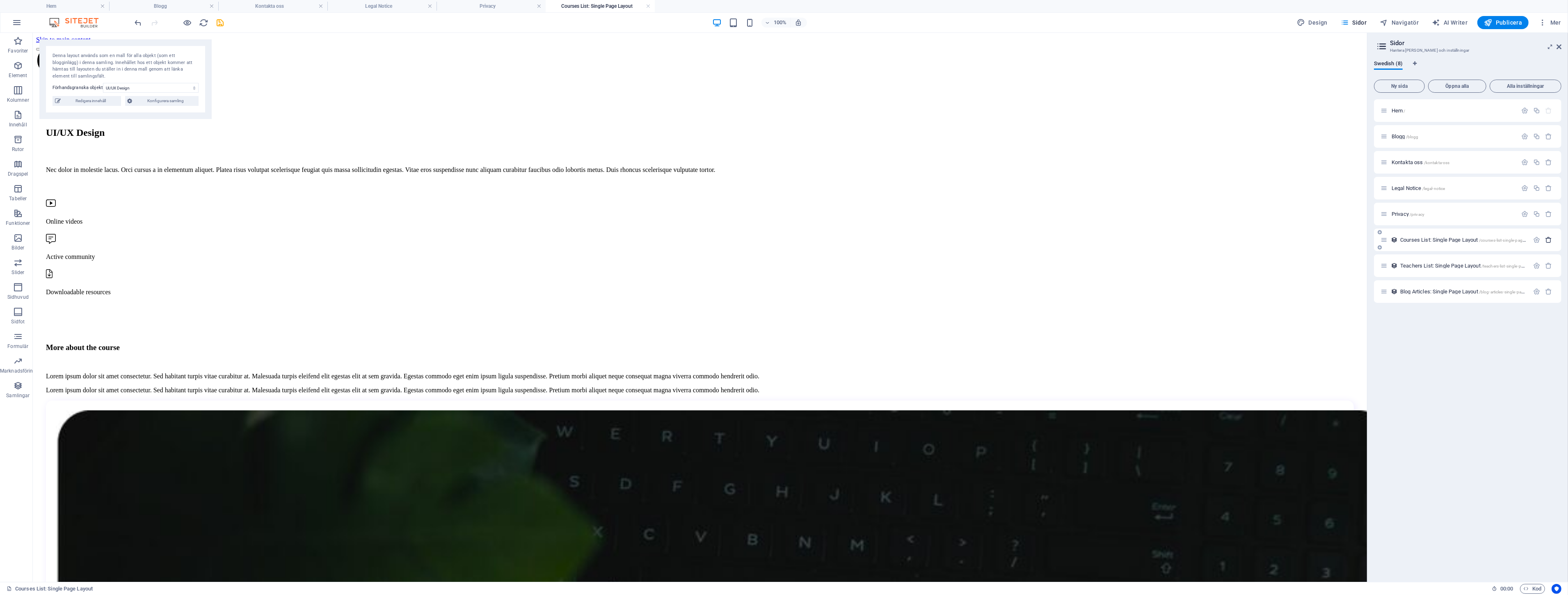
click at [1550, 240] on icon "button" at bounding box center [1549, 239] width 7 height 7
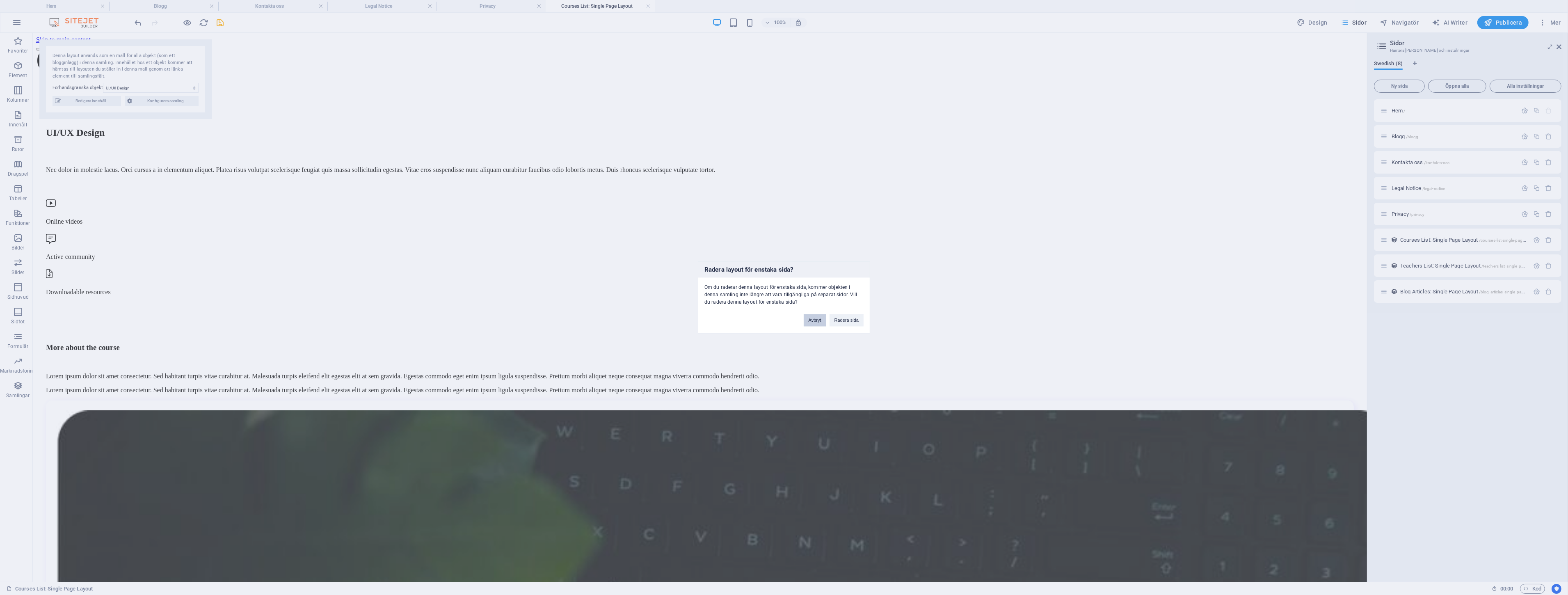
click at [815, 324] on button "Avbryt" at bounding box center [814, 320] width 23 height 12
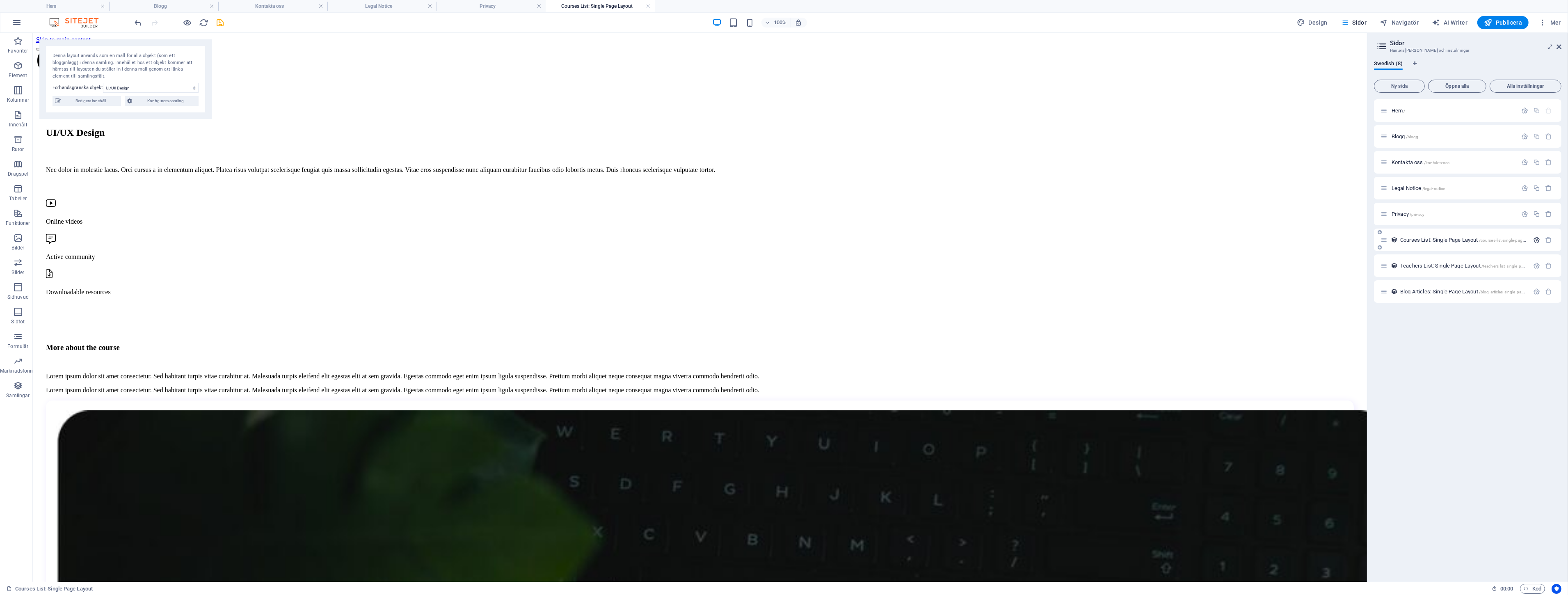
click at [1536, 242] on icon "button" at bounding box center [1536, 239] width 7 height 7
click at [1518, 256] on div "Teachers List: Single Page Layout /teachers-list-single-page-layout" at bounding box center [1468, 266] width 187 height 23
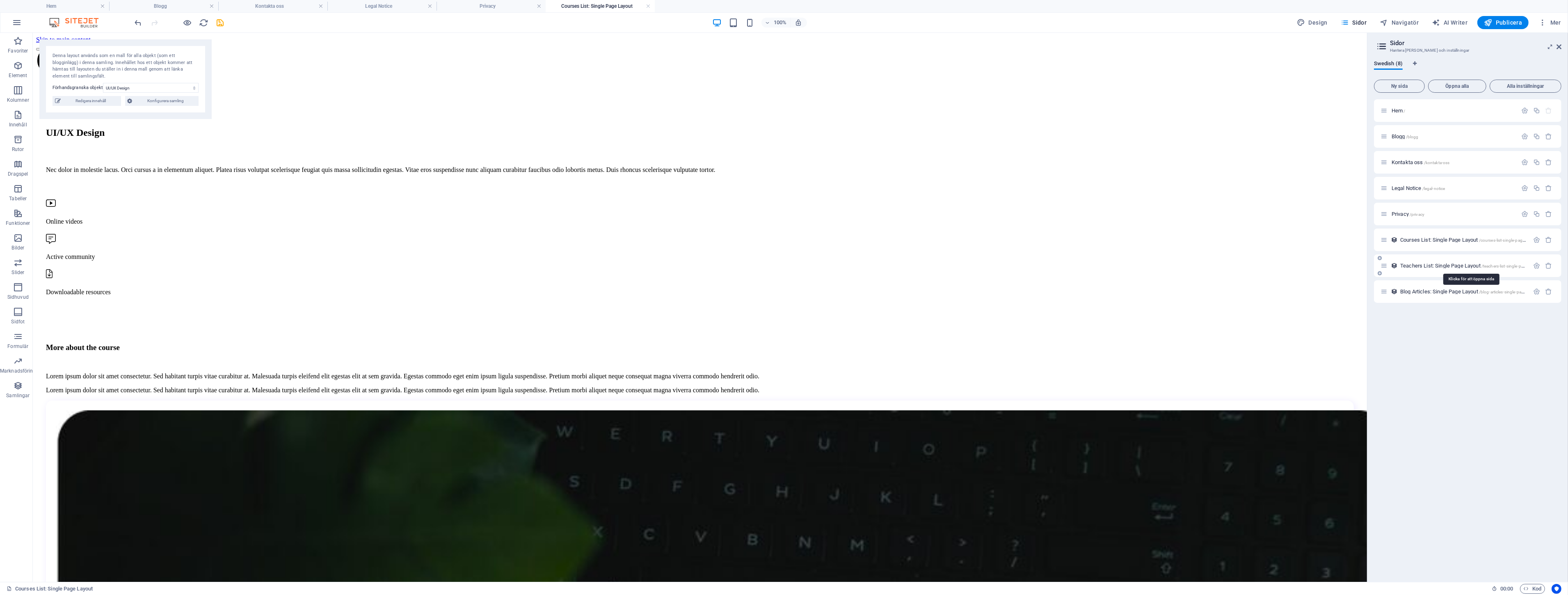
click at [1518, 264] on span "/teachers-list-single-page-layout" at bounding box center [1511, 266] width 60 height 4
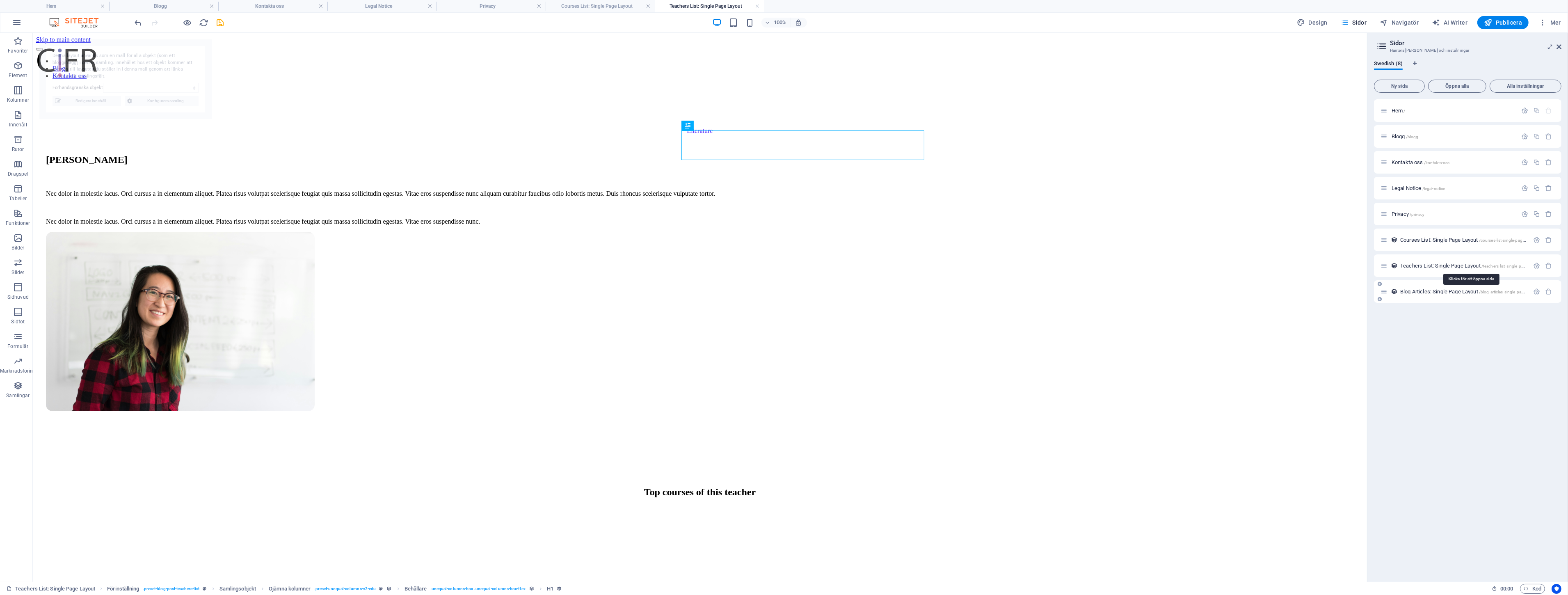
select select "68af50ed62c564189c0aa04e"
click at [1498, 283] on div "Blog Articles: Single Page Layout /blog-articles-single-page-layout" at bounding box center [1468, 291] width 187 height 23
click at [1469, 292] on span "Blog Articles: Single Page Layout /blog-articles-single-page-layout" at bounding box center [1469, 292] width 138 height 6
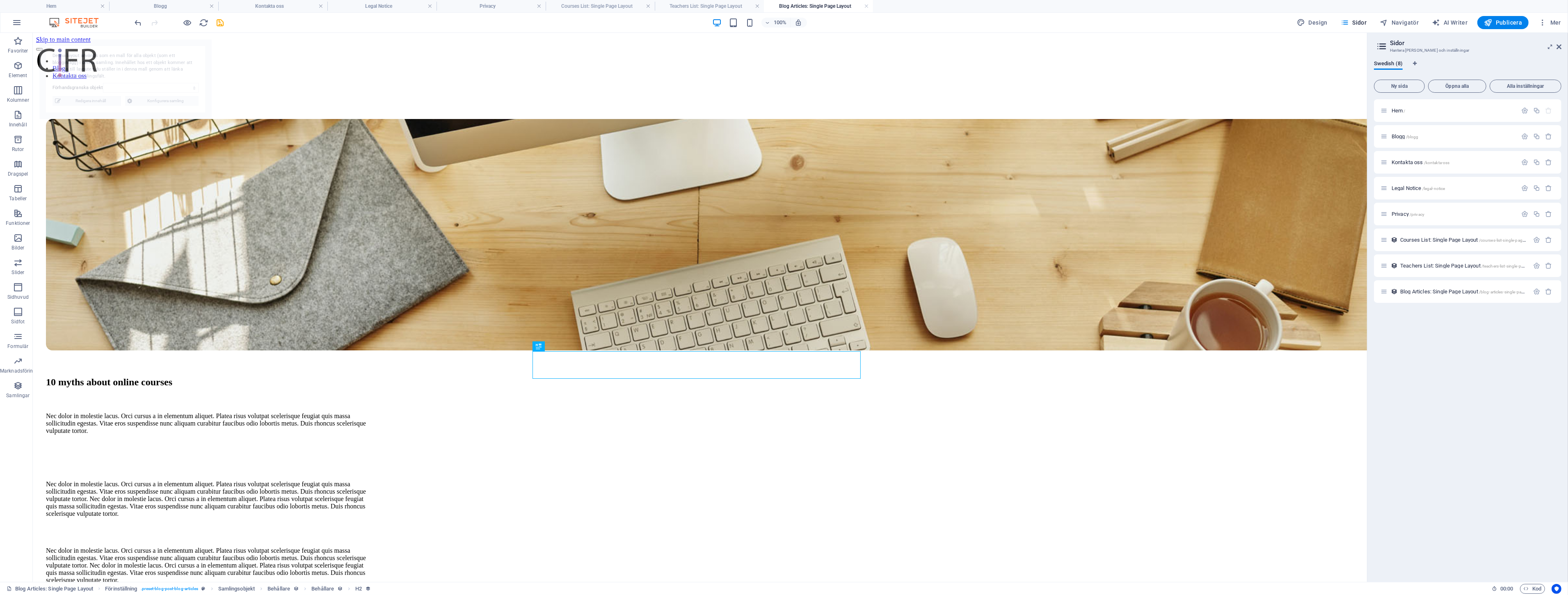
select select "68af50ed62c564189c0aa02d"
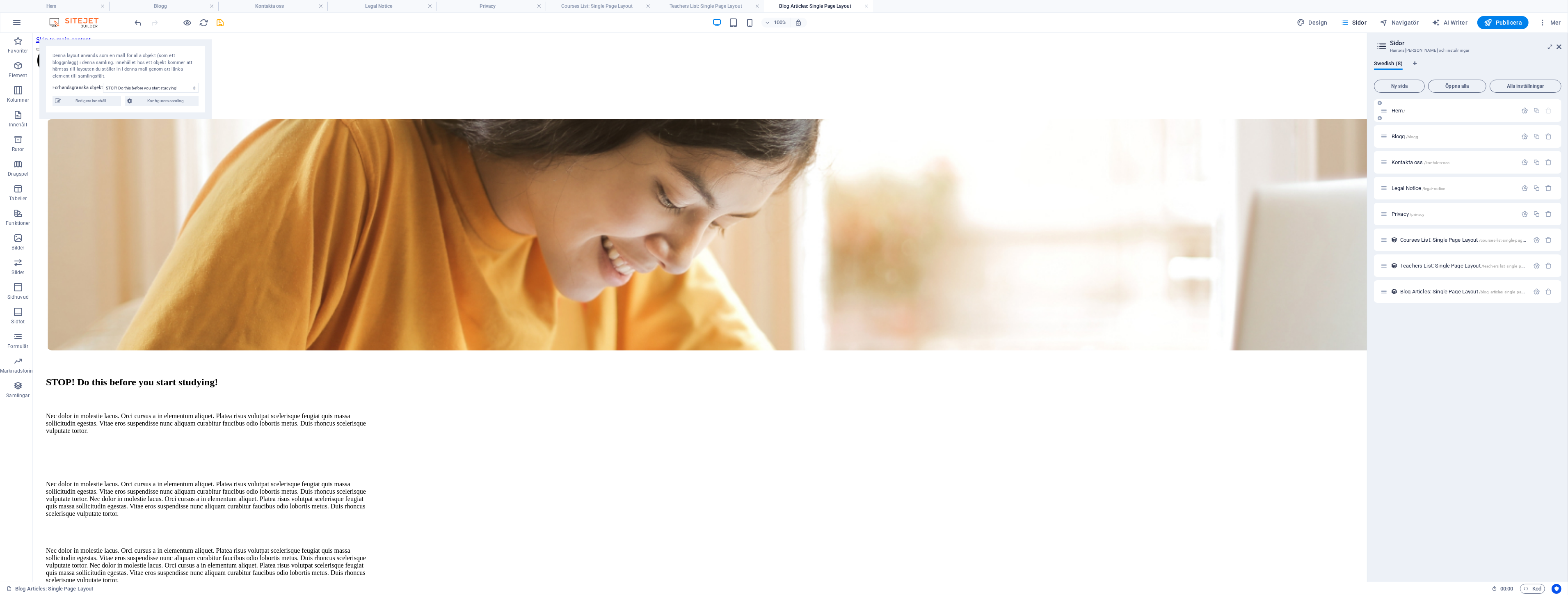
click at [1400, 109] on span "Hem /" at bounding box center [1398, 111] width 14 height 6
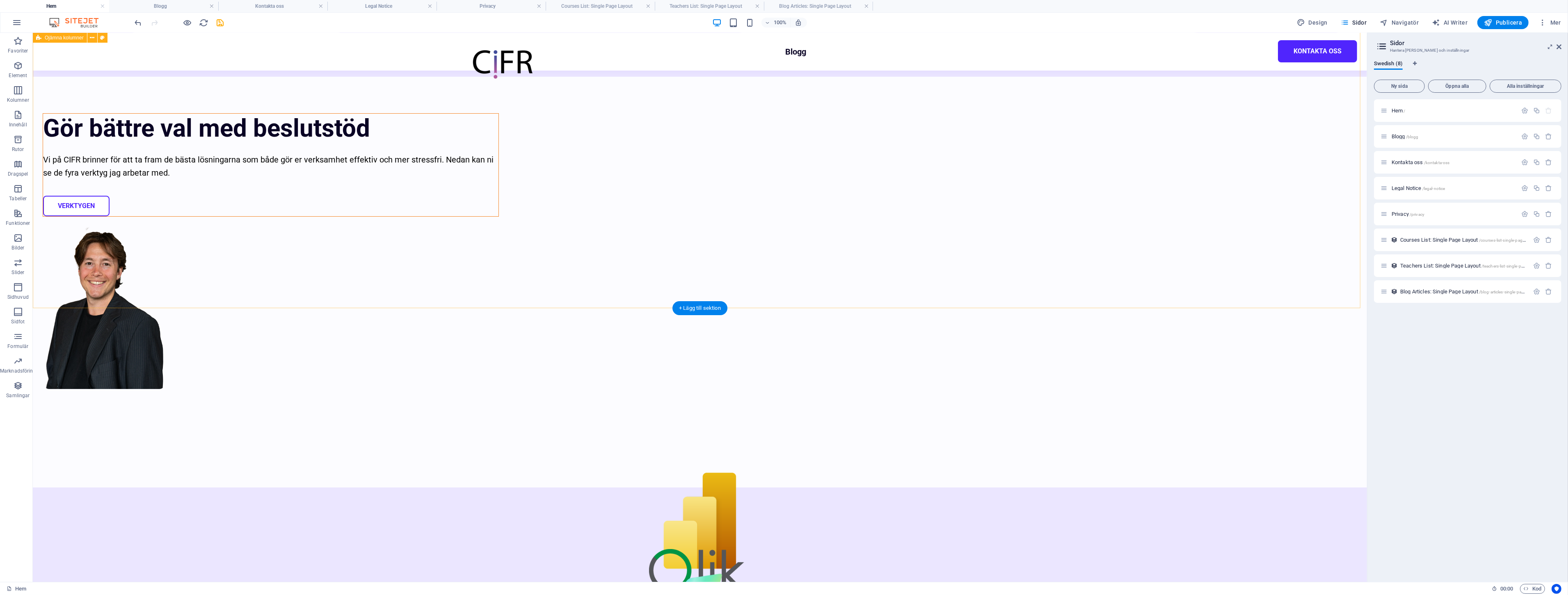
scroll to position [46, 0]
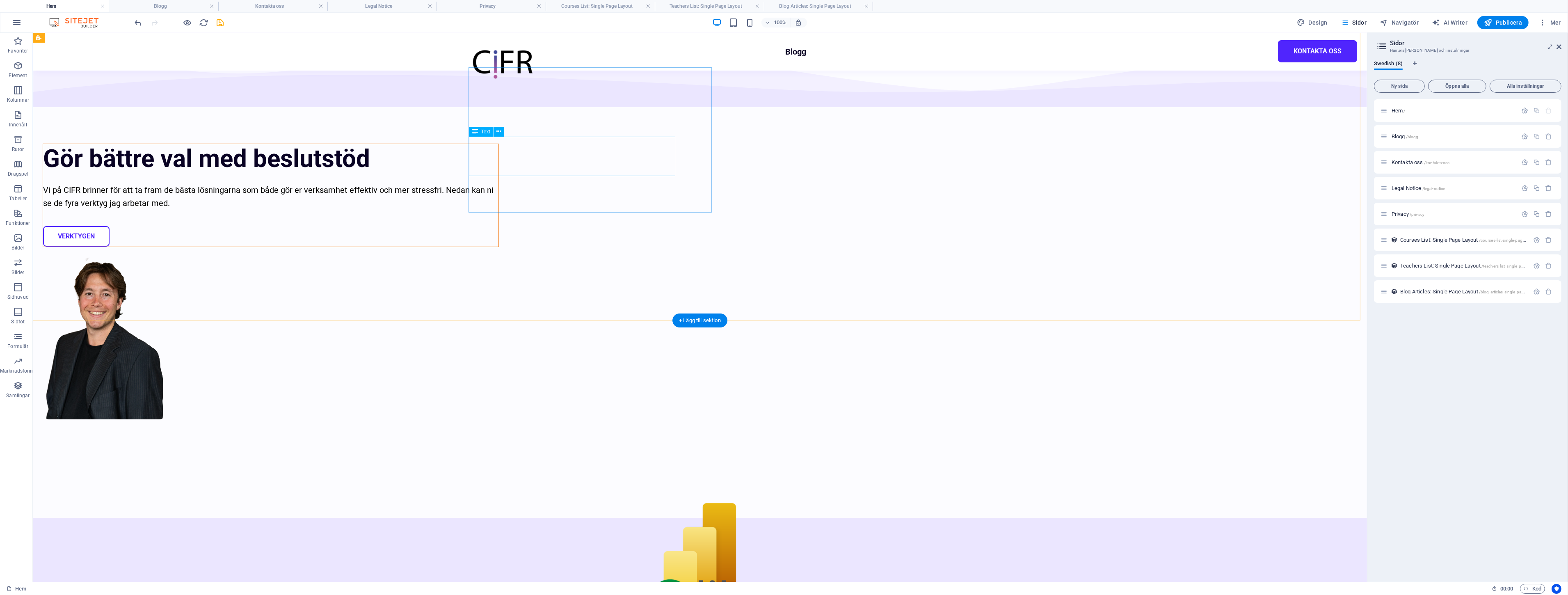
click at [499, 183] on div "Vi på CIFR brinner för att ta fram de bästa lösningarna som både gör er verksam…" at bounding box center [271, 196] width 455 height 26
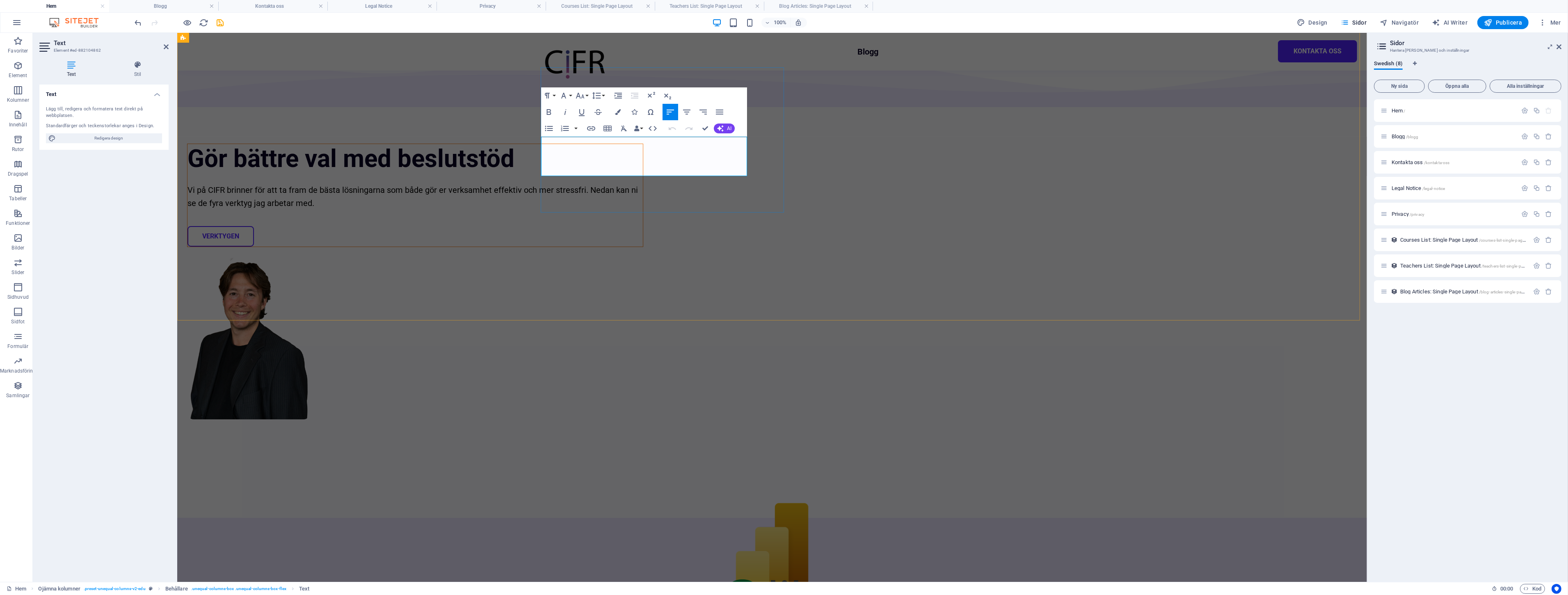
click at [642, 183] on p "Vi på CIFR brinner för att ta fram de bästa lösningarna som både gör er verksam…" at bounding box center [415, 196] width 455 height 26
drag, startPoint x: 736, startPoint y: 168, endPoint x: 761, endPoint y: 163, distance: 25.5
click at [631, 183] on p "Vi på CIFR brinner för att ta fram de bästa lösningarna som både gör er verksam…" at bounding box center [415, 196] width 455 height 26
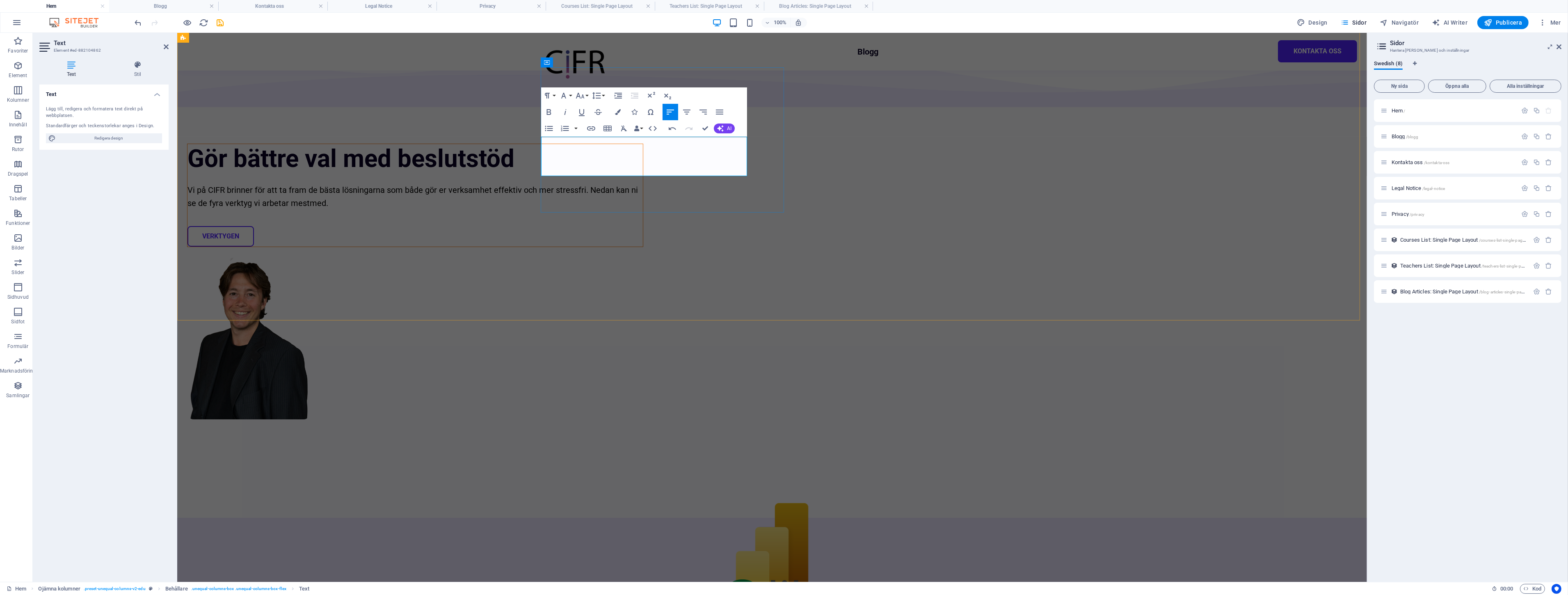
click at [642, 183] on p "Vi på CIFR brinner för att ta fram de bästa lösningarna som både gör er verksam…" at bounding box center [415, 196] width 455 height 26
drag, startPoint x: 629, startPoint y: 171, endPoint x: 735, endPoint y: 170, distance: 106.0
click at [642, 183] on p "Vi på CIFR brinner för att ta fram de bästa lösningarna som både gör er verksam…" at bounding box center [415, 196] width 455 height 26
drag, startPoint x: 738, startPoint y: 170, endPoint x: 628, endPoint y: 171, distance: 110.0
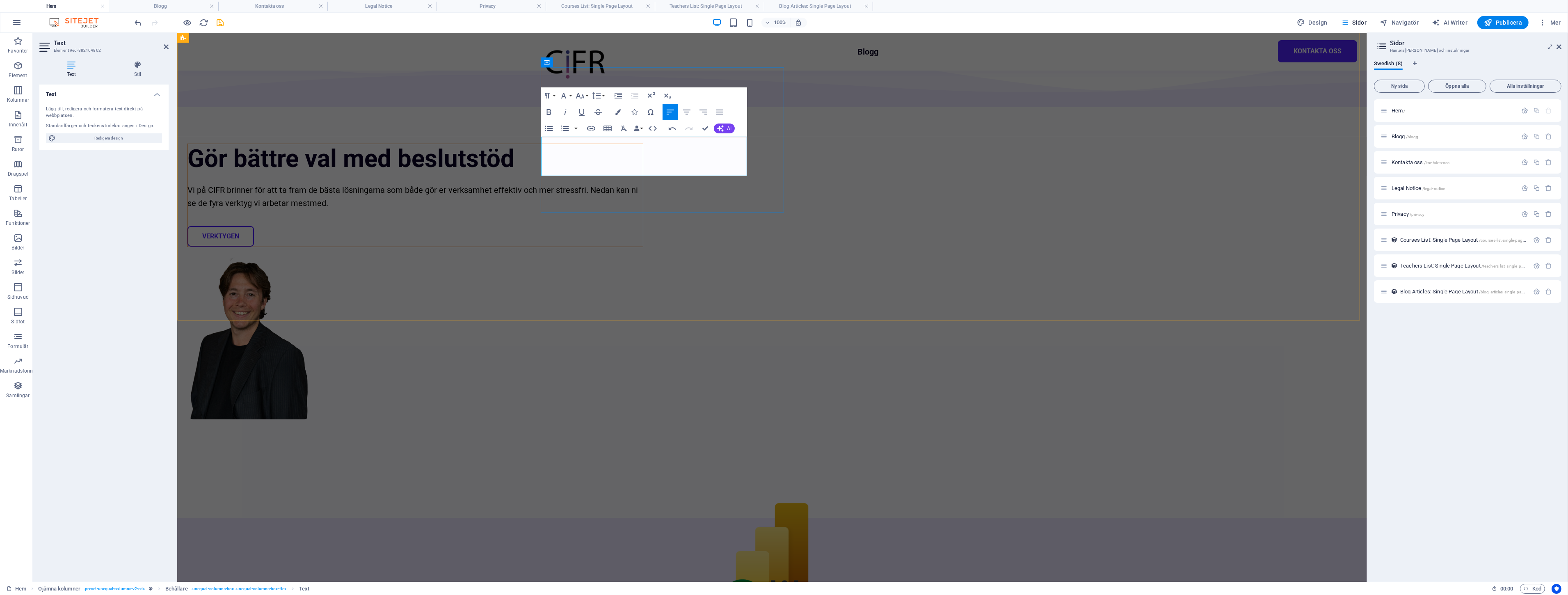
click at [628, 183] on p "Vi på CIFR brinner för att ta fram de bästa lösningarna som både gör er verksam…" at bounding box center [415, 196] width 455 height 26
click at [1182, 150] on div "Gör bättre val med beslutstöd Vi på CIFR brinner för att ta fram de bästa lösni…" at bounding box center [771, 252] width 1190 height 530
click at [1327, 150] on div "Gör bättre val med beslutstöd Vi på CIFR brinner för att ta fram de bästa lösni…" at bounding box center [771, 252] width 1190 height 530
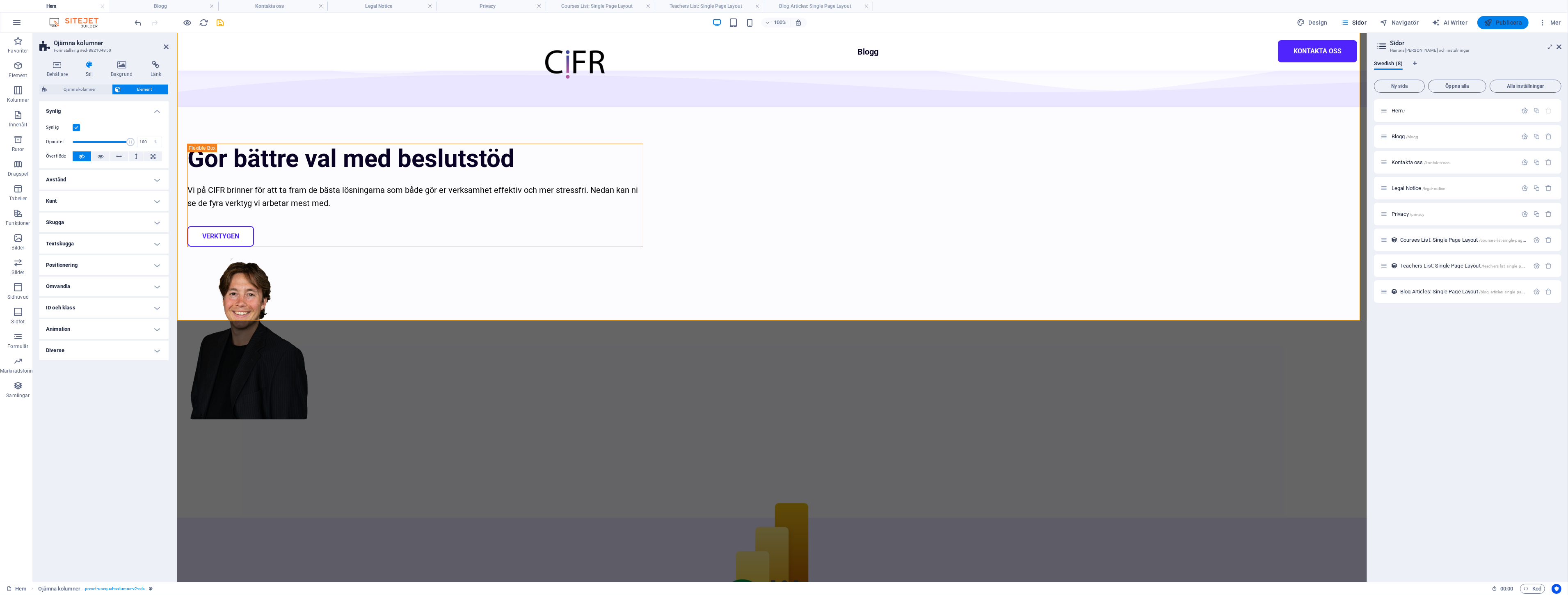
click at [1500, 19] on span "Publicera" at bounding box center [1503, 22] width 38 height 8
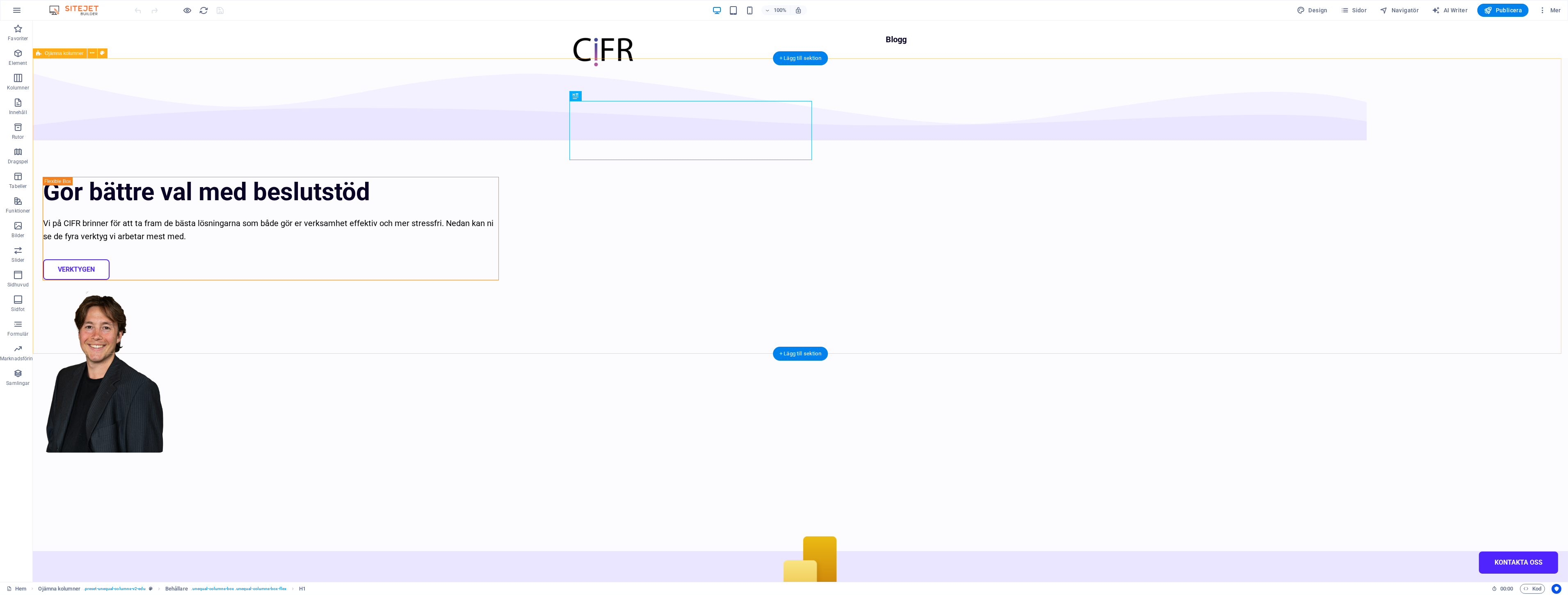
click at [499, 289] on figure at bounding box center [270, 371] width 456 height 164
select select "px"
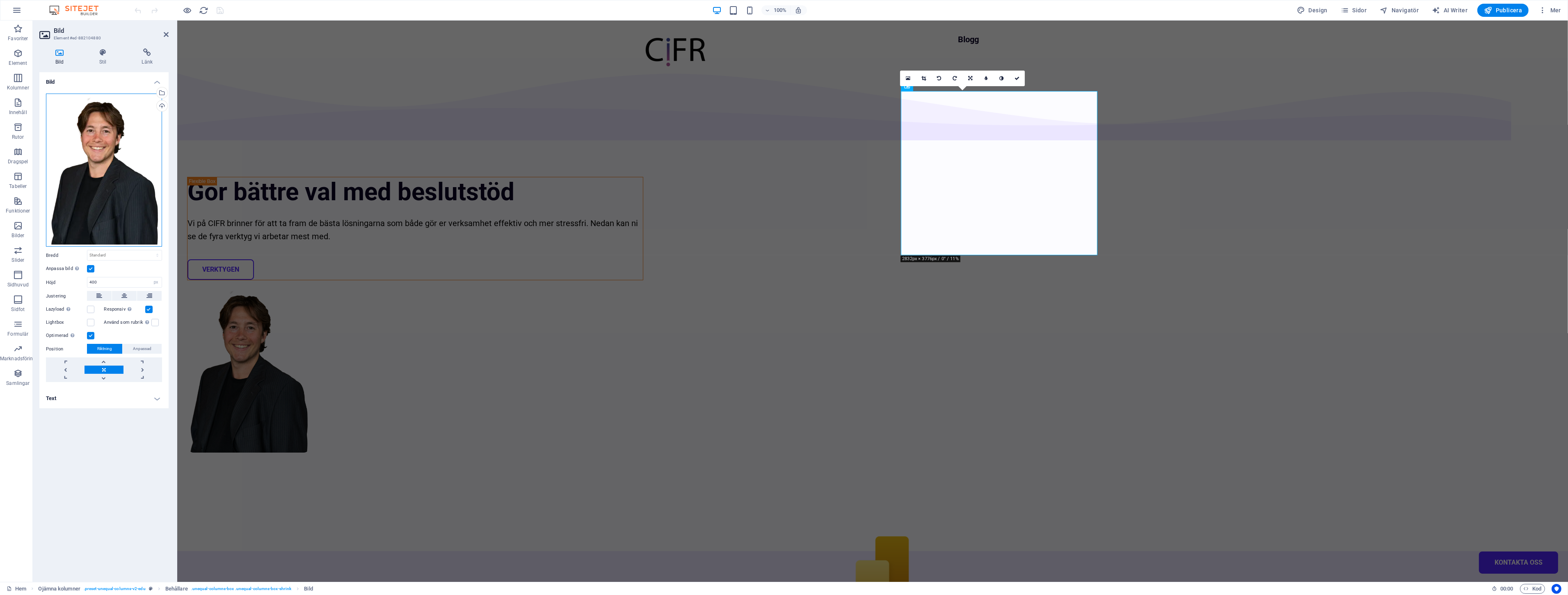
click at [116, 201] on div "Dra filer hit, klicka för att välja filer eller välj filer från Filer eller vår…" at bounding box center [103, 171] width 116 height 153
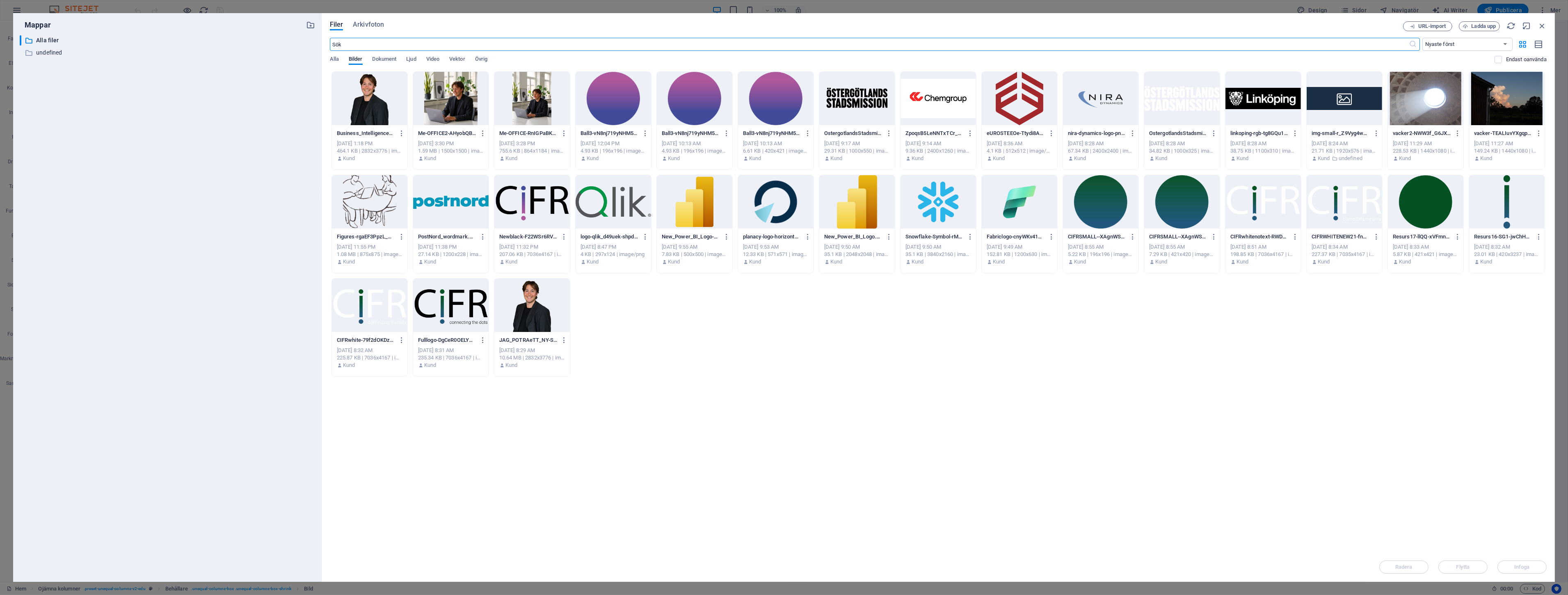
click at [527, 238] on p "Newblack-F22WSr6RVesBRm9R-Gr7Ag.png" at bounding box center [528, 237] width 58 height 7
click at [825, 379] on div "Släpp filer här för att ladda upp dem direkt Business_Intelligence_Linkoeping_P…" at bounding box center [938, 312] width 1217 height 481
drag, startPoint x: 1544, startPoint y: 24, endPoint x: 1367, endPoint y: 3, distance: 178.2
click at [1544, 24] on icon "button" at bounding box center [1542, 26] width 9 height 9
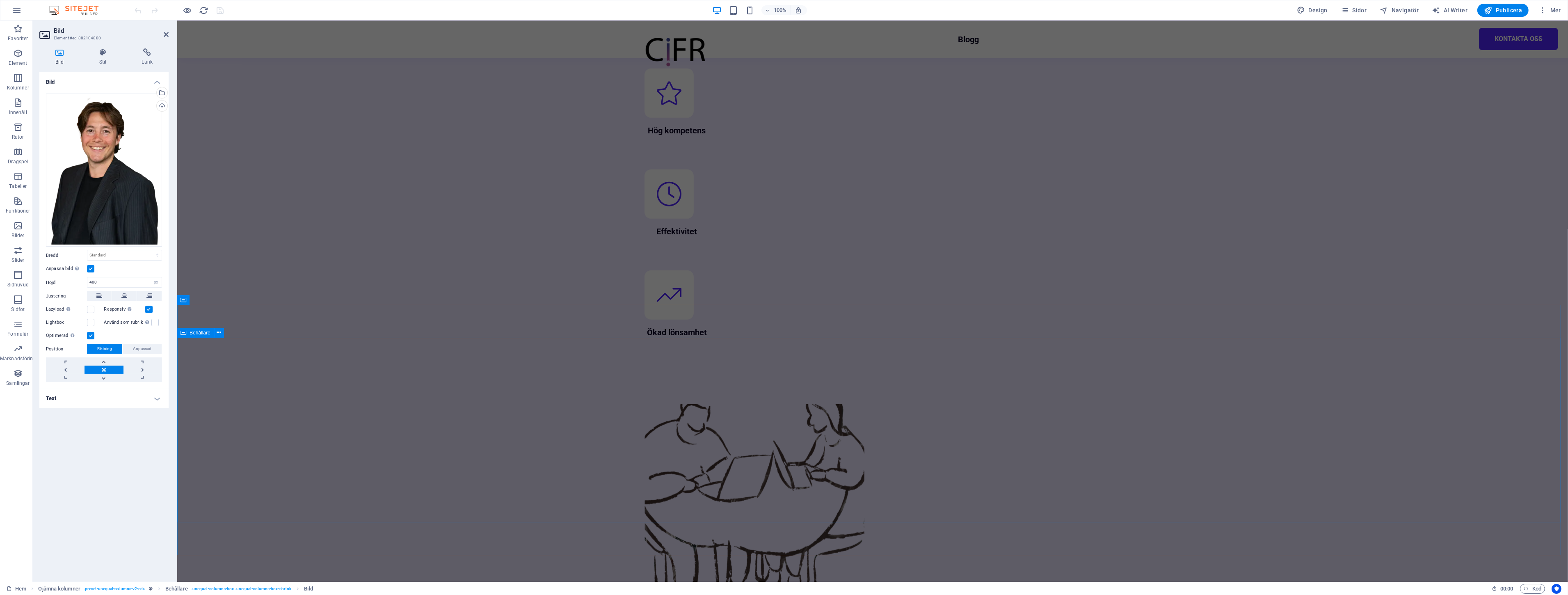
scroll to position [1044, 0]
